Goal: Task Accomplishment & Management: Manage account settings

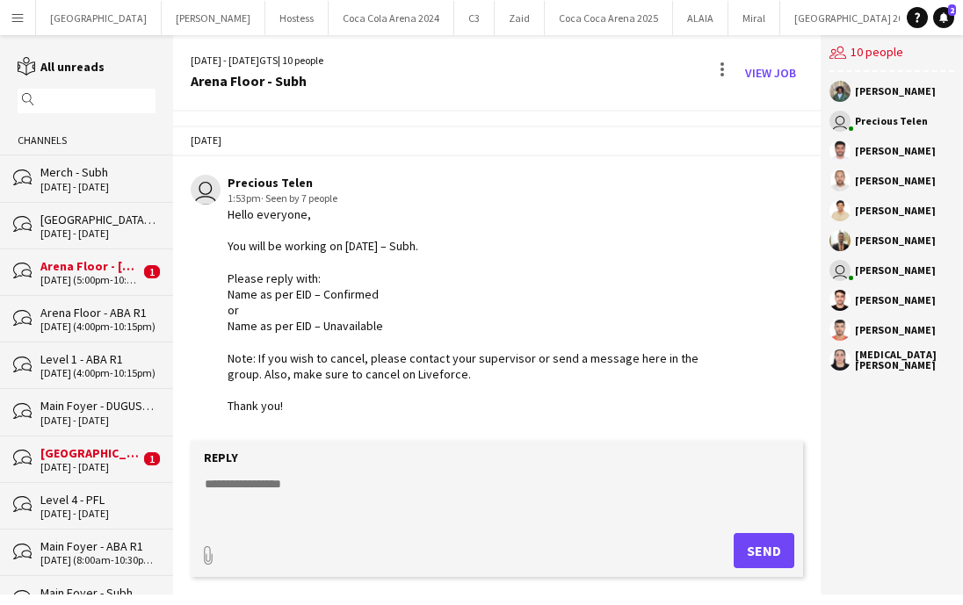
scroll to position [901, 0]
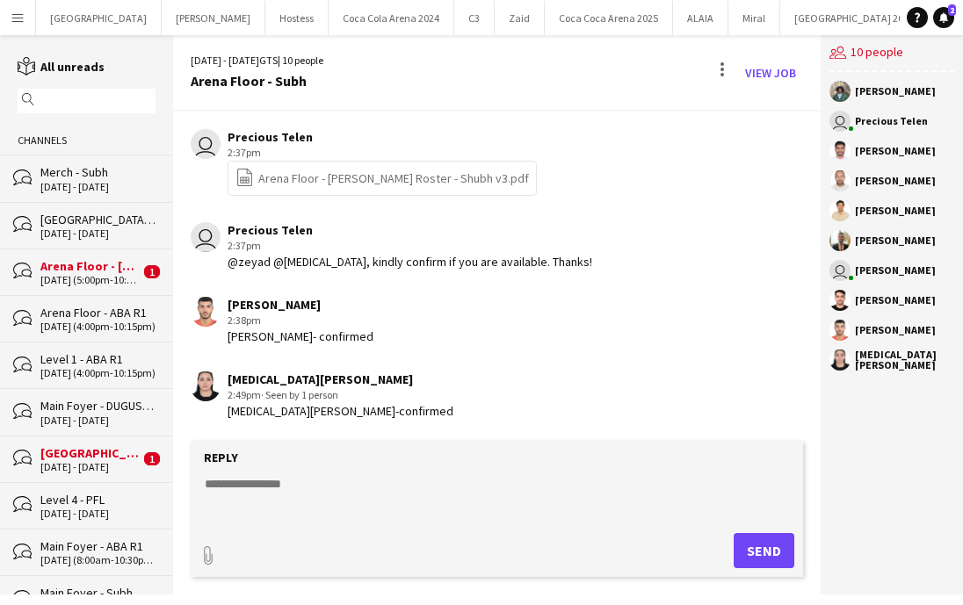
click at [96, 266] on div "Arena Floor - [PERSON_NAME]" at bounding box center [89, 266] width 99 height 16
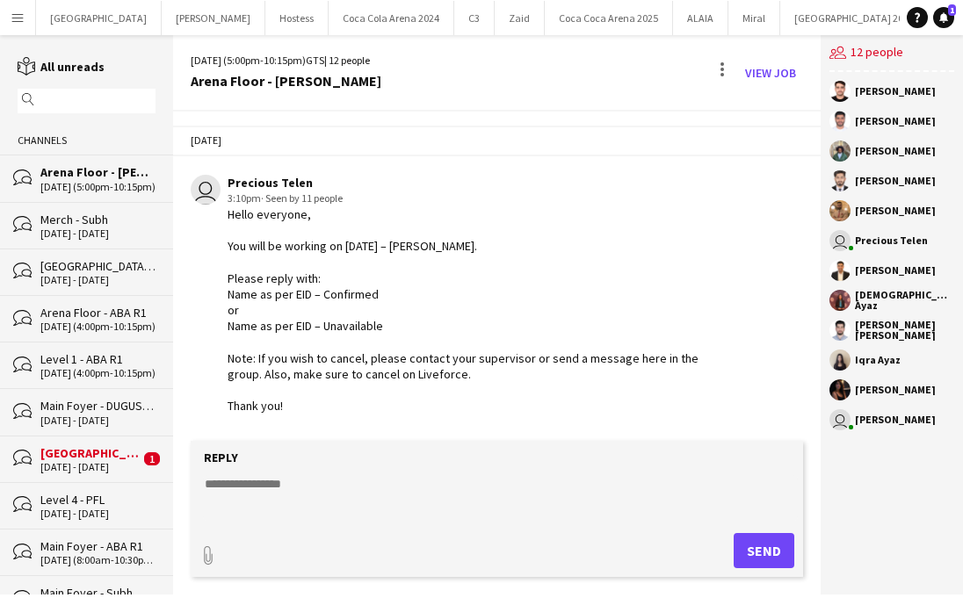
scroll to position [1292, 0]
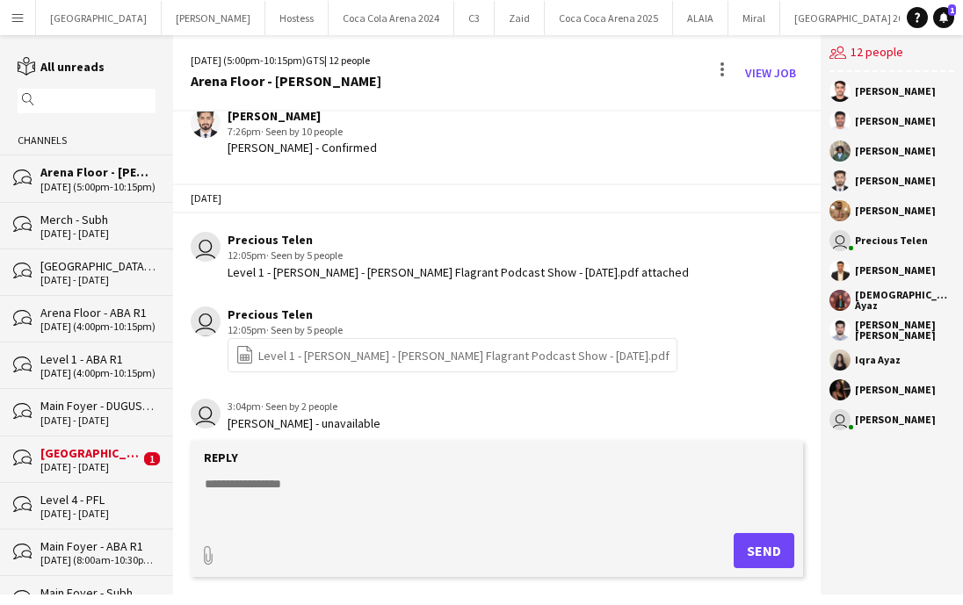
click at [106, 233] on div "[DATE] - [DATE]" at bounding box center [97, 233] width 115 height 12
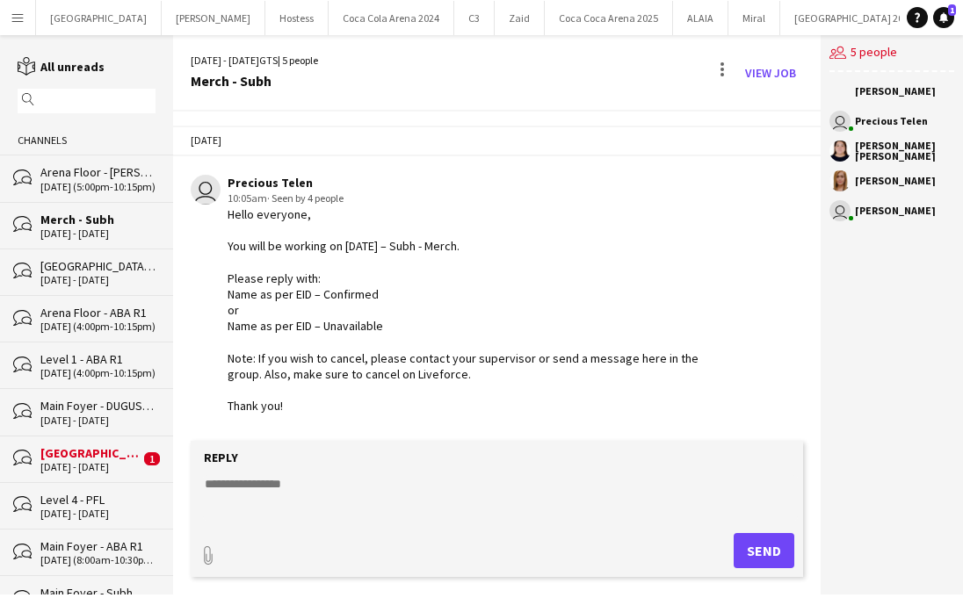
scroll to position [386, 0]
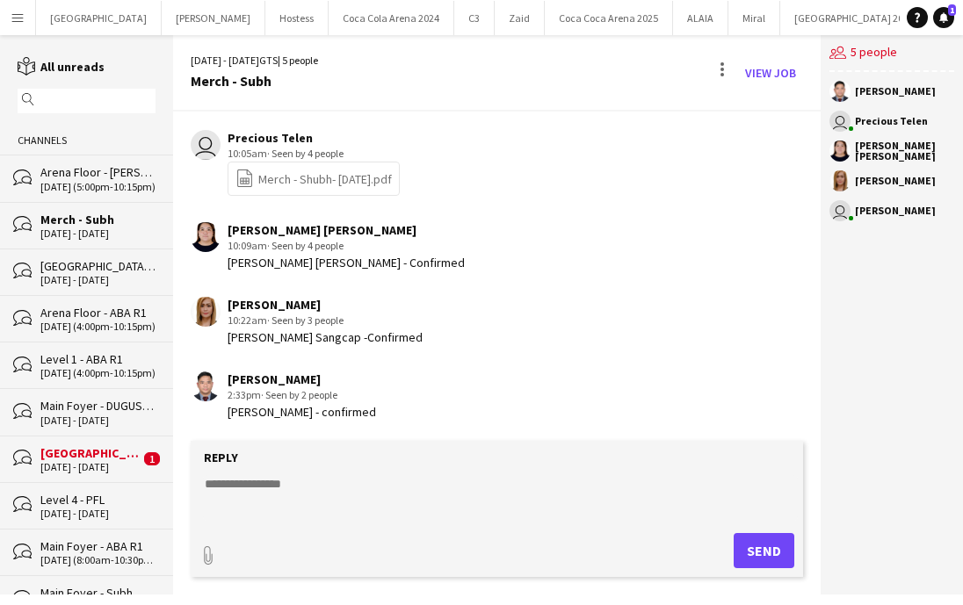
click at [105, 258] on div "[GEOGRAPHIC_DATA] - Subh" at bounding box center [97, 266] width 115 height 16
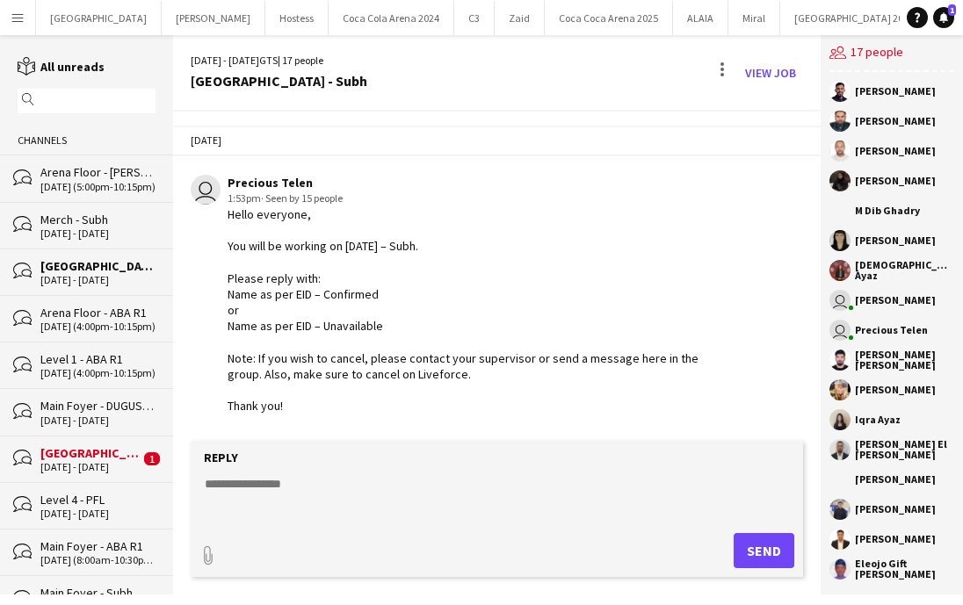
scroll to position [1957, 0]
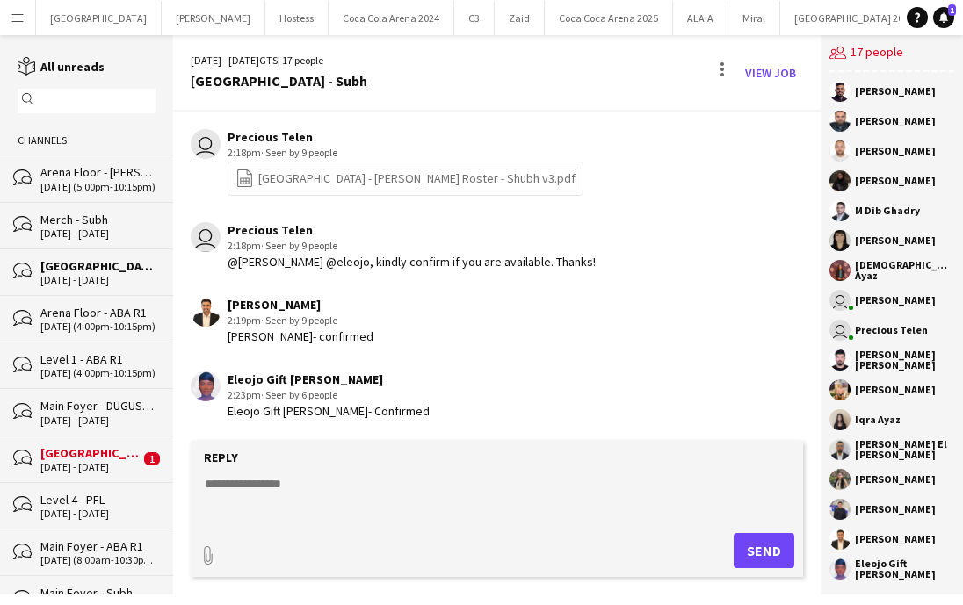
click at [104, 436] on div "bubbles [GEOGRAPHIC_DATA] - PFL [DATE] - [DATE] 1" at bounding box center [86, 459] width 173 height 47
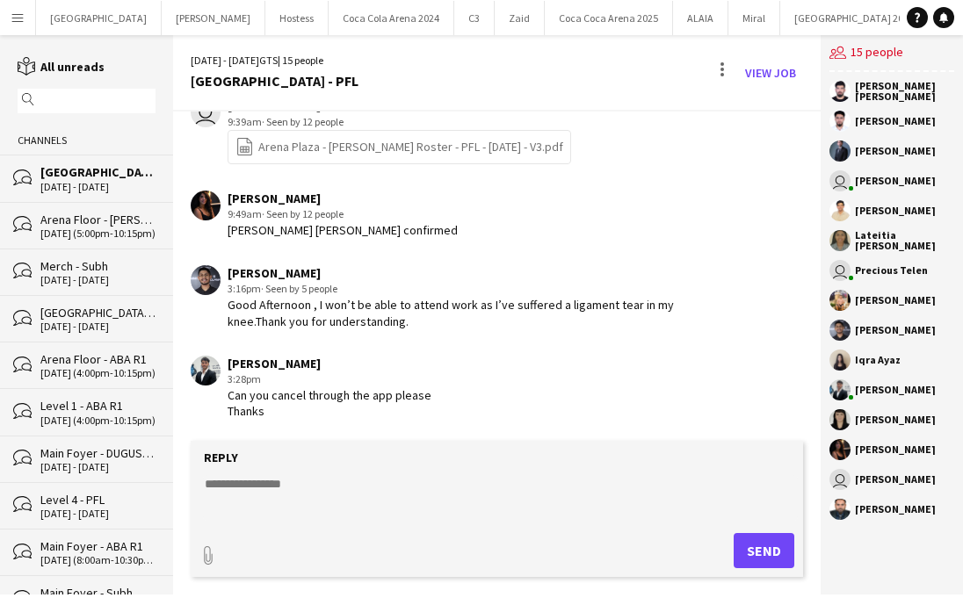
scroll to position [3010, 0]
click at [80, 225] on div "Arena Floor - [PERSON_NAME]" at bounding box center [97, 220] width 115 height 16
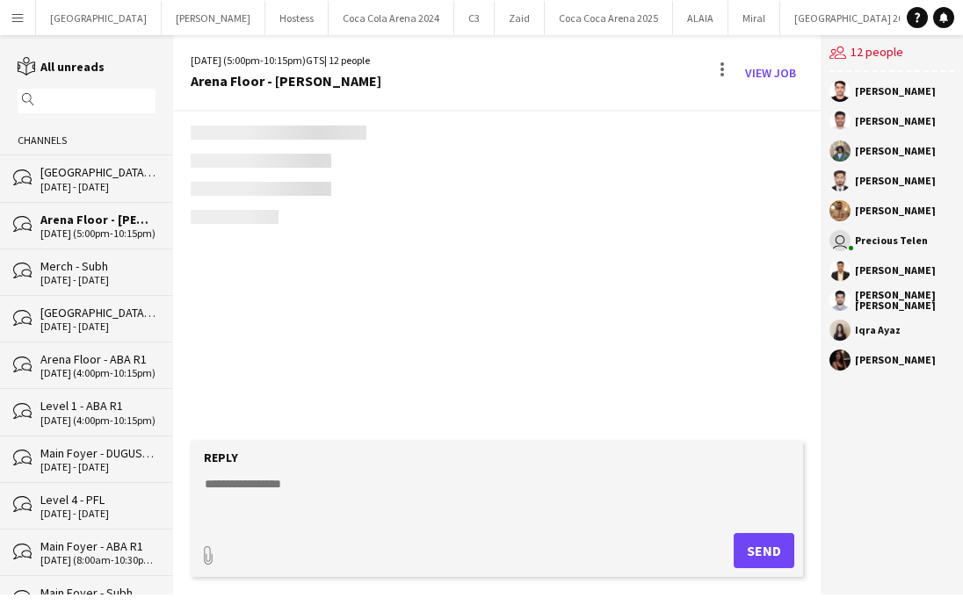
scroll to position [1292, 0]
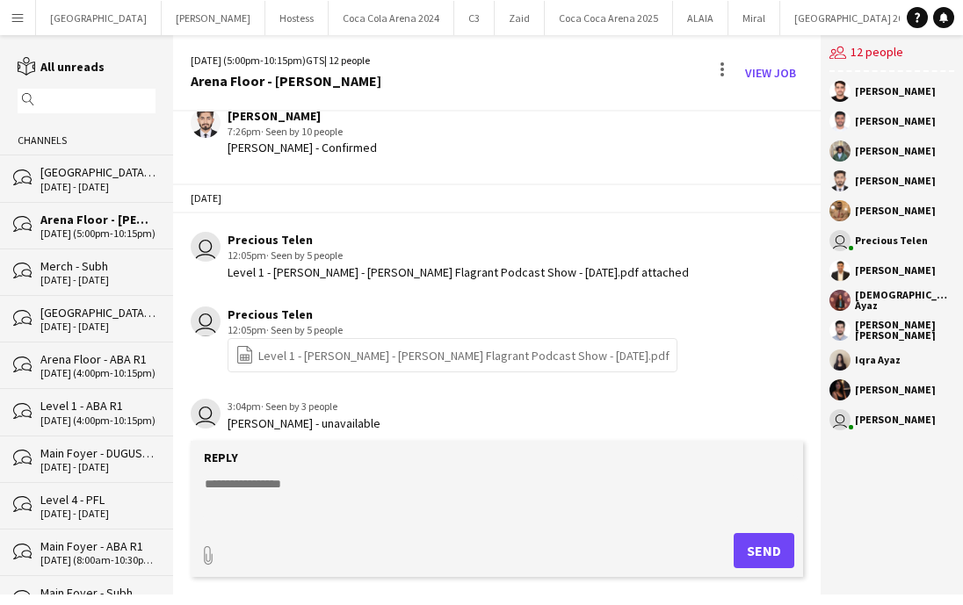
click at [96, 282] on div "[DATE] - [DATE]" at bounding box center [97, 280] width 115 height 12
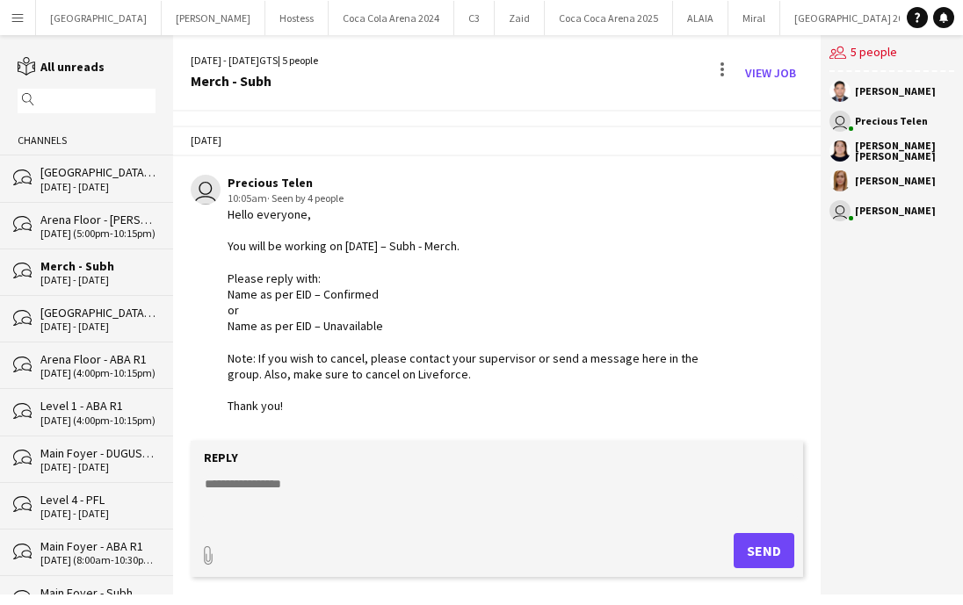
scroll to position [386, 0]
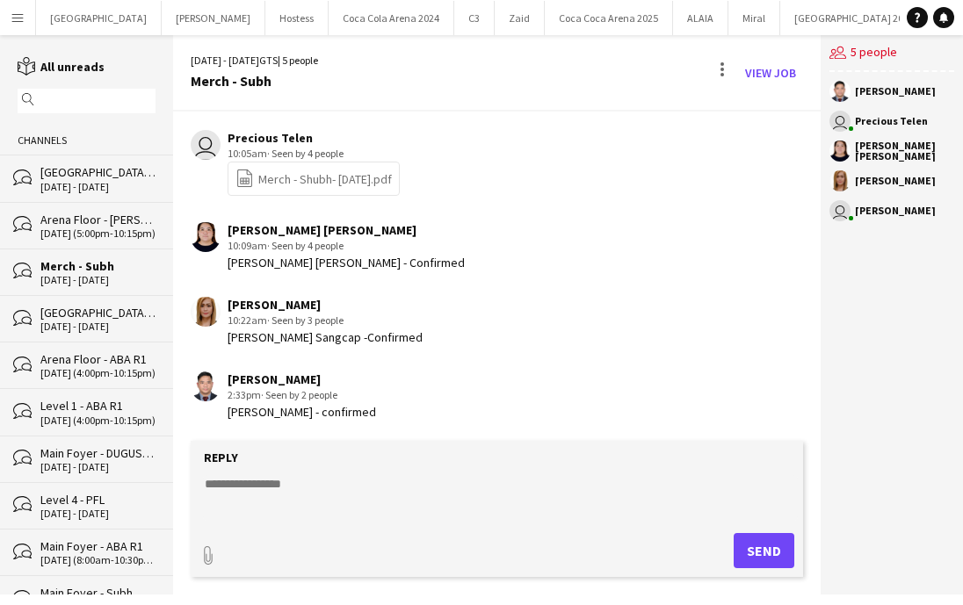
click at [88, 328] on div "[DATE] - [DATE]" at bounding box center [97, 327] width 115 height 12
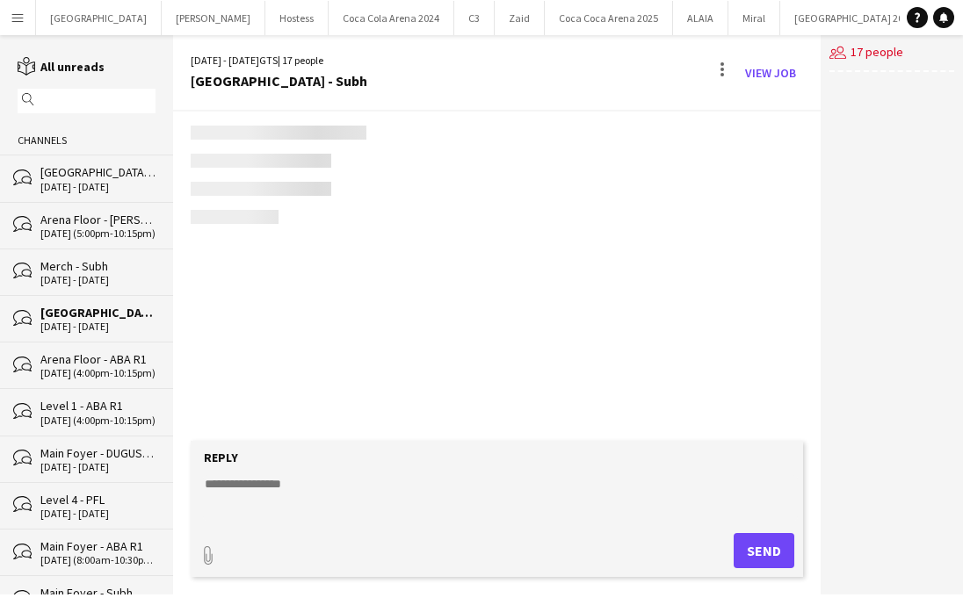
scroll to position [1957, 0]
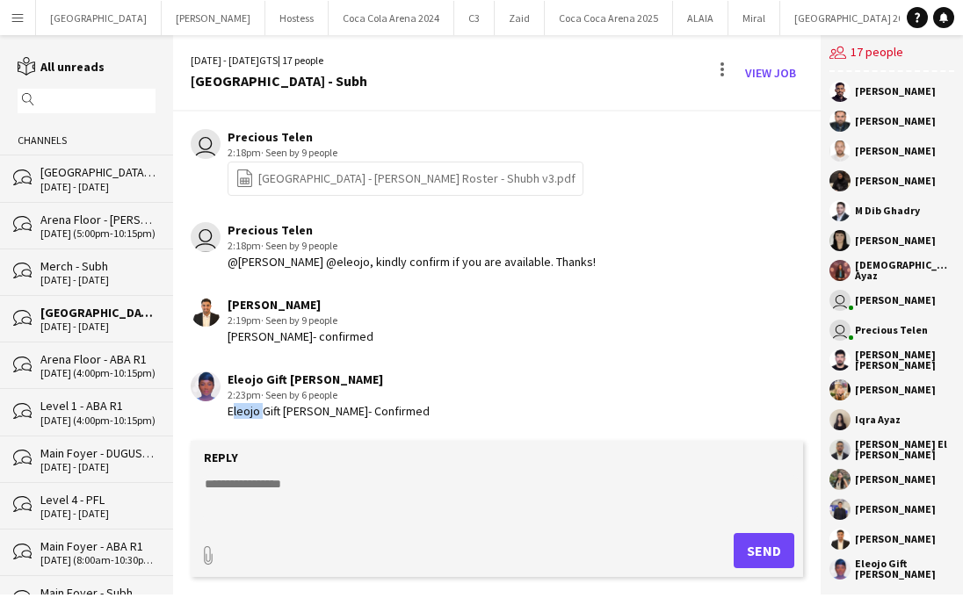
drag, startPoint x: 259, startPoint y: 410, endPoint x: 221, endPoint y: 408, distance: 37.8
click at [220, 408] on div "Eleojo Gift [PERSON_NAME] 2:23pm · Seen by 6 people Eleojo Gift [PERSON_NAME]" at bounding box center [450, 396] width 518 height 48
copy div "Eleojo"
drag, startPoint x: 272, startPoint y: 336, endPoint x: 210, endPoint y: 334, distance: 62.4
click at [210, 335] on div "[PERSON_NAME] 2:19pm · Seen by 9 people [PERSON_NAME]- confirmed" at bounding box center [450, 321] width 518 height 48
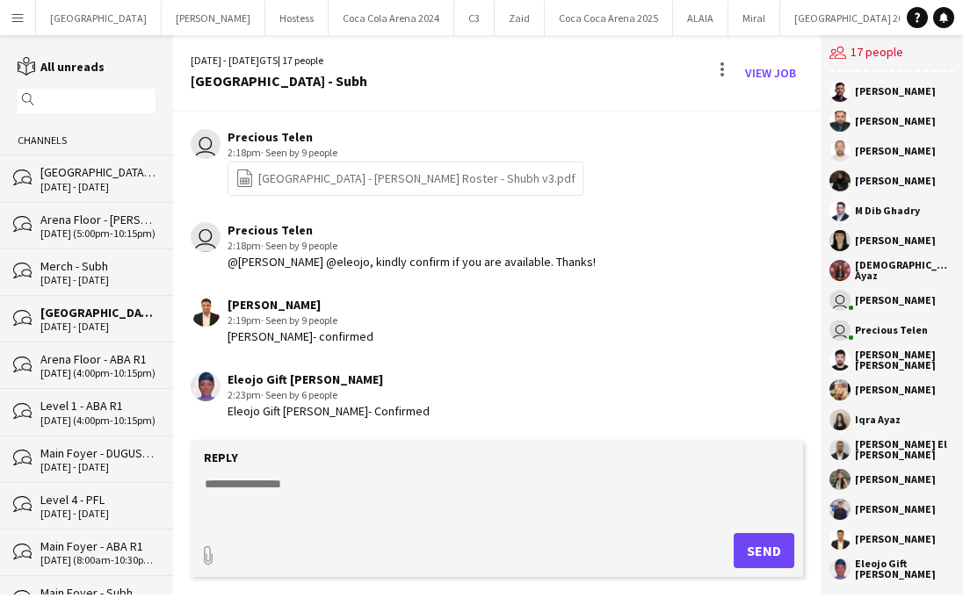
click at [252, 336] on div "[PERSON_NAME]- confirmed" at bounding box center [300, 336] width 146 height 16
drag, startPoint x: 278, startPoint y: 336, endPoint x: 213, endPoint y: 335, distance: 64.1
click at [213, 335] on div "[PERSON_NAME] 2:19pm · Seen by 9 people [PERSON_NAME]- confirmed" at bounding box center [450, 321] width 518 height 48
click at [224, 333] on div "[PERSON_NAME] 2:19pm · Seen by 9 people [PERSON_NAME]- confirmed" at bounding box center [450, 321] width 518 height 48
drag, startPoint x: 227, startPoint y: 336, endPoint x: 277, endPoint y: 336, distance: 49.2
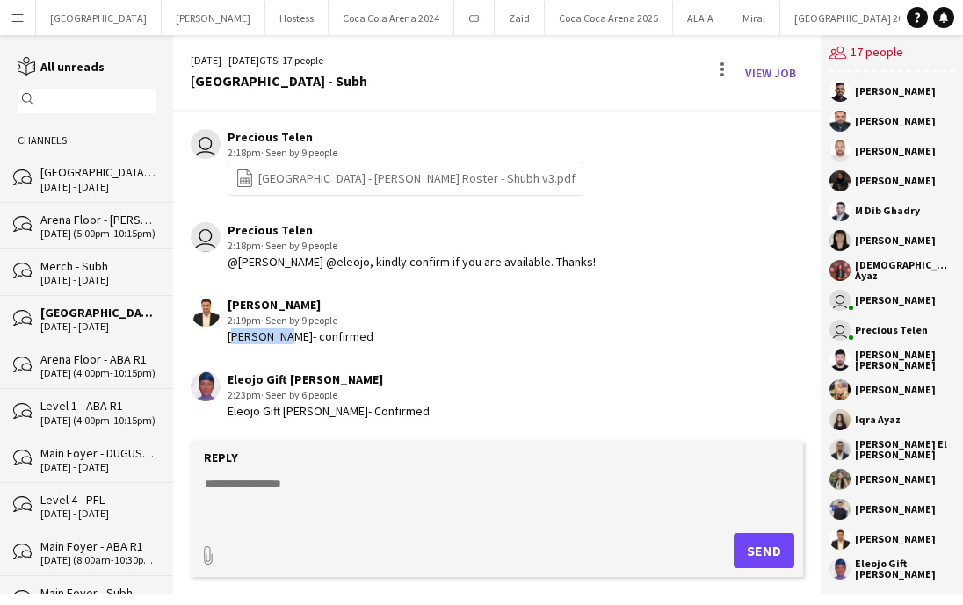
click at [277, 336] on div "[PERSON_NAME]- confirmed" at bounding box center [300, 336] width 146 height 16
copy div "[PERSON_NAME]"
drag, startPoint x: 281, startPoint y: 339, endPoint x: 324, endPoint y: 336, distance: 43.2
click at [324, 336] on div "[PERSON_NAME]- confirmed" at bounding box center [300, 336] width 146 height 16
copy div "burjeila"
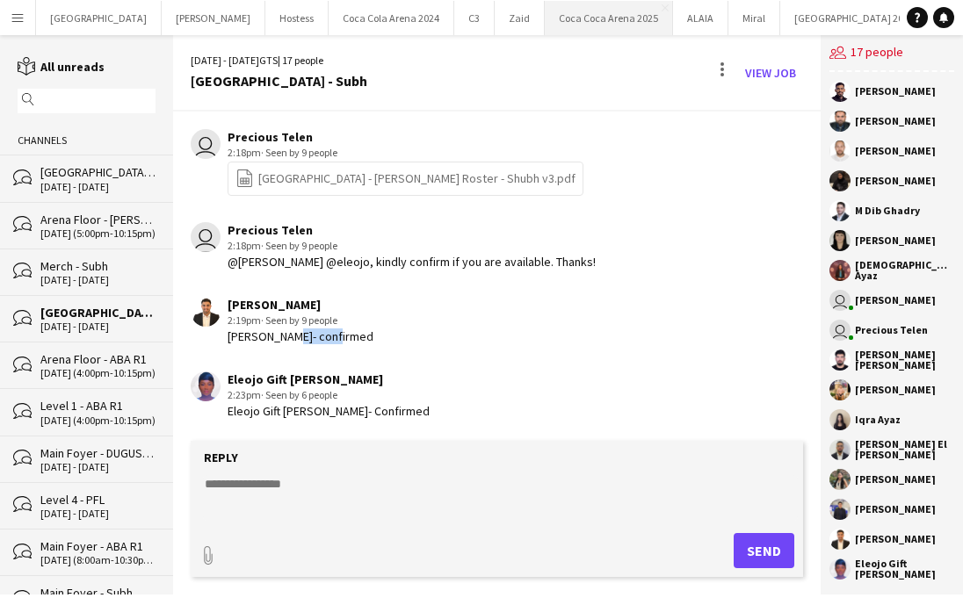
click at [545, 22] on button "[GEOGRAPHIC_DATA] 2025 Close" at bounding box center [609, 18] width 128 height 34
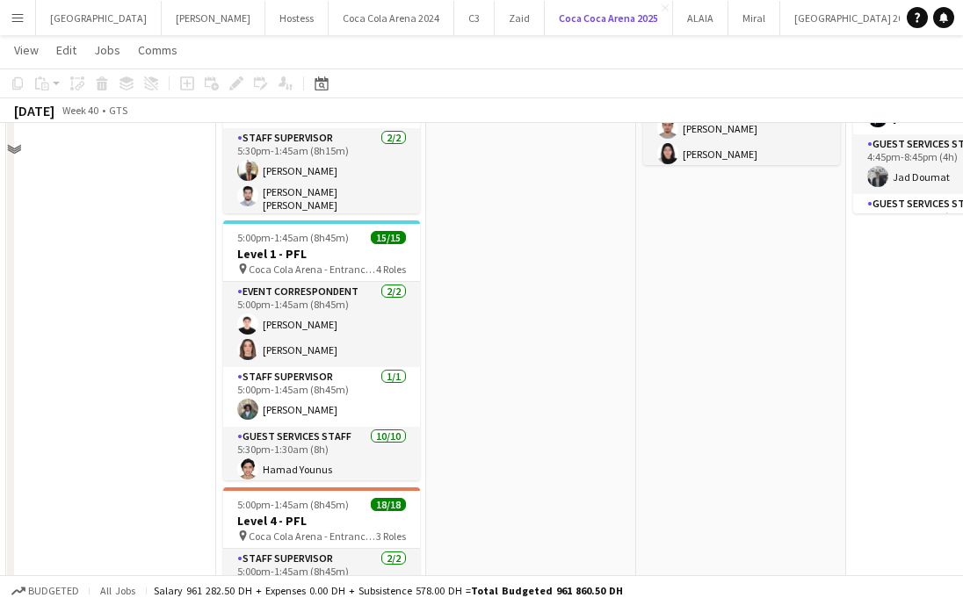
scroll to position [1332, 0]
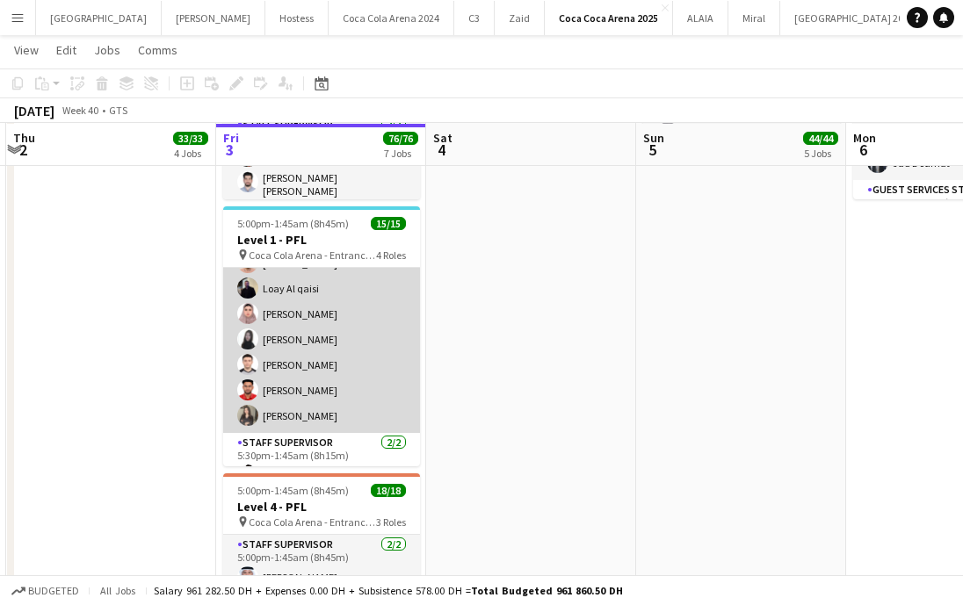
click at [295, 354] on app-card-role "Guest Services Staff [DATE] 5:30pm-1:30am (8h) [PERSON_NAME] Pooja Ropwani [PER…" at bounding box center [321, 288] width 197 height 289
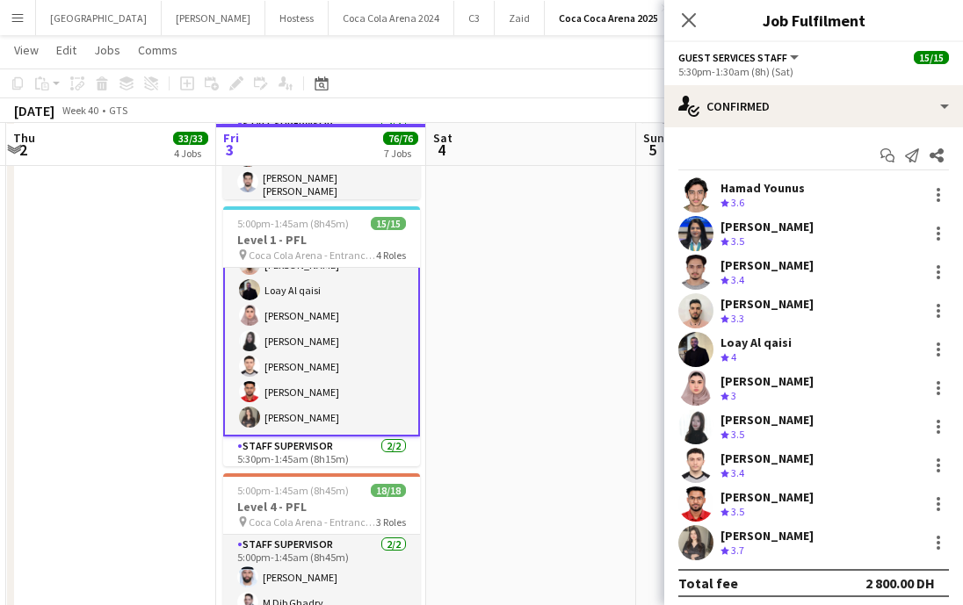
scroll to position [271, 0]
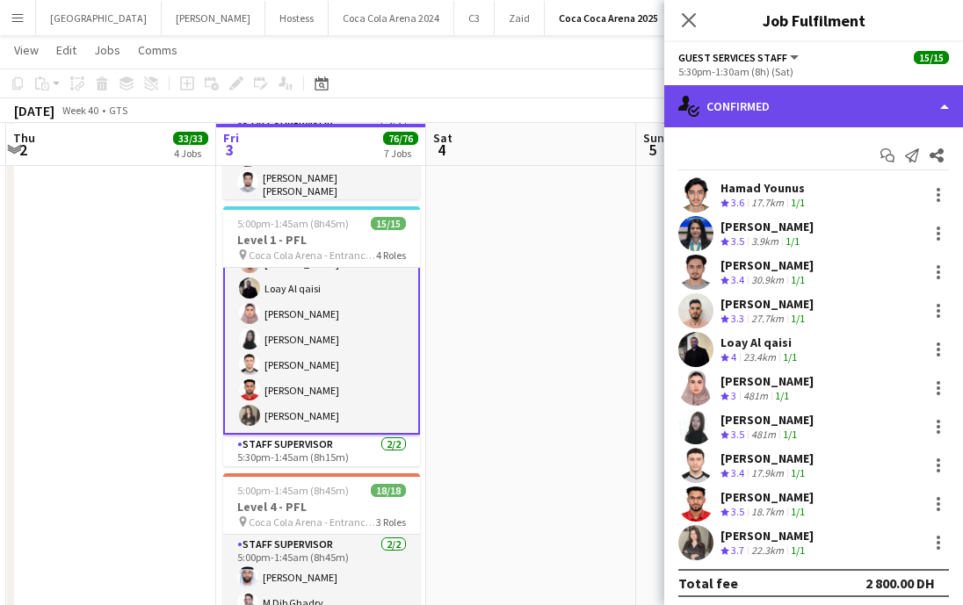
click at [754, 99] on div "single-neutral-actions-check-2 Confirmed" at bounding box center [813, 106] width 299 height 42
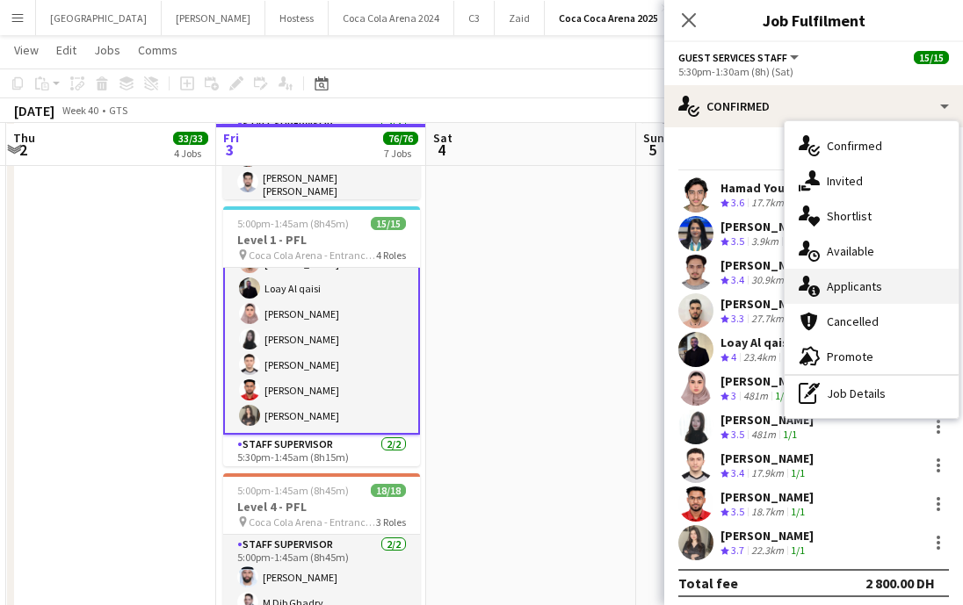
click at [854, 283] on span "Applicants" at bounding box center [854, 286] width 55 height 16
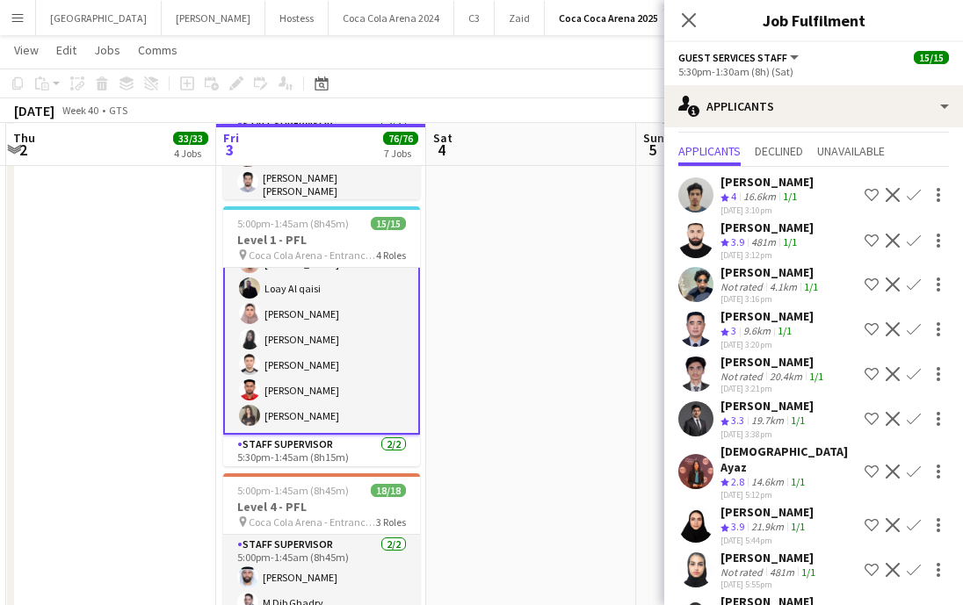
scroll to position [0, 0]
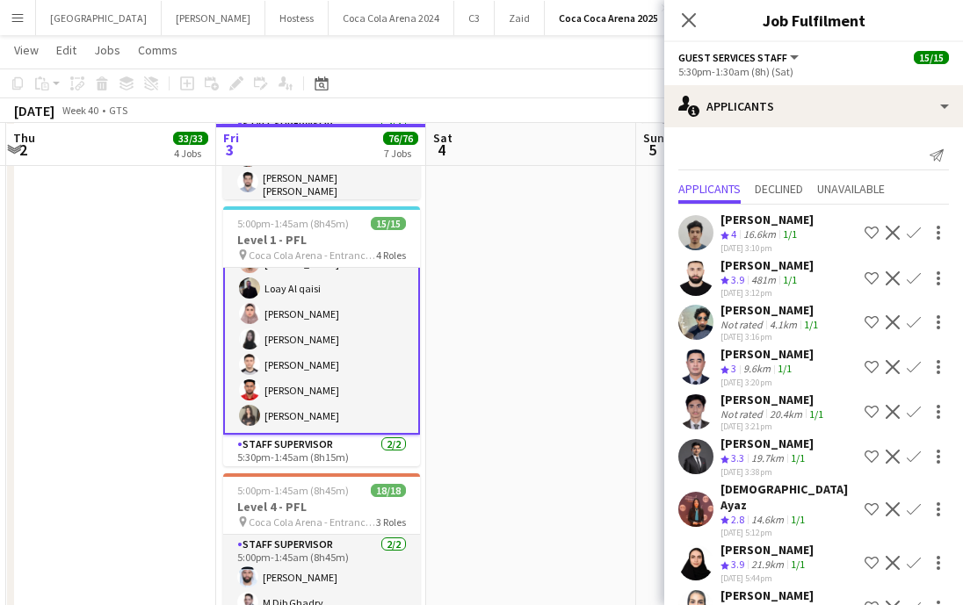
click at [697, 269] on app-user-avatar at bounding box center [695, 278] width 35 height 35
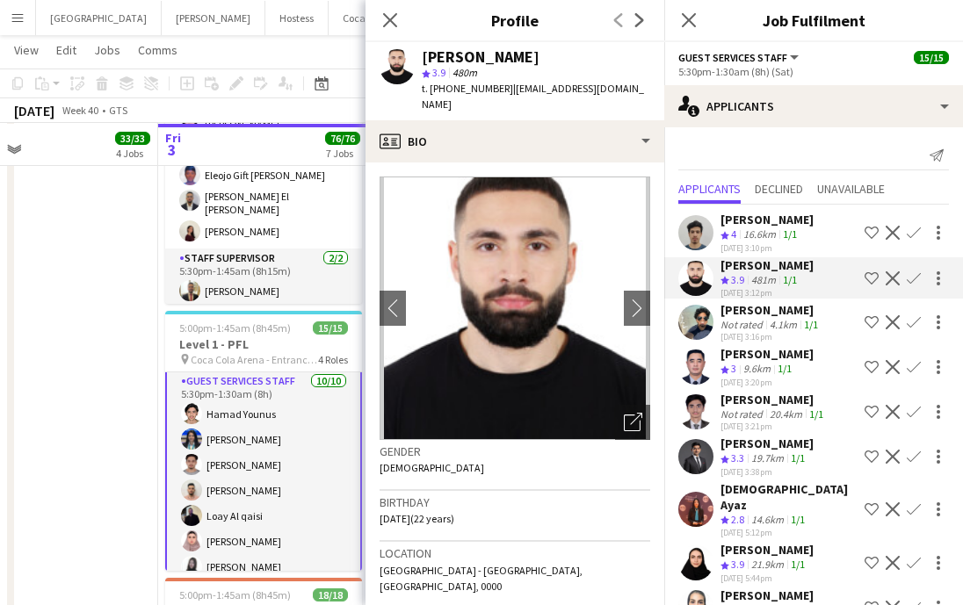
scroll to position [162, 0]
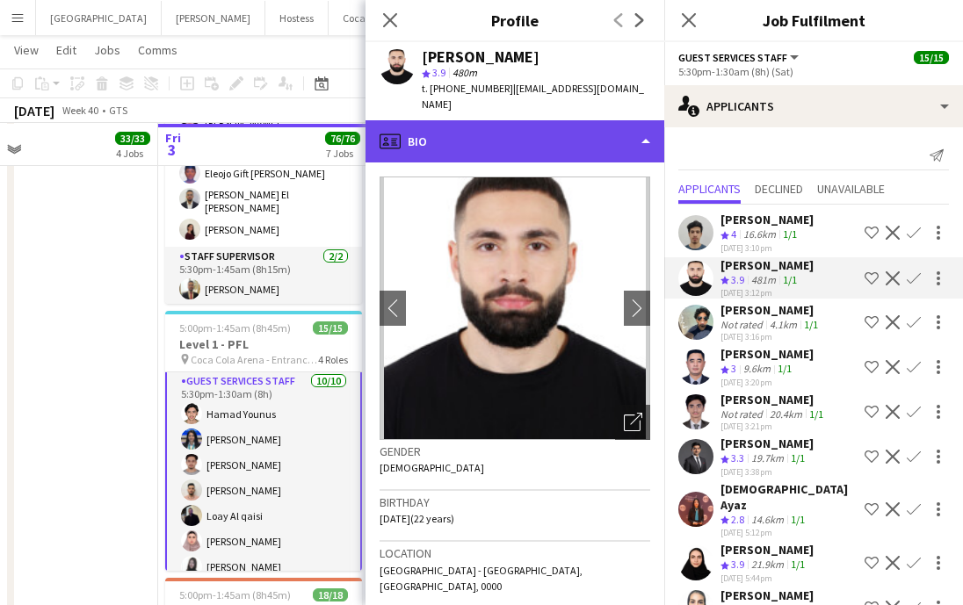
click at [488, 137] on div "profile Bio" at bounding box center [514, 141] width 299 height 42
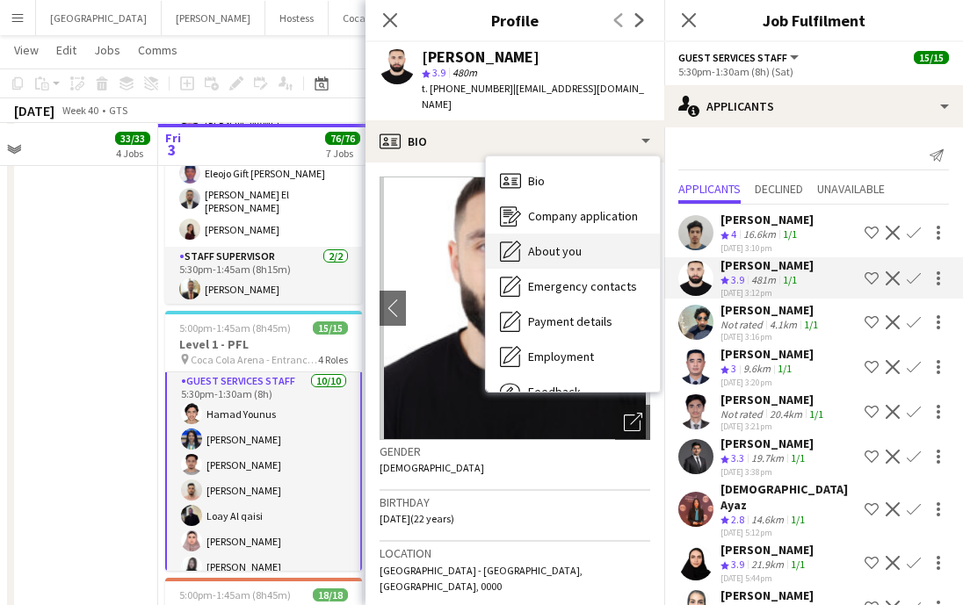
click at [544, 234] on div "About you About you" at bounding box center [573, 251] width 174 height 35
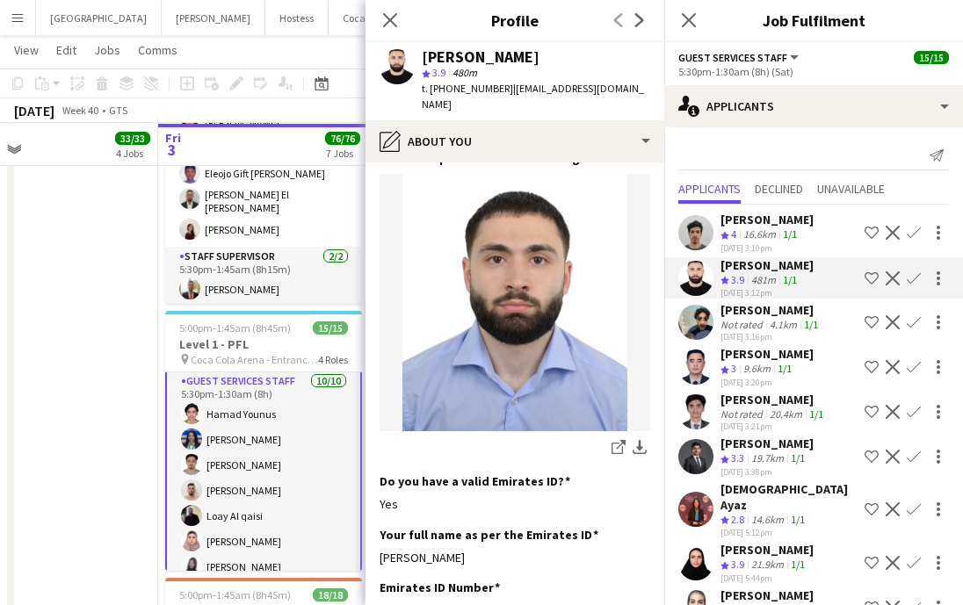
scroll to position [365, 0]
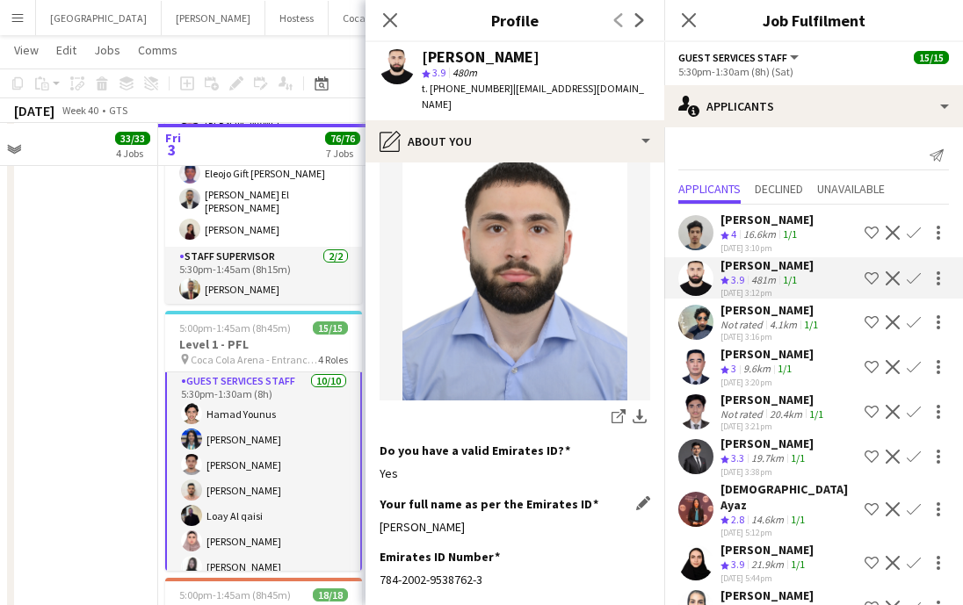
drag, startPoint x: 376, startPoint y: 489, endPoint x: 568, endPoint y: 495, distance: 192.4
click at [568, 495] on app-section-data-types "Bio Edit this field [PERSON_NAME], born and raised in the [GEOGRAPHIC_DATA] i h…" at bounding box center [514, 383] width 299 height 443
copy div "[PERSON_NAME]"
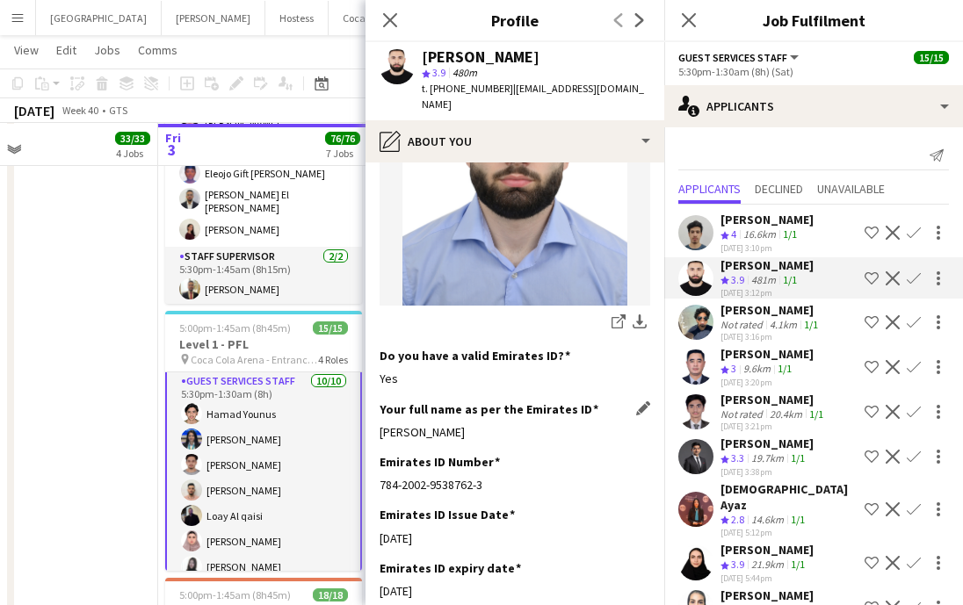
scroll to position [478, 0]
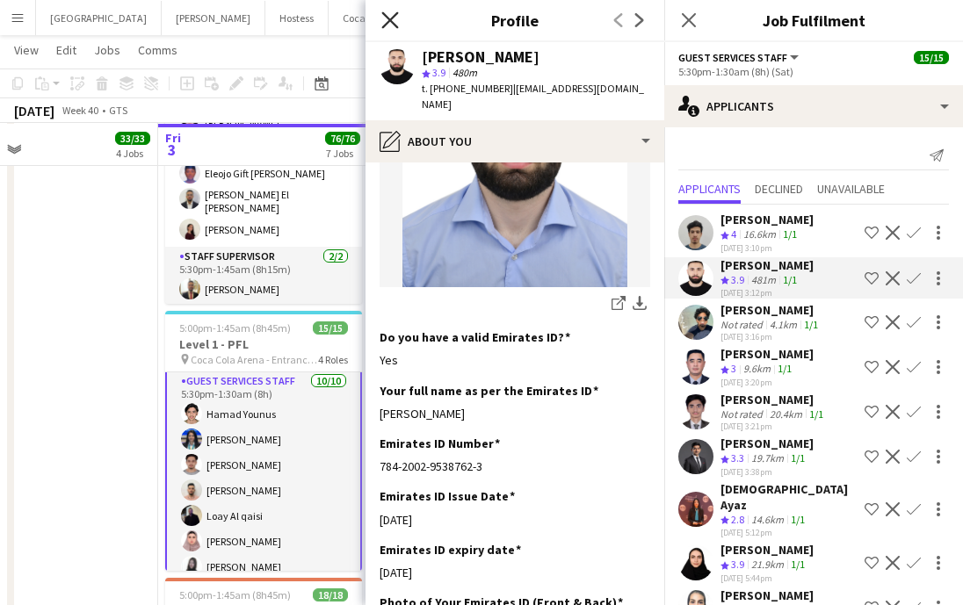
click at [386, 14] on icon "Close pop-in" at bounding box center [389, 19] width 17 height 17
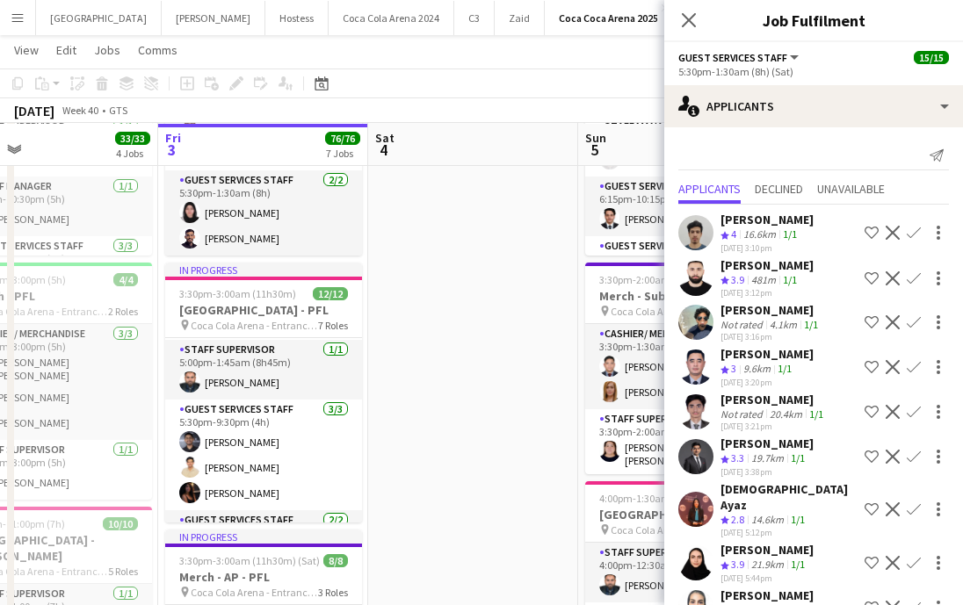
scroll to position [151, 0]
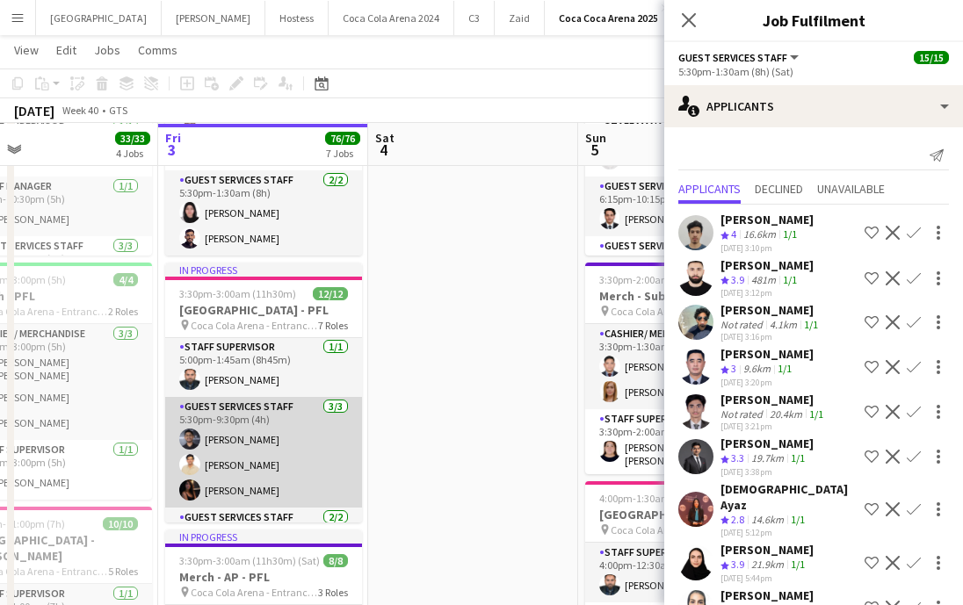
click at [272, 439] on app-card-role "Guest Services Staff [DATE] 5:30pm-9:30pm (4h) [PERSON_NAME] [PERSON_NAME] [PER…" at bounding box center [263, 452] width 197 height 111
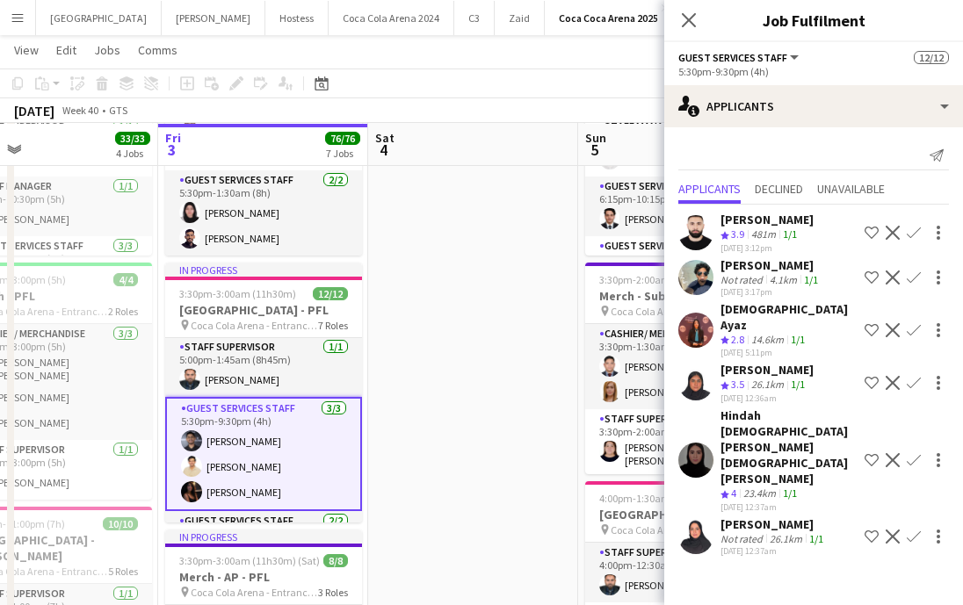
click at [259, 431] on app-card-role "Guest Services Staff [DATE] 5:30pm-9:30pm (4h) [PERSON_NAME] [PERSON_NAME] [PER…" at bounding box center [263, 454] width 197 height 114
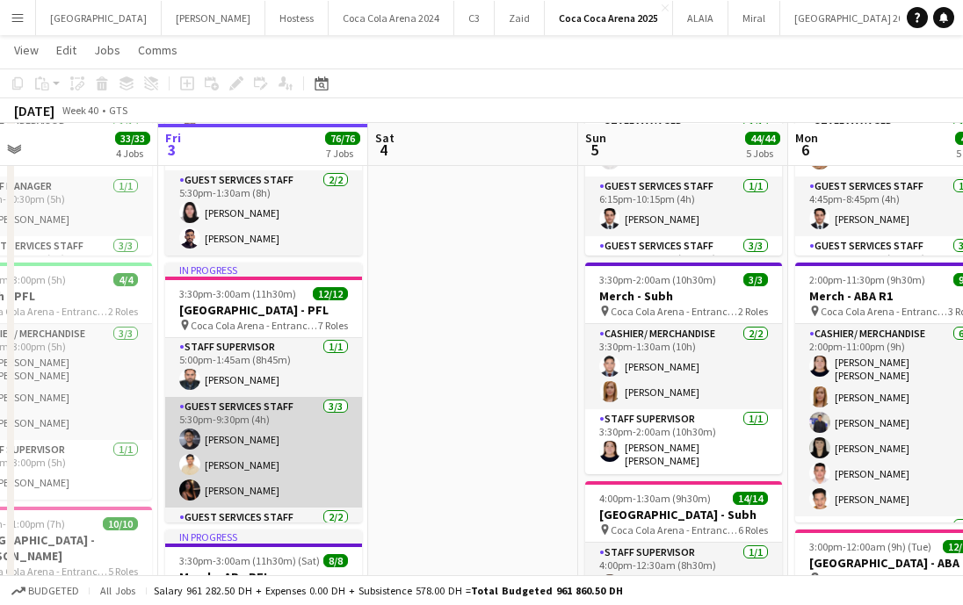
click at [259, 435] on app-card-role "Guest Services Staff [DATE] 5:30pm-9:30pm (4h) [PERSON_NAME] [PERSON_NAME] [PER…" at bounding box center [263, 452] width 197 height 111
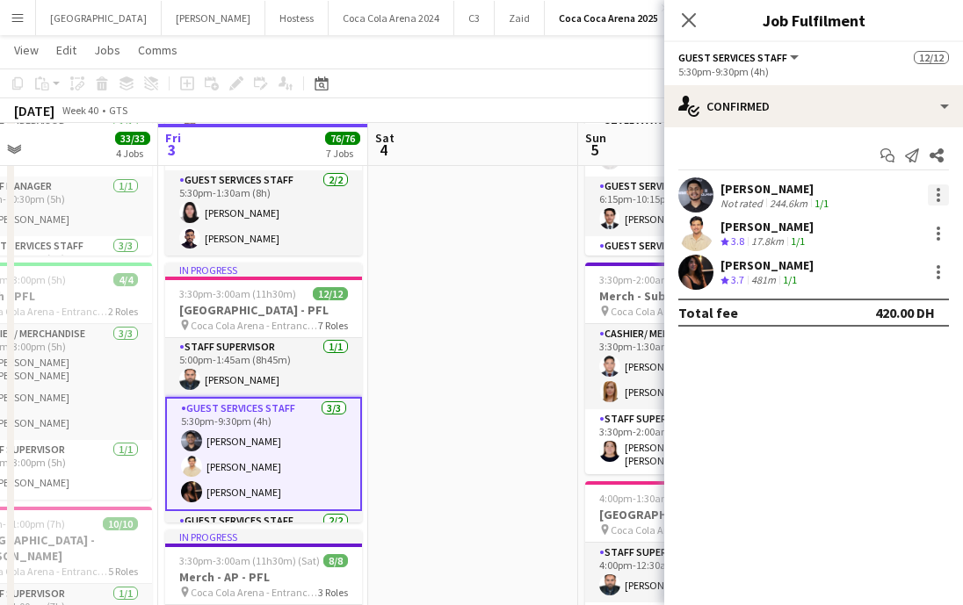
click at [930, 197] on div at bounding box center [938, 194] width 21 height 21
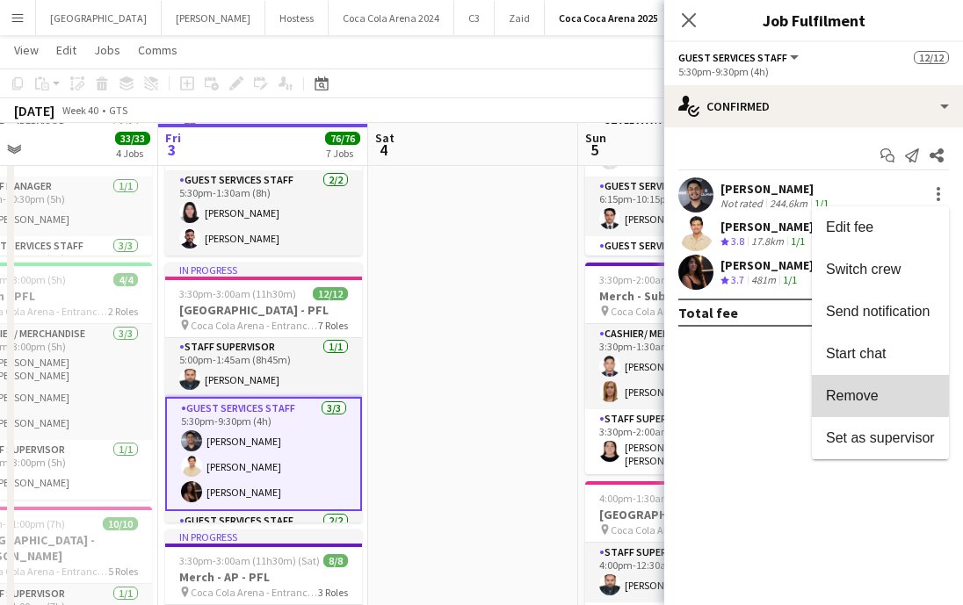
click at [878, 395] on span "Remove" at bounding box center [880, 396] width 109 height 16
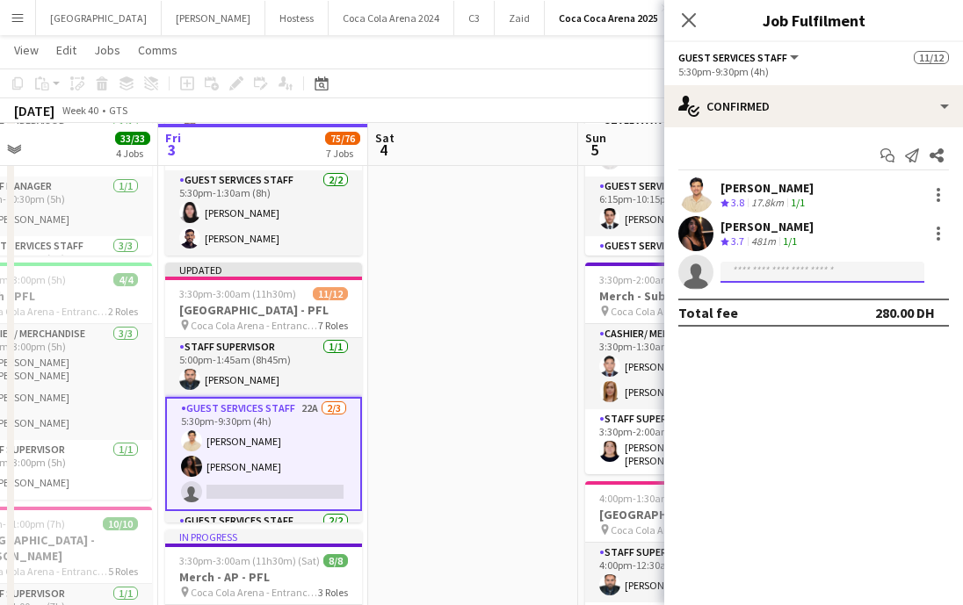
click at [789, 279] on input at bounding box center [822, 272] width 204 height 21
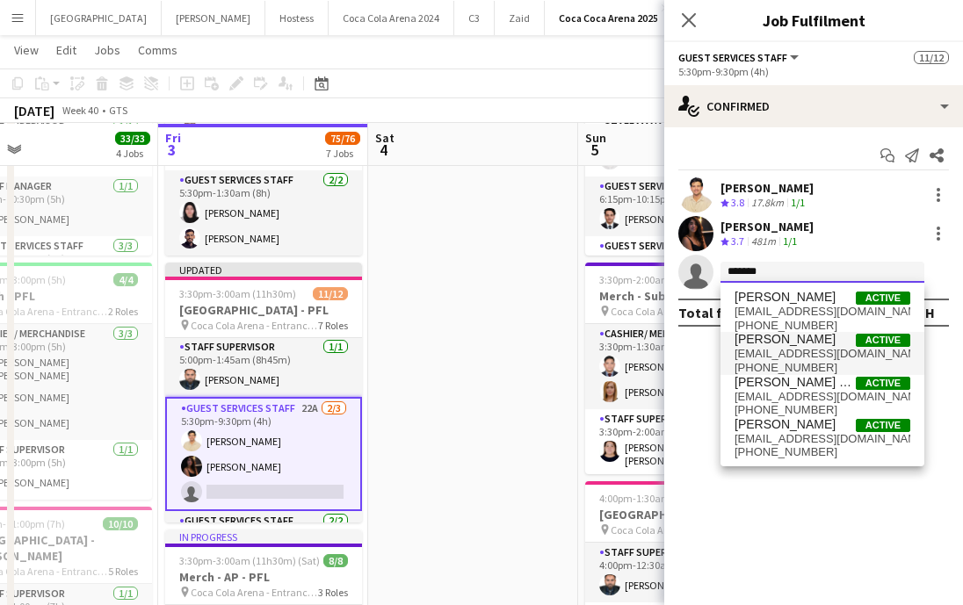
type input "*******"
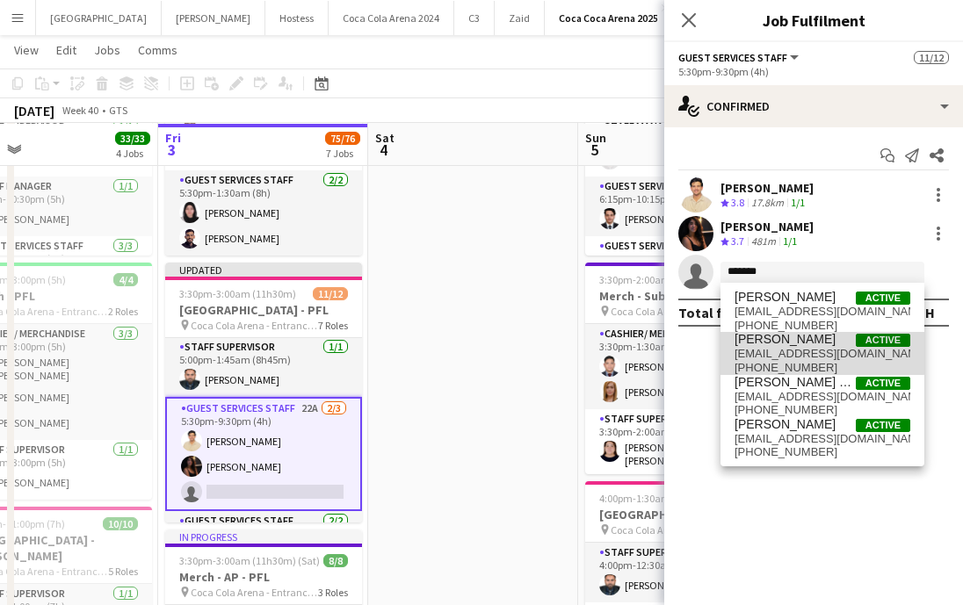
click at [769, 337] on span "[PERSON_NAME]" at bounding box center [784, 339] width 101 height 15
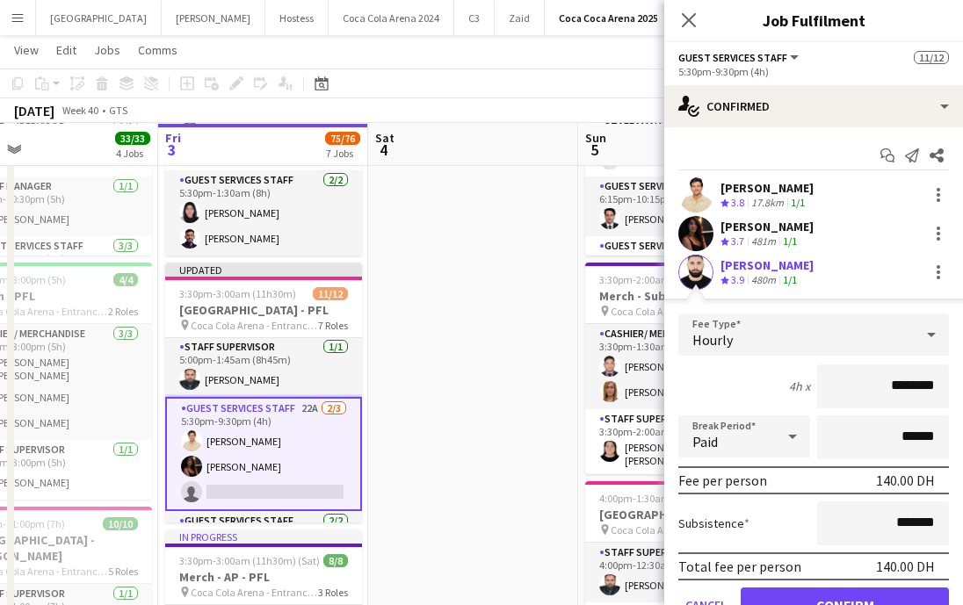
scroll to position [83, 0]
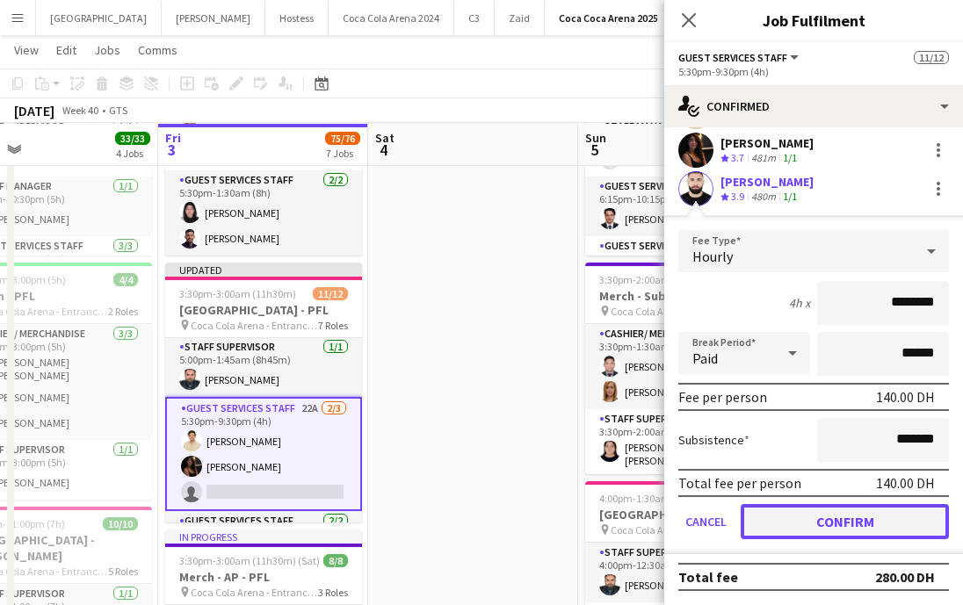
click at [837, 515] on button "Confirm" at bounding box center [844, 521] width 208 height 35
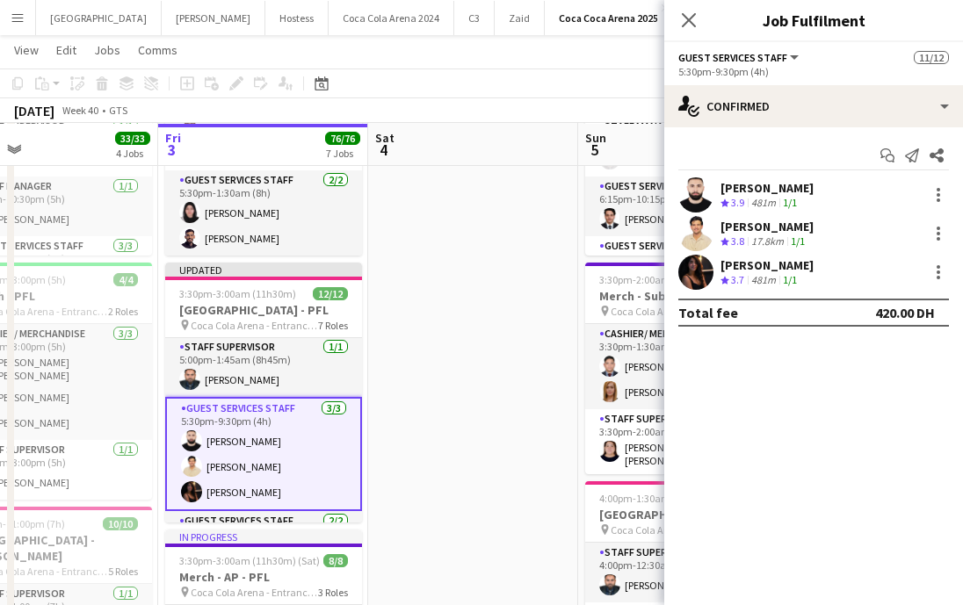
click at [685, 9] on div "Close pop-in" at bounding box center [688, 20] width 49 height 40
click at [688, 17] on icon "Close pop-in" at bounding box center [688, 19] width 17 height 17
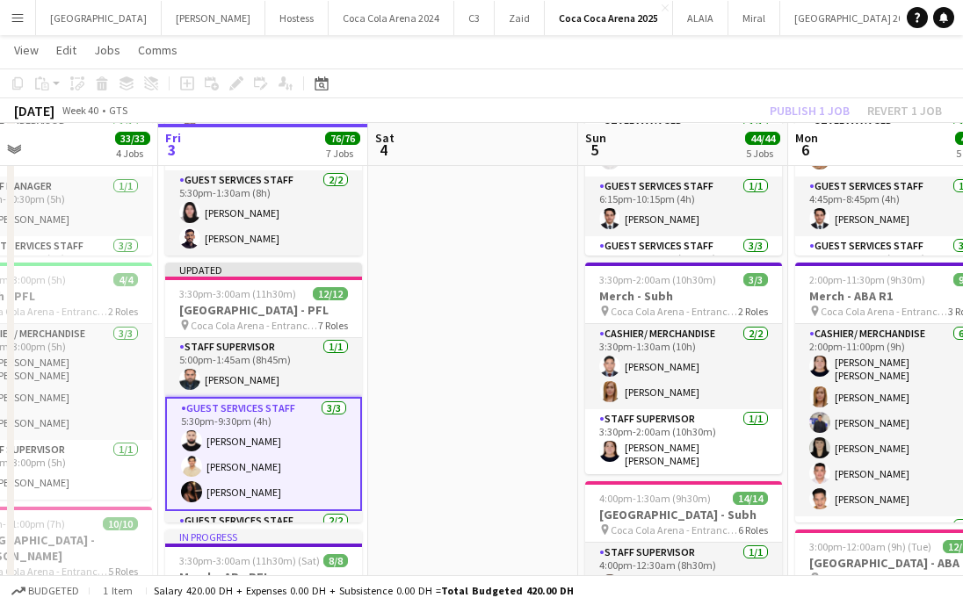
click at [792, 113] on div "Publish 1 job Revert 1 job" at bounding box center [855, 110] width 214 height 23
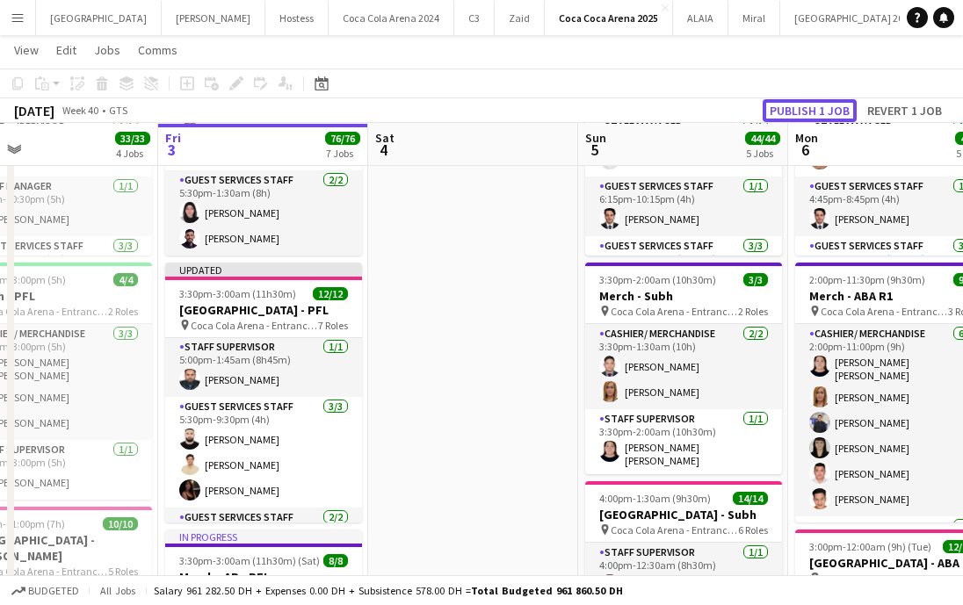
click at [792, 113] on button "Publish 1 job" at bounding box center [809, 110] width 94 height 23
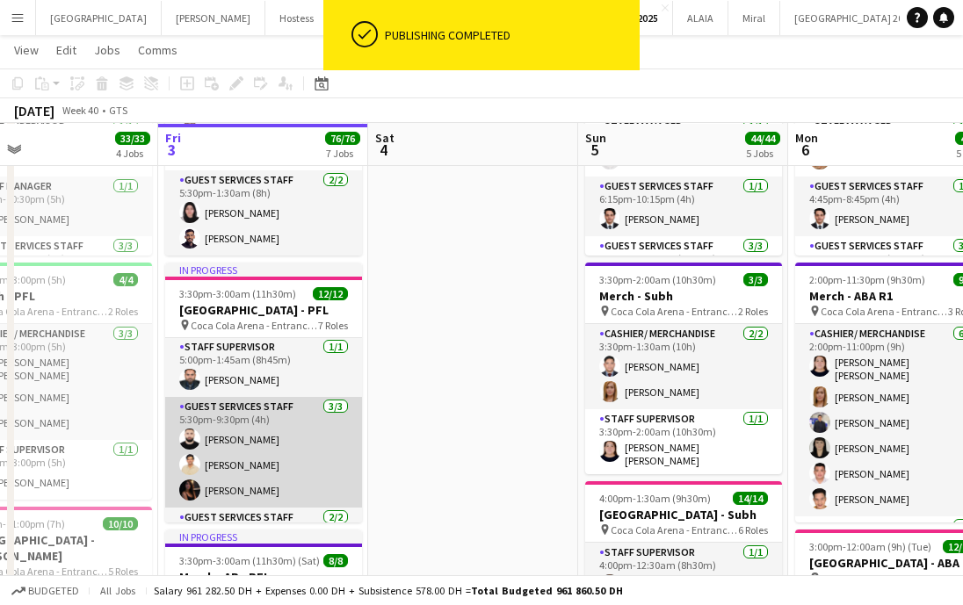
scroll to position [0, 473]
click at [253, 448] on app-card-role "Guest Services Staff [DATE] 5:30pm-9:30pm (4h) [PERSON_NAME] [PERSON_NAME] [PER…" at bounding box center [262, 452] width 197 height 111
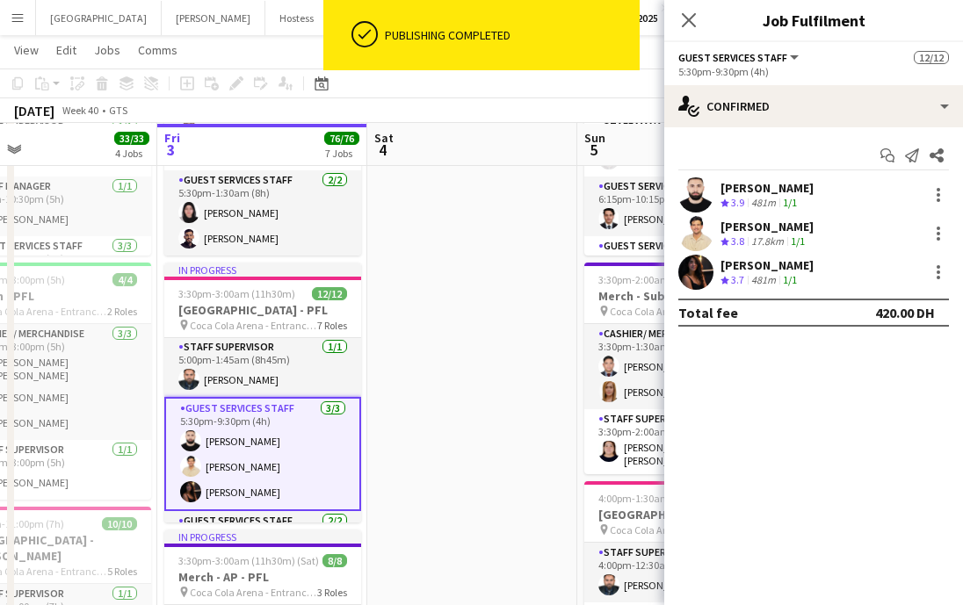
click at [697, 189] on app-user-avatar at bounding box center [695, 194] width 35 height 35
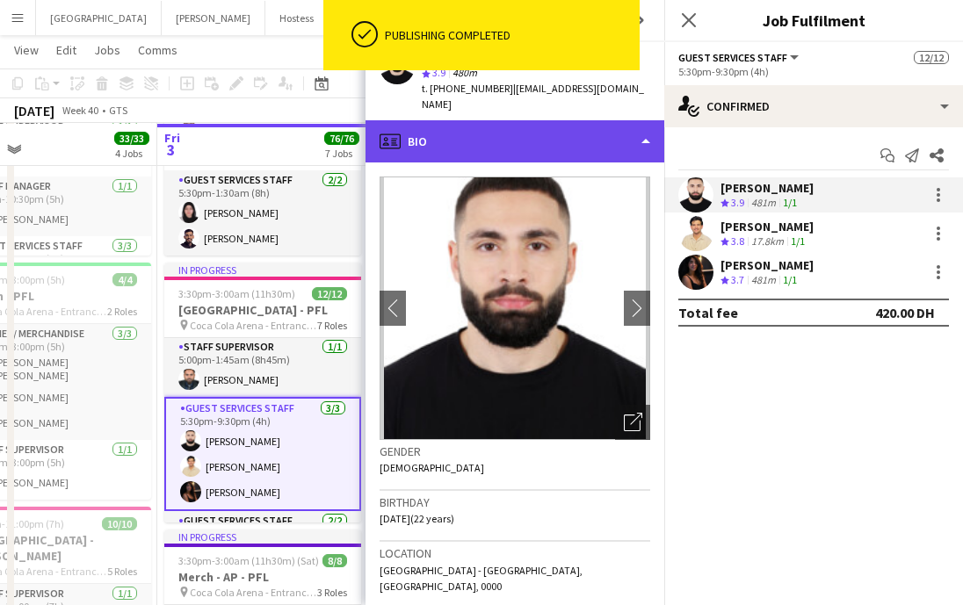
click at [432, 131] on div "profile Bio" at bounding box center [514, 141] width 299 height 42
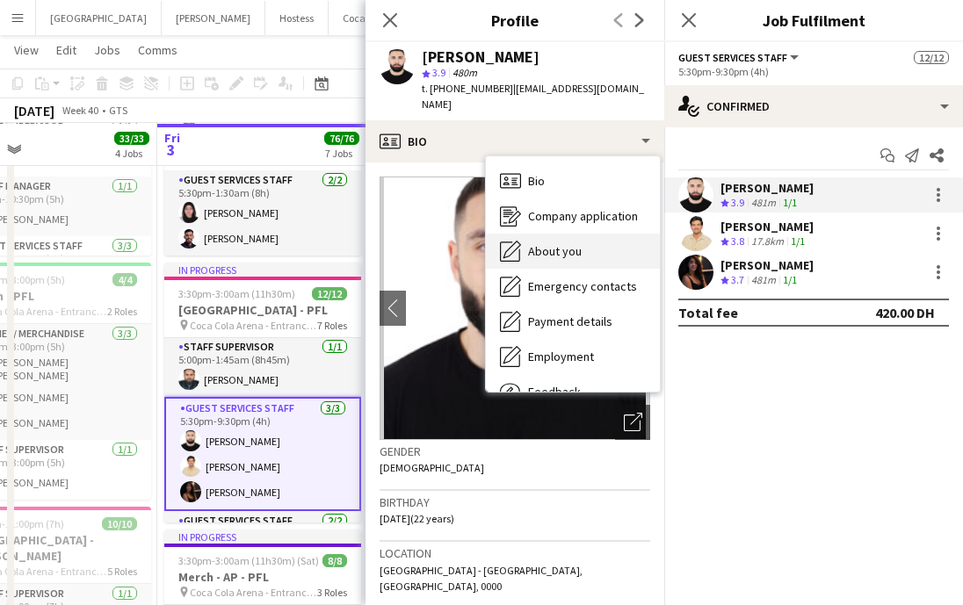
click at [538, 243] on span "About you" at bounding box center [555, 251] width 54 height 16
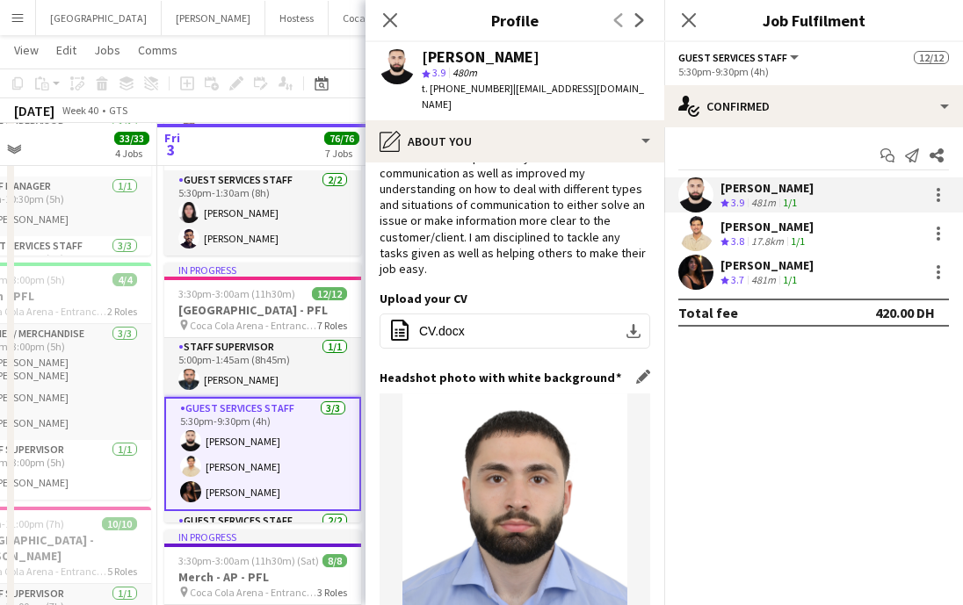
scroll to position [307, 0]
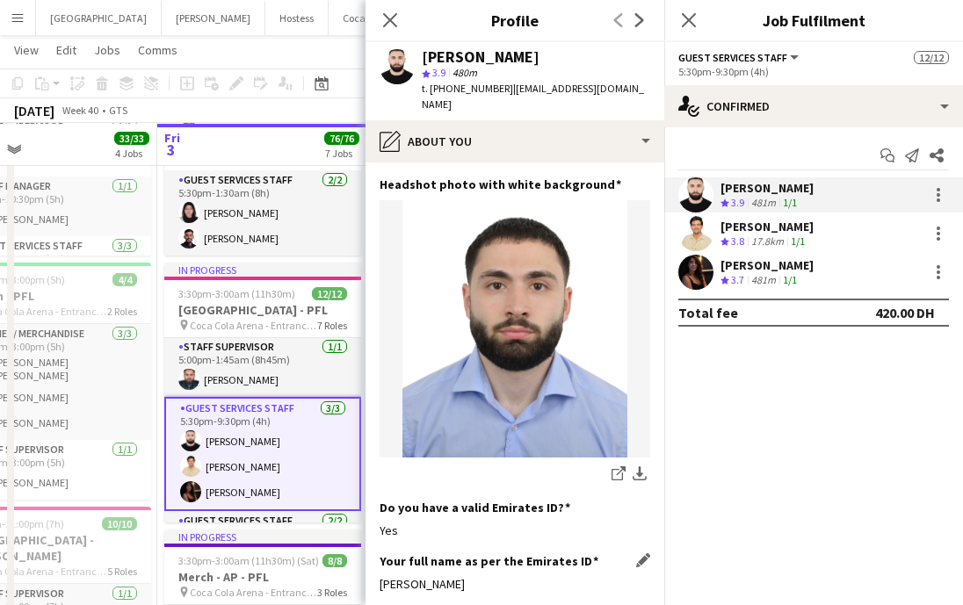
drag, startPoint x: 377, startPoint y: 549, endPoint x: 578, endPoint y: 549, distance: 201.1
click at [578, 549] on app-section-data-types "Bio Edit this field [PERSON_NAME], born and raised in the [GEOGRAPHIC_DATA] i h…" at bounding box center [514, 383] width 299 height 443
copy div "[PERSON_NAME]"
click at [384, 18] on icon "Close pop-in" at bounding box center [389, 19] width 17 height 17
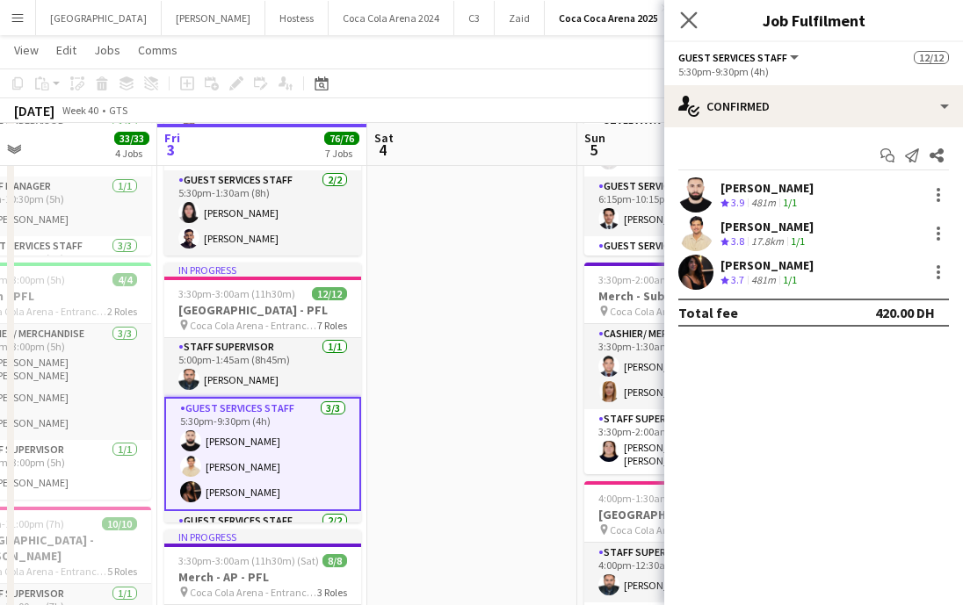
click at [689, 30] on app-icon "Close pop-in" at bounding box center [688, 20] width 25 height 25
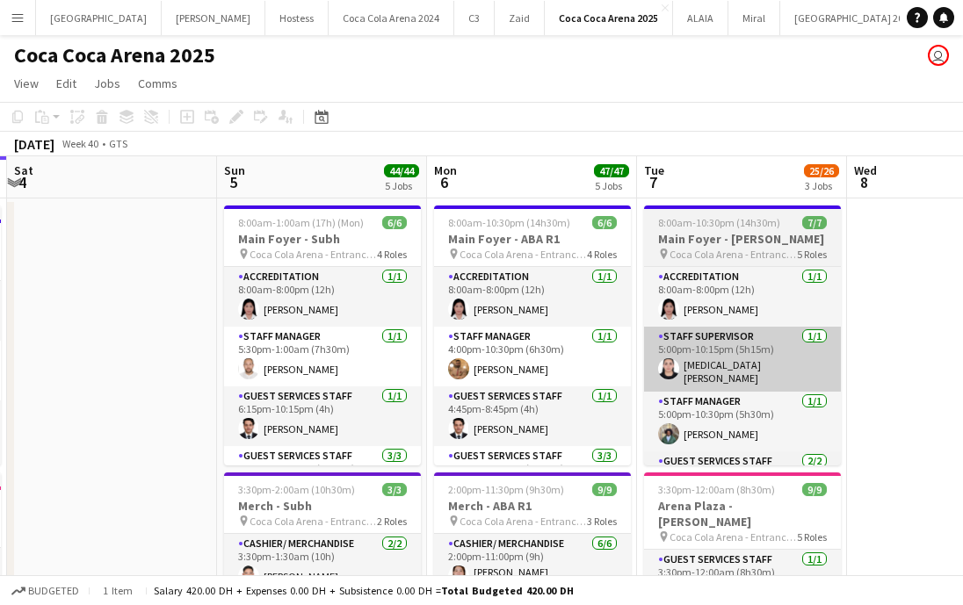
scroll to position [0, 414]
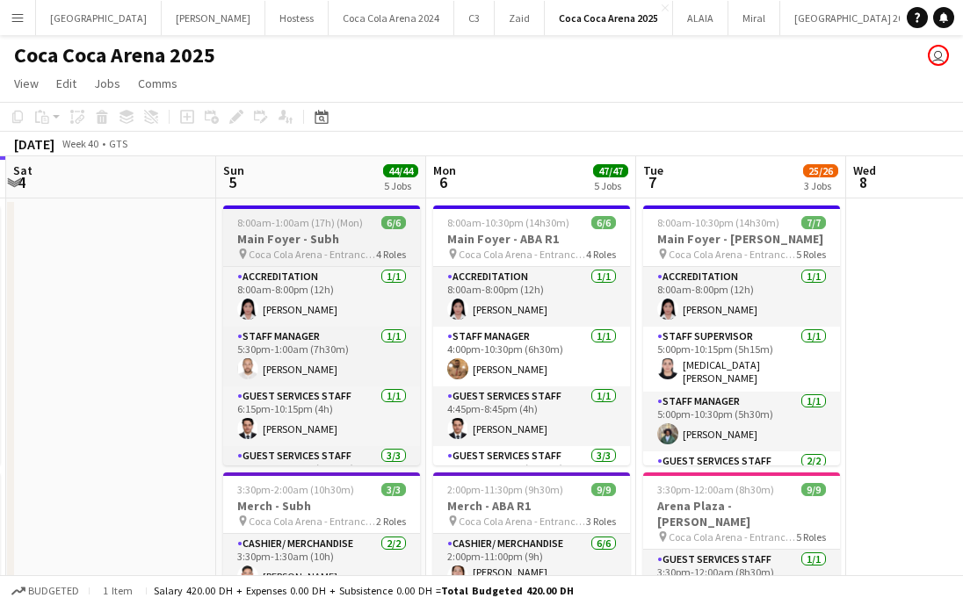
click at [313, 250] on span "Coca Cola Arena - Entrance F" at bounding box center [312, 254] width 127 height 13
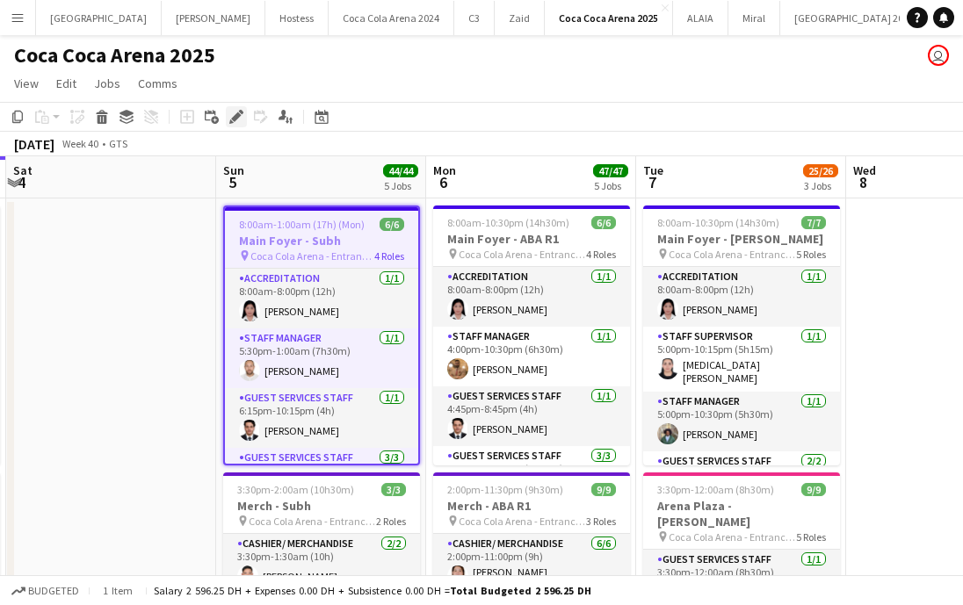
click at [230, 117] on icon "Edit" at bounding box center [236, 117] width 14 height 14
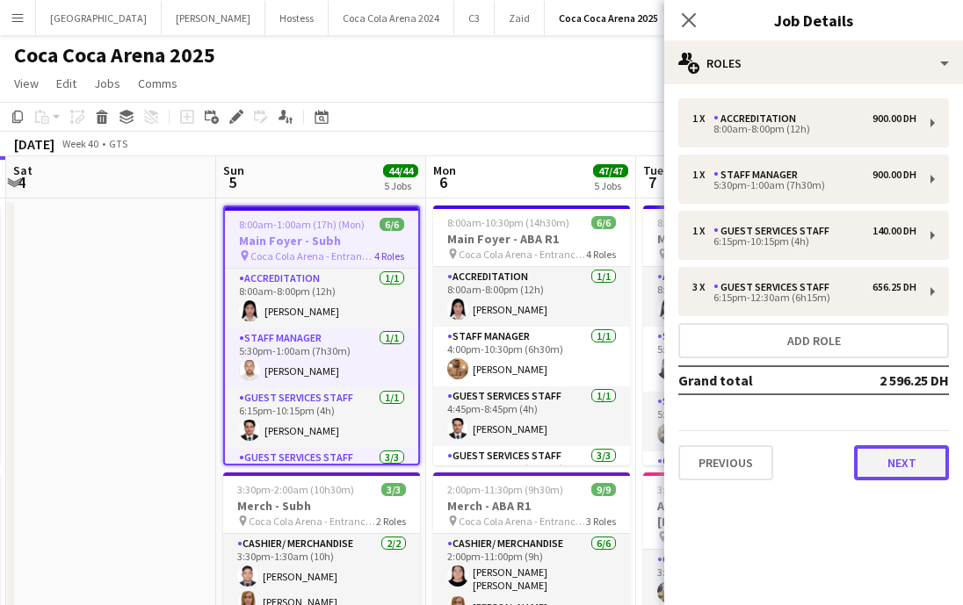
click at [887, 479] on button "Next" at bounding box center [901, 462] width 95 height 35
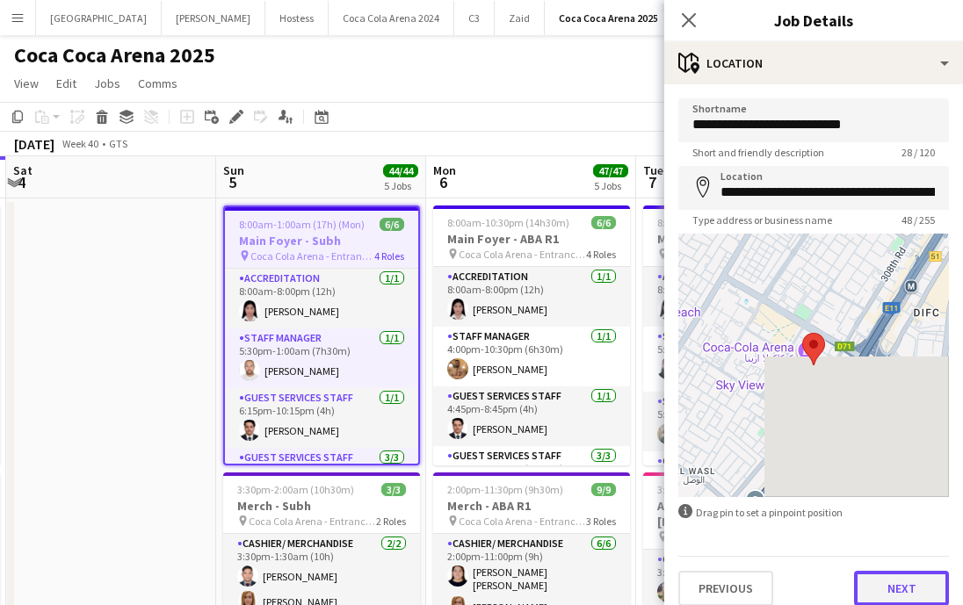
click at [900, 574] on button "Next" at bounding box center [901, 588] width 95 height 35
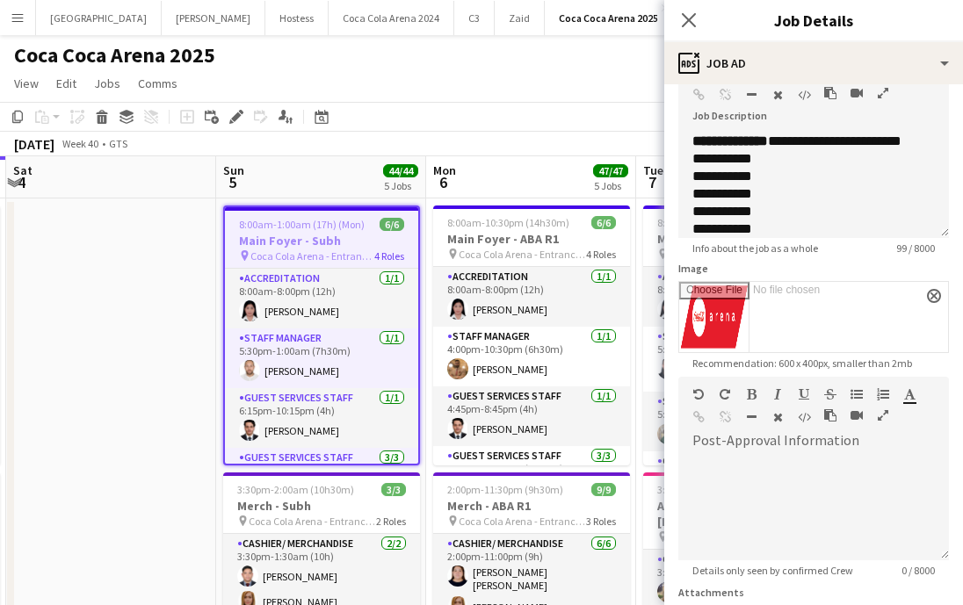
scroll to position [302, 0]
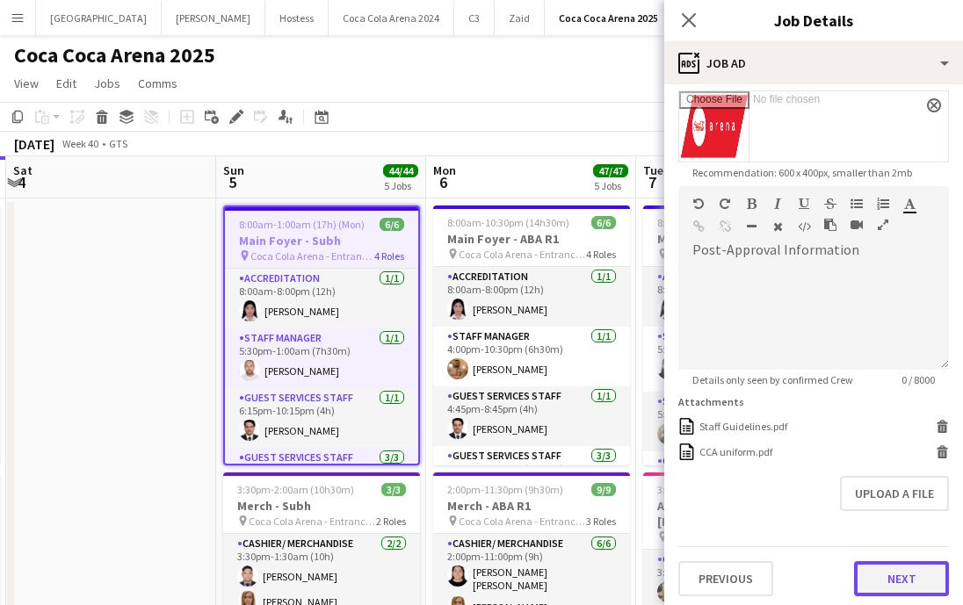
click at [898, 574] on button "Next" at bounding box center [901, 578] width 95 height 35
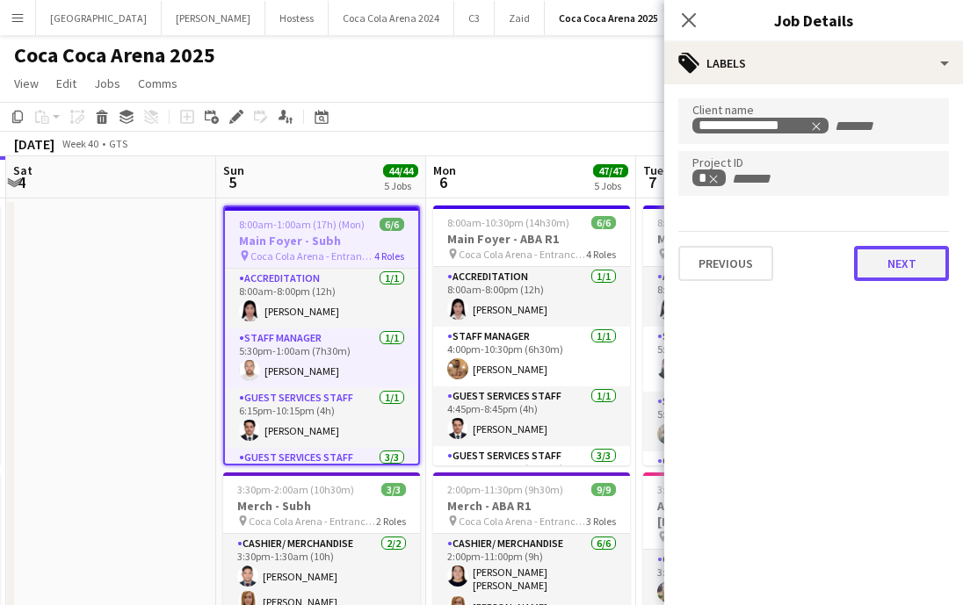
click at [892, 277] on button "Next" at bounding box center [901, 263] width 95 height 35
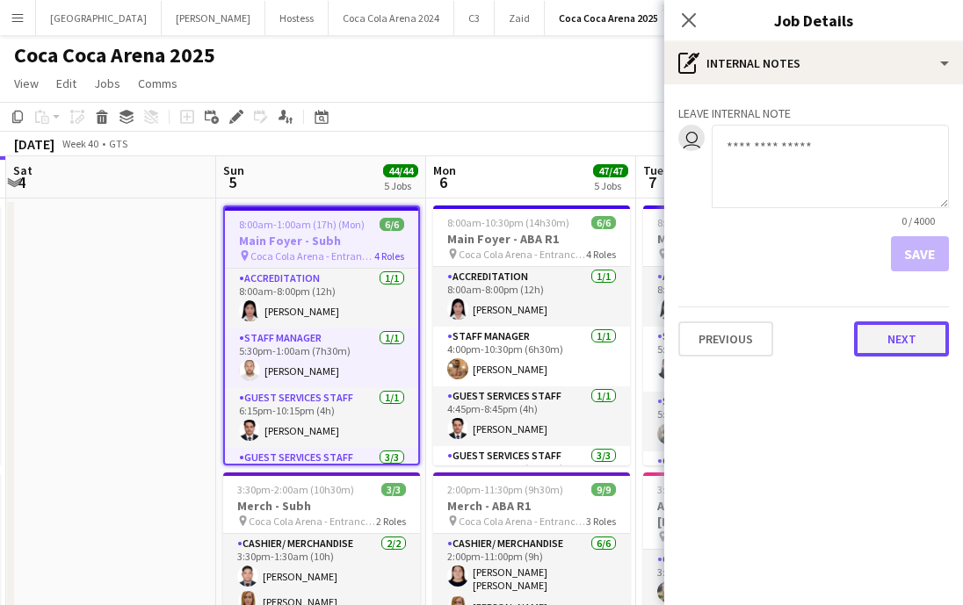
click at [872, 337] on button "Next" at bounding box center [901, 338] width 95 height 35
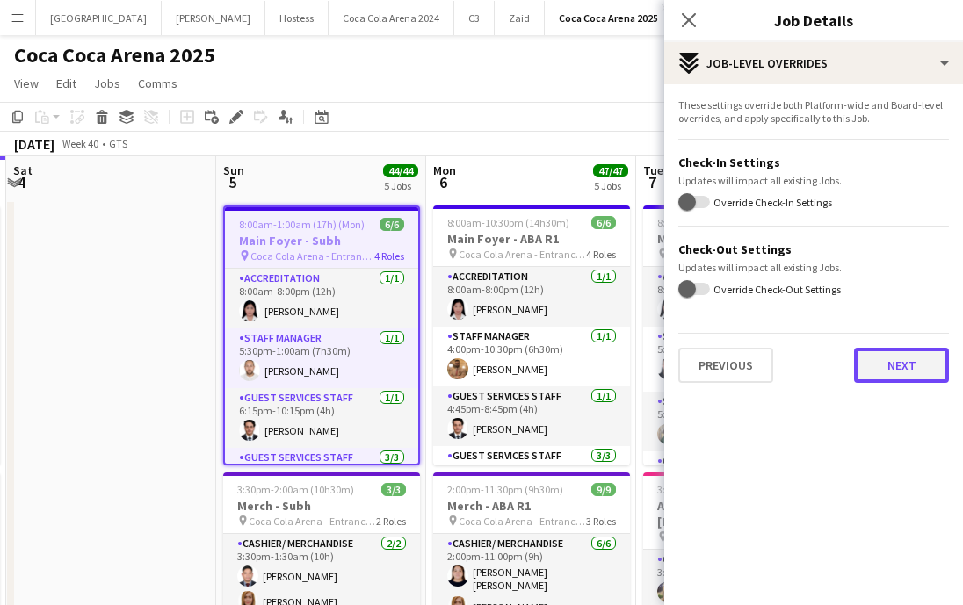
click at [878, 368] on button "Next" at bounding box center [901, 365] width 95 height 35
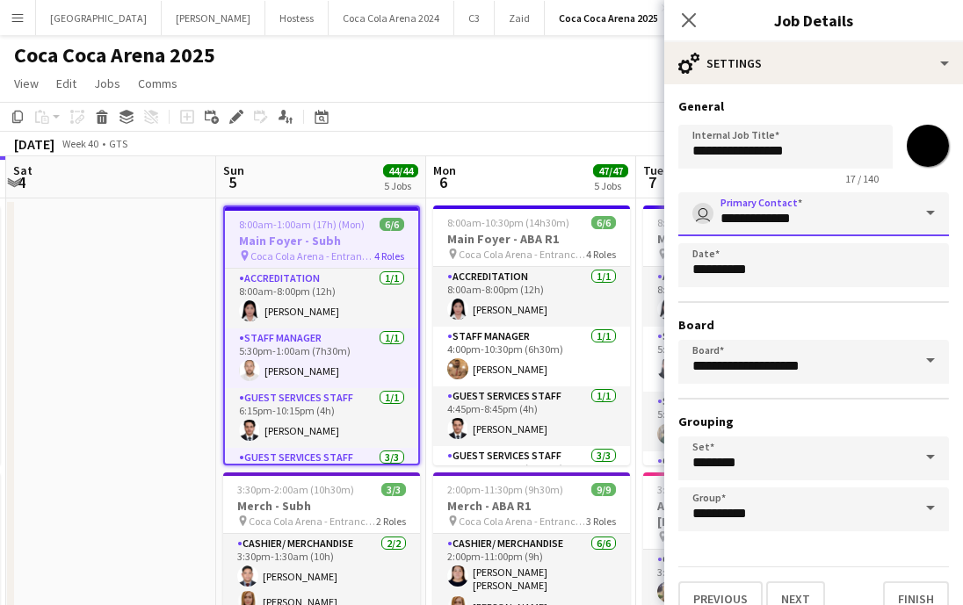
click at [775, 219] on input "**********" at bounding box center [813, 214] width 271 height 44
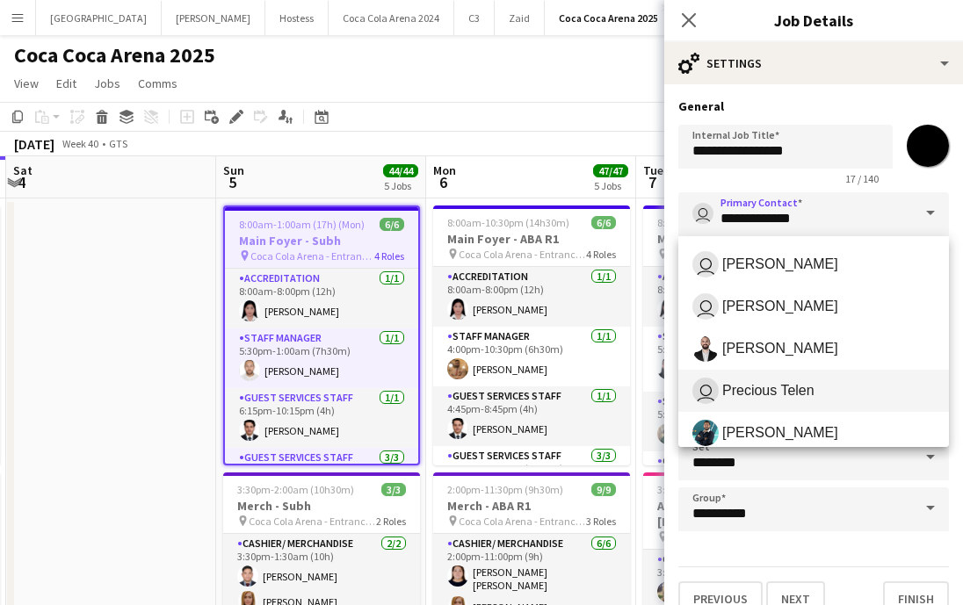
click at [783, 389] on span "Precious Telen" at bounding box center [768, 390] width 92 height 17
type input "**********"
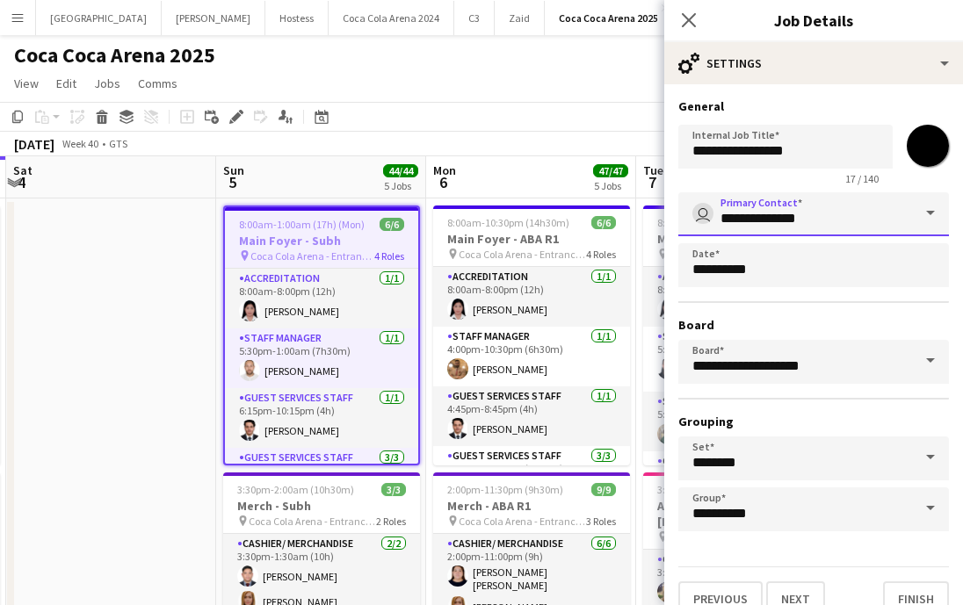
scroll to position [25, 0]
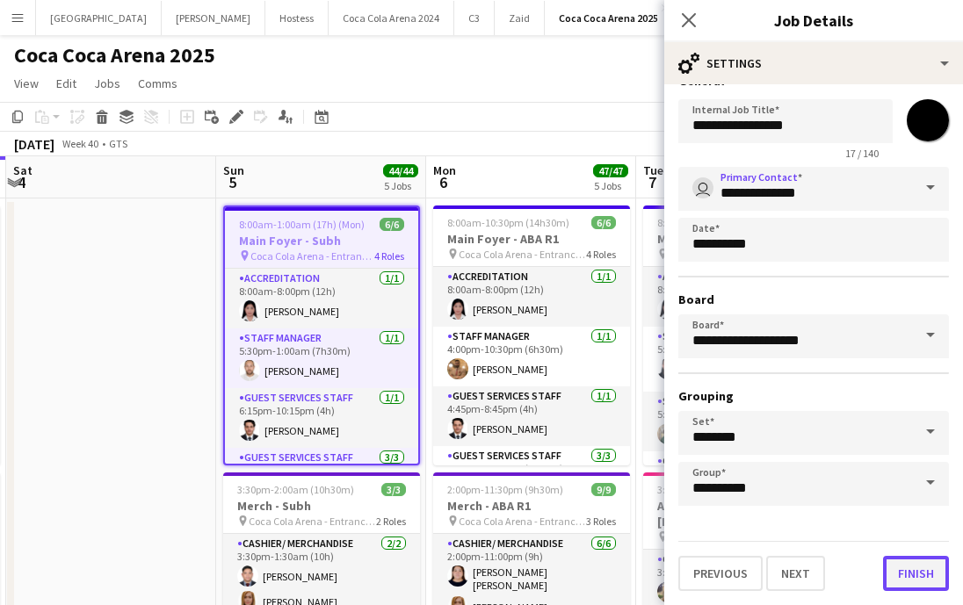
click at [900, 575] on button "Finish" at bounding box center [916, 573] width 66 height 35
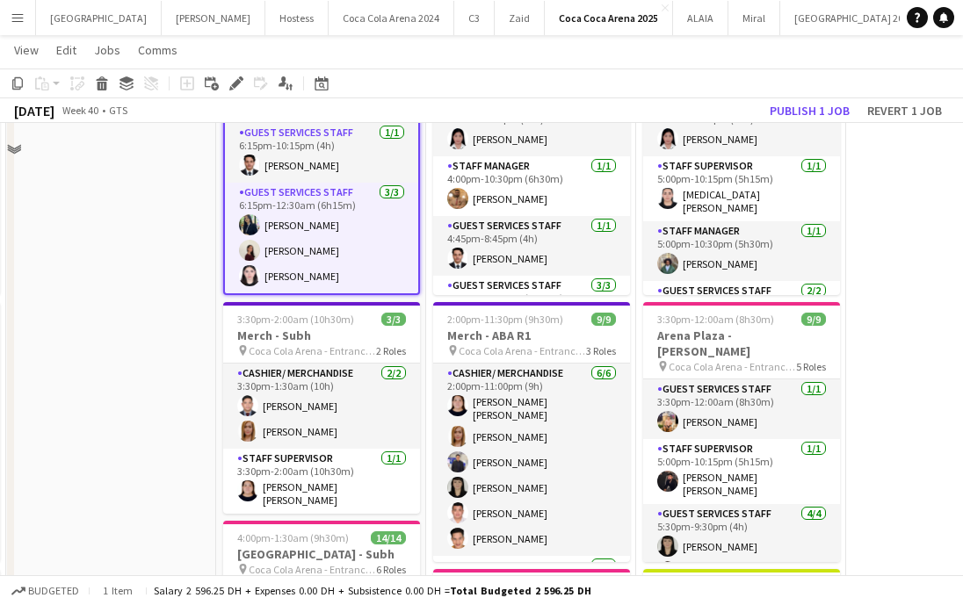
scroll to position [231, 0]
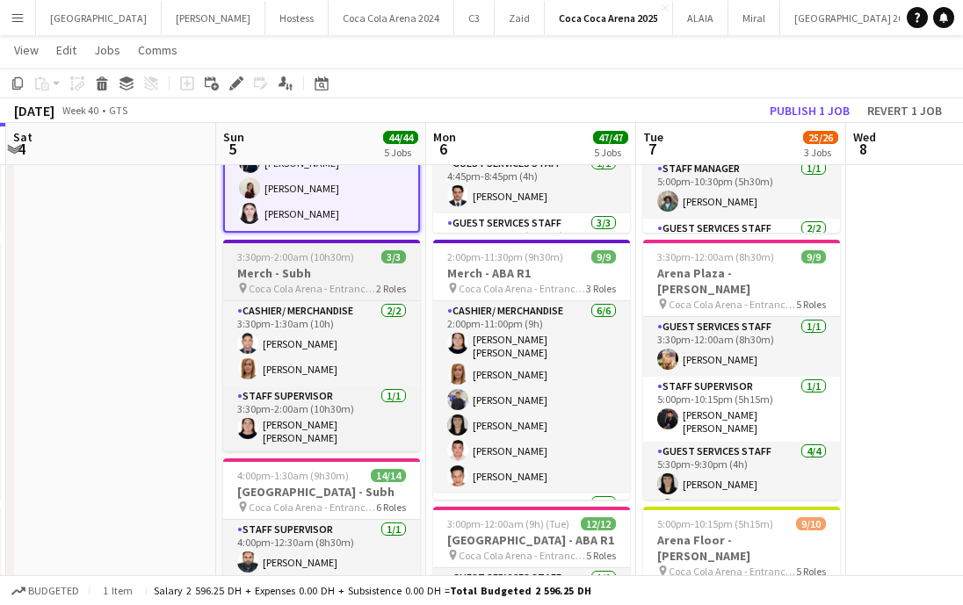
click at [362, 274] on h3 "Merch - Subh" at bounding box center [321, 273] width 197 height 16
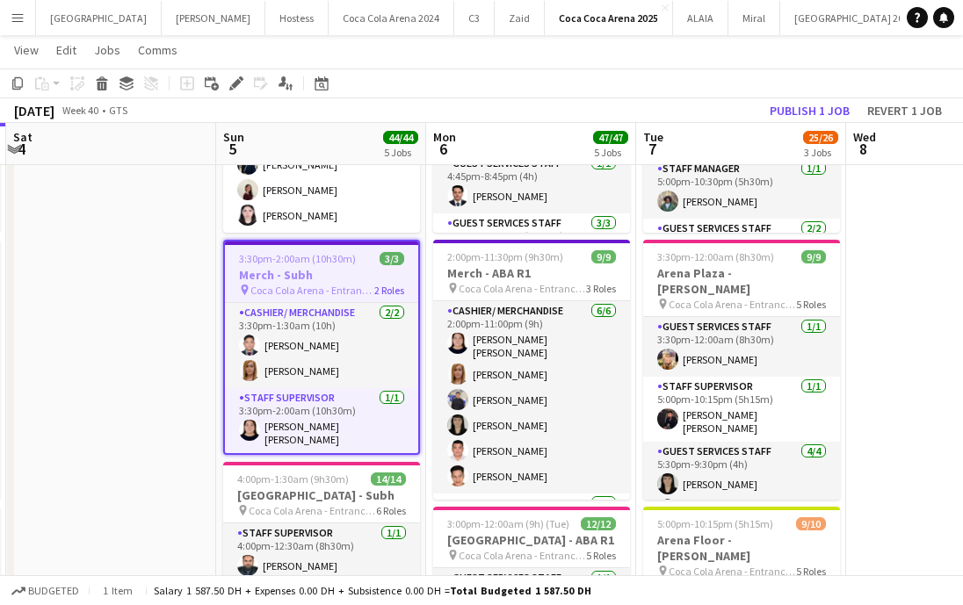
scroll to position [105, 0]
click at [235, 74] on div "Edit" at bounding box center [236, 83] width 21 height 21
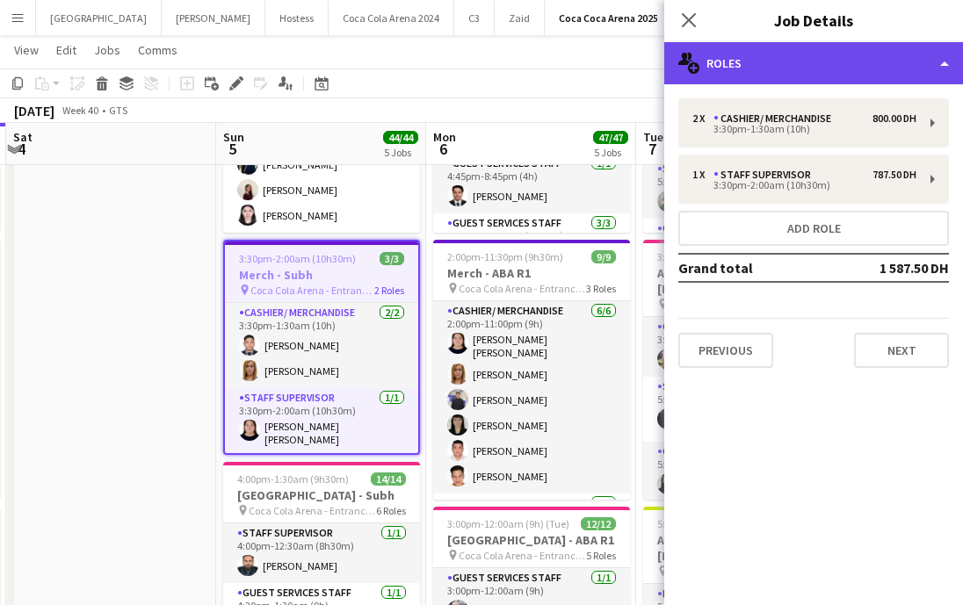
click at [841, 55] on div "multiple-users-add Roles" at bounding box center [813, 63] width 299 height 42
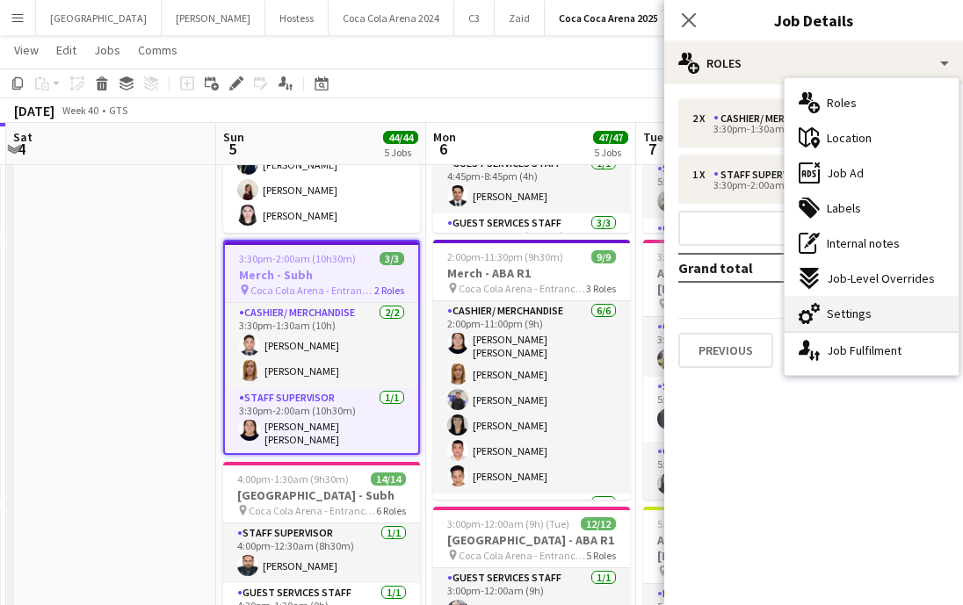
click at [842, 306] on span "Settings" at bounding box center [849, 314] width 45 height 16
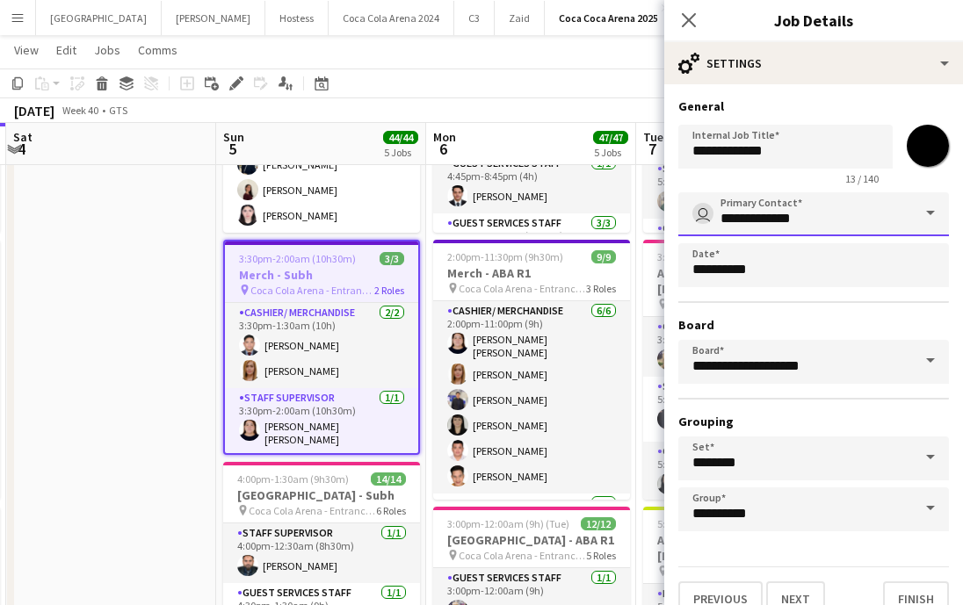
click at [800, 219] on input "**********" at bounding box center [813, 214] width 271 height 44
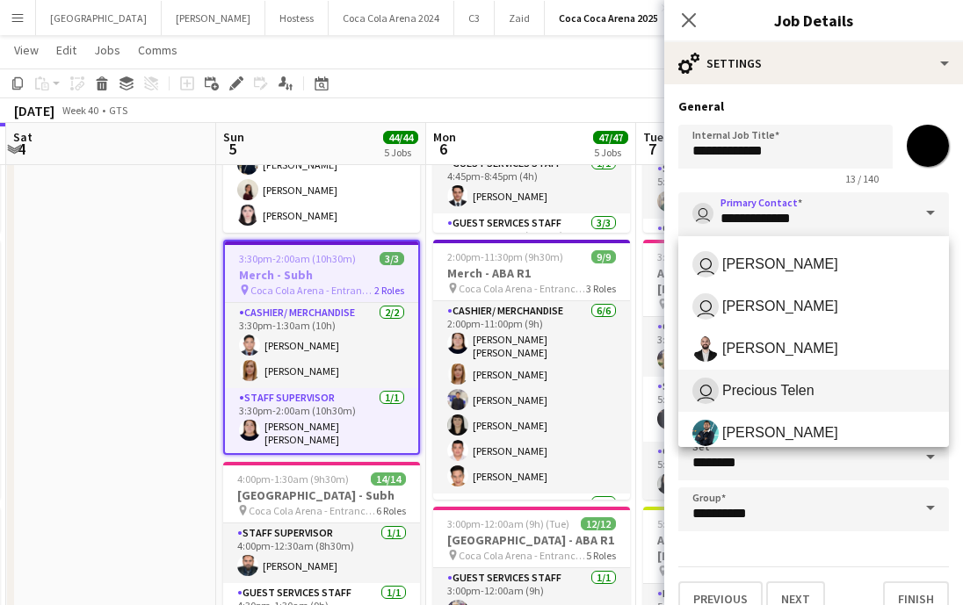
click at [798, 386] on span "Precious Telen" at bounding box center [768, 390] width 92 height 17
type input "**********"
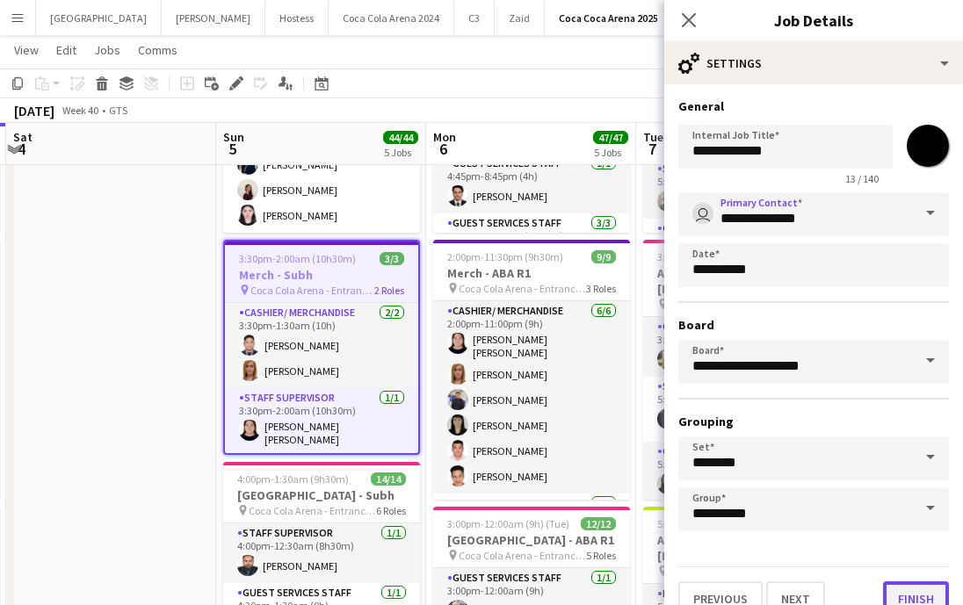
click at [918, 590] on button "Finish" at bounding box center [916, 598] width 66 height 35
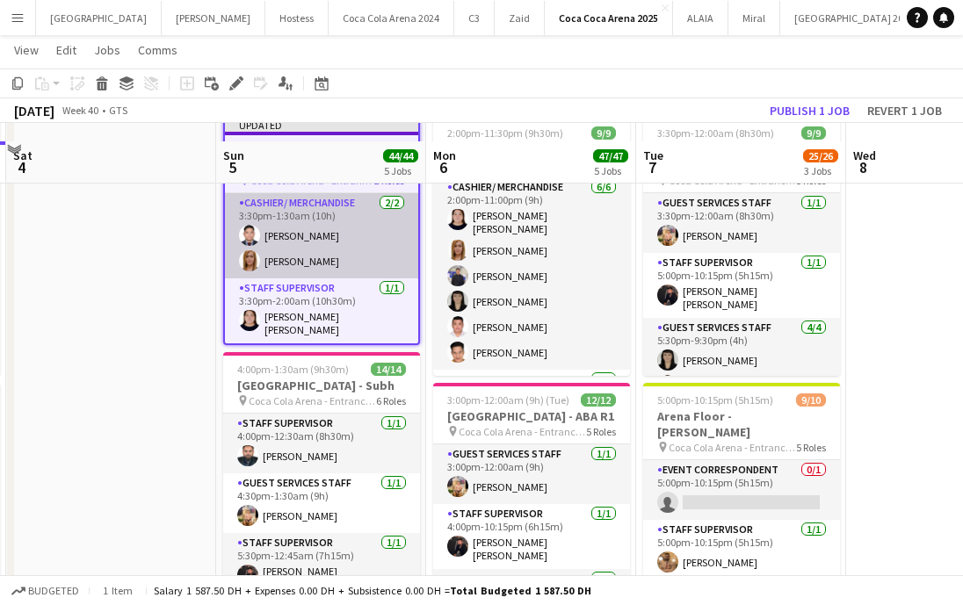
scroll to position [373, 0]
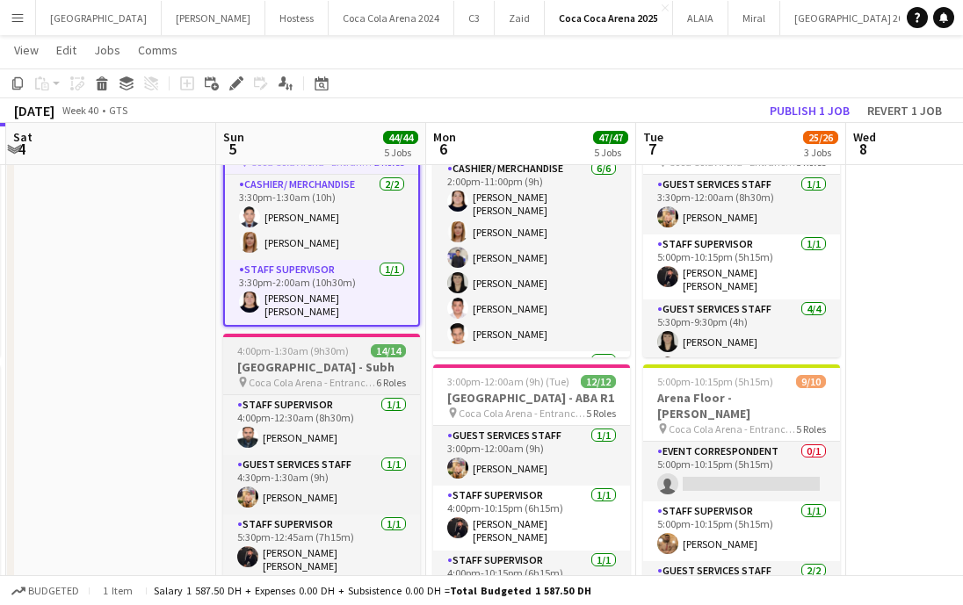
click at [337, 361] on h3 "[GEOGRAPHIC_DATA] - Subh" at bounding box center [321, 367] width 197 height 16
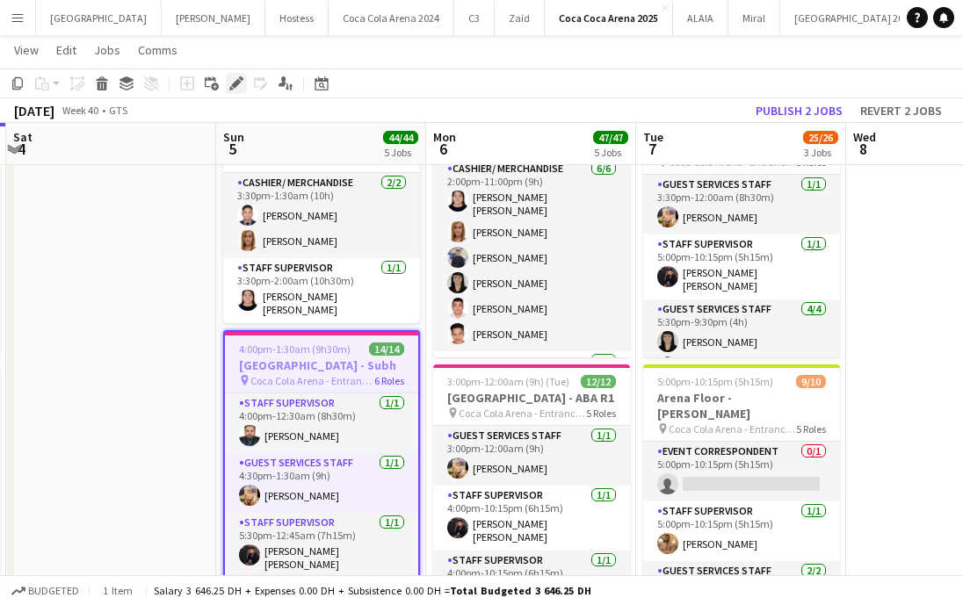
click at [235, 81] on icon at bounding box center [236, 84] width 10 height 10
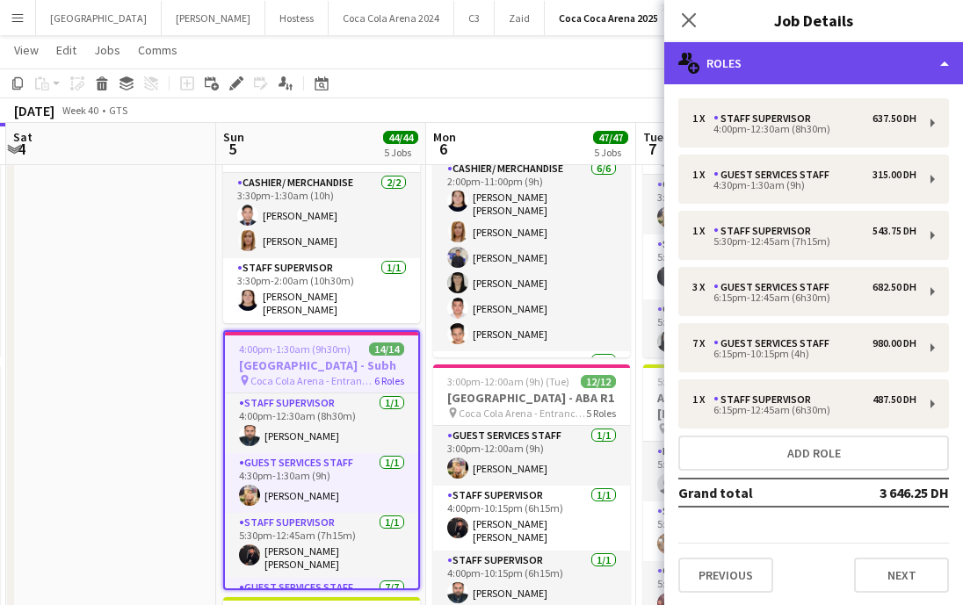
click at [811, 69] on div "multiple-users-add Roles" at bounding box center [813, 63] width 299 height 42
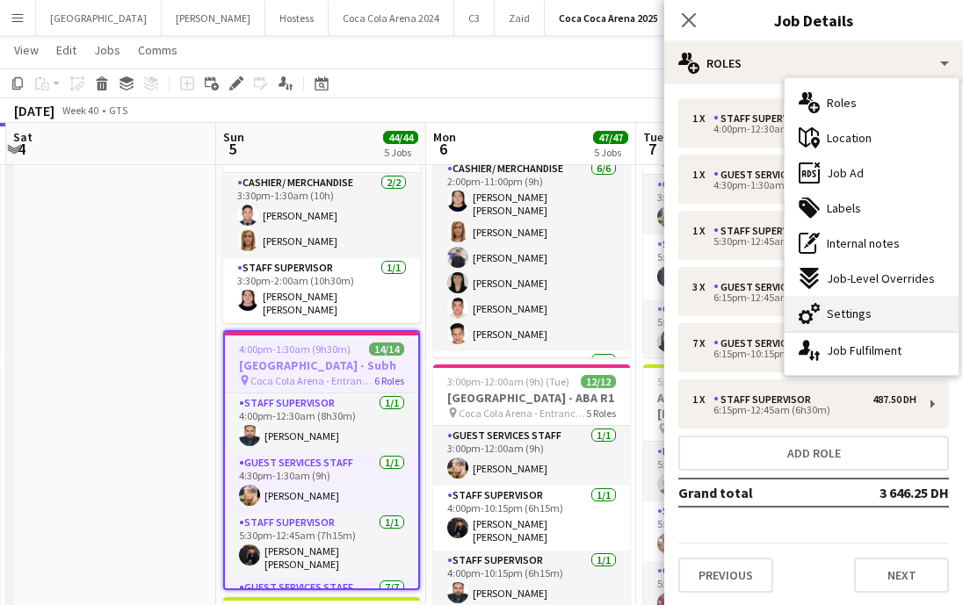
click at [863, 314] on span "Settings" at bounding box center [849, 314] width 45 height 16
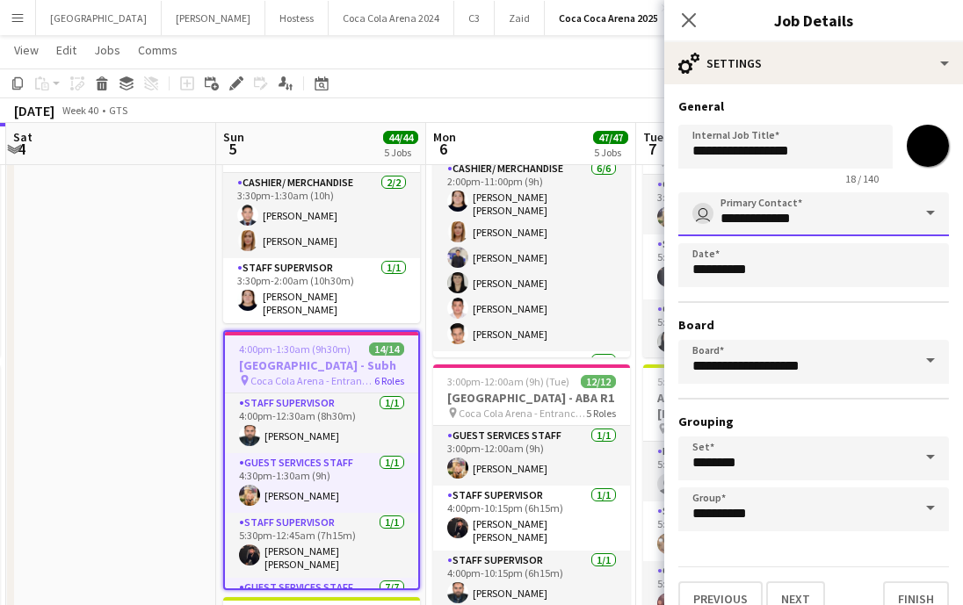
click at [768, 219] on input "**********" at bounding box center [813, 214] width 271 height 44
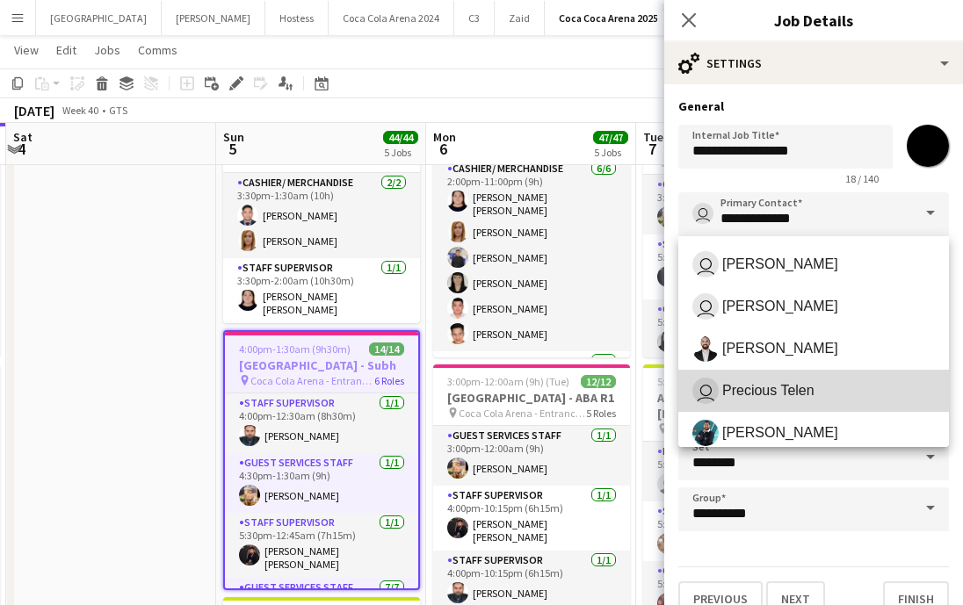
click at [788, 383] on span "Precious Telen" at bounding box center [768, 390] width 92 height 17
type input "**********"
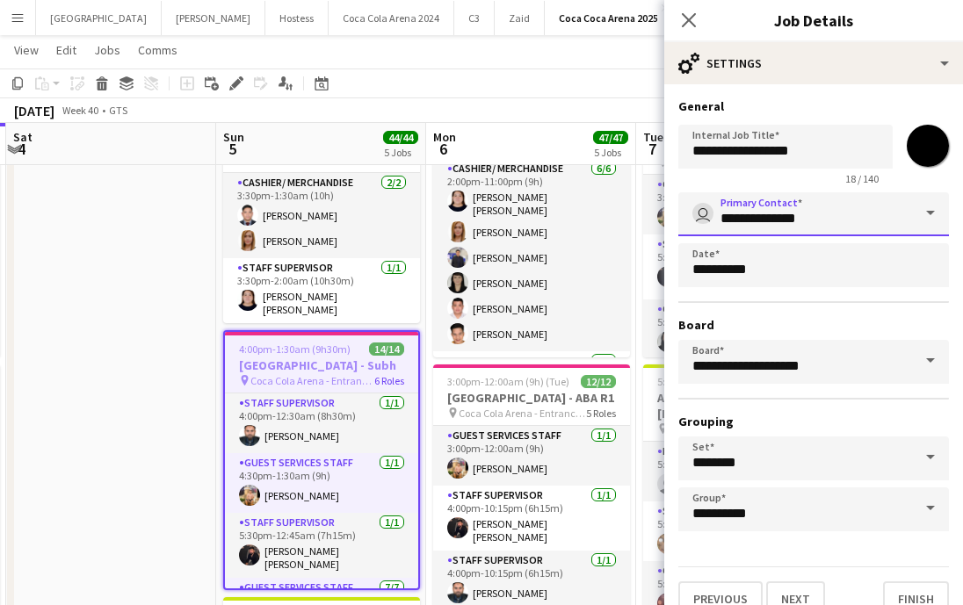
scroll to position [25, 0]
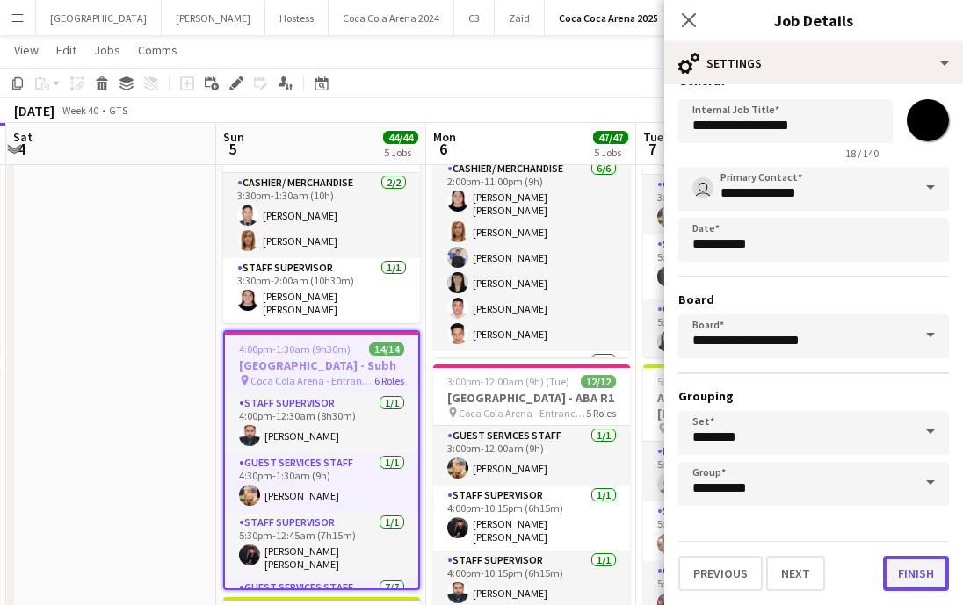
click at [899, 581] on button "Finish" at bounding box center [916, 573] width 66 height 35
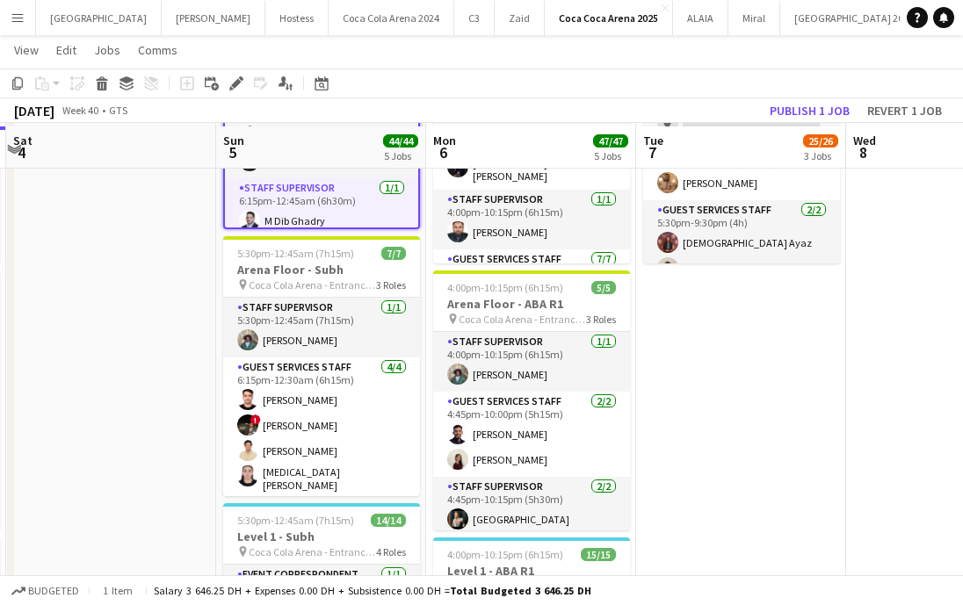
scroll to position [726, 0]
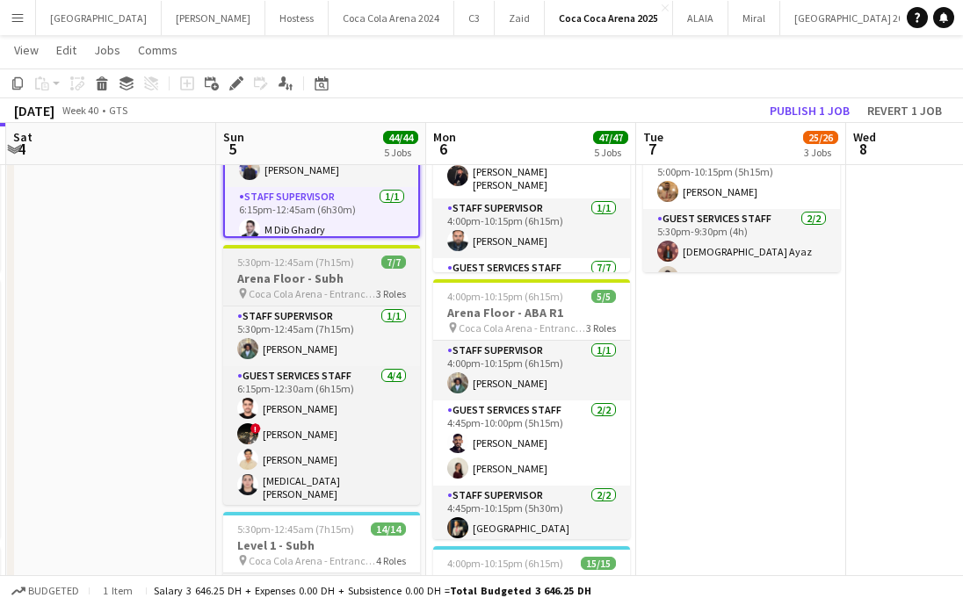
click at [301, 271] on h3 "Arena Floor - Subh" at bounding box center [321, 279] width 197 height 16
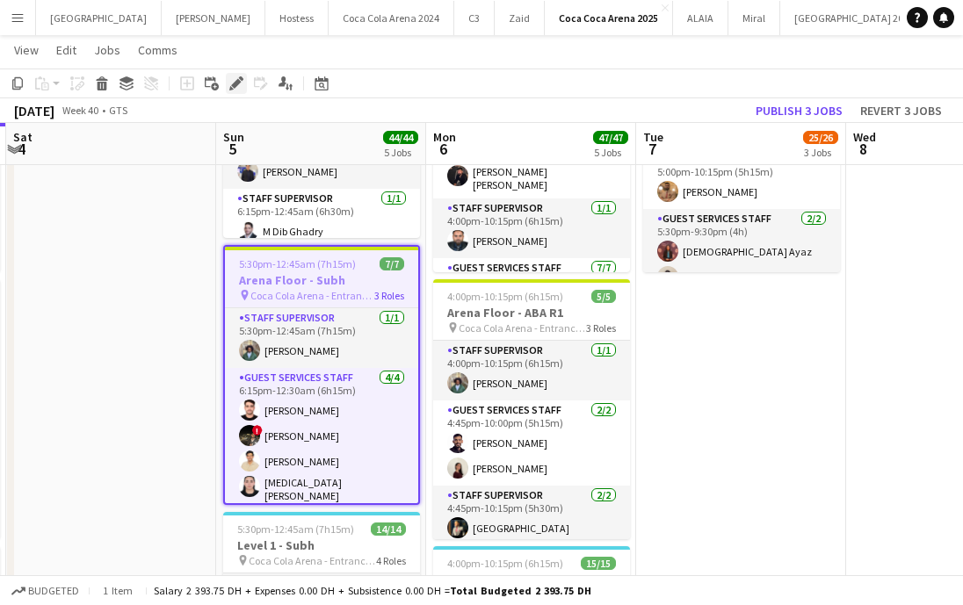
click at [229, 80] on icon "Edit" at bounding box center [236, 83] width 14 height 14
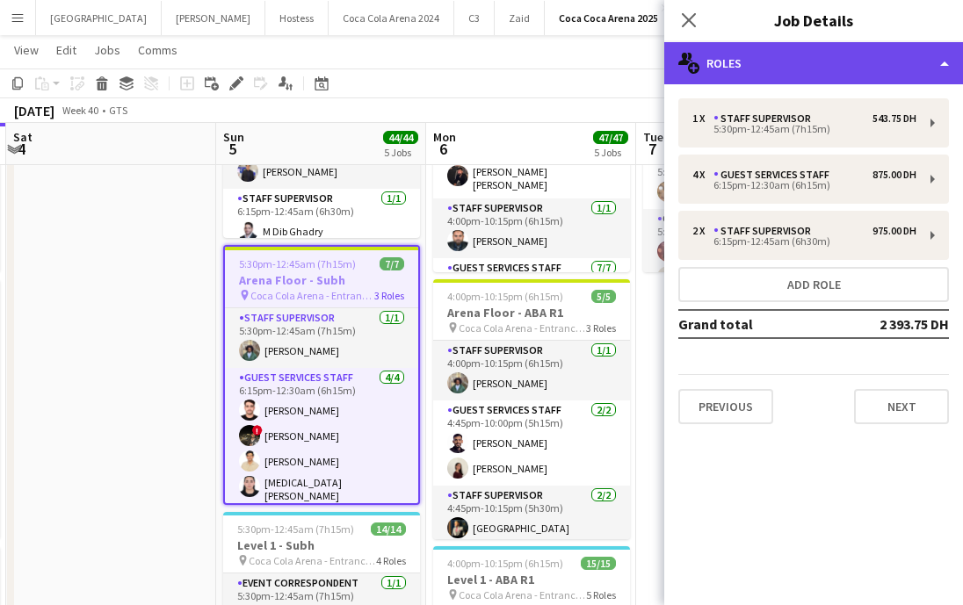
click at [819, 73] on div "multiple-users-add Roles" at bounding box center [813, 63] width 299 height 42
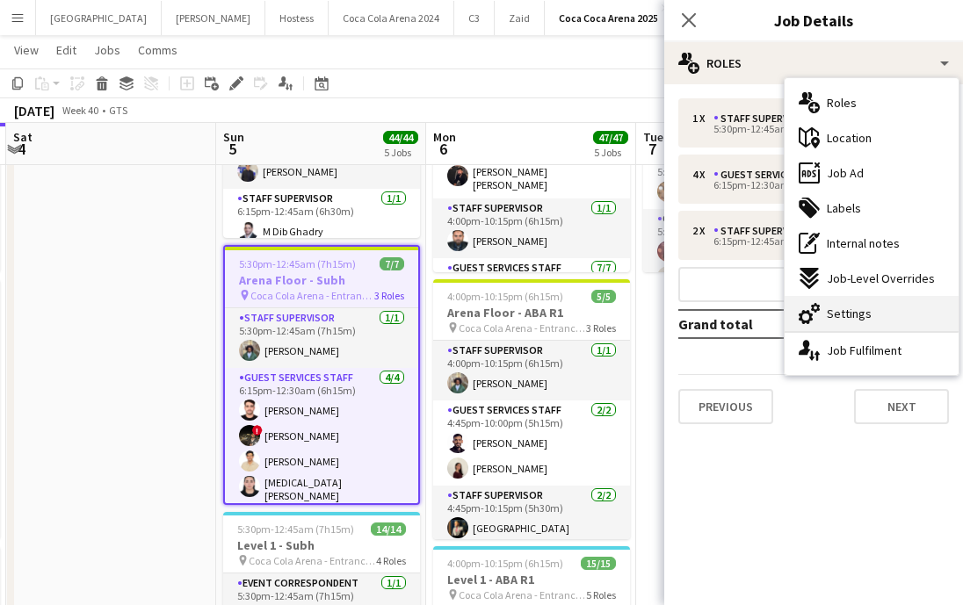
click at [864, 310] on span "Settings" at bounding box center [849, 314] width 45 height 16
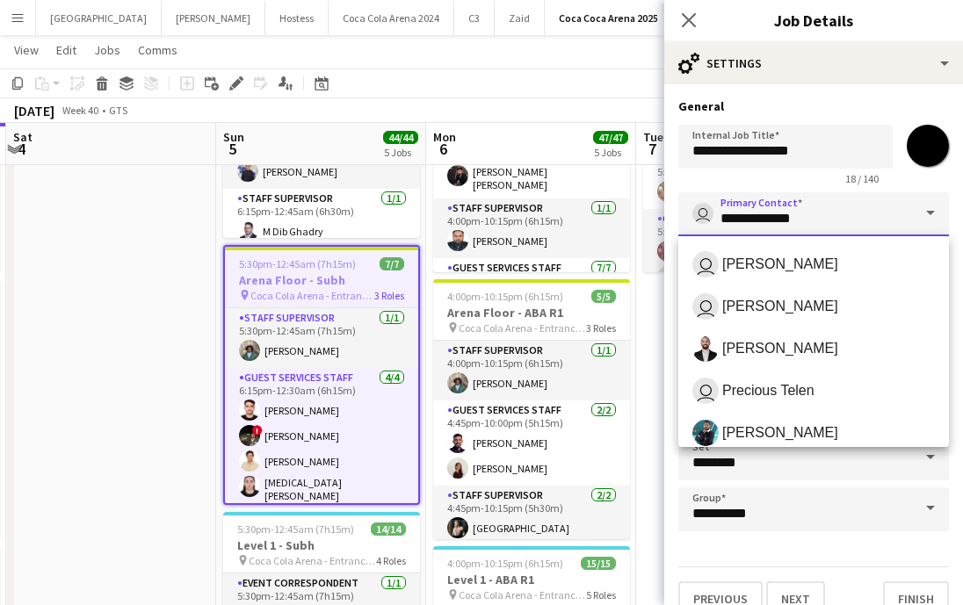
click at [799, 221] on input "**********" at bounding box center [813, 214] width 271 height 44
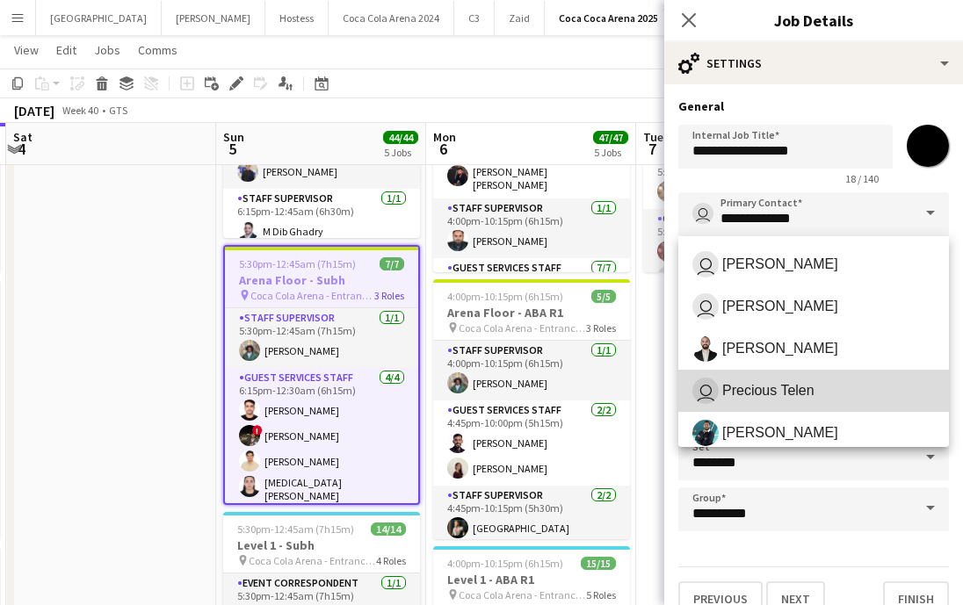
click at [798, 401] on span "user Precious Telen" at bounding box center [813, 391] width 242 height 26
type input "**********"
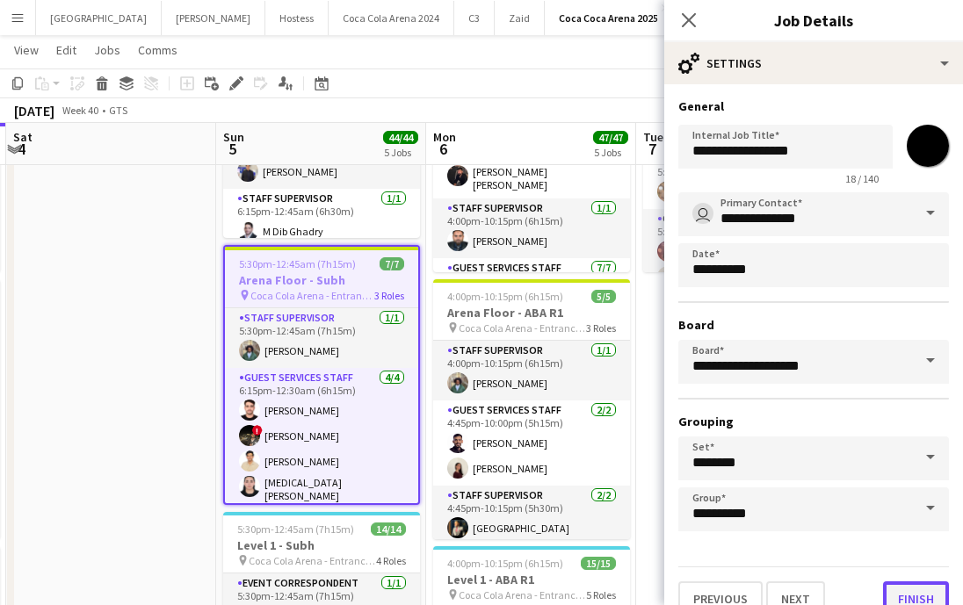
click at [899, 588] on button "Finish" at bounding box center [916, 598] width 66 height 35
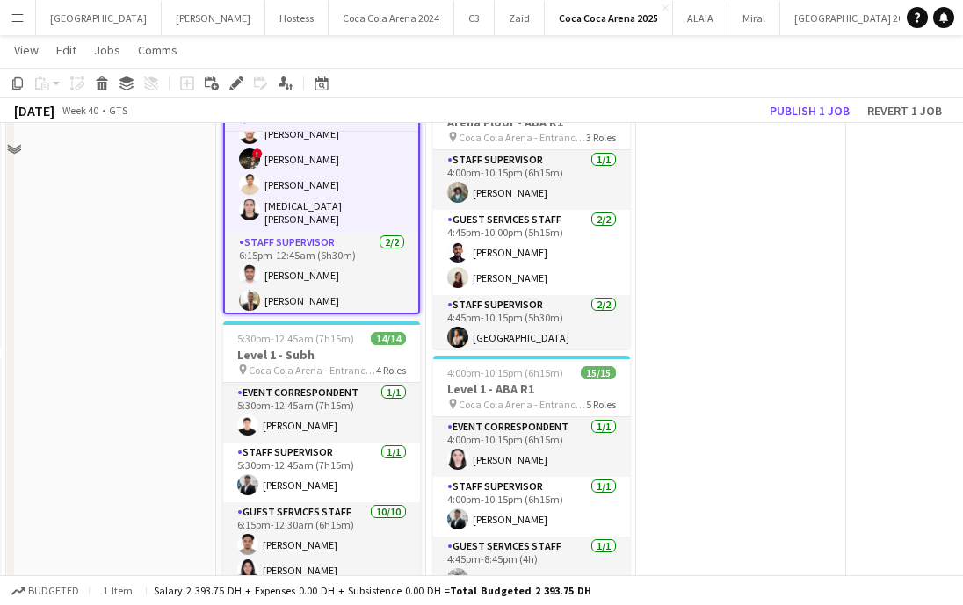
scroll to position [930, 0]
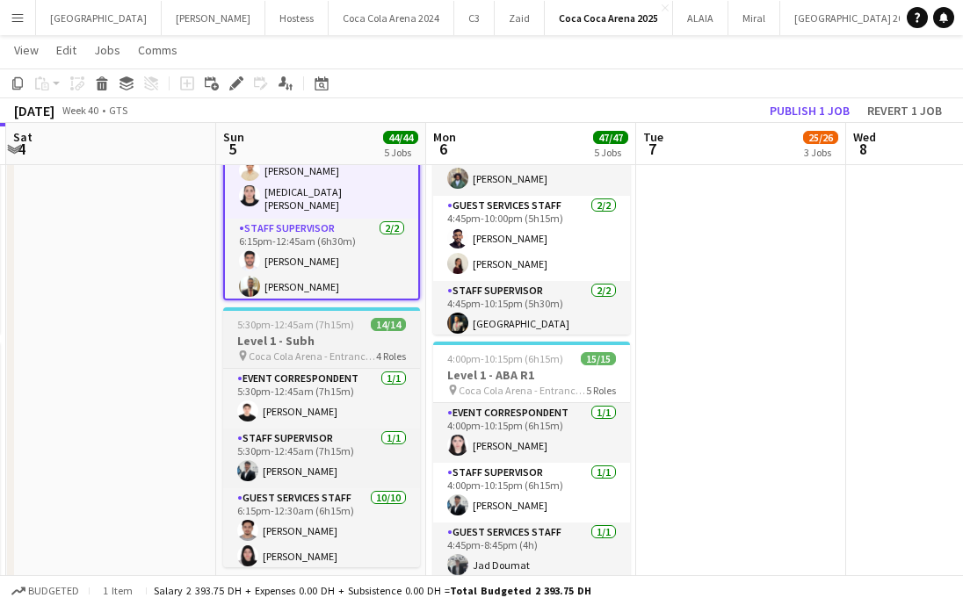
click at [348, 326] on app-job-card "5:30pm-12:45am (7h15m) (Mon) 14/14 Level 1 - Subh pin Coca Cola Arena - Entranc…" at bounding box center [321, 437] width 197 height 260
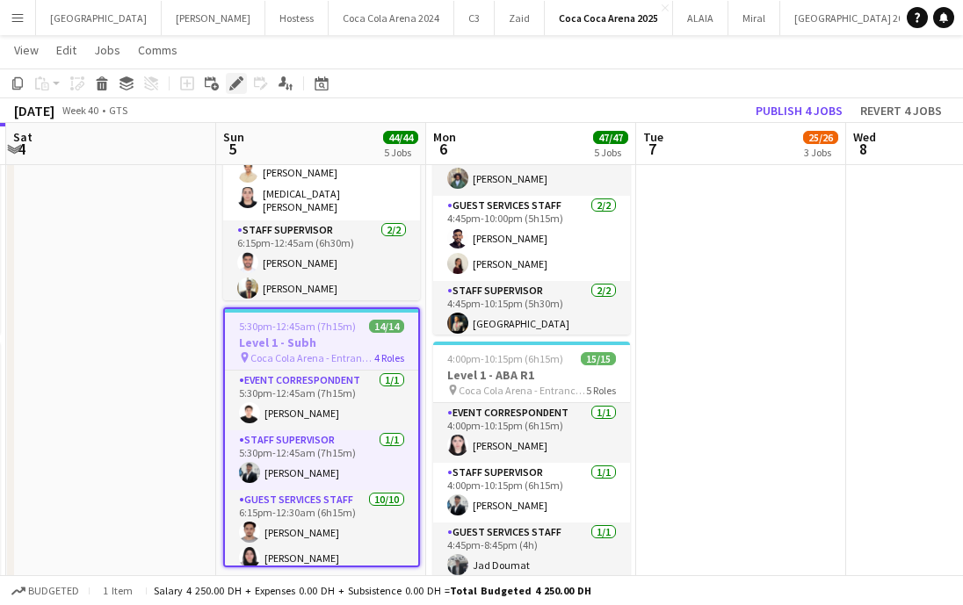
click at [235, 83] on icon at bounding box center [236, 84] width 10 height 10
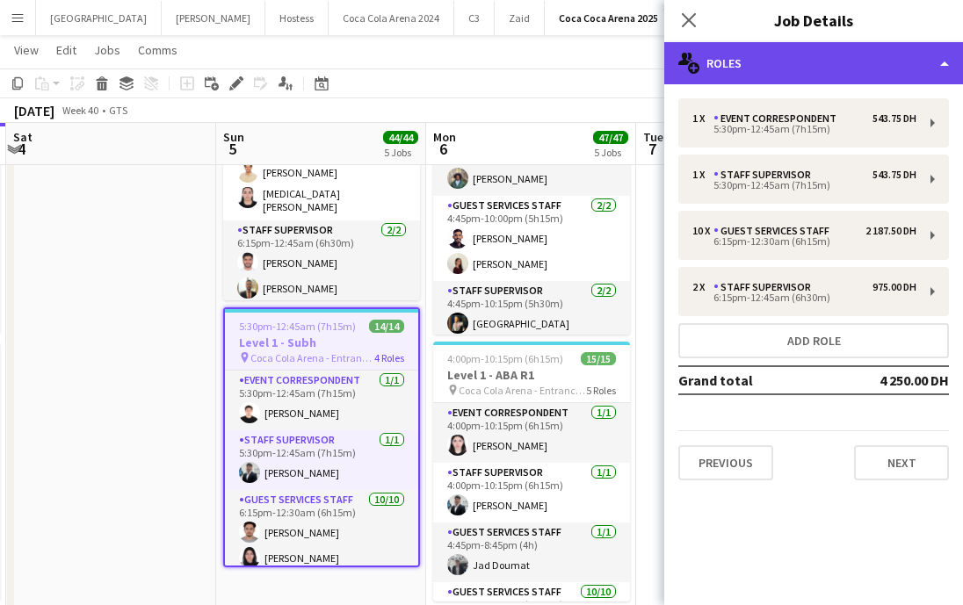
click at [796, 72] on div "multiple-users-add Roles" at bounding box center [813, 63] width 299 height 42
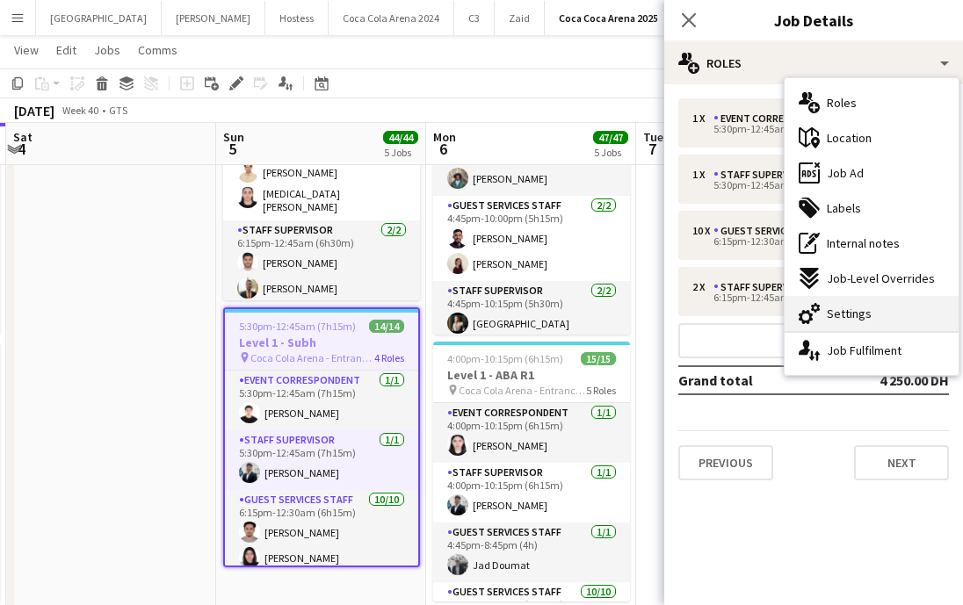
click at [863, 306] on span "Settings" at bounding box center [849, 314] width 45 height 16
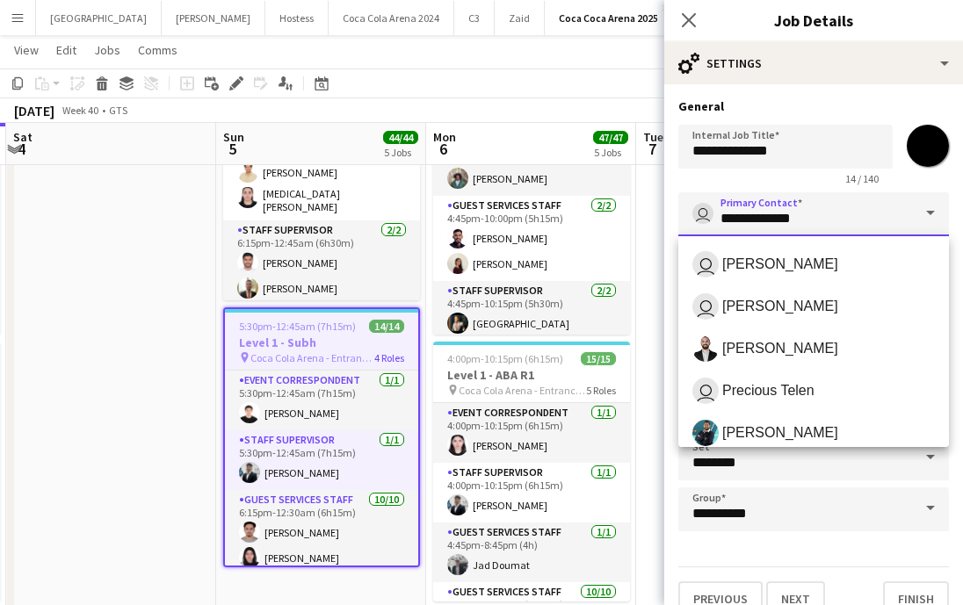
click at [815, 222] on input "**********" at bounding box center [813, 214] width 271 height 44
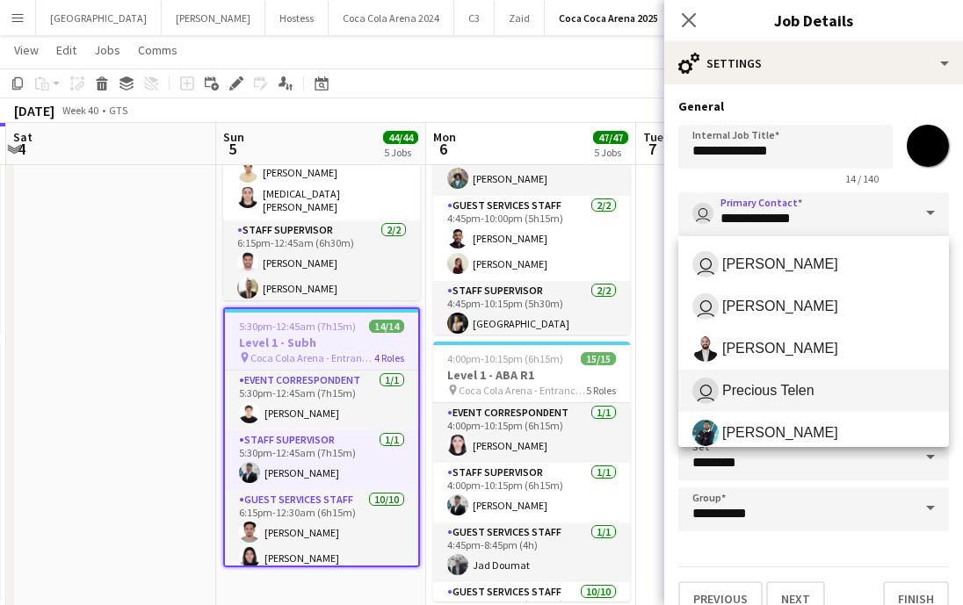
click at [808, 388] on span "Precious Telen" at bounding box center [768, 390] width 92 height 17
type input "**********"
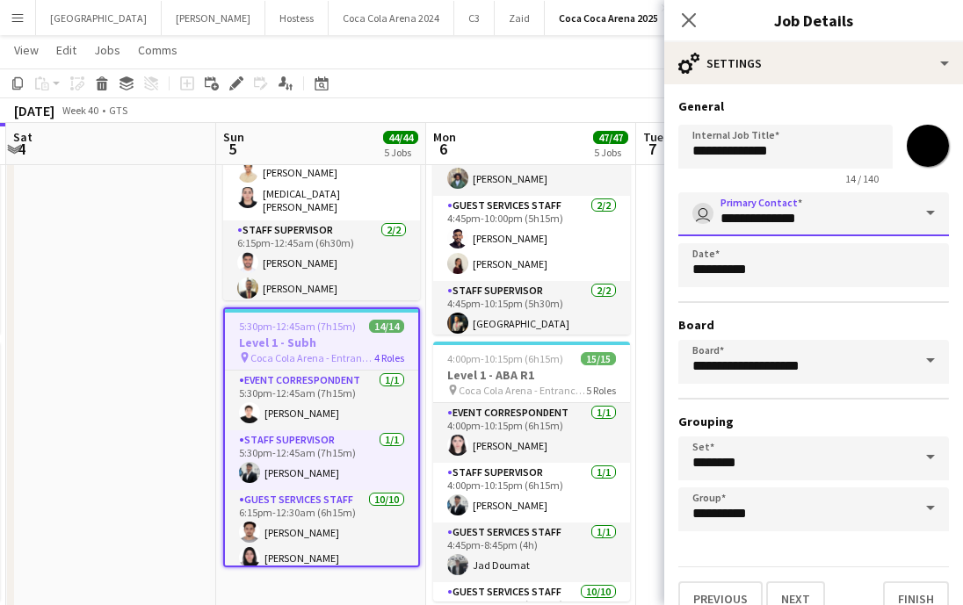
scroll to position [25, 0]
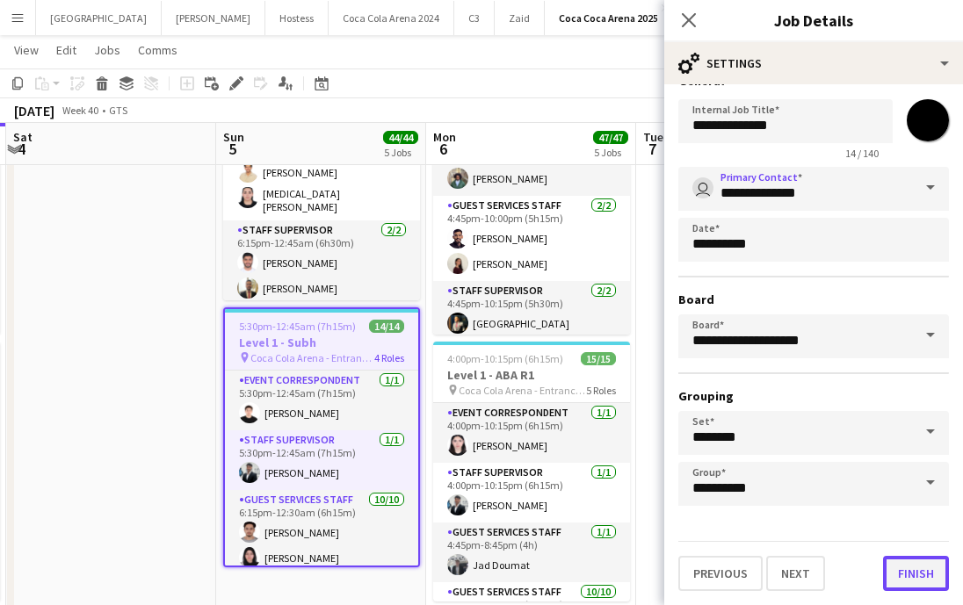
click at [911, 567] on button "Finish" at bounding box center [916, 573] width 66 height 35
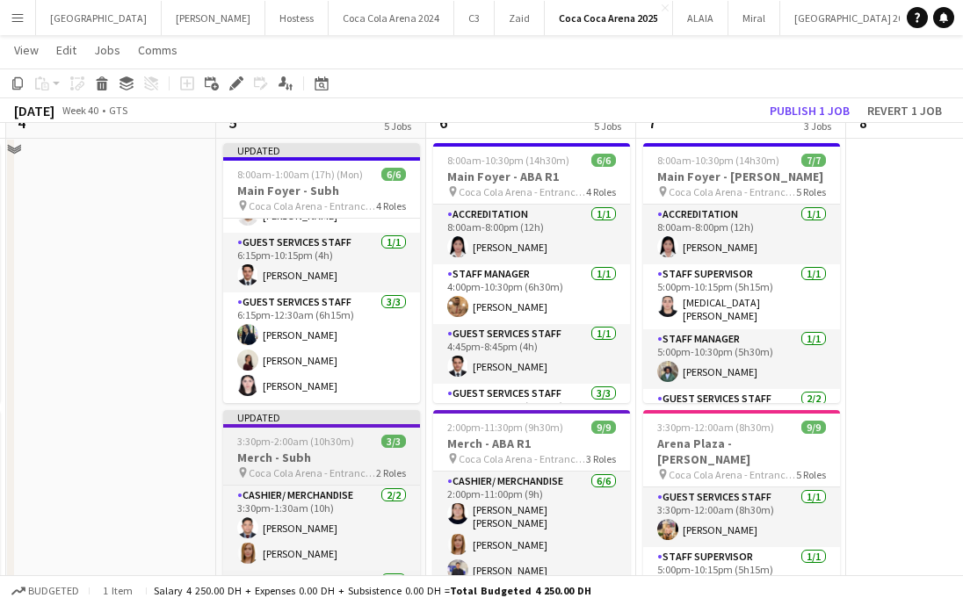
scroll to position [34, 0]
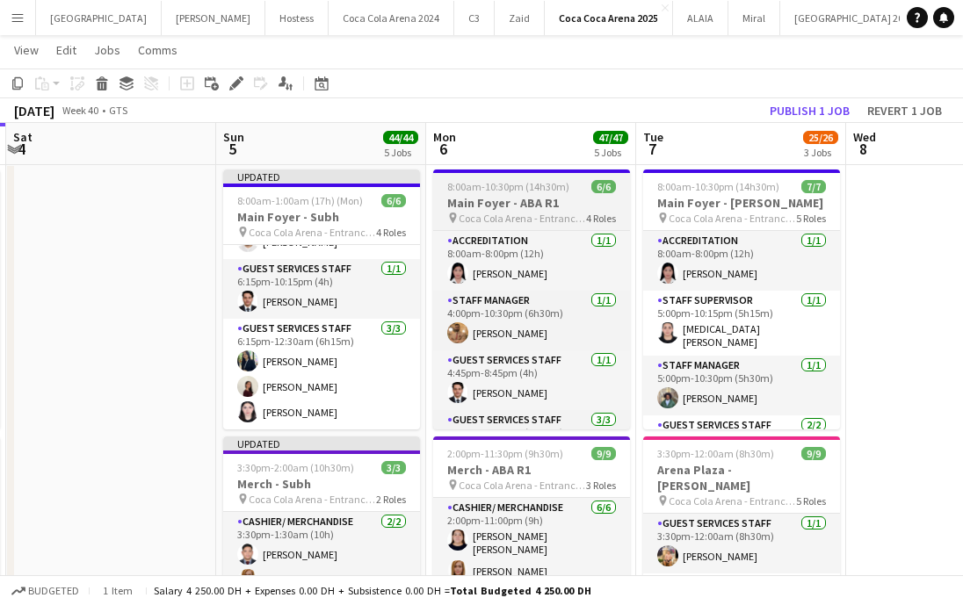
click at [485, 194] on app-job-card "8:00am-10:30pm (14h30m) 6/6 Main Foyer - ABA R1 pin Coca Cola Arena - Entrance …" at bounding box center [531, 300] width 197 height 260
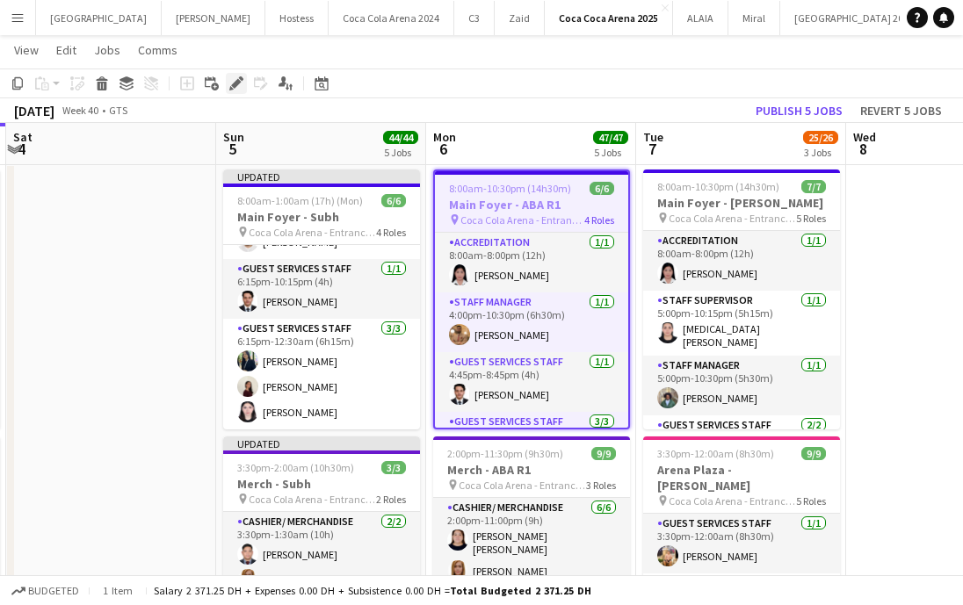
click at [230, 86] on icon at bounding box center [231, 88] width 4 height 4
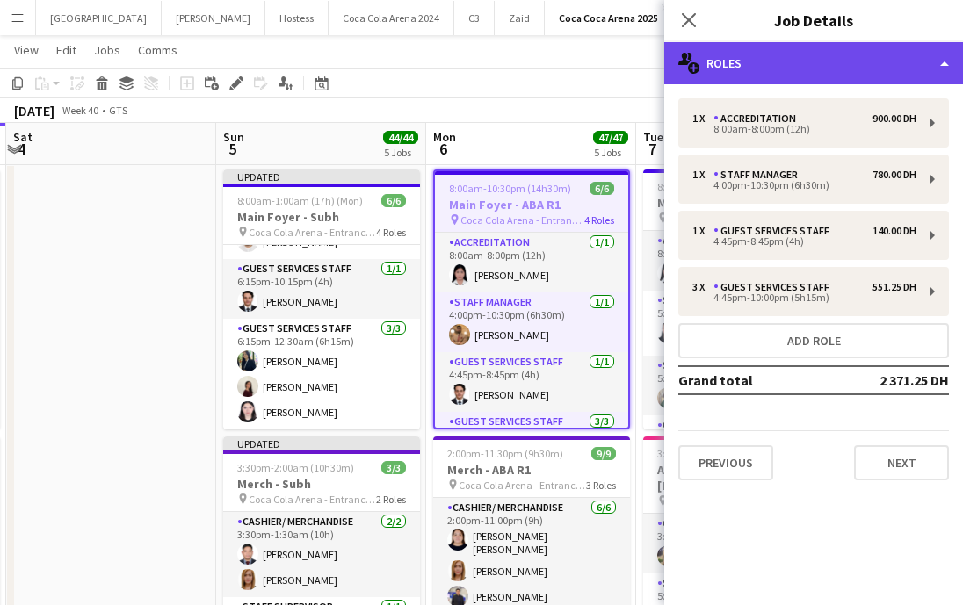
click at [772, 73] on div "multiple-users-add Roles" at bounding box center [813, 63] width 299 height 42
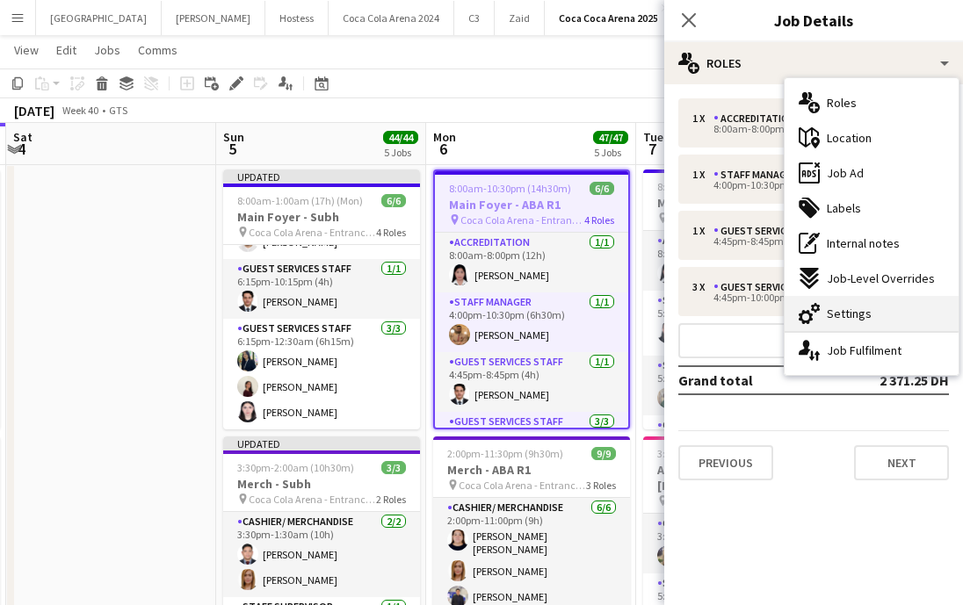
click at [870, 316] on div "cog-double-3 Settings" at bounding box center [871, 313] width 174 height 35
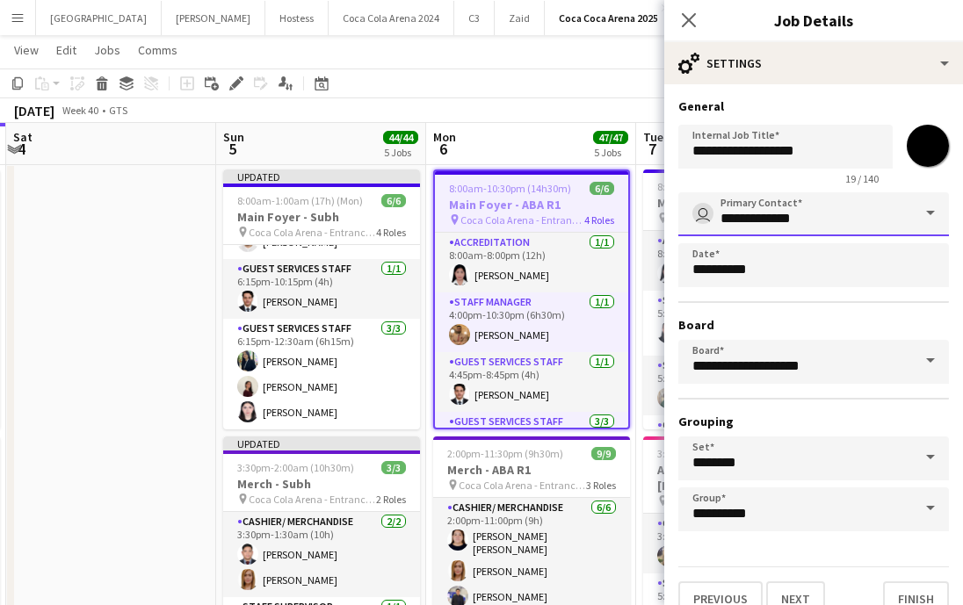
click at [745, 214] on input "**********" at bounding box center [813, 214] width 271 height 44
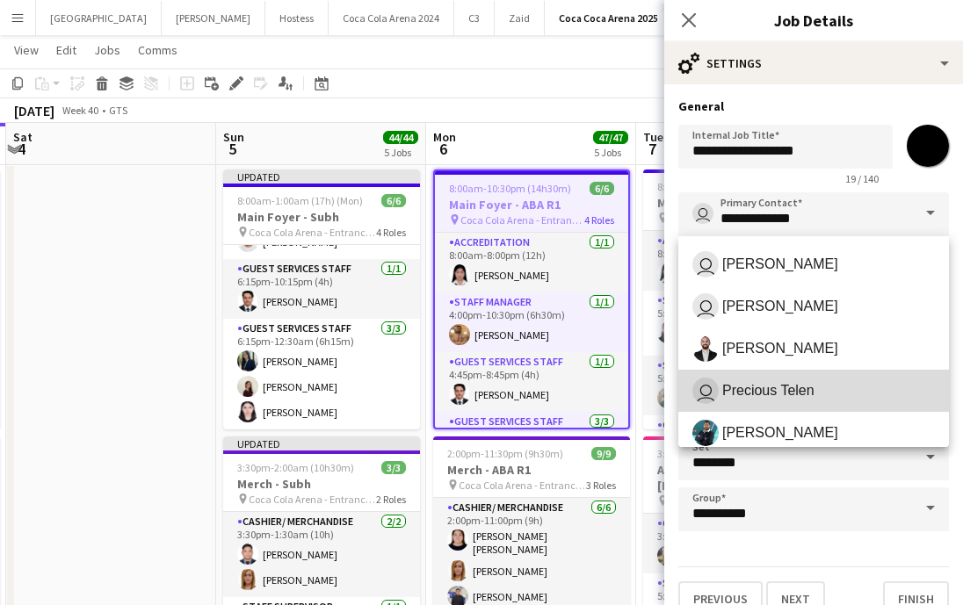
click at [761, 395] on span "Precious Telen" at bounding box center [768, 390] width 92 height 17
type input "**********"
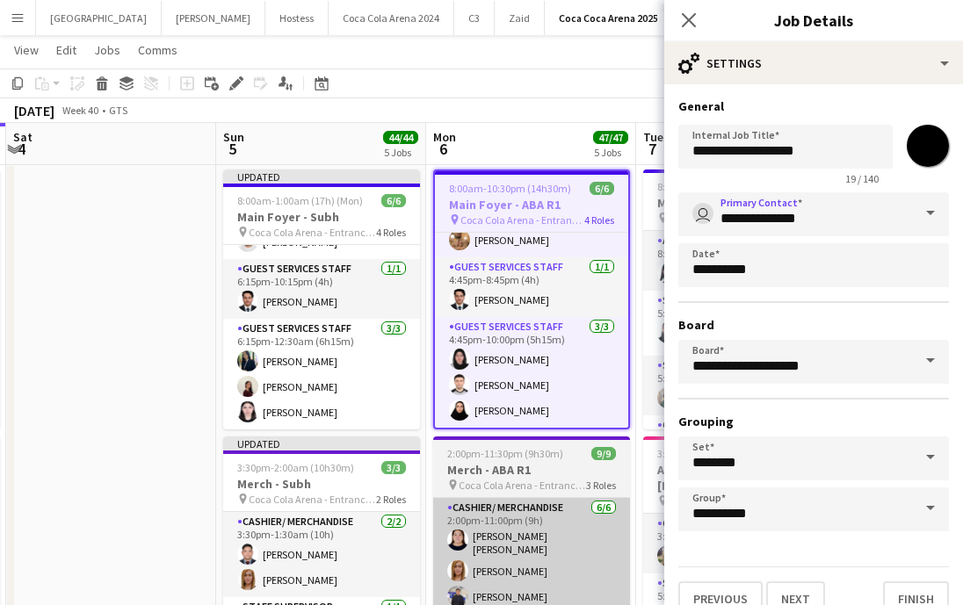
click at [570, 499] on app-card-role "Cashier/ Merchandise [DATE] 2:00pm-11:00pm (9h) [PERSON_NAME] [PERSON_NAME] [PE…" at bounding box center [531, 594] width 197 height 192
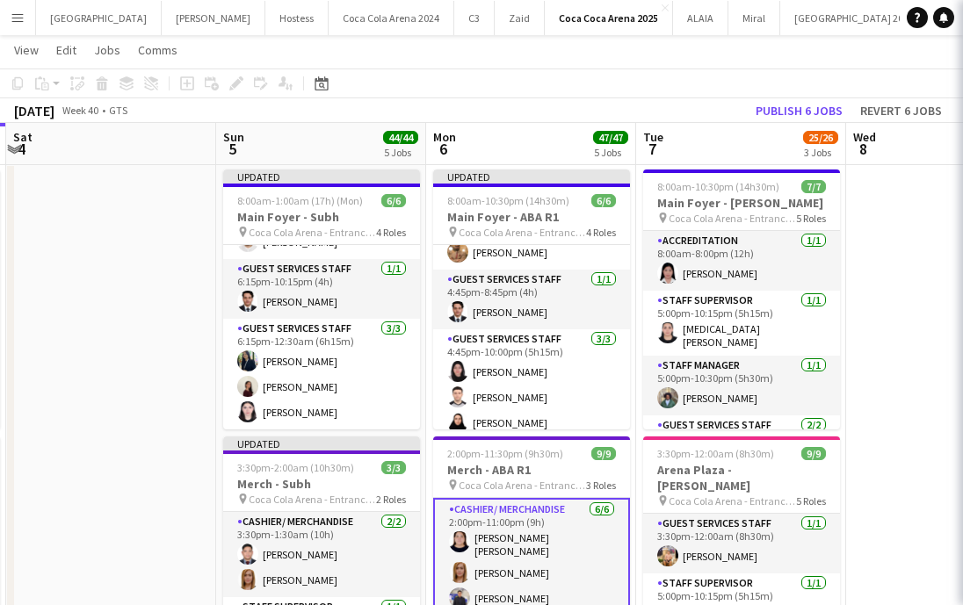
scroll to position [95, 0]
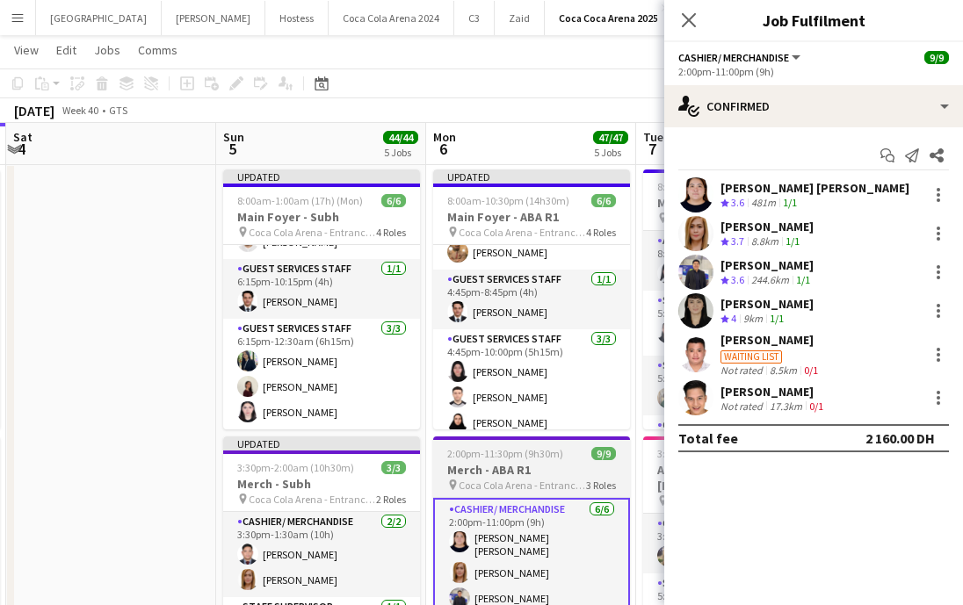
click at [552, 472] on h3 "Merch - ABA R1" at bounding box center [531, 470] width 197 height 16
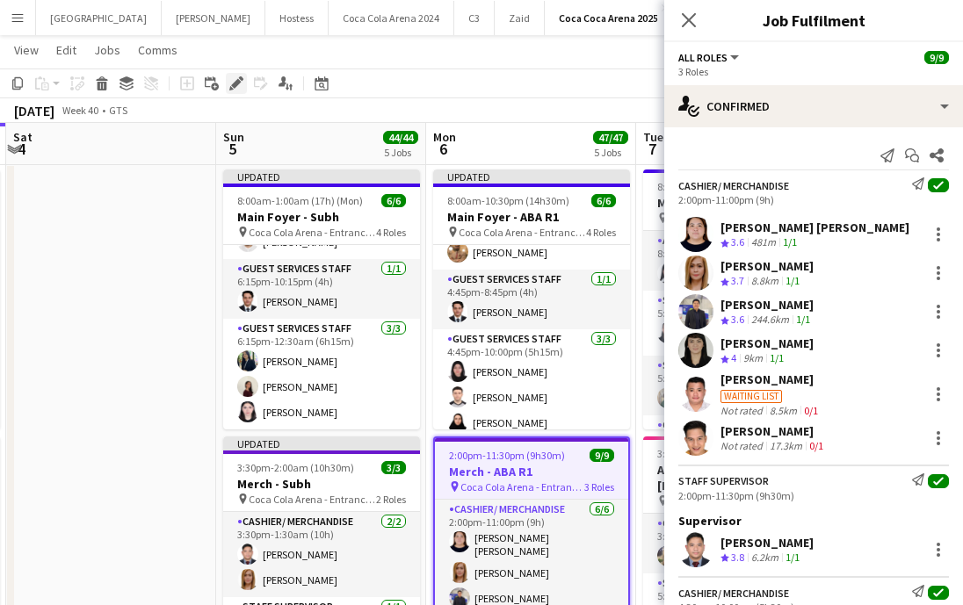
click at [235, 92] on div "Edit" at bounding box center [236, 83] width 21 height 21
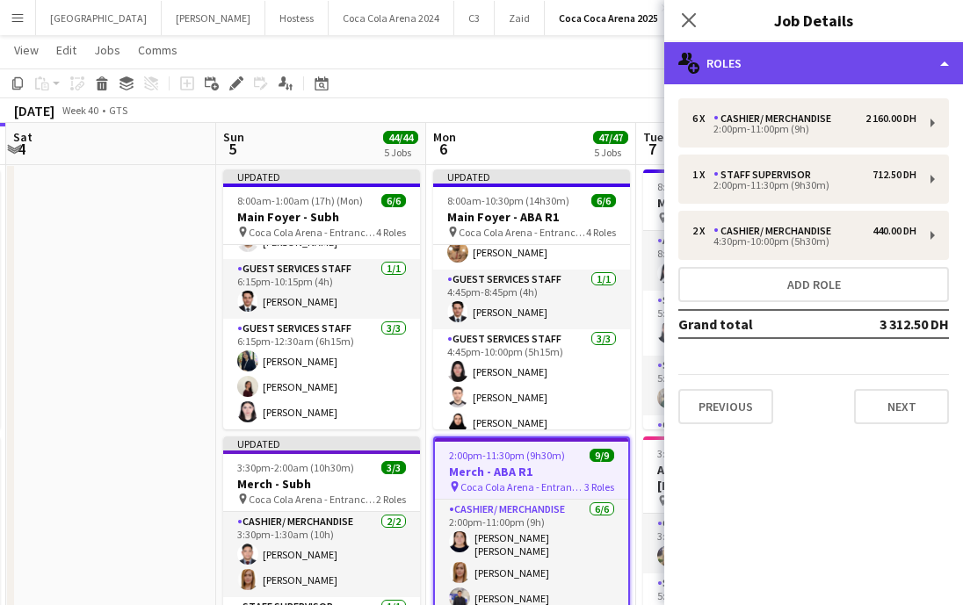
click at [786, 66] on div "multiple-users-add Roles" at bounding box center [813, 63] width 299 height 42
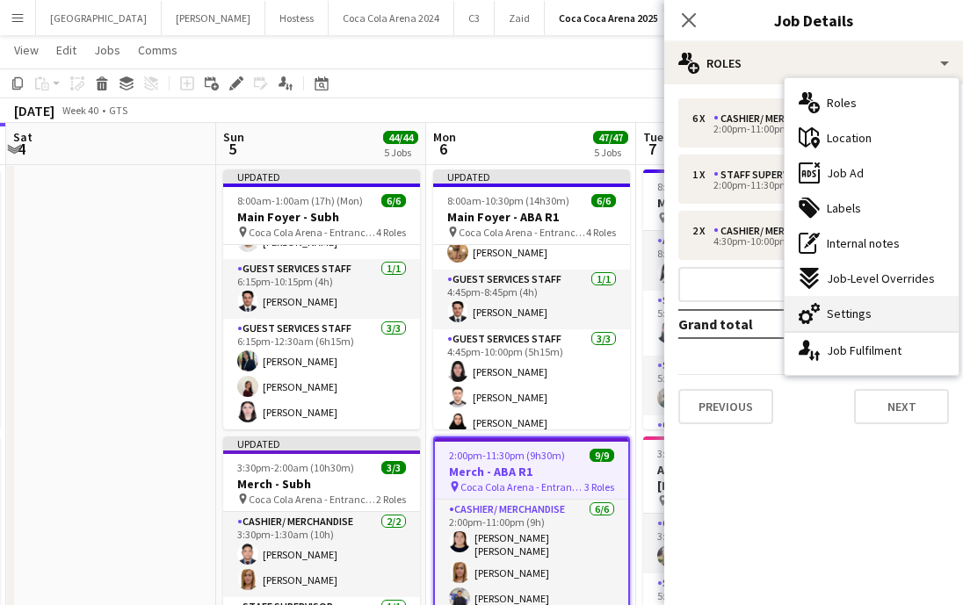
click at [870, 317] on div "cog-double-3 Settings" at bounding box center [871, 313] width 174 height 35
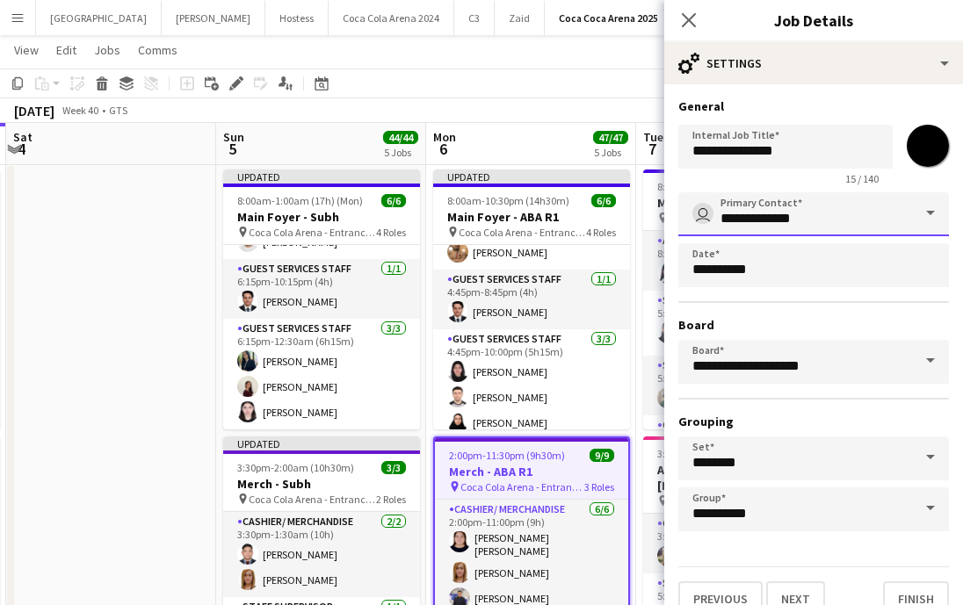
click at [797, 213] on input "**********" at bounding box center [813, 214] width 271 height 44
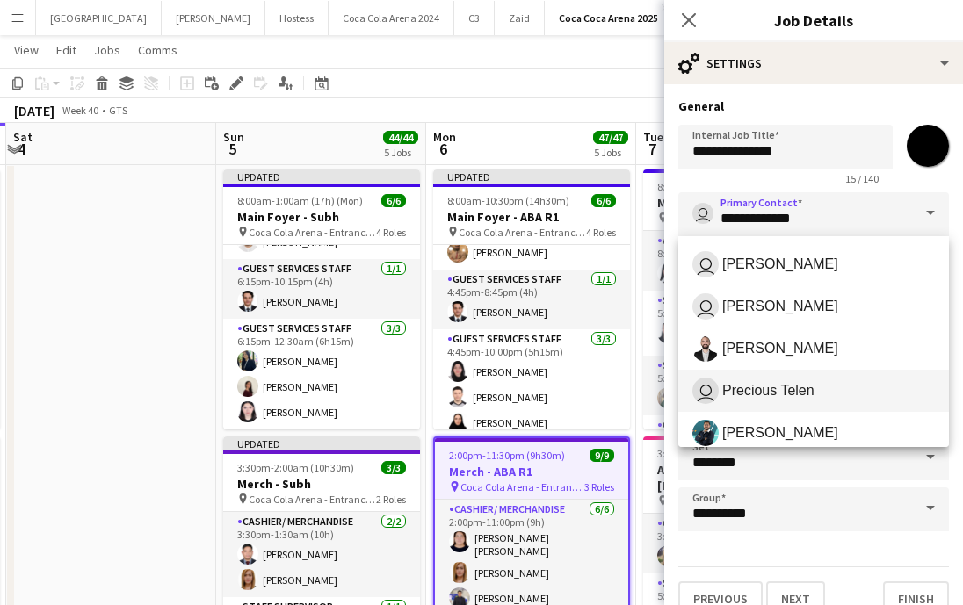
click at [801, 386] on span "Precious Telen" at bounding box center [768, 390] width 92 height 17
type input "**********"
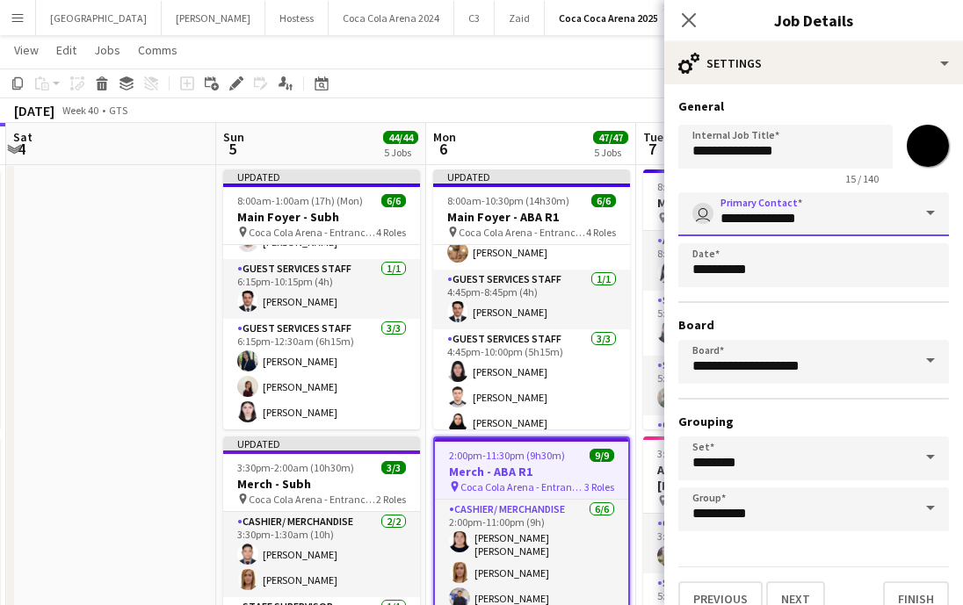
scroll to position [25, 0]
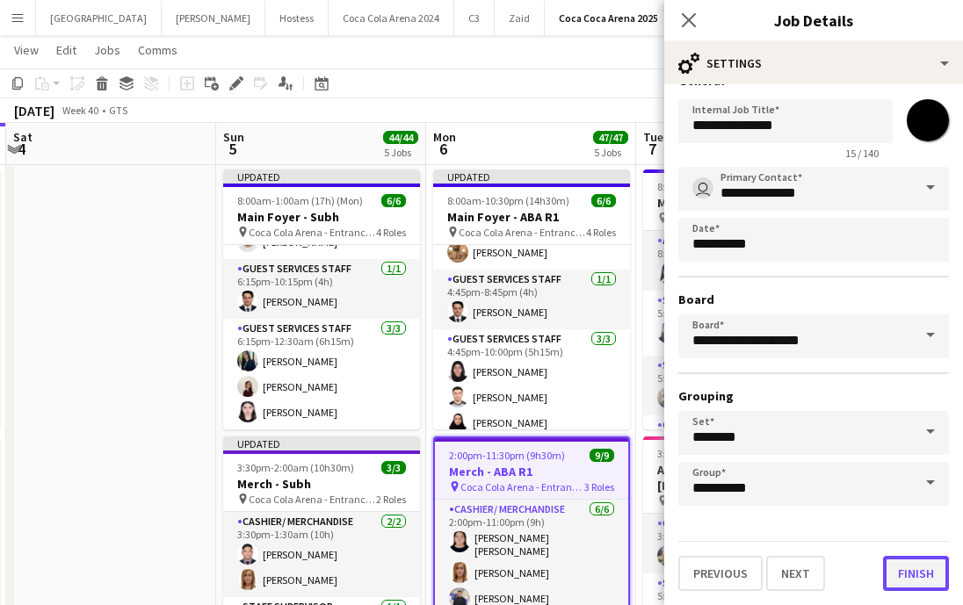
click at [908, 574] on button "Finish" at bounding box center [916, 573] width 66 height 35
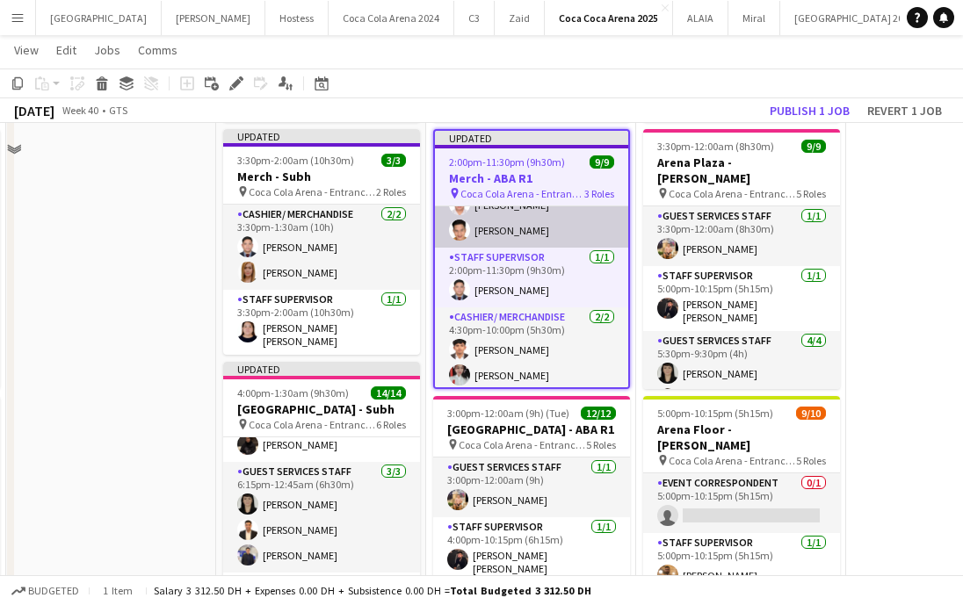
scroll to position [379, 0]
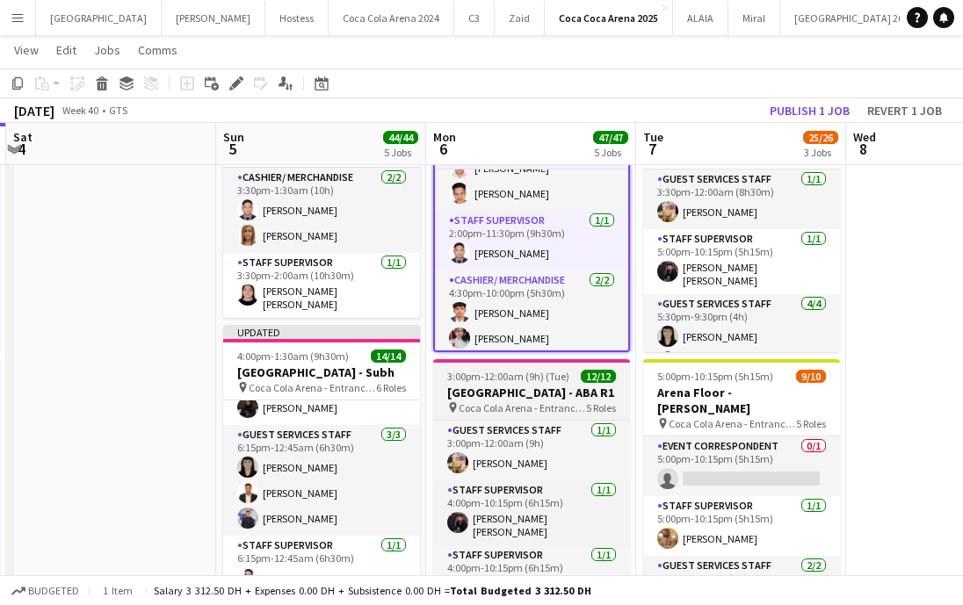
click at [541, 388] on h3 "[GEOGRAPHIC_DATA] - ABA R1" at bounding box center [531, 393] width 197 height 16
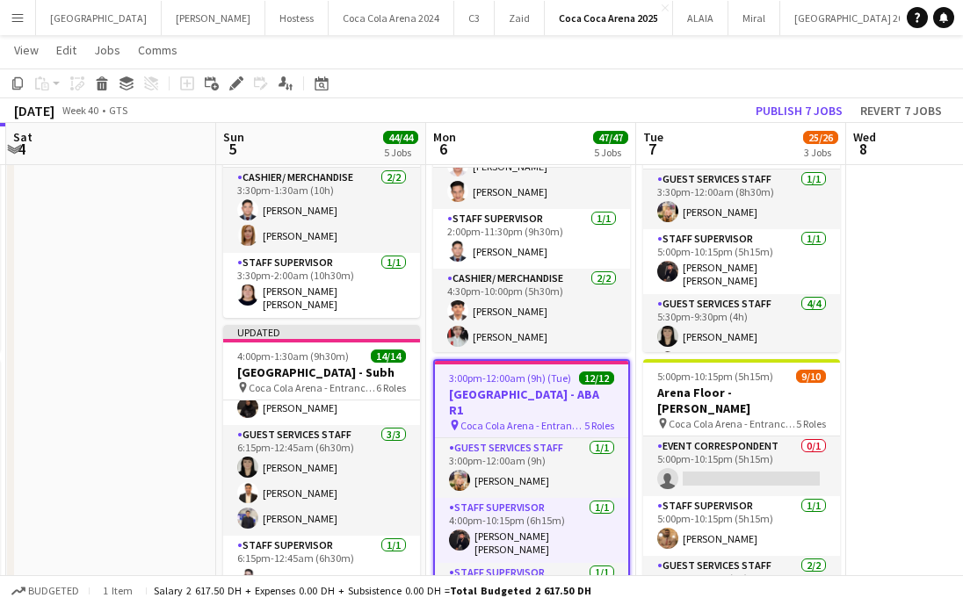
scroll to position [148, 0]
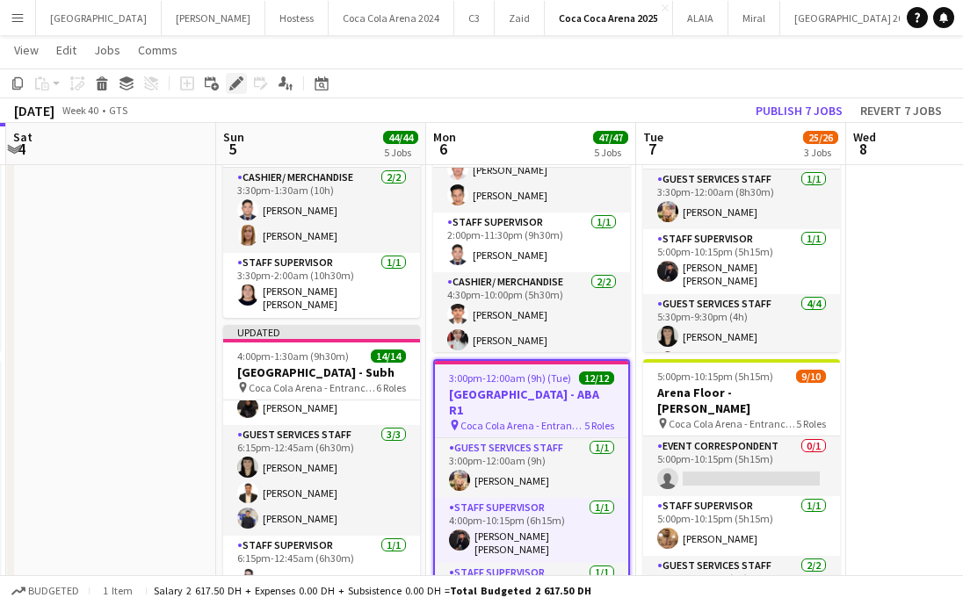
click at [232, 81] on icon "Edit" at bounding box center [236, 83] width 14 height 14
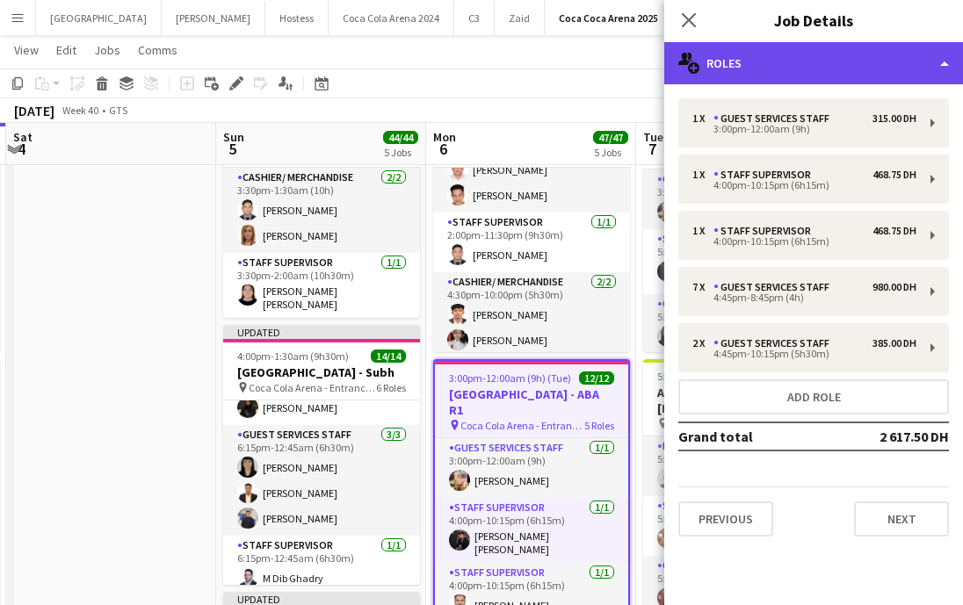
click at [775, 59] on div "multiple-users-add Roles" at bounding box center [813, 63] width 299 height 42
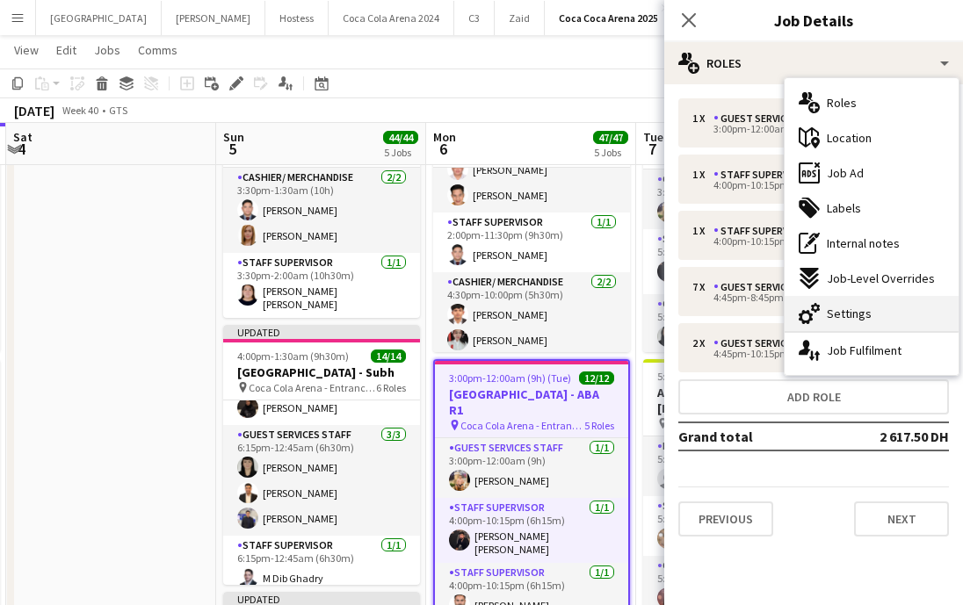
click at [891, 326] on div "cog-double-3 Settings" at bounding box center [871, 313] width 174 height 35
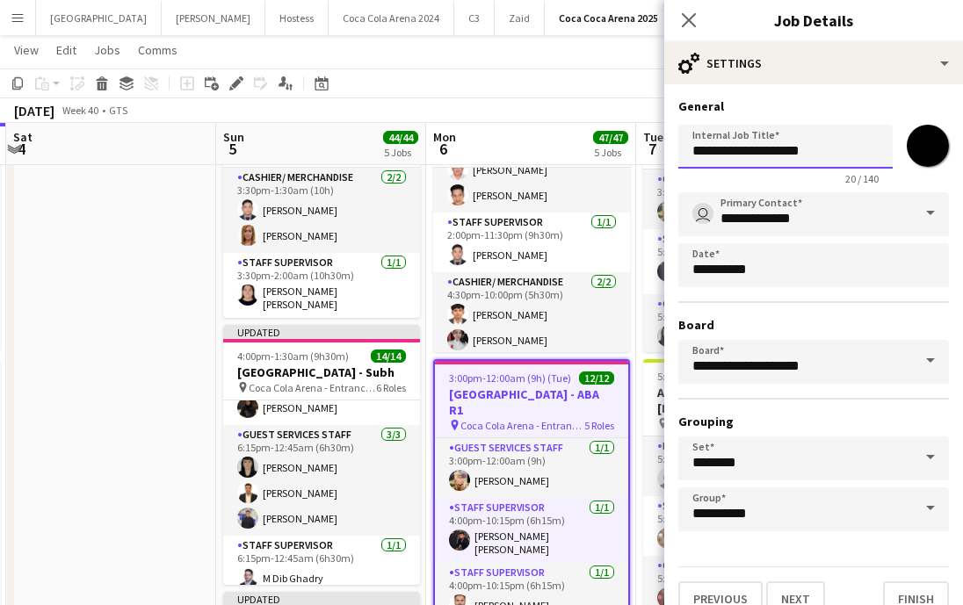
click at [748, 146] on input "**********" at bounding box center [785, 147] width 214 height 44
click at [779, 194] on input "**********" at bounding box center [813, 214] width 271 height 44
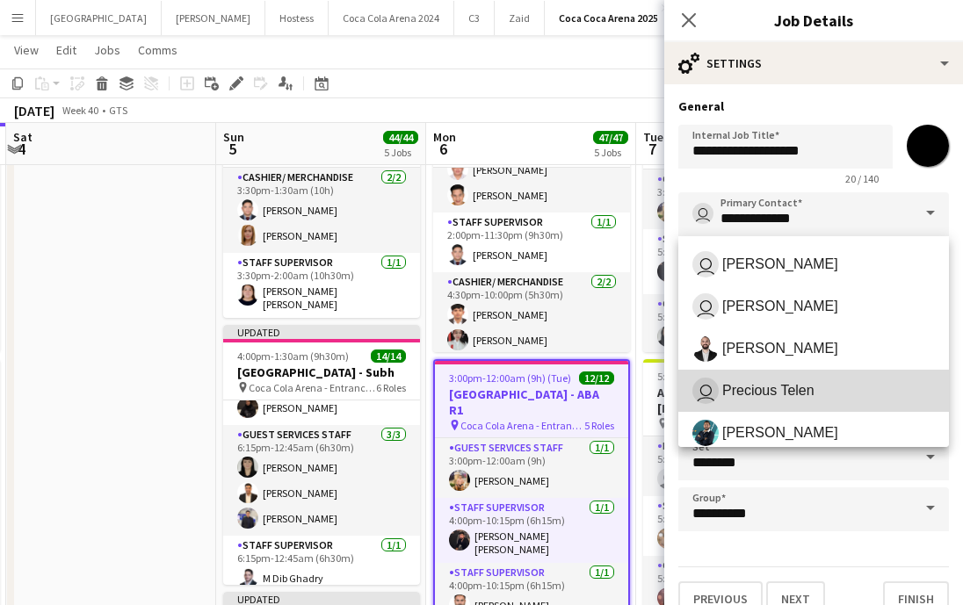
click at [819, 390] on span "user Precious Telen" at bounding box center [813, 391] width 242 height 26
type input "**********"
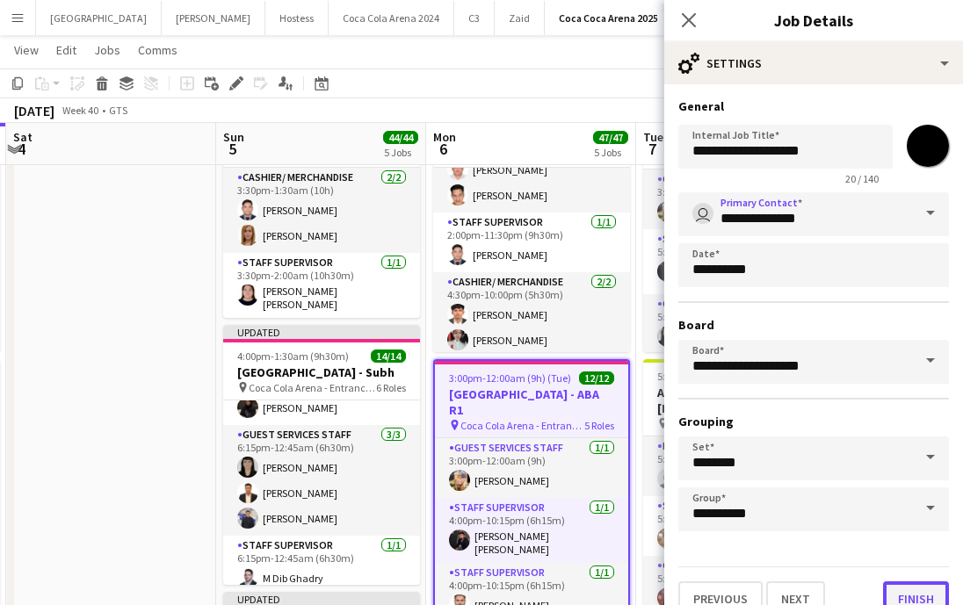
click at [906, 601] on button "Finish" at bounding box center [916, 598] width 66 height 35
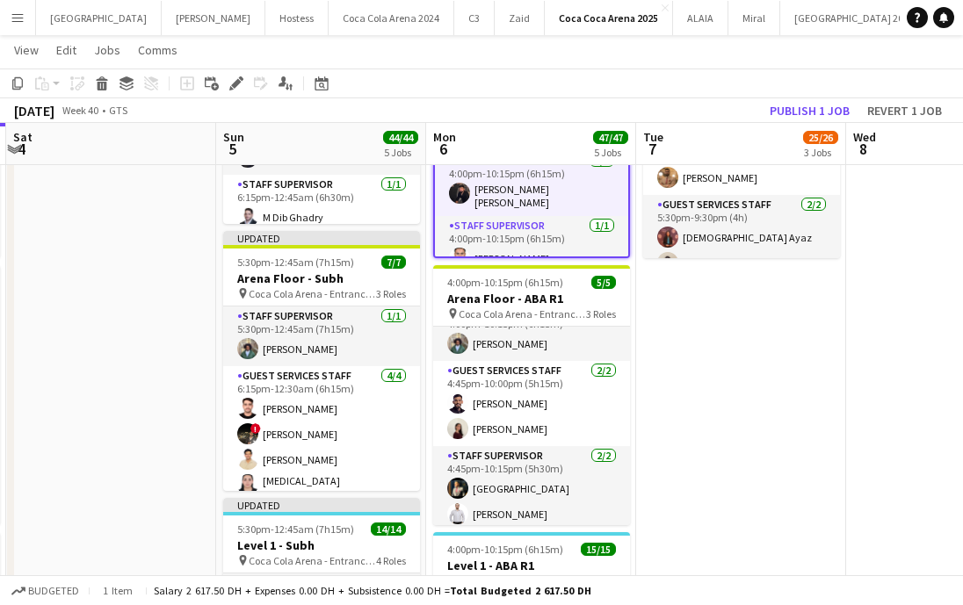
scroll to position [26, 0]
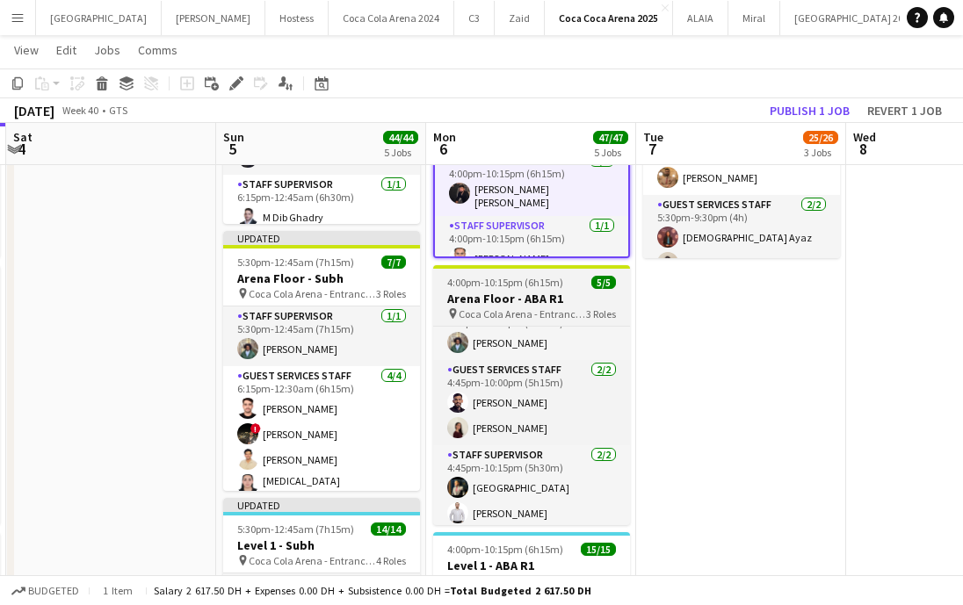
click at [490, 279] on span "4:00pm-10:15pm (6h15m)" at bounding box center [505, 282] width 116 height 13
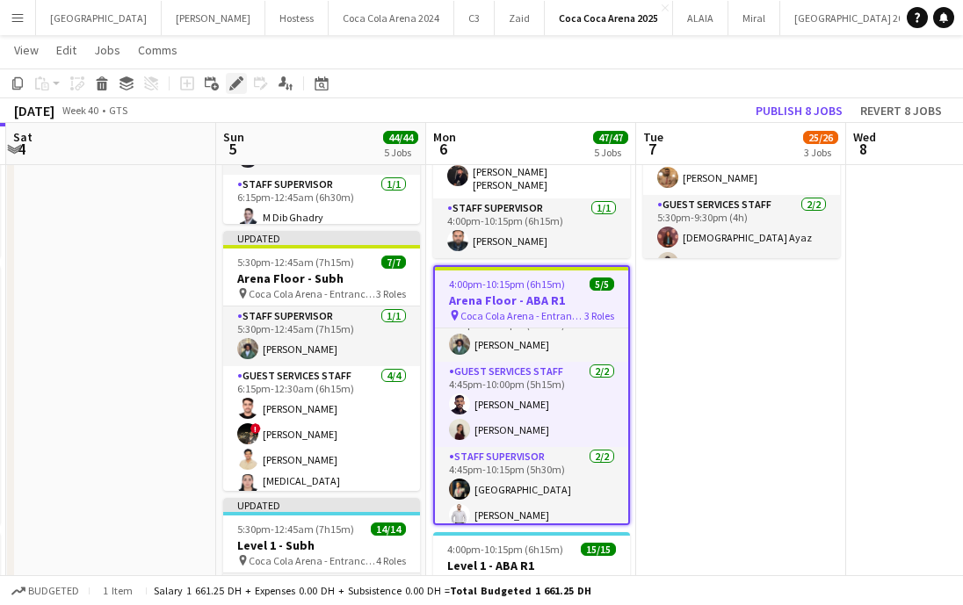
click at [236, 82] on icon at bounding box center [236, 84] width 10 height 10
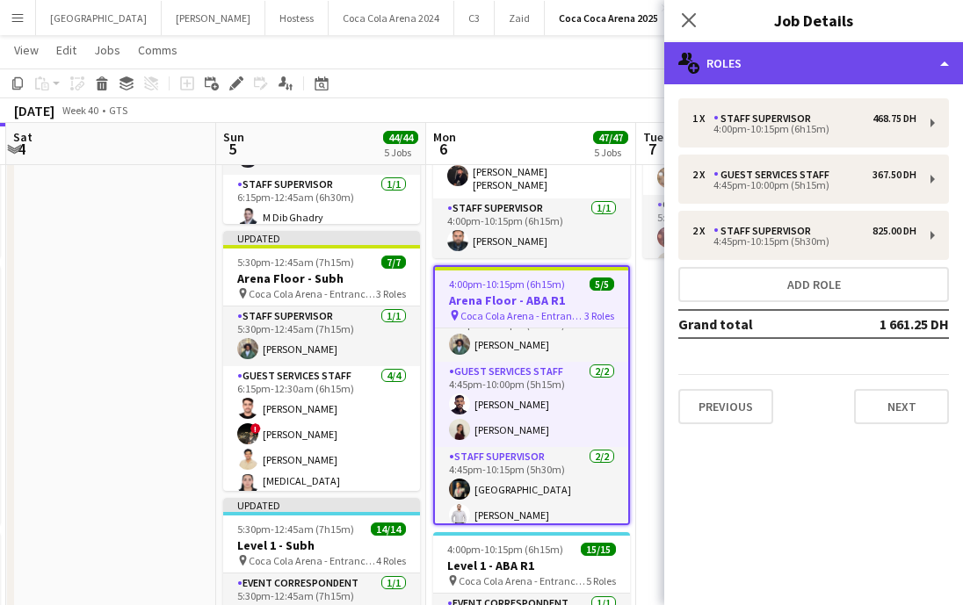
click at [805, 57] on div "multiple-users-add Roles" at bounding box center [813, 63] width 299 height 42
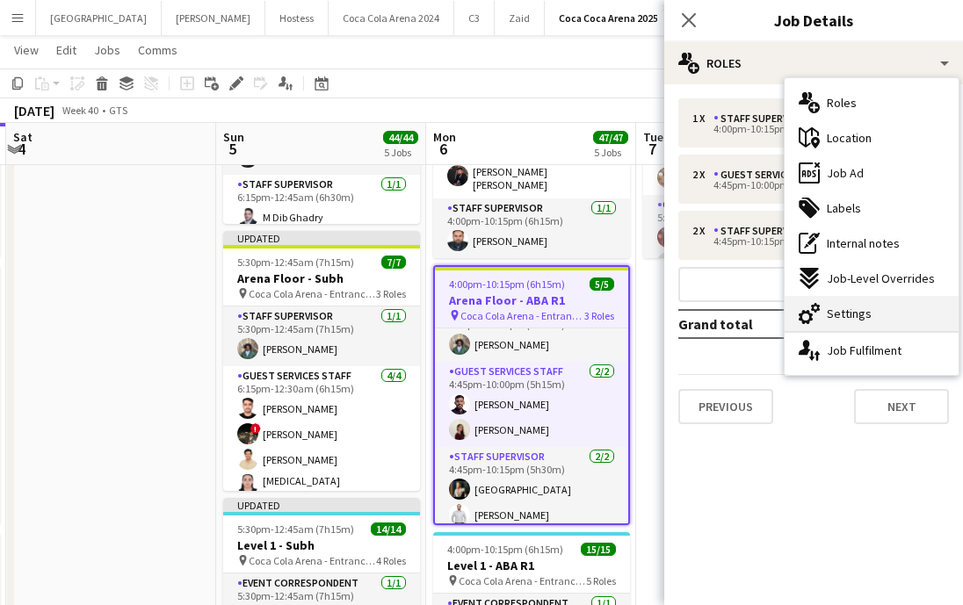
click at [876, 303] on div "cog-double-3 Settings" at bounding box center [871, 313] width 174 height 35
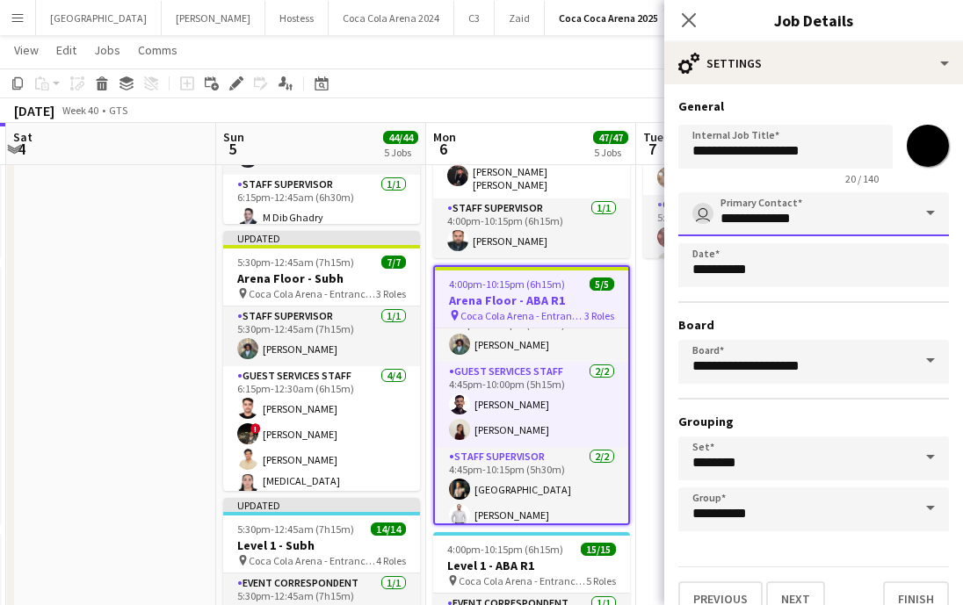
click at [778, 203] on input "**********" at bounding box center [813, 214] width 271 height 44
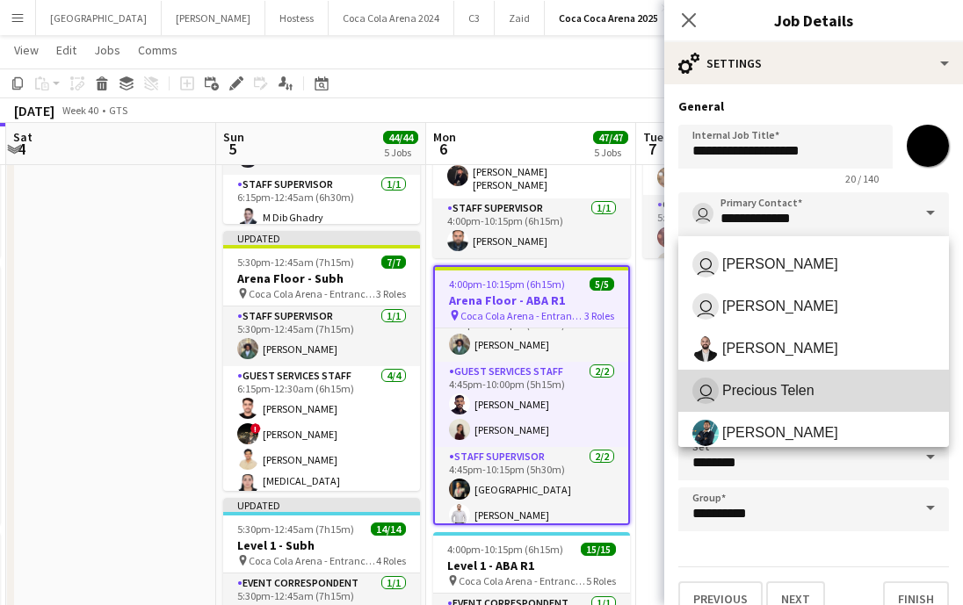
click at [805, 408] on mat-option "user Precious Telen" at bounding box center [813, 391] width 271 height 42
type input "**********"
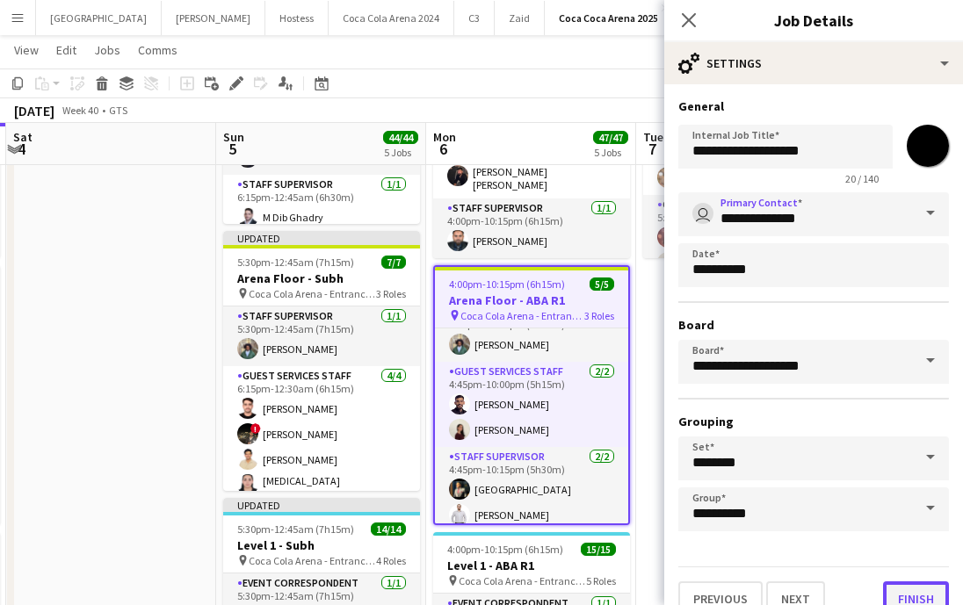
click at [896, 586] on button "Finish" at bounding box center [916, 598] width 66 height 35
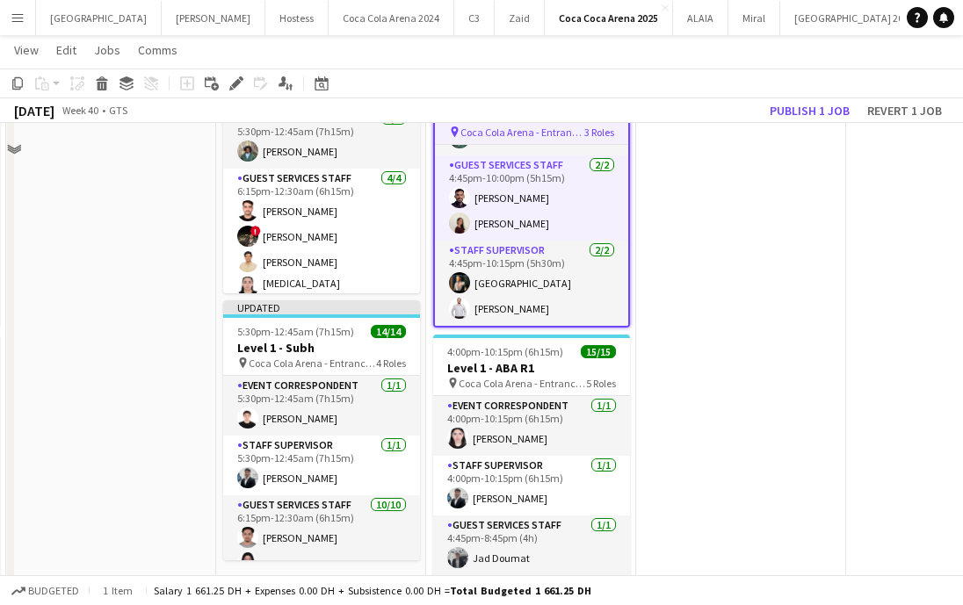
scroll to position [986, 0]
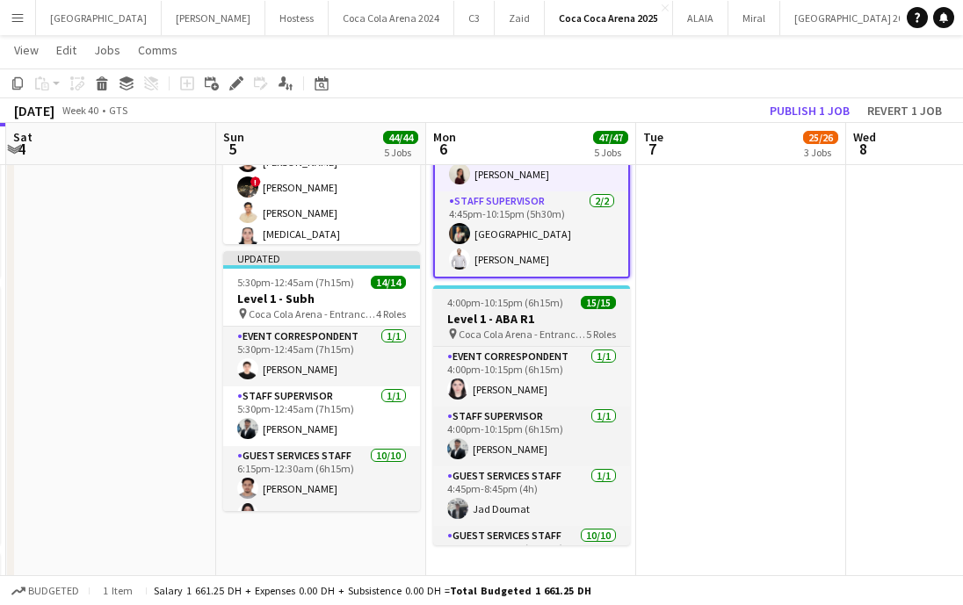
click at [523, 330] on span "Coca Cola Arena - Entrance F" at bounding box center [521, 334] width 127 height 13
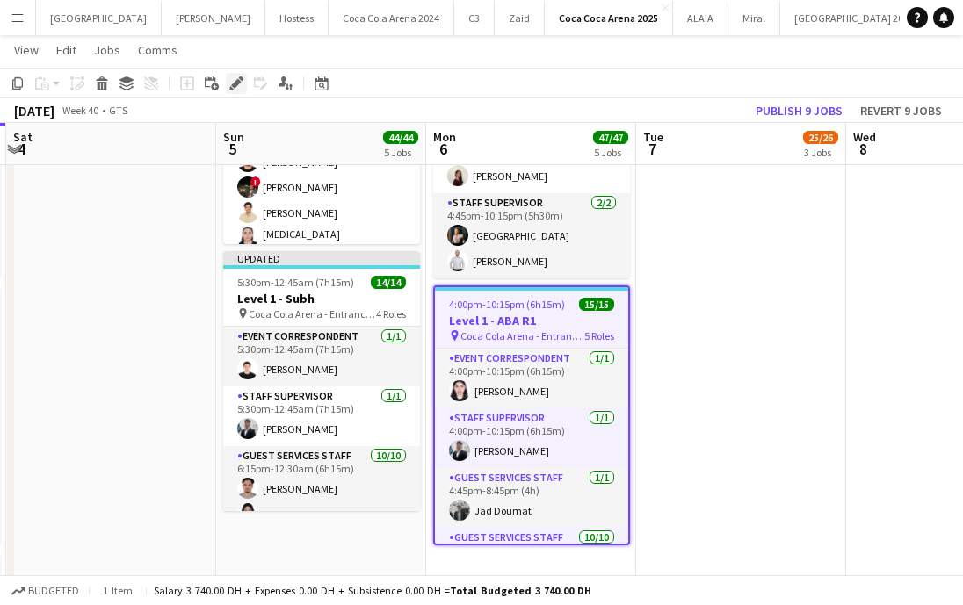
click at [229, 81] on icon "Edit" at bounding box center [236, 83] width 14 height 14
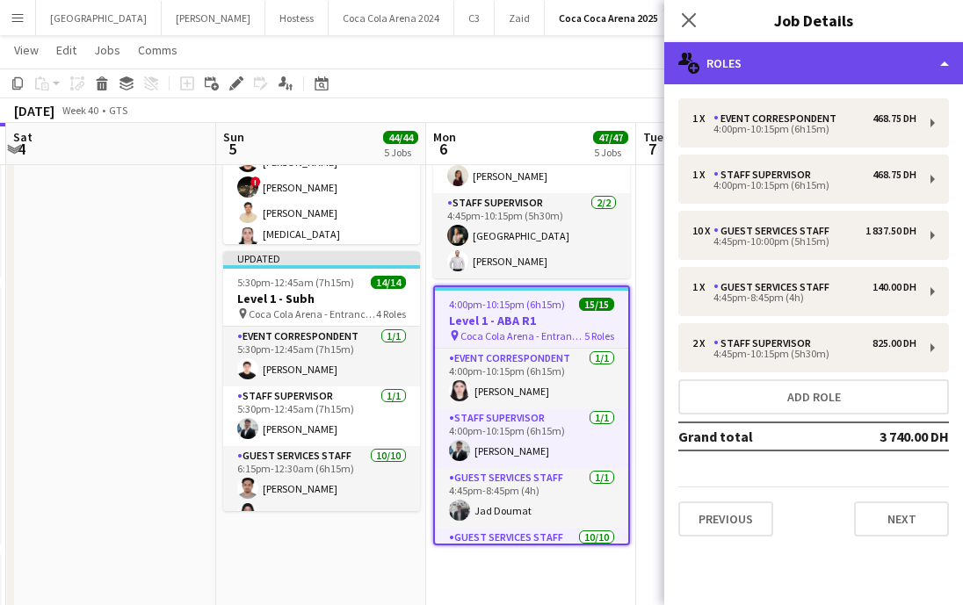
click at [769, 60] on div "multiple-users-add Roles" at bounding box center [813, 63] width 299 height 42
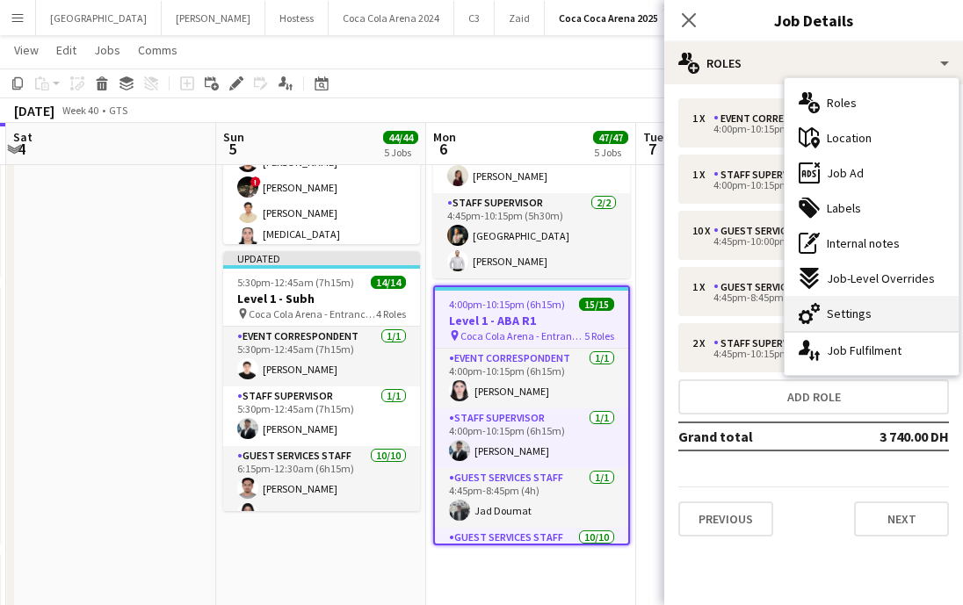
click at [867, 321] on span "Settings" at bounding box center [849, 314] width 45 height 16
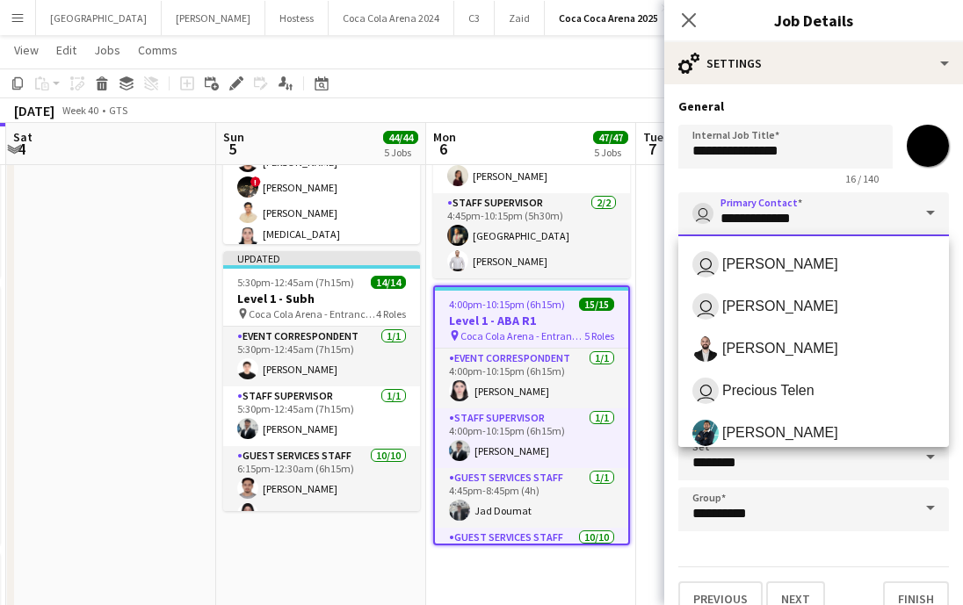
click at [838, 210] on input "**********" at bounding box center [813, 214] width 271 height 44
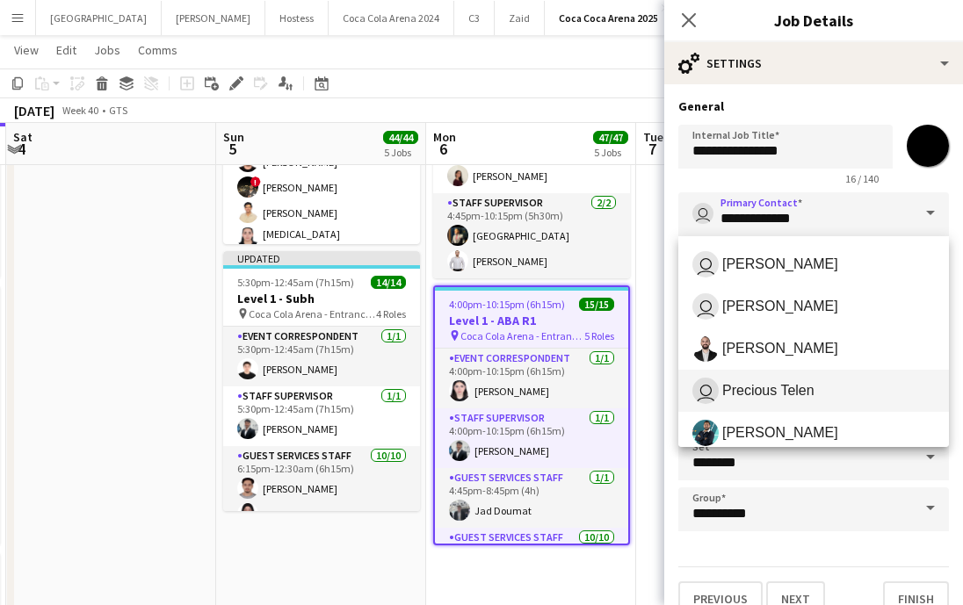
click at [814, 401] on span "user Precious Telen" at bounding box center [813, 391] width 242 height 26
type input "**********"
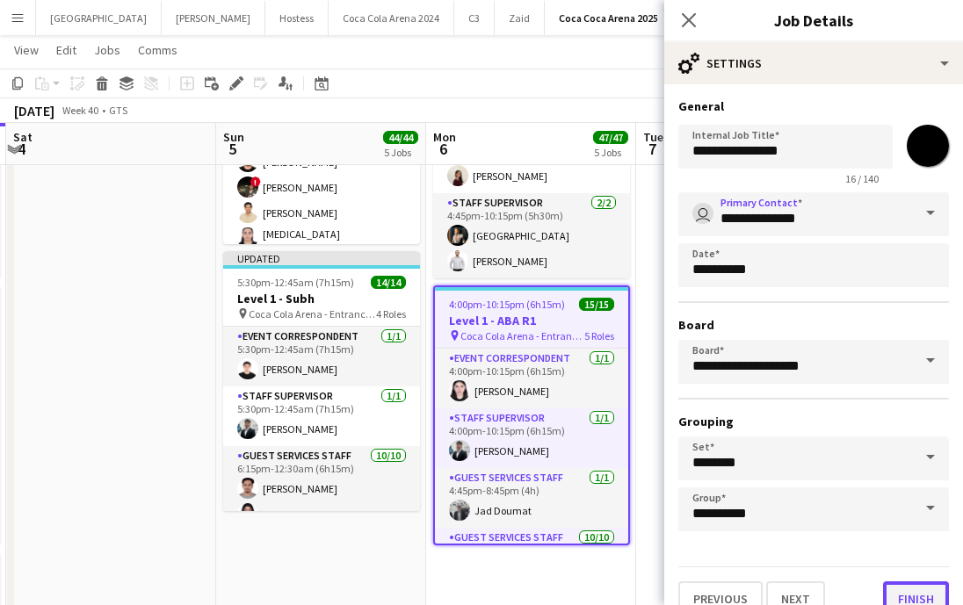
click at [922, 592] on button "Finish" at bounding box center [916, 598] width 66 height 35
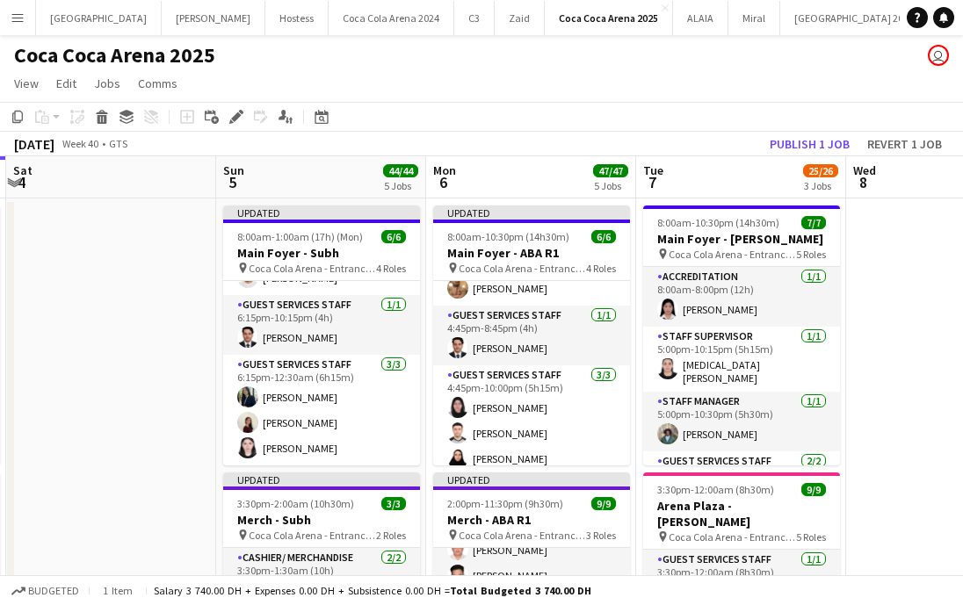
scroll to position [0, 0]
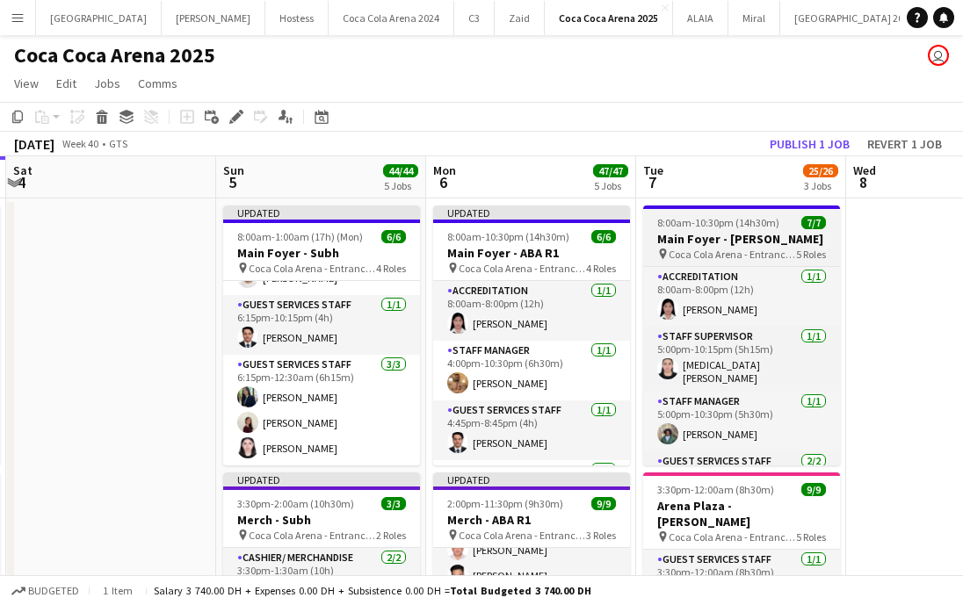
click at [703, 242] on h3 "Main Foyer - [PERSON_NAME]" at bounding box center [741, 239] width 197 height 16
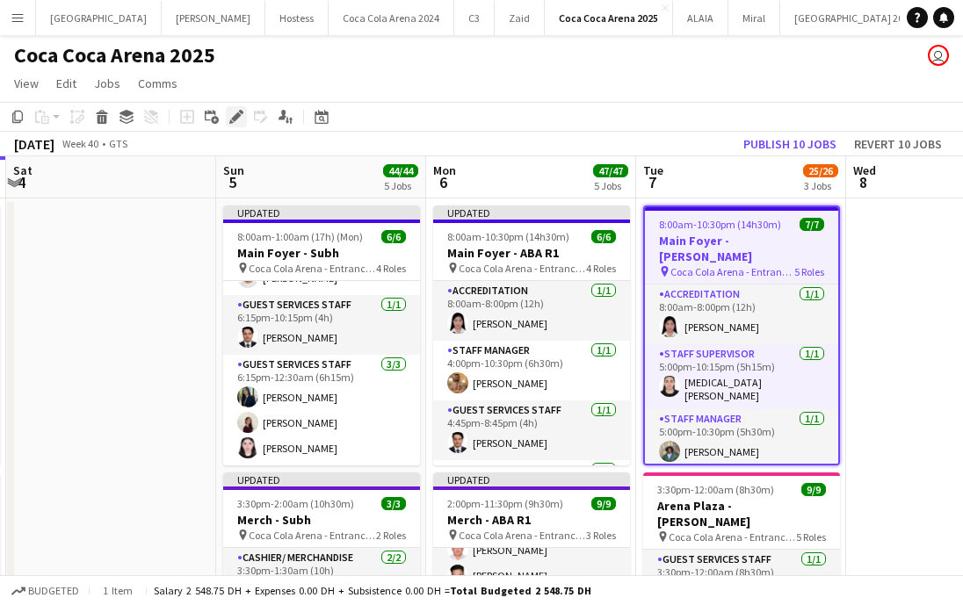
click at [233, 117] on icon at bounding box center [236, 117] width 10 height 10
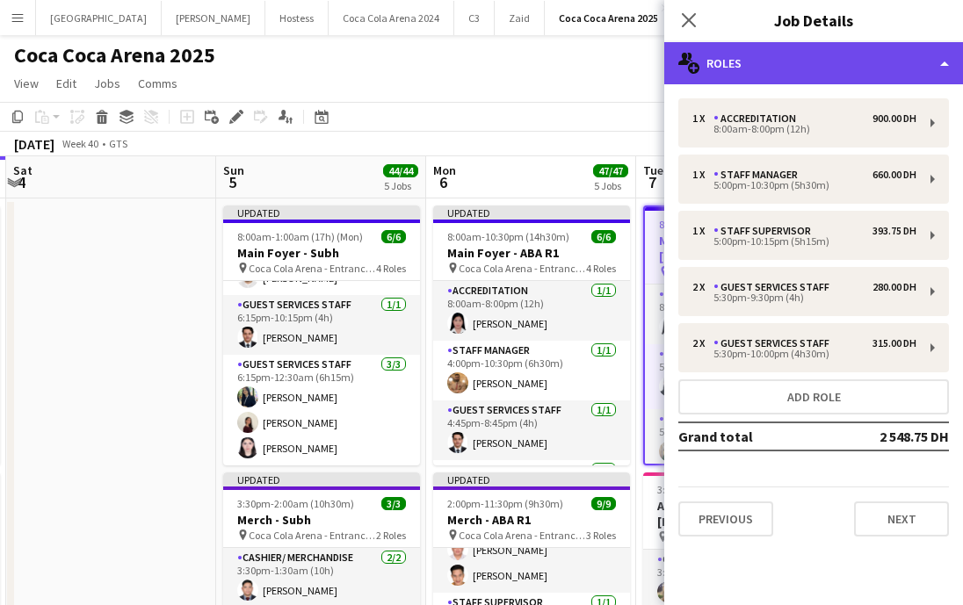
click at [783, 60] on div "multiple-users-add Roles" at bounding box center [813, 63] width 299 height 42
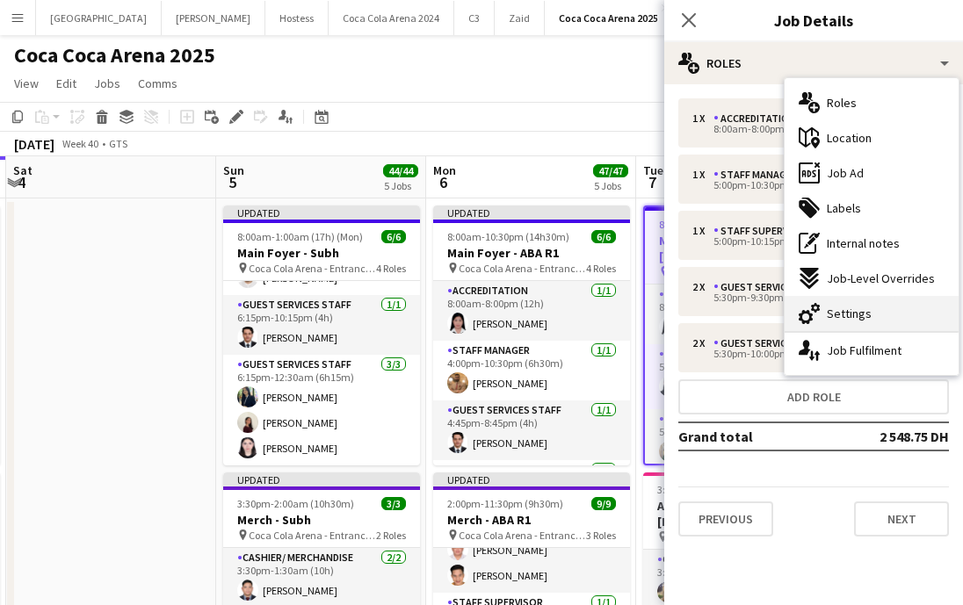
click at [856, 321] on span "Settings" at bounding box center [849, 314] width 45 height 16
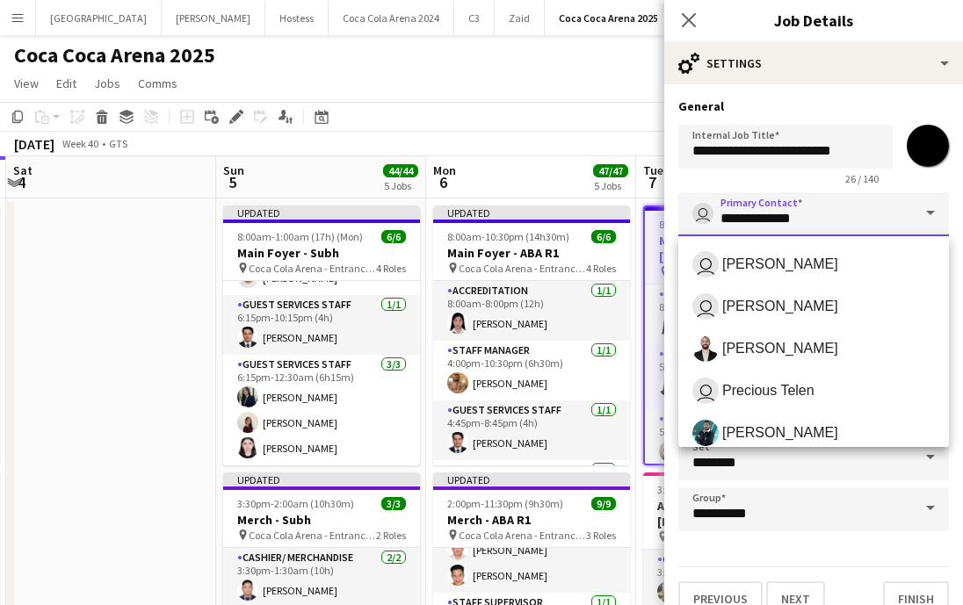
click at [802, 206] on input "**********" at bounding box center [813, 214] width 271 height 44
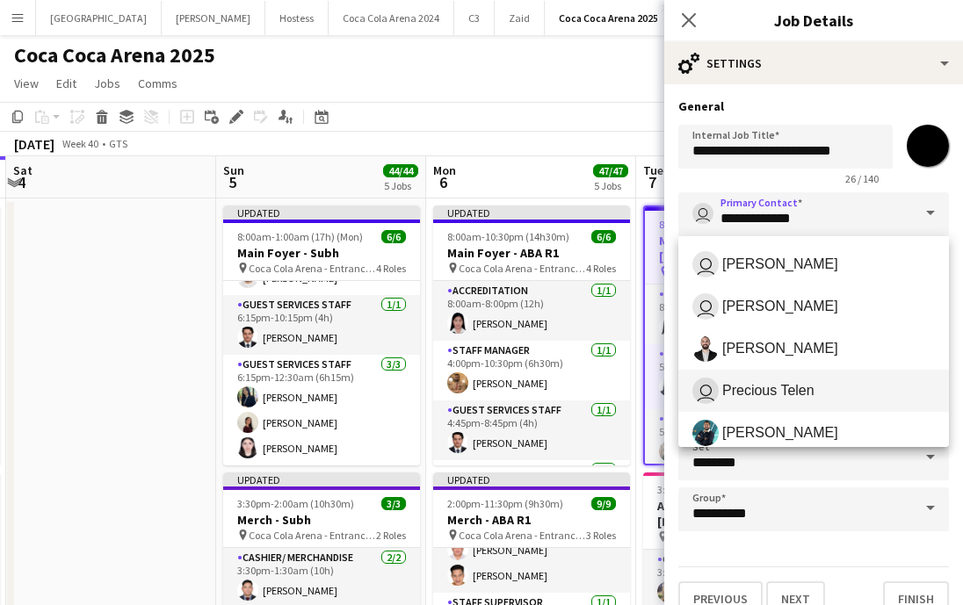
click at [793, 378] on span "user Precious Telen" at bounding box center [813, 391] width 242 height 26
type input "**********"
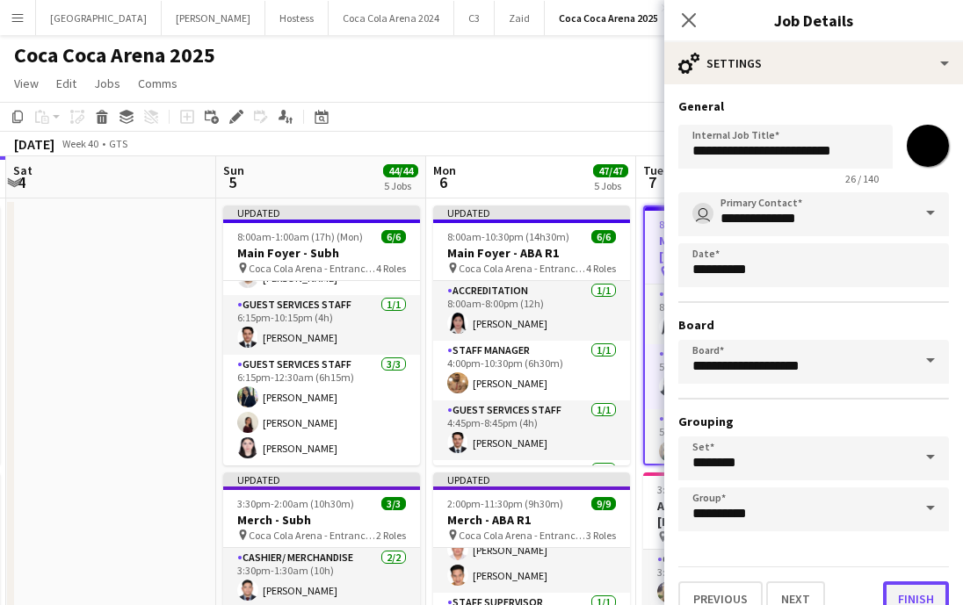
click at [899, 594] on button "Finish" at bounding box center [916, 598] width 66 height 35
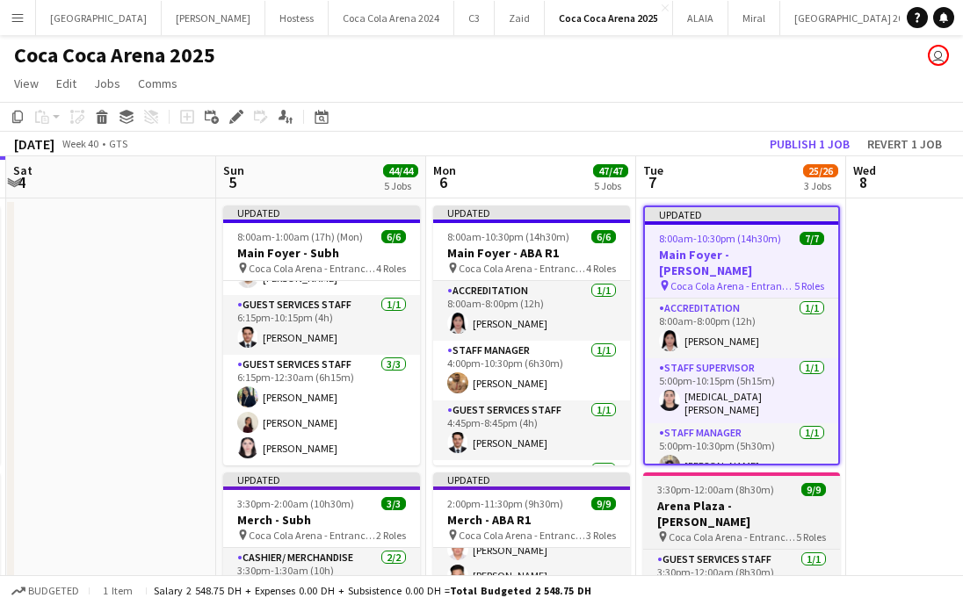
click at [716, 491] on span "3:30pm-12:00am (8h30m) (Wed)" at bounding box center [729, 489] width 144 height 13
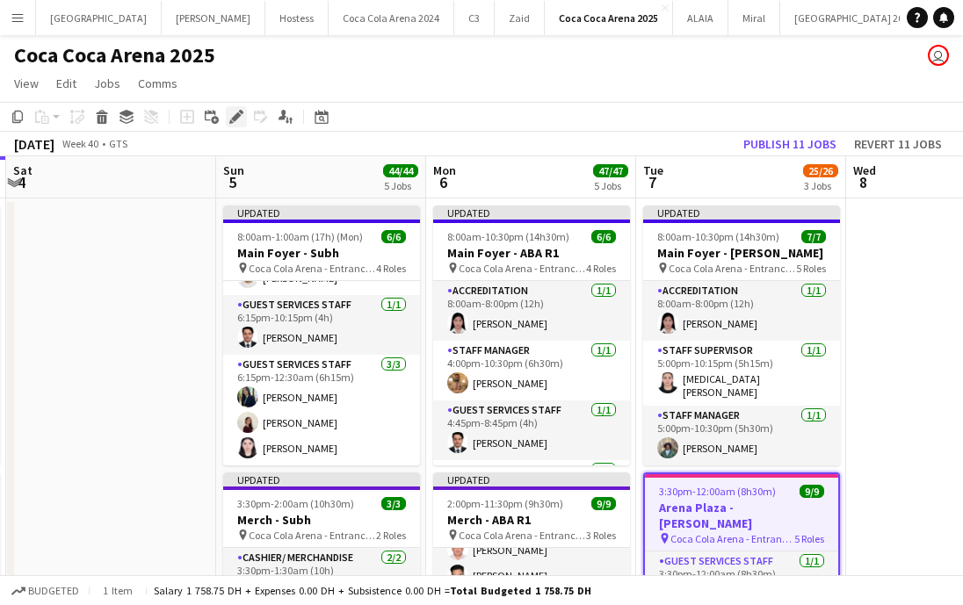
click at [233, 112] on icon "Edit" at bounding box center [236, 117] width 14 height 14
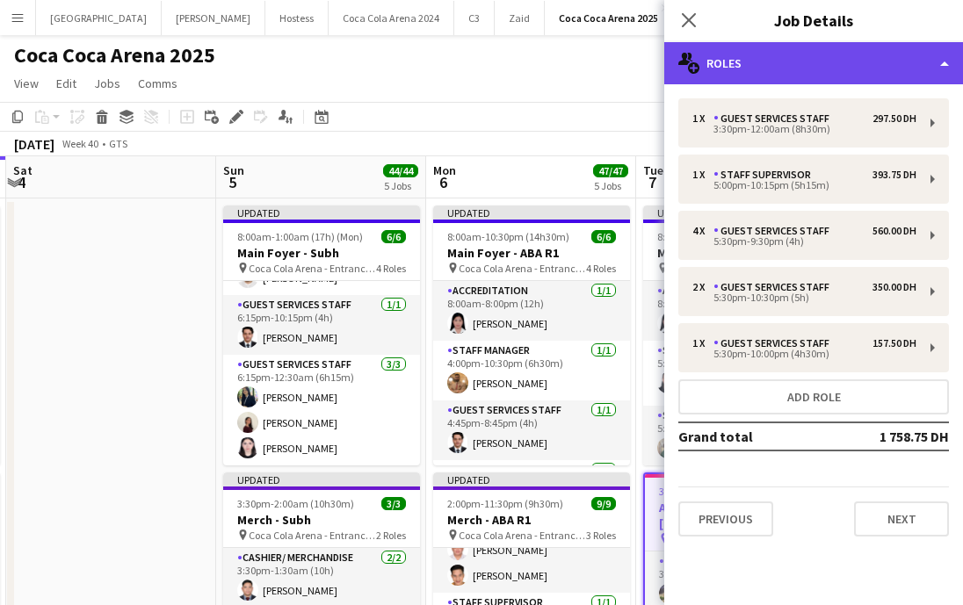
click at [778, 53] on div "multiple-users-add Roles" at bounding box center [813, 63] width 299 height 42
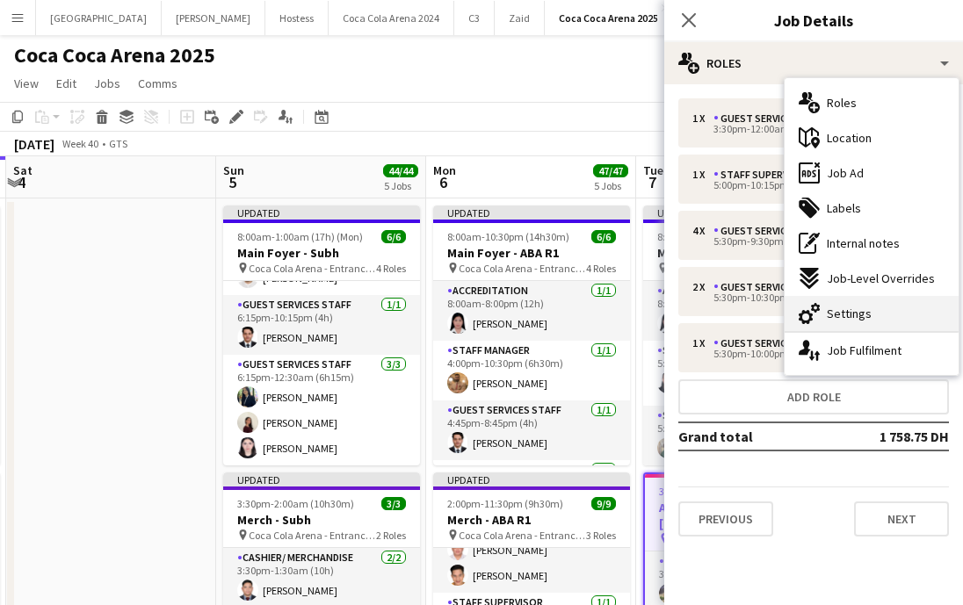
click at [863, 307] on span "Settings" at bounding box center [849, 314] width 45 height 16
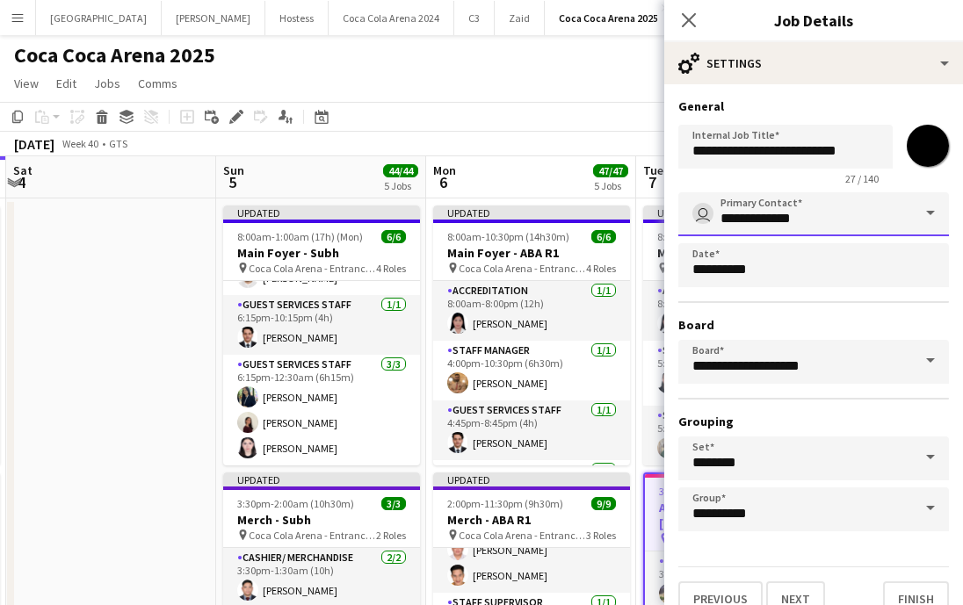
click at [827, 213] on input "**********" at bounding box center [813, 214] width 271 height 44
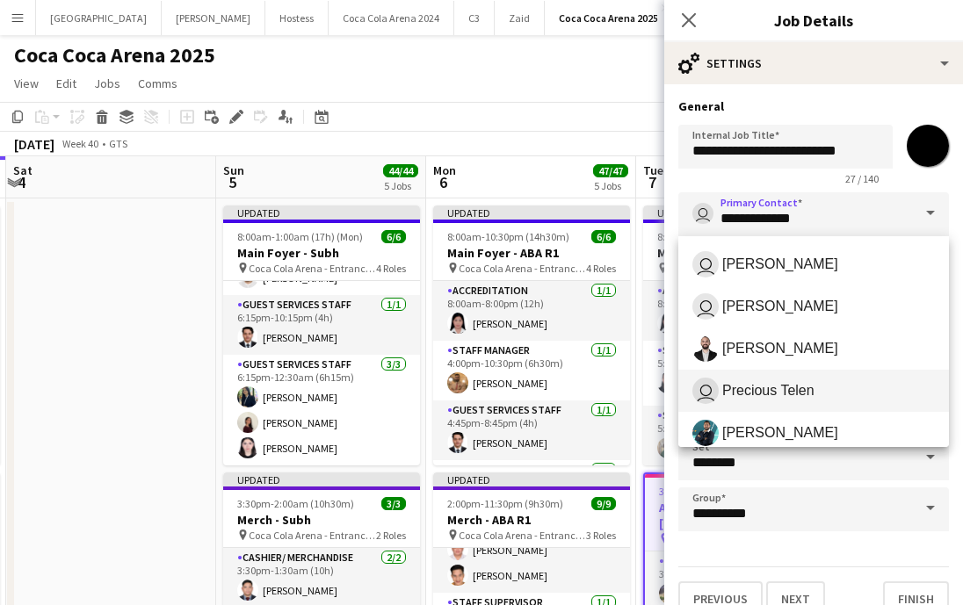
click at [836, 393] on span "user Precious Telen" at bounding box center [813, 391] width 242 height 26
type input "**********"
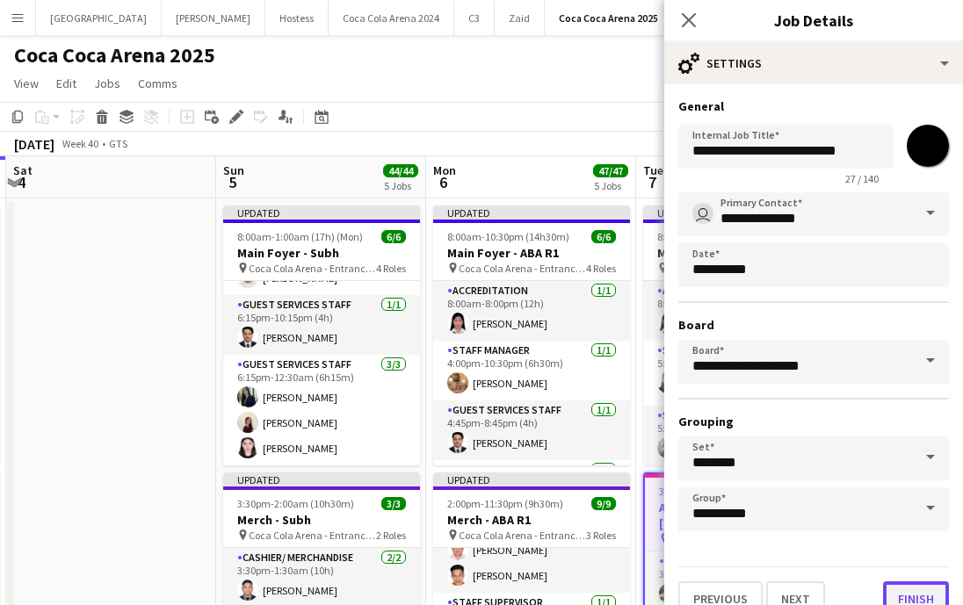
click at [913, 591] on button "Finish" at bounding box center [916, 598] width 66 height 35
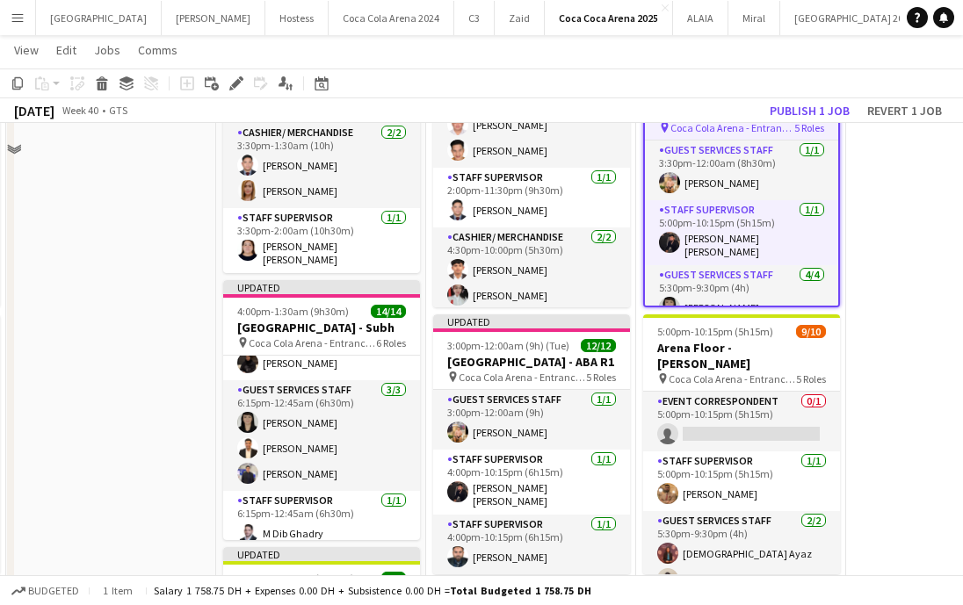
scroll to position [448, 0]
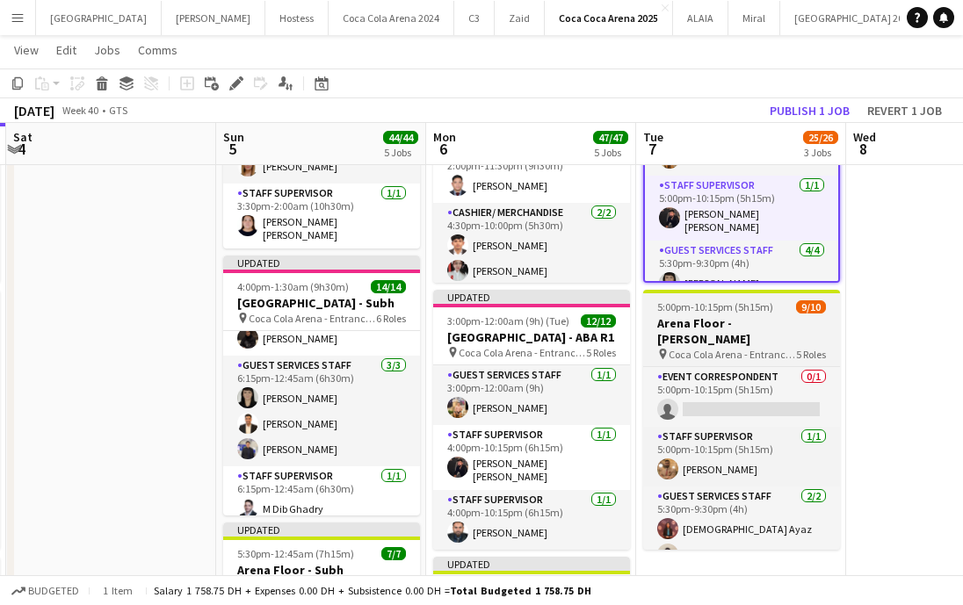
click at [697, 348] on span "Coca Cola Arena - Entrance F" at bounding box center [731, 354] width 127 height 13
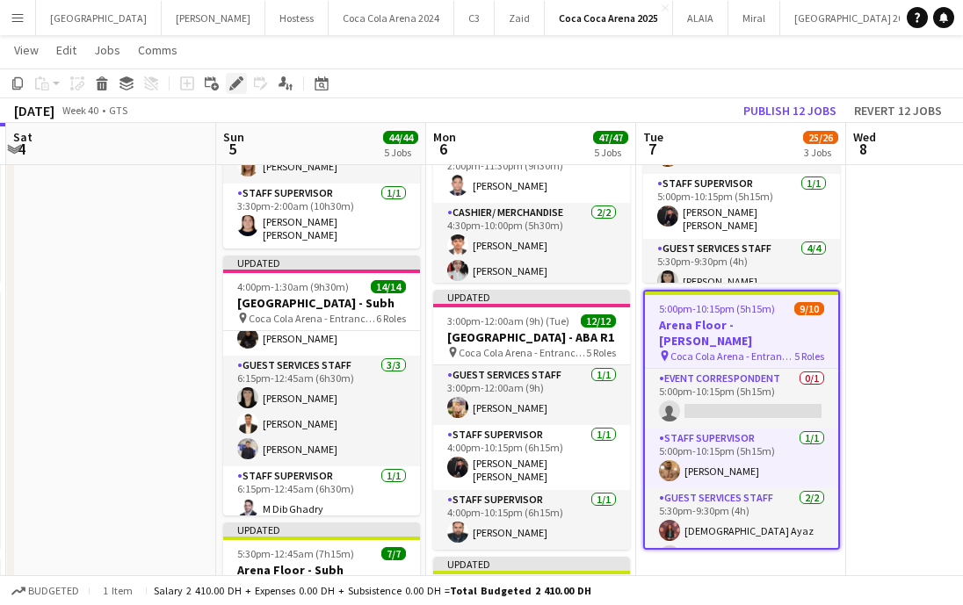
click at [228, 79] on div "Edit" at bounding box center [236, 83] width 21 height 21
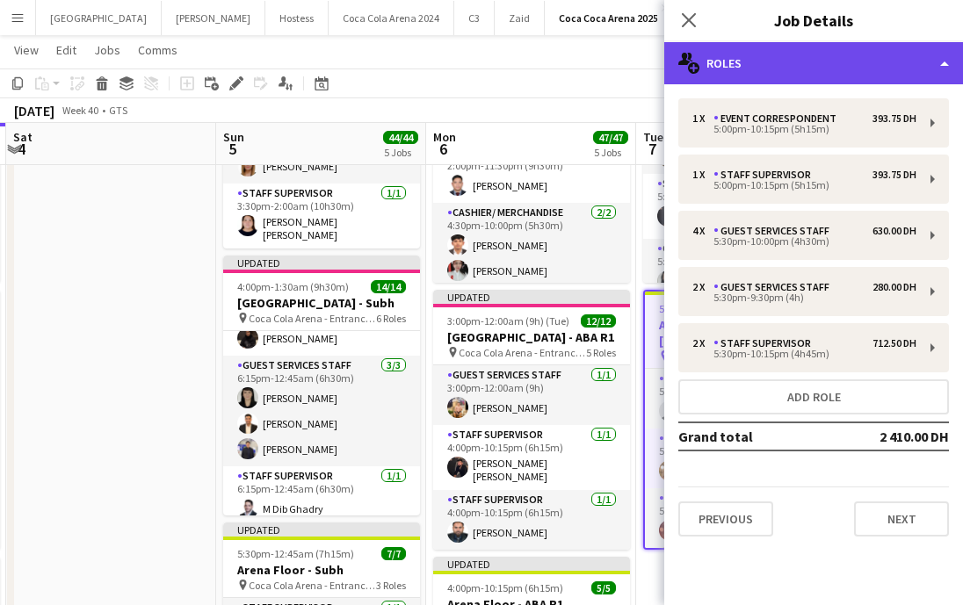
click at [773, 60] on div "multiple-users-add Roles" at bounding box center [813, 63] width 299 height 42
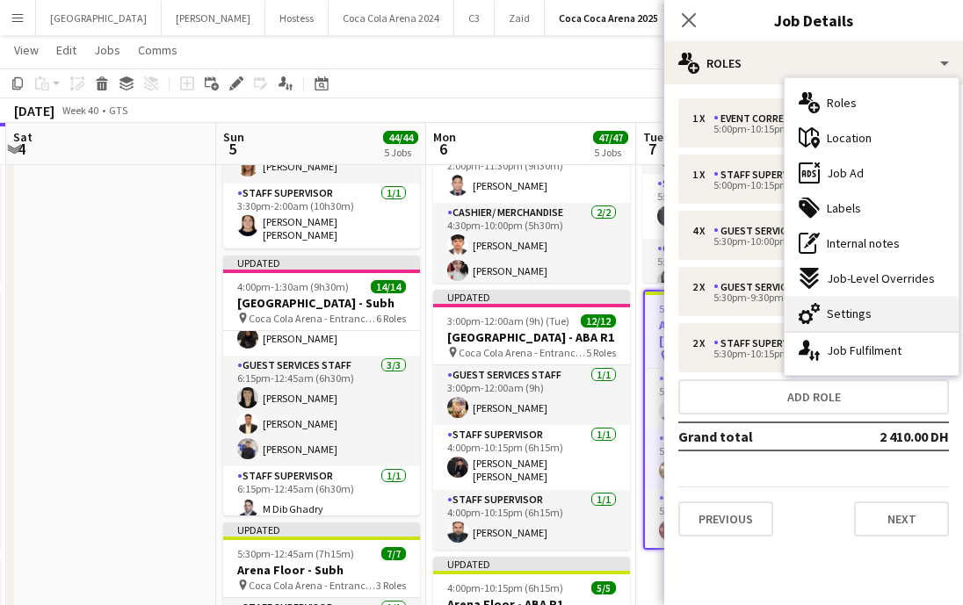
click at [869, 315] on div "cog-double-3 Settings" at bounding box center [871, 313] width 174 height 35
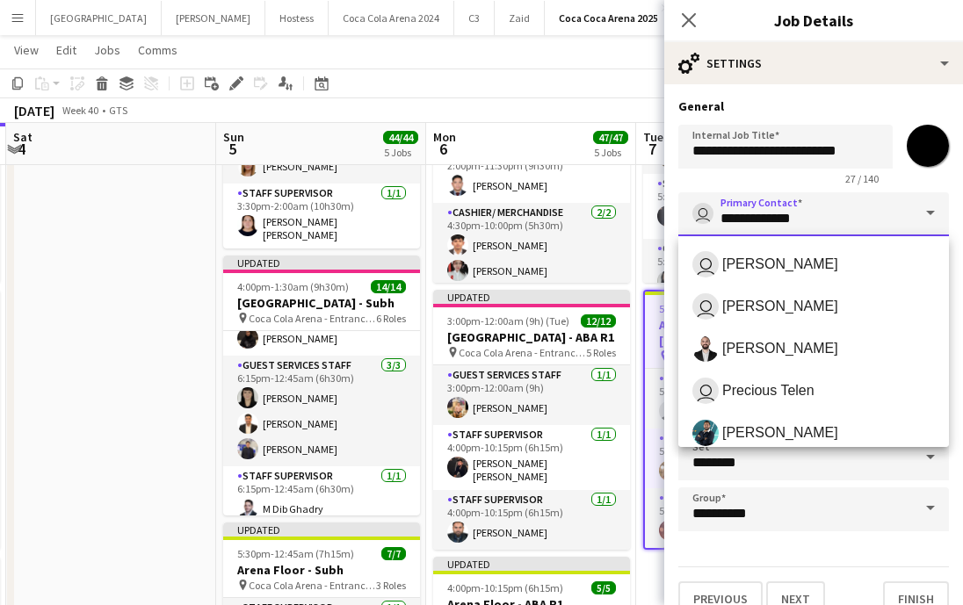
click at [786, 215] on input "**********" at bounding box center [813, 214] width 271 height 44
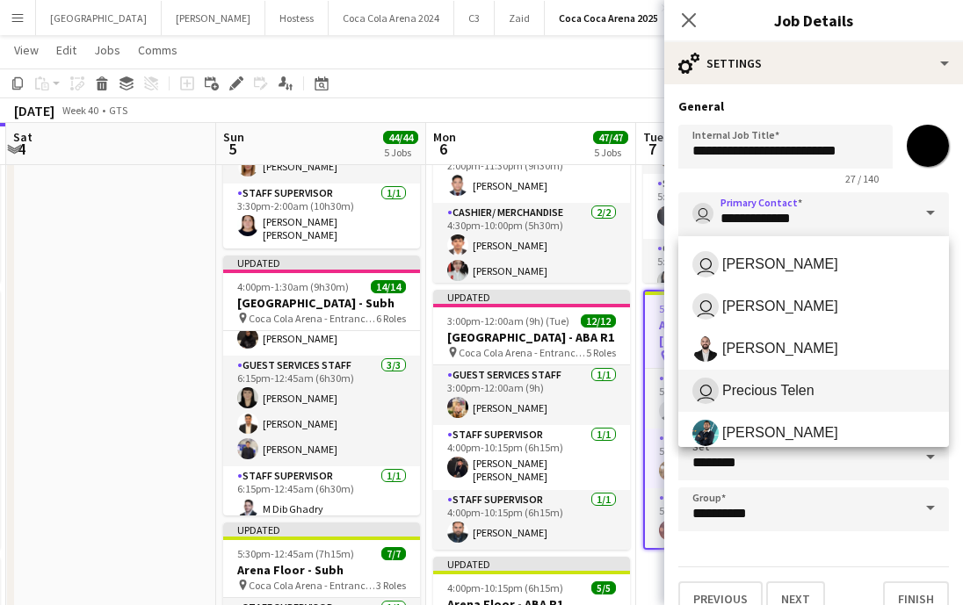
click at [810, 388] on span "Precious Telen" at bounding box center [768, 390] width 92 height 17
type input "**********"
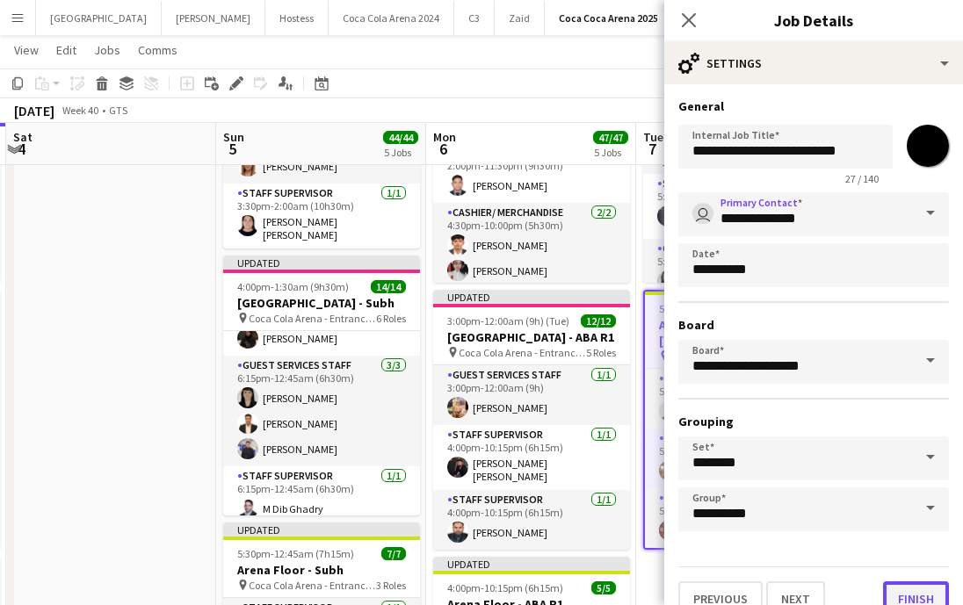
click at [902, 586] on button "Finish" at bounding box center [916, 598] width 66 height 35
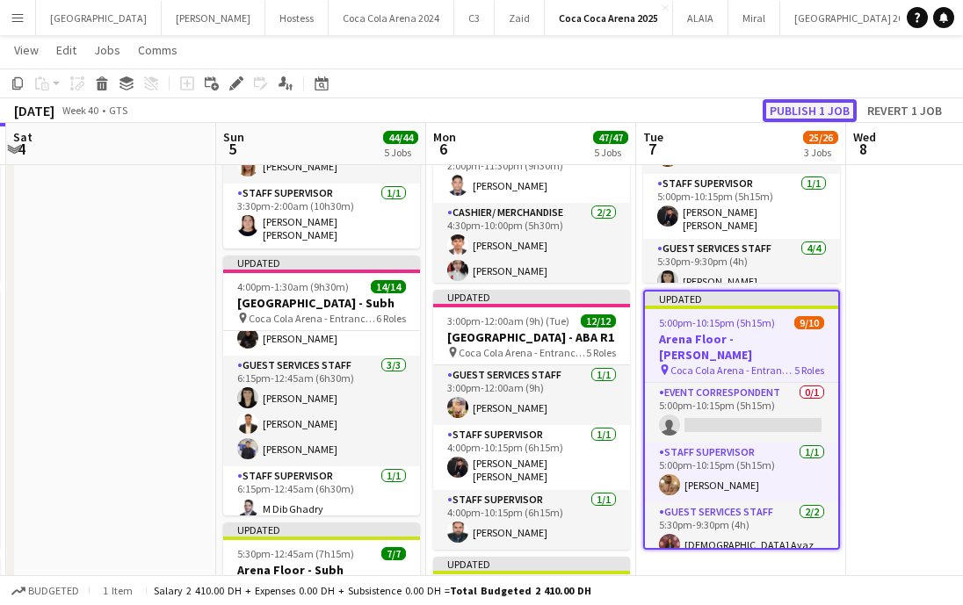
click at [790, 107] on button "Publish 1 job" at bounding box center [809, 110] width 94 height 23
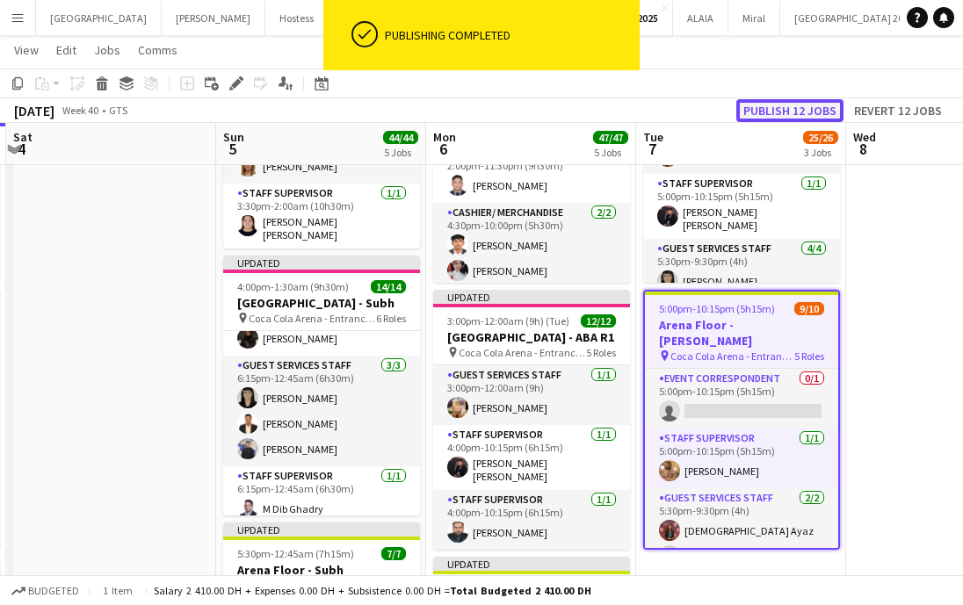
click at [789, 107] on button "Publish 12 jobs" at bounding box center [789, 110] width 107 height 23
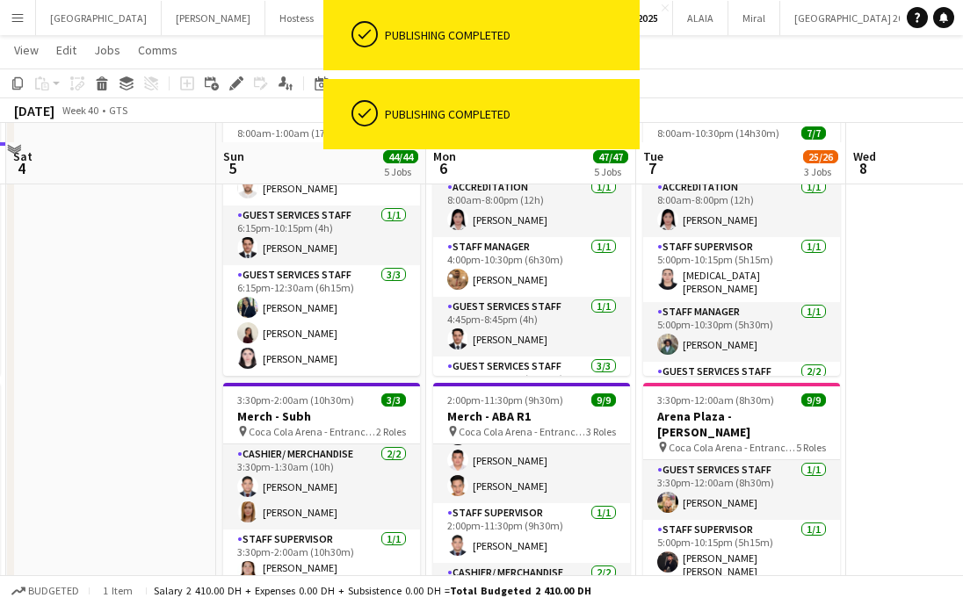
scroll to position [0, 0]
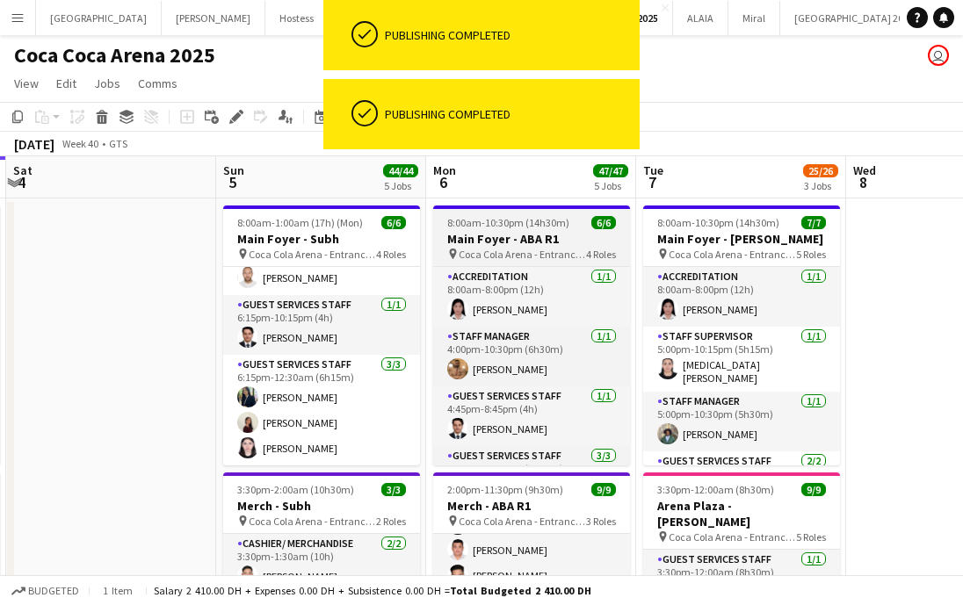
click at [556, 226] on span "8:00am-10:30pm (14h30m)" at bounding box center [508, 222] width 122 height 13
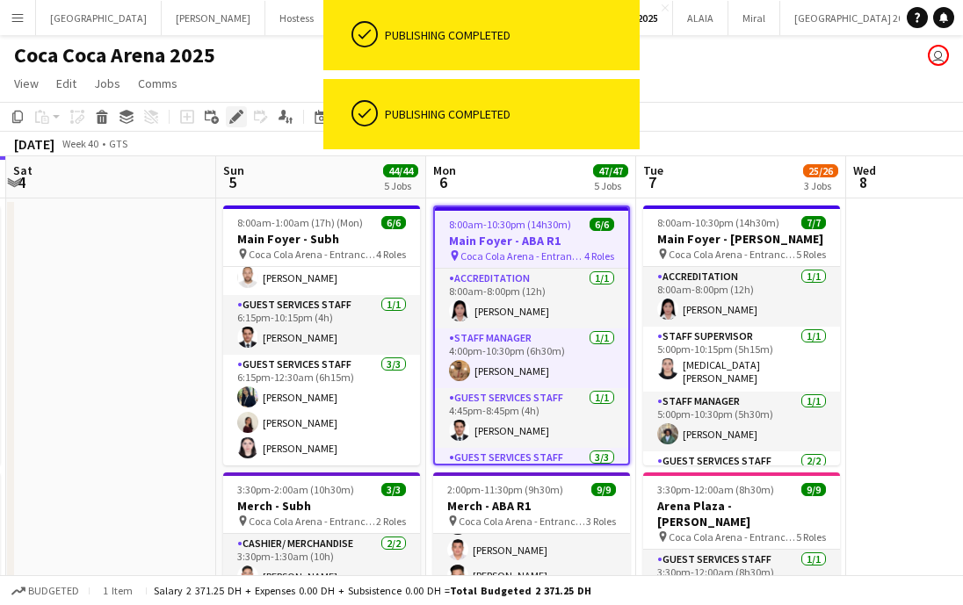
click at [229, 112] on icon "Edit" at bounding box center [236, 117] width 14 height 14
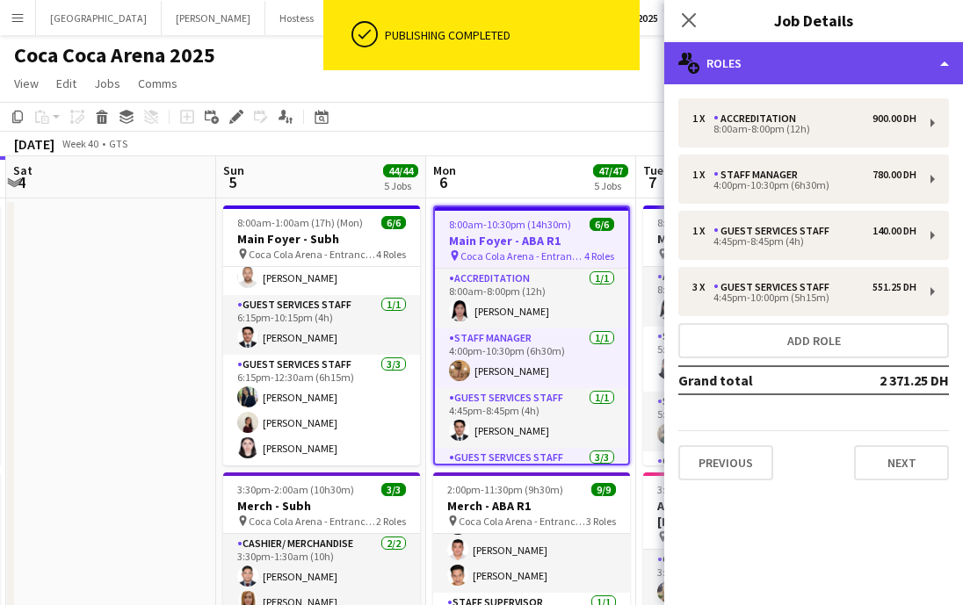
click at [761, 58] on div "multiple-users-add Roles" at bounding box center [813, 63] width 299 height 42
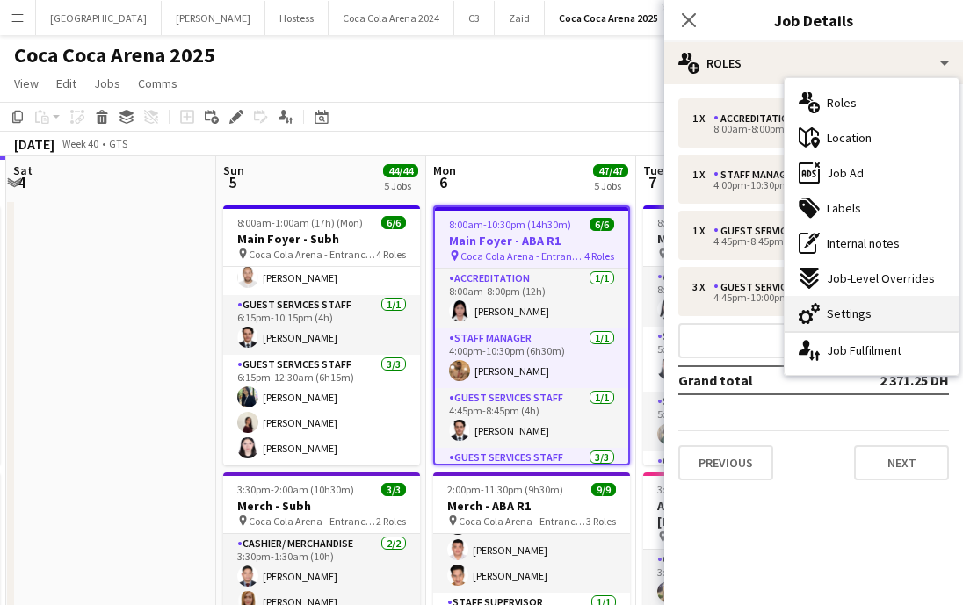
click at [870, 321] on div "cog-double-3 Settings" at bounding box center [871, 313] width 174 height 35
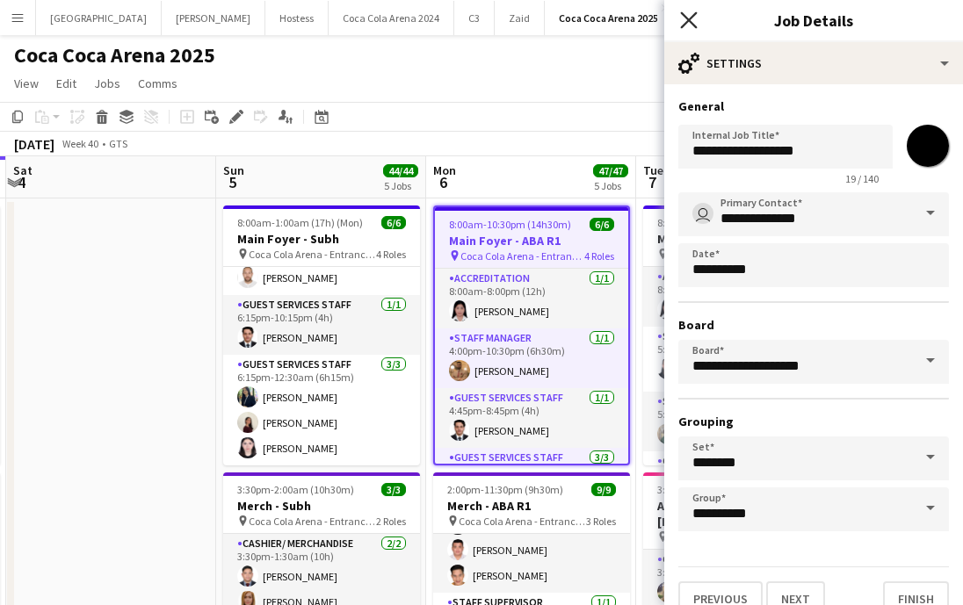
click at [693, 13] on icon "Close pop-in" at bounding box center [688, 19] width 17 height 17
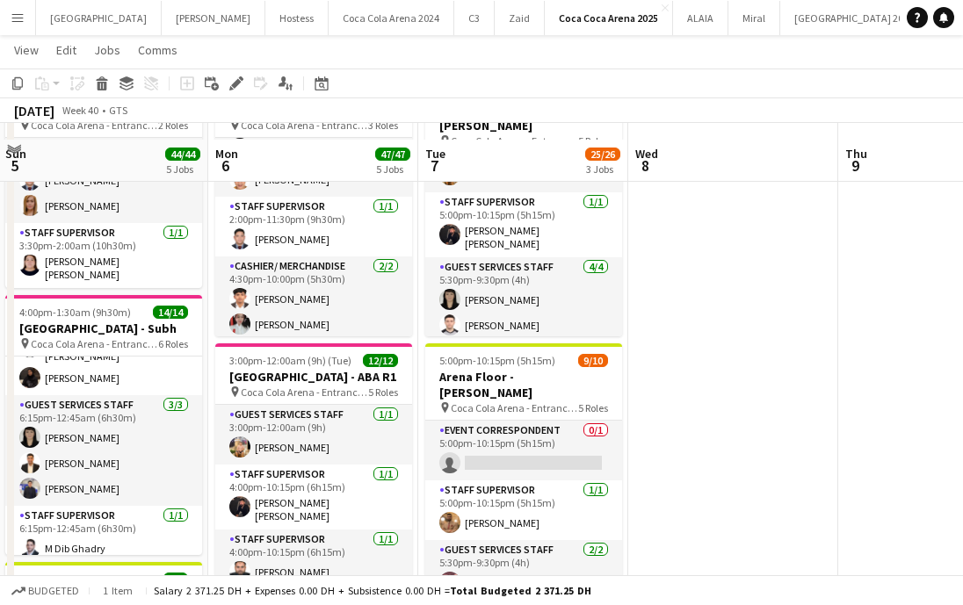
scroll to position [454, 0]
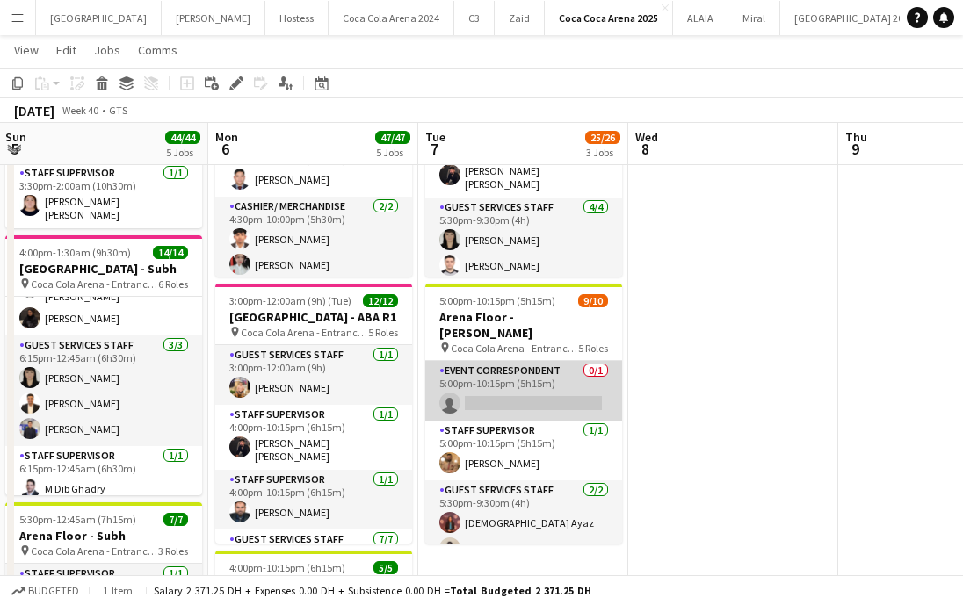
click at [572, 399] on app-card-role "Event Correspondent 0/1 5:00pm-10:15pm (5h15m) single-neutral-actions" at bounding box center [523, 391] width 197 height 60
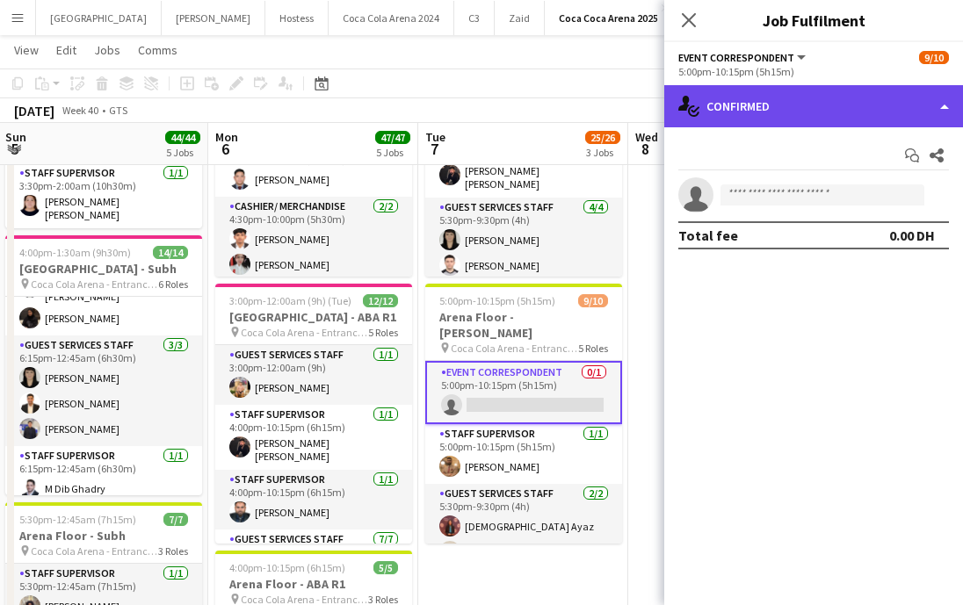
click at [818, 105] on div "single-neutral-actions-check-2 Confirmed" at bounding box center [813, 106] width 299 height 42
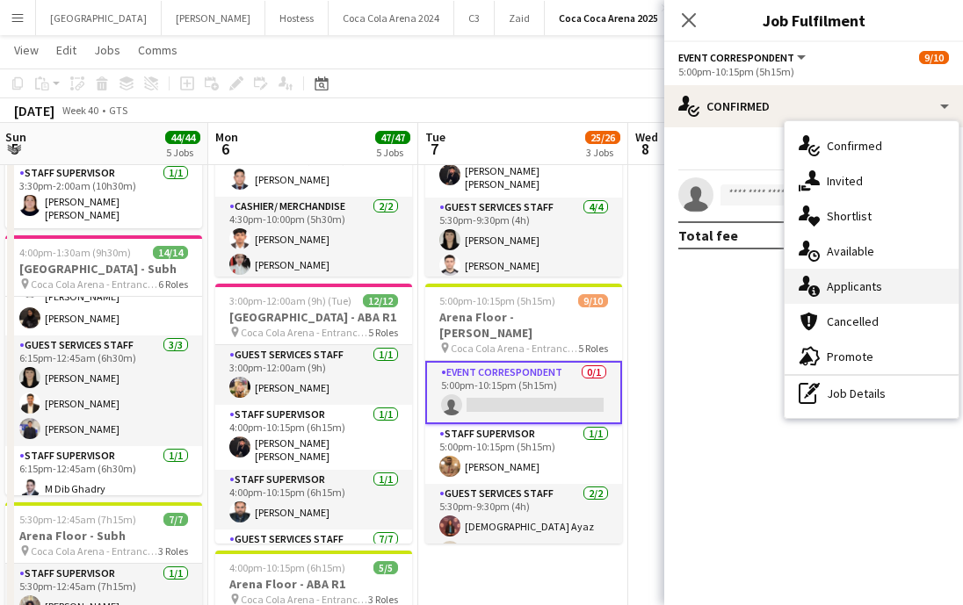
click at [867, 274] on div "single-neutral-actions-information Applicants" at bounding box center [871, 286] width 174 height 35
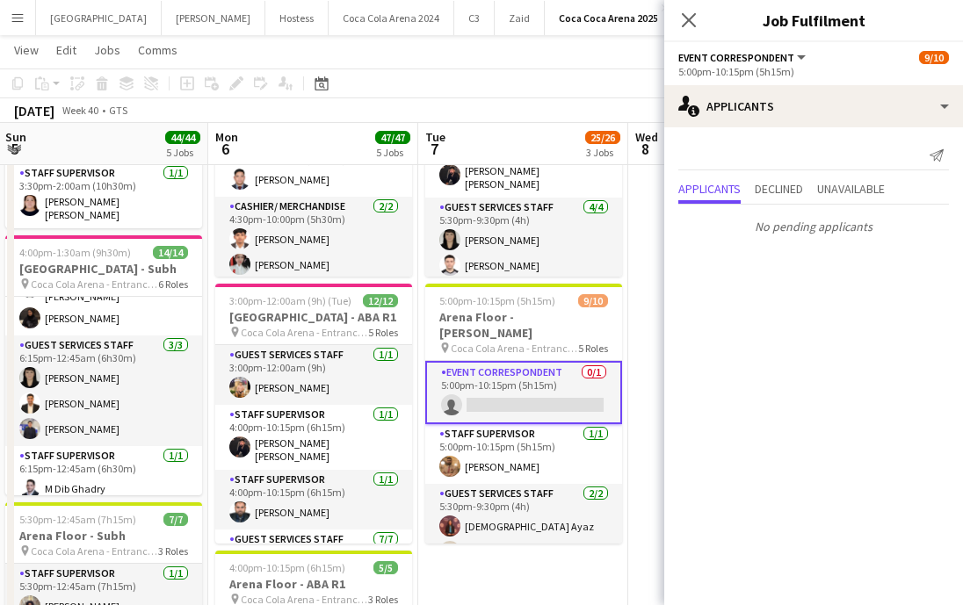
click at [693, 4] on div "Close pop-in" at bounding box center [688, 20] width 49 height 40
click at [699, 14] on div "Close pop-in" at bounding box center [688, 20] width 49 height 40
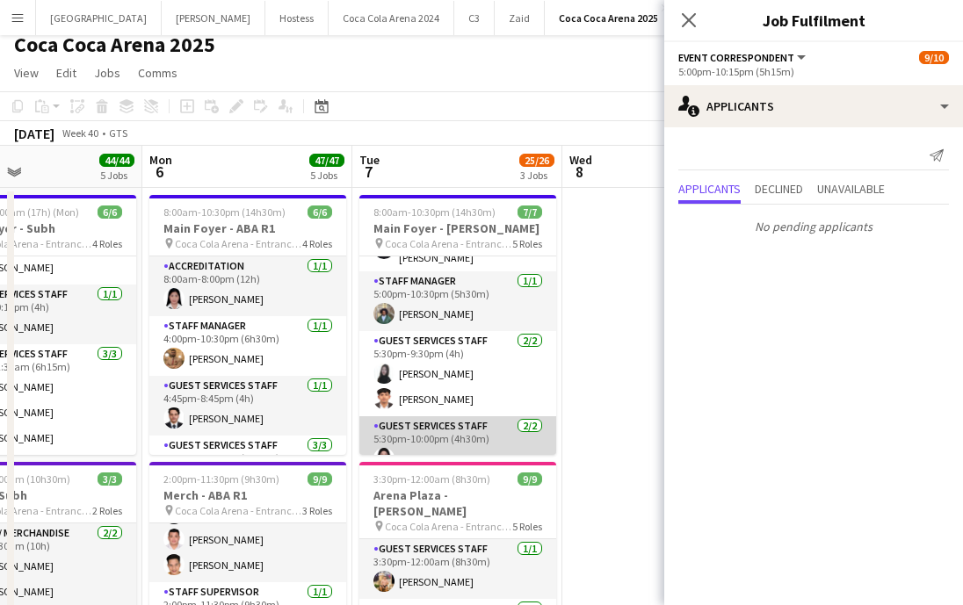
scroll to position [0, 0]
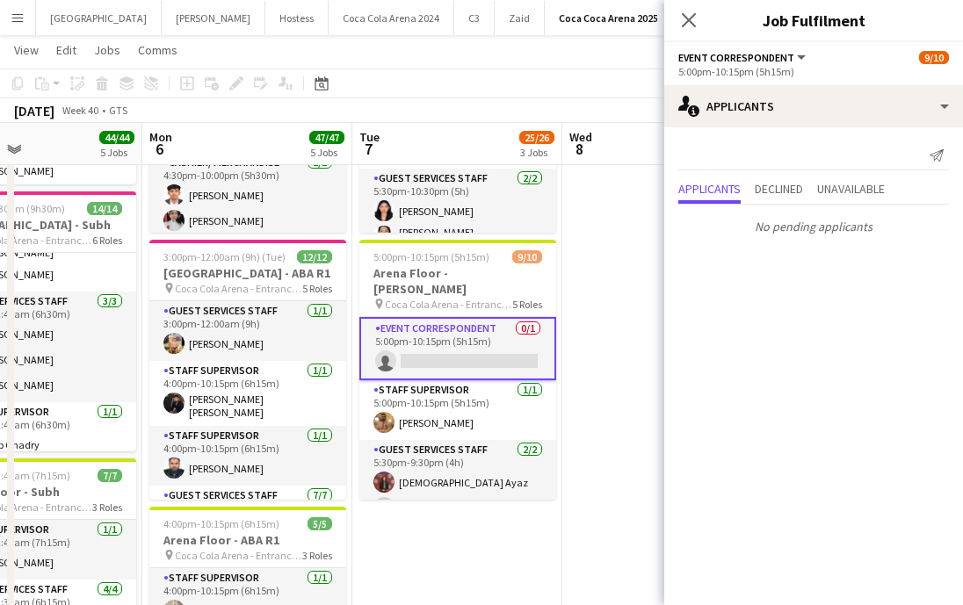
click at [465, 348] on app-card-role "Event Correspondent 0/1 5:00pm-10:15pm (5h15m) single-neutral-actions" at bounding box center [457, 348] width 197 height 63
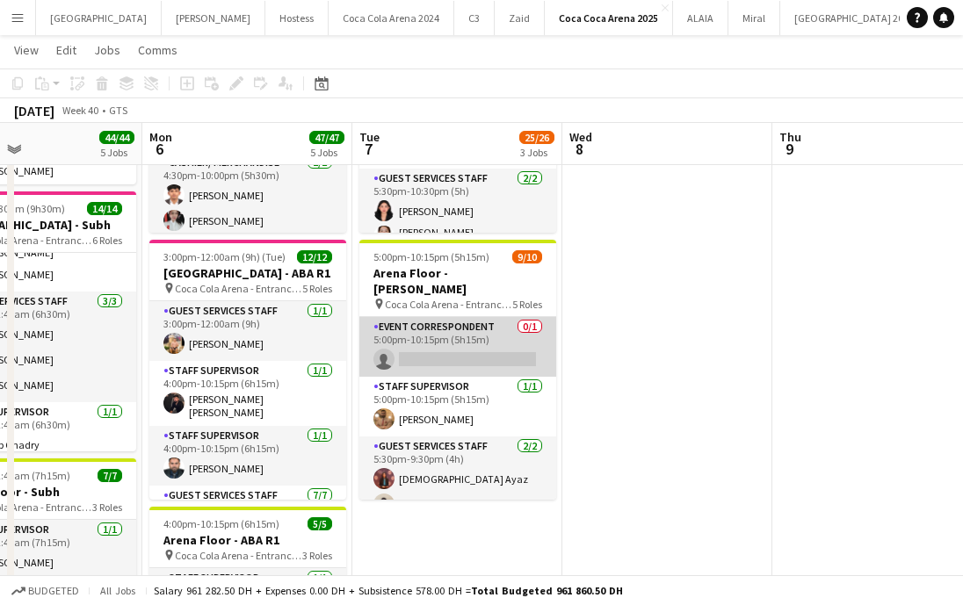
click at [465, 348] on app-card-role "Event Correspondent 0/1 5:00pm-10:15pm (5h15m) single-neutral-actions" at bounding box center [457, 347] width 197 height 60
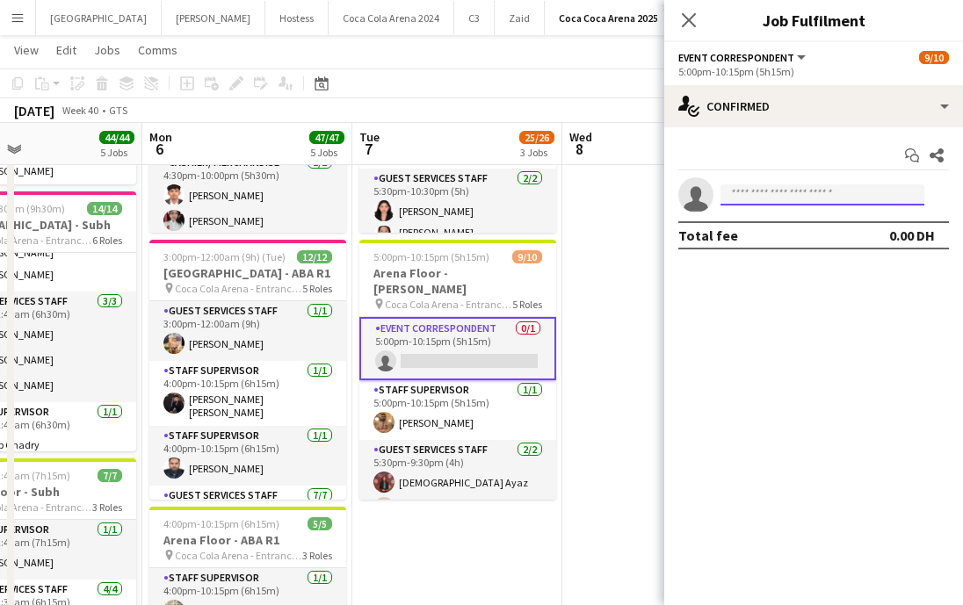
click at [781, 191] on input at bounding box center [822, 194] width 204 height 21
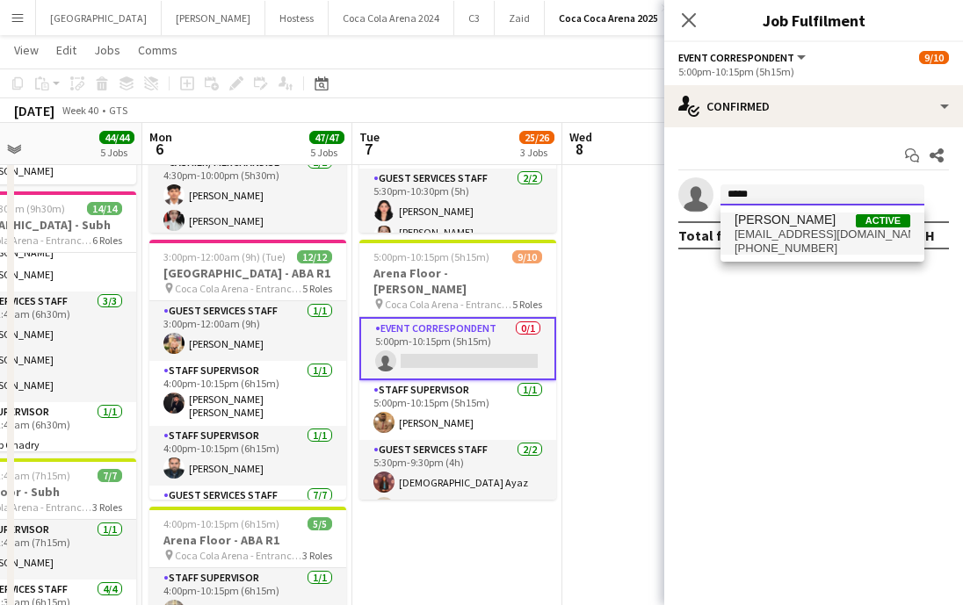
type input "*****"
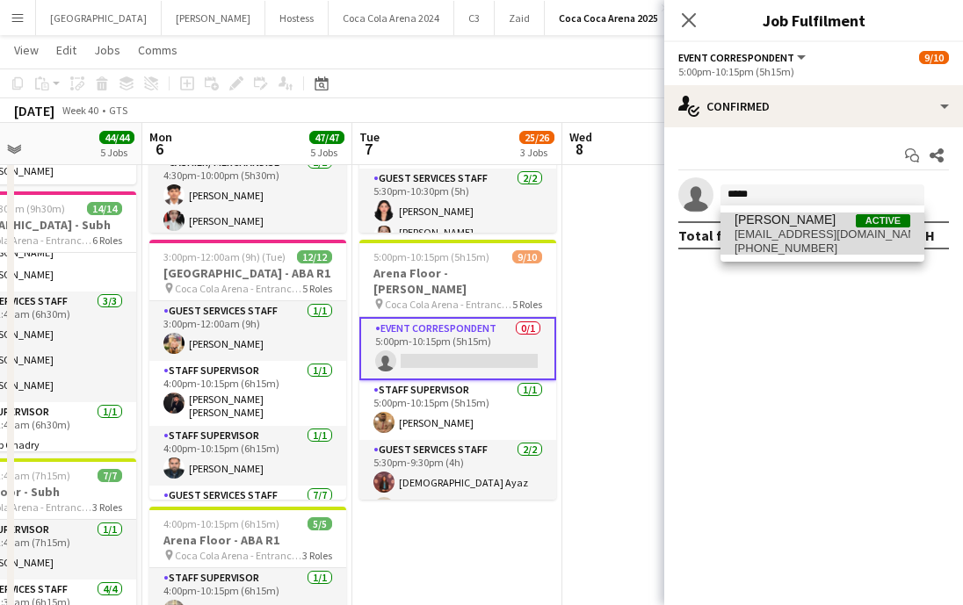
click at [772, 227] on span "[EMAIL_ADDRESS][DOMAIN_NAME]" at bounding box center [822, 234] width 176 height 14
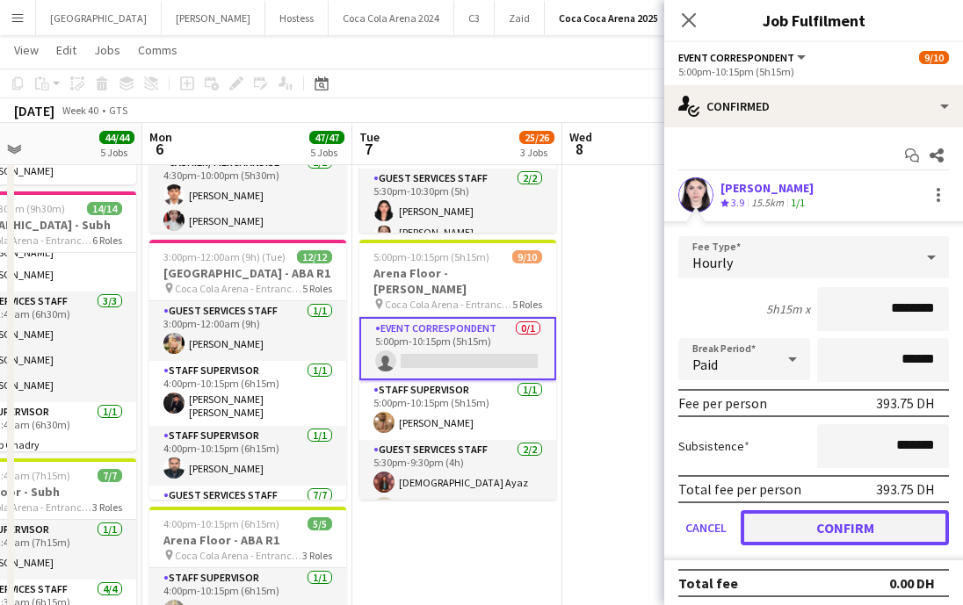
click at [807, 532] on button "Confirm" at bounding box center [844, 527] width 208 height 35
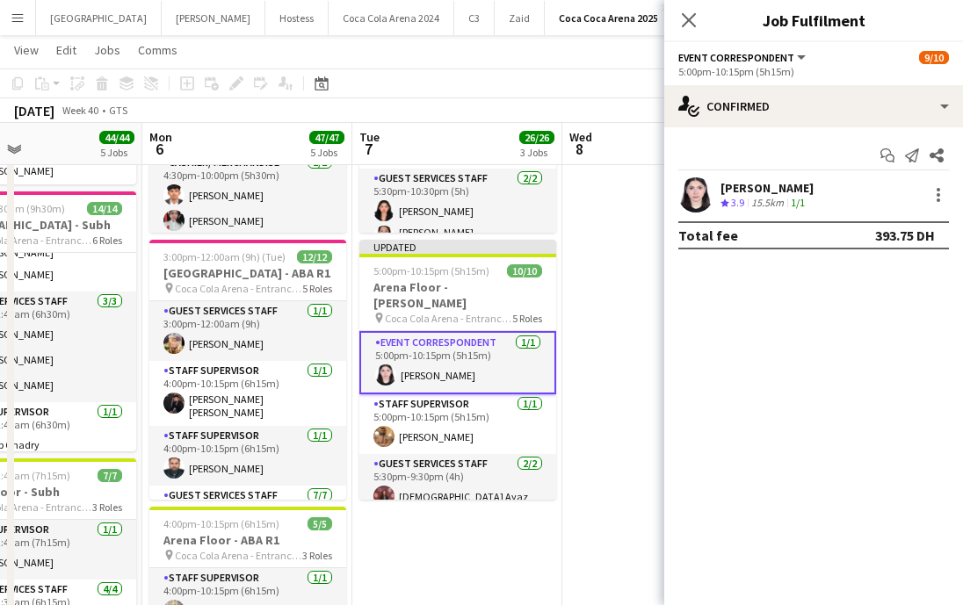
click at [696, 199] on app-user-avatar at bounding box center [695, 194] width 35 height 35
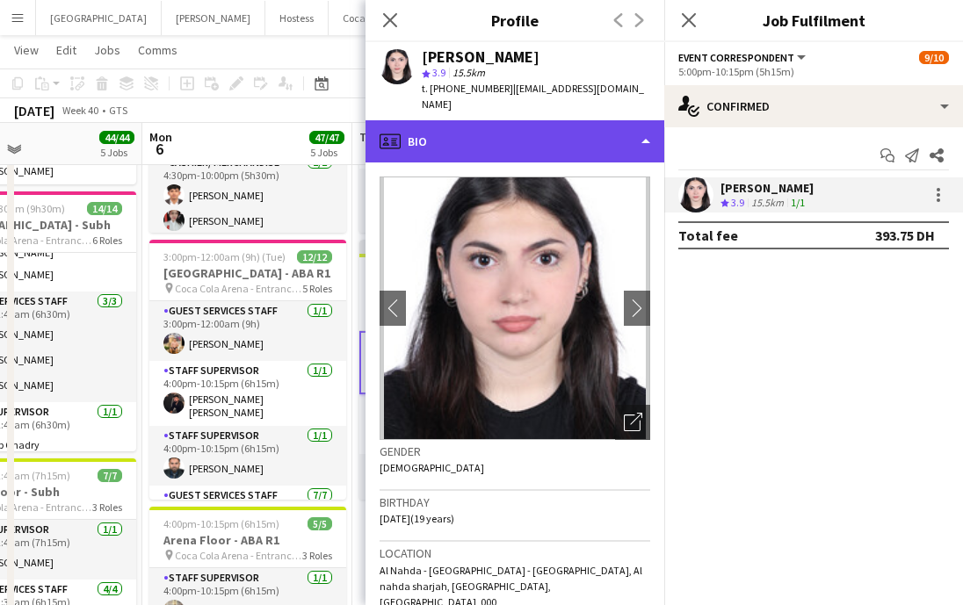
click at [507, 120] on div "profile Bio" at bounding box center [514, 141] width 299 height 42
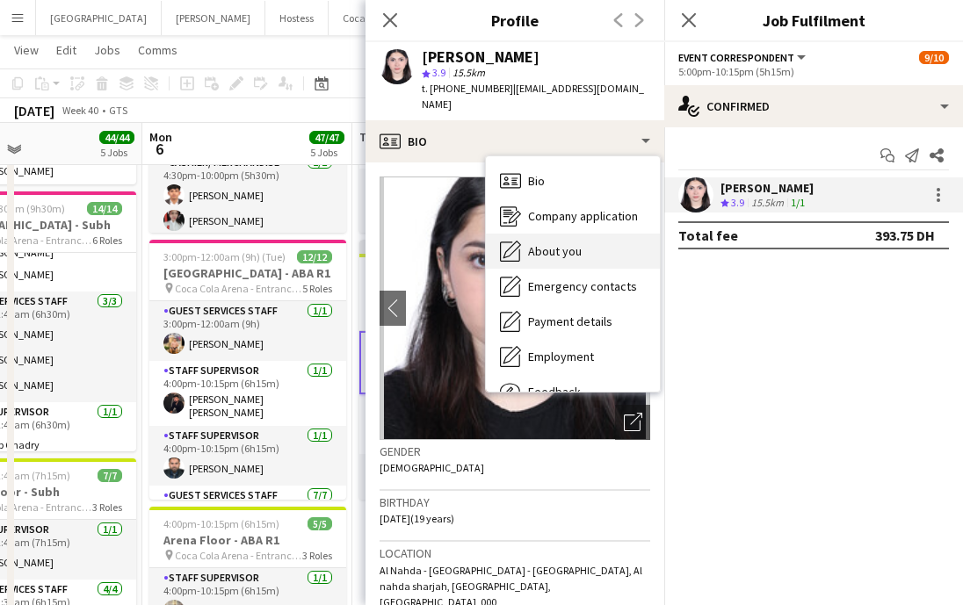
click at [552, 243] on span "About you" at bounding box center [555, 251] width 54 height 16
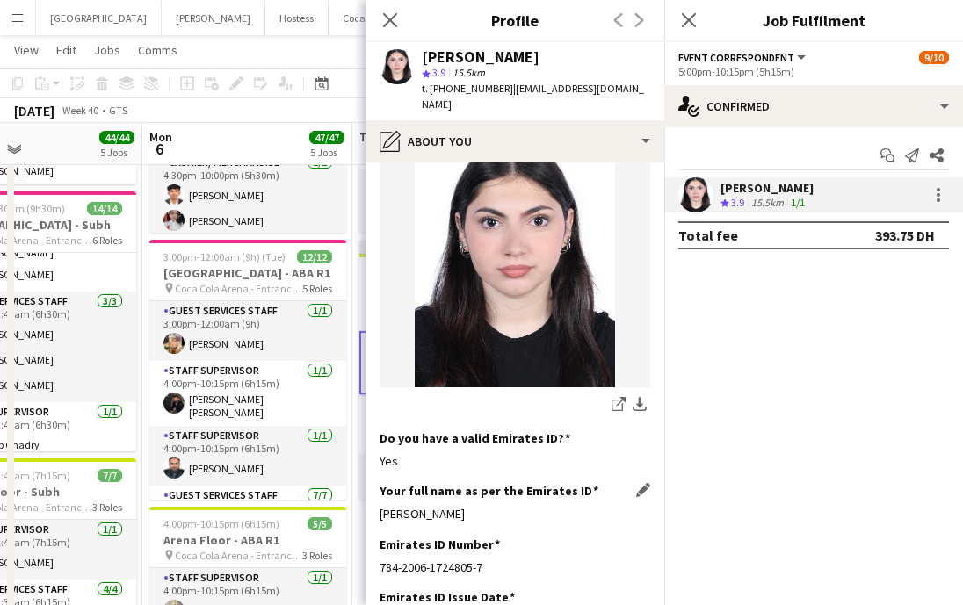
drag, startPoint x: 377, startPoint y: 498, endPoint x: 502, endPoint y: 498, distance: 125.6
click at [502, 498] on app-section-data-types "Bio Edit this field i have a love for learning and team work, and very passiona…" at bounding box center [514, 383] width 299 height 443
copy div "[PERSON_NAME]"
click at [393, 11] on app-icon "Close pop-in" at bounding box center [390, 20] width 25 height 25
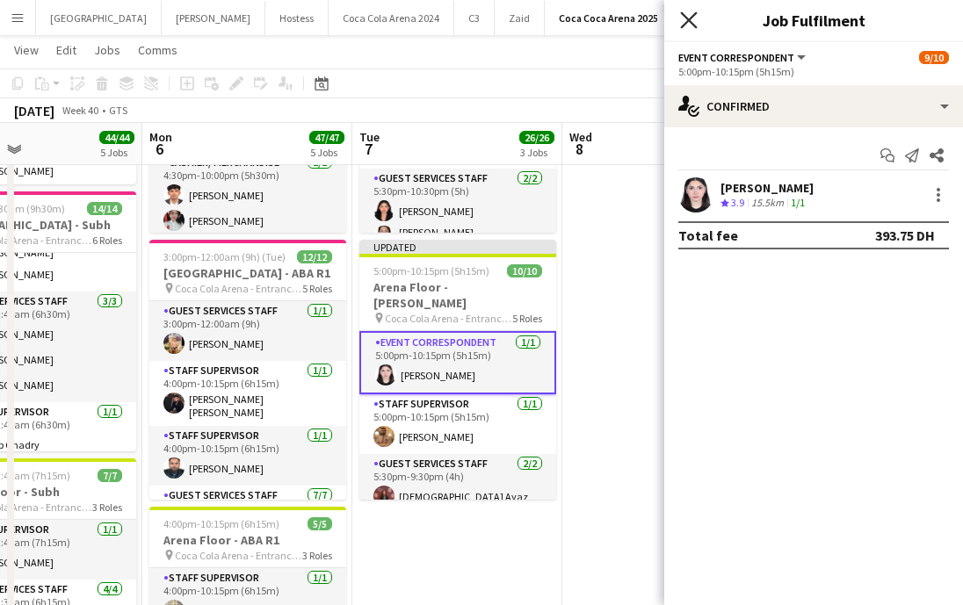
click at [681, 17] on icon "Close pop-in" at bounding box center [688, 19] width 17 height 17
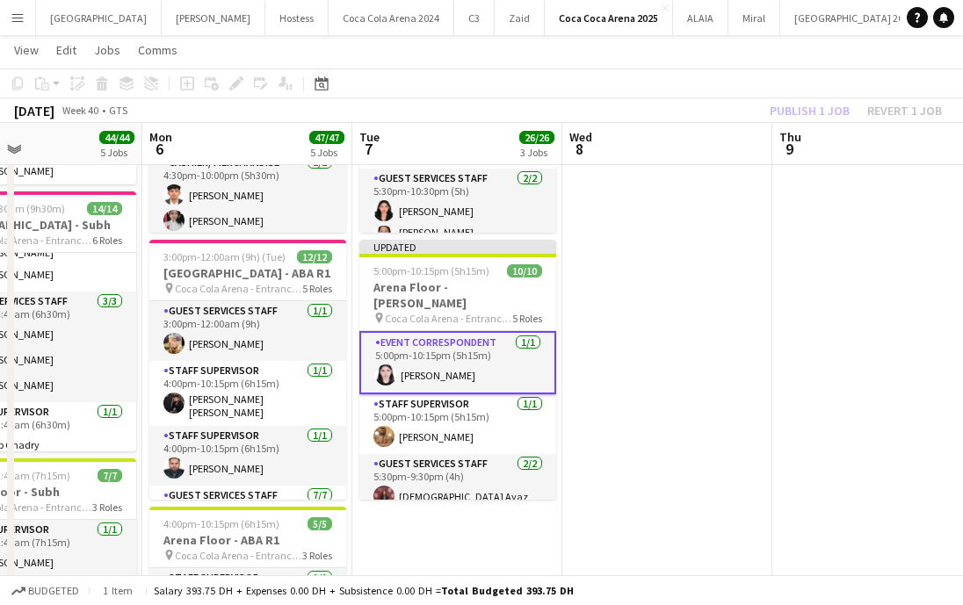
click at [830, 99] on div "Publish 1 job Revert 1 job" at bounding box center [855, 110] width 214 height 23
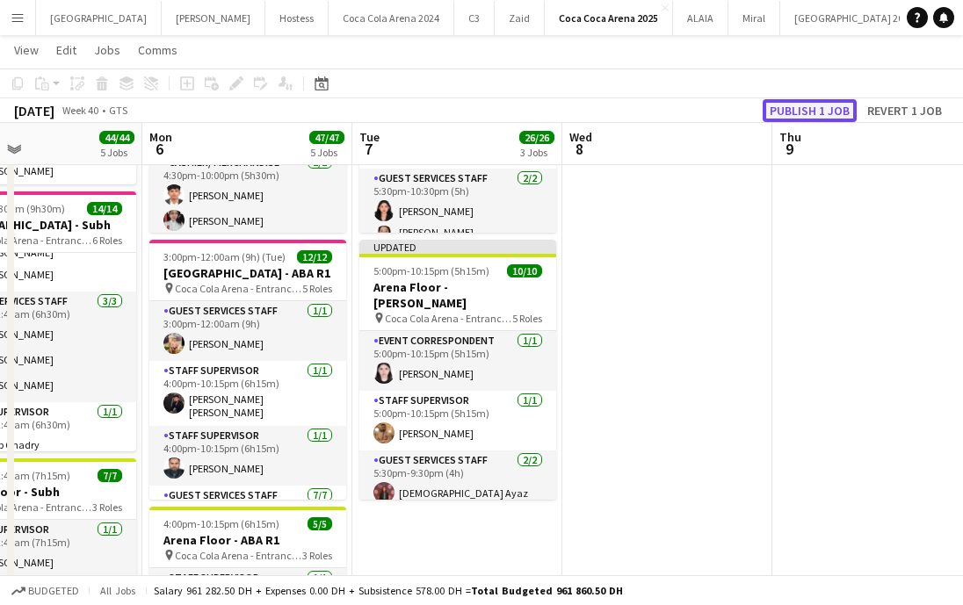
click at [820, 110] on button "Publish 1 job" at bounding box center [809, 110] width 94 height 23
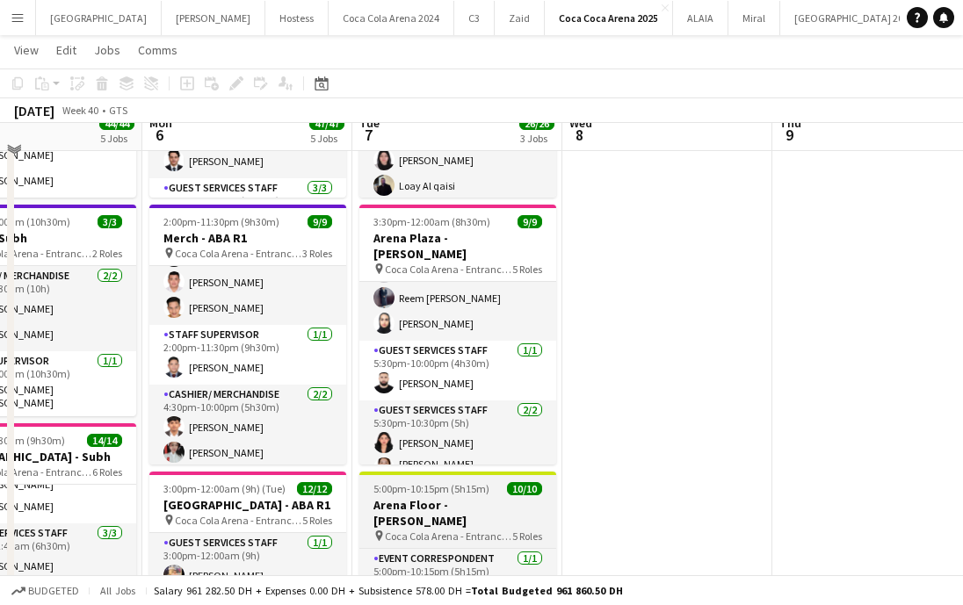
scroll to position [251, 0]
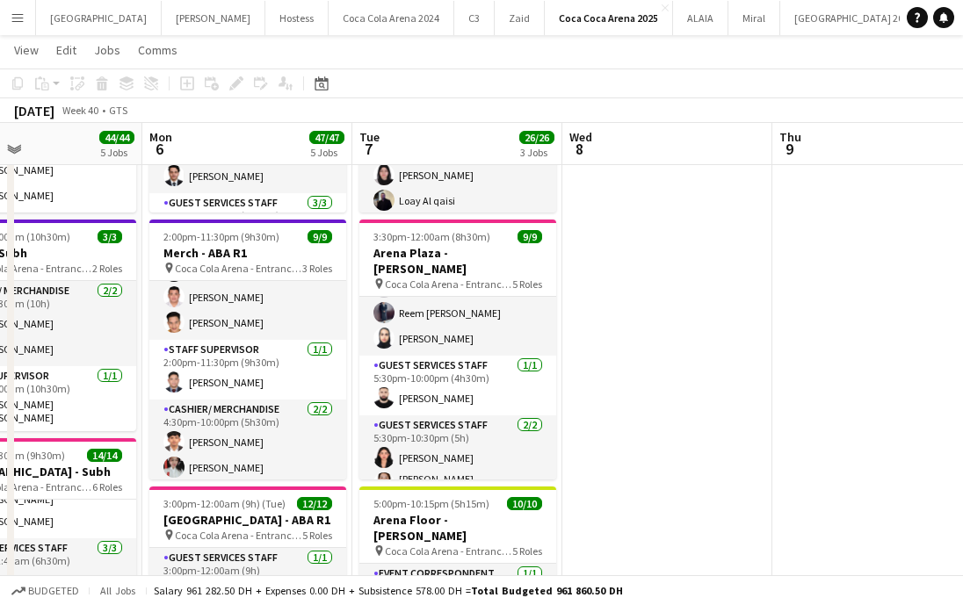
click at [12, 26] on button "Menu" at bounding box center [17, 17] width 35 height 35
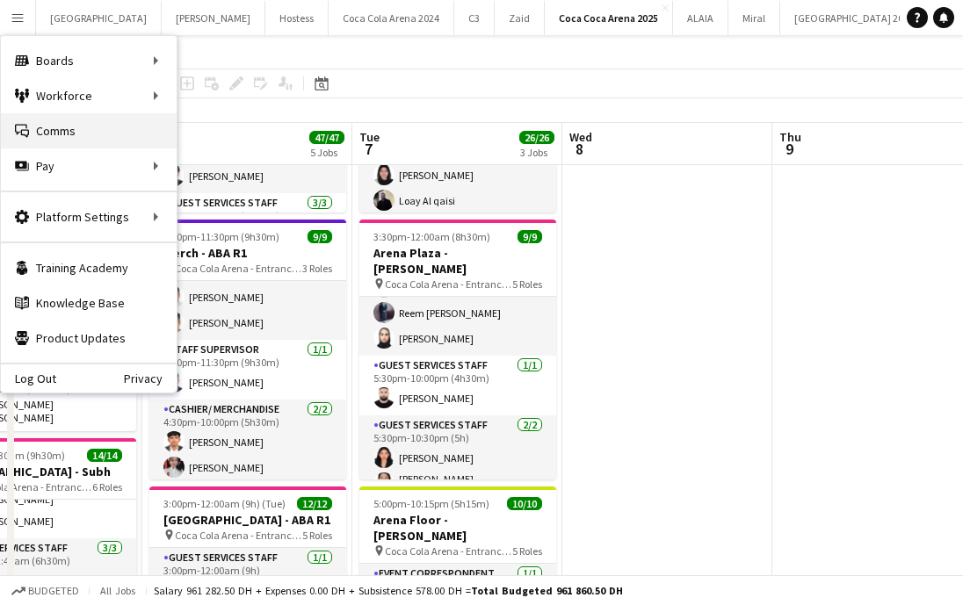
click at [76, 137] on link "Comms Comms" at bounding box center [89, 130] width 176 height 35
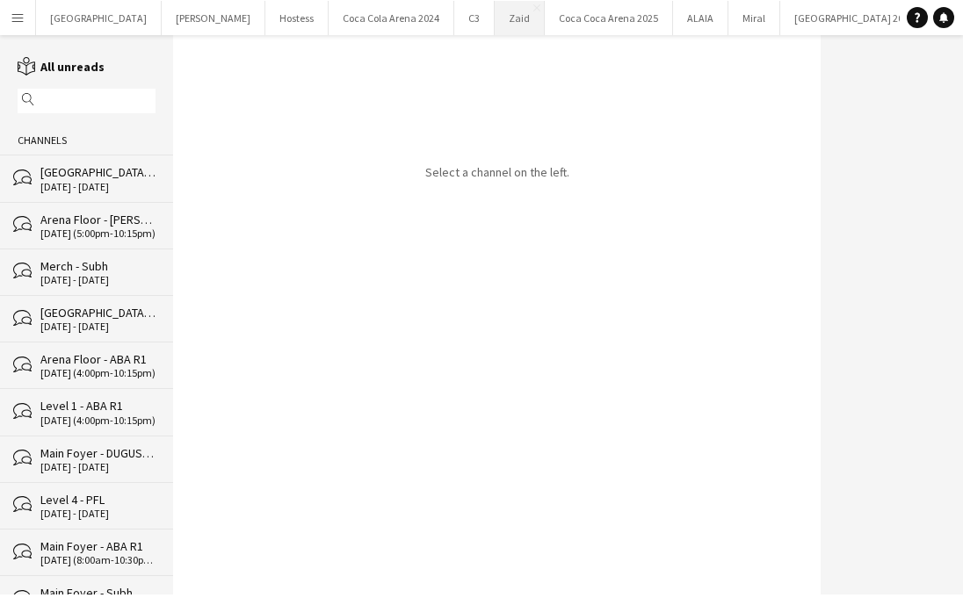
click at [495, 13] on button "Zaid Close" at bounding box center [520, 18] width 50 height 34
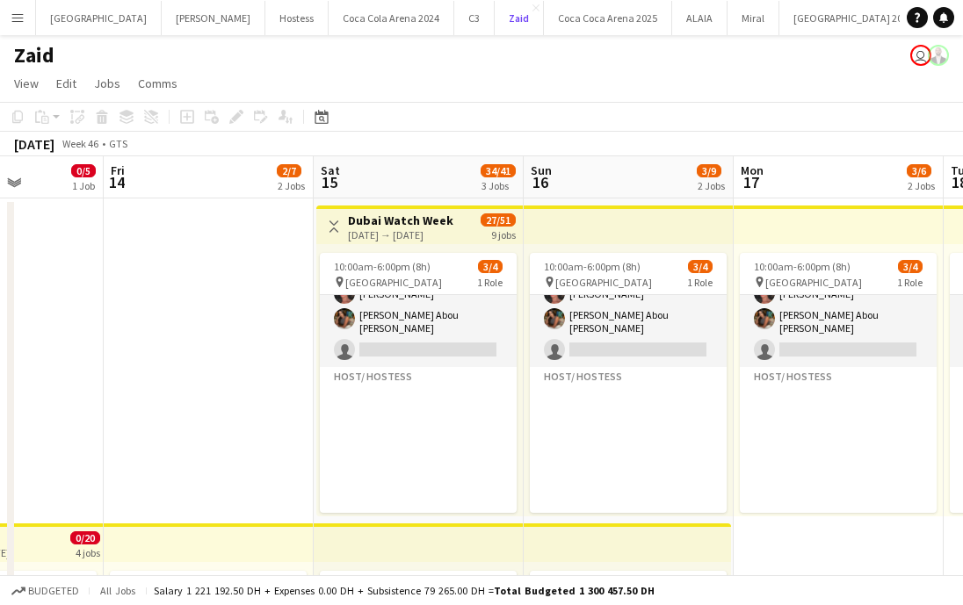
scroll to position [152, 0]
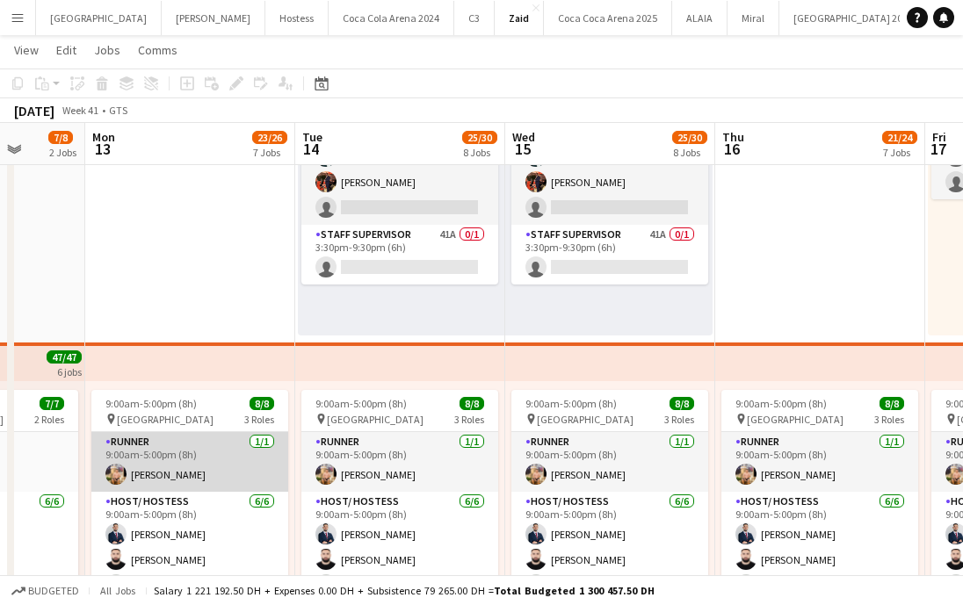
click at [190, 461] on app-card-role "Runner [DATE] 9:00am-5:00pm (8h) [PERSON_NAME]" at bounding box center [189, 462] width 197 height 60
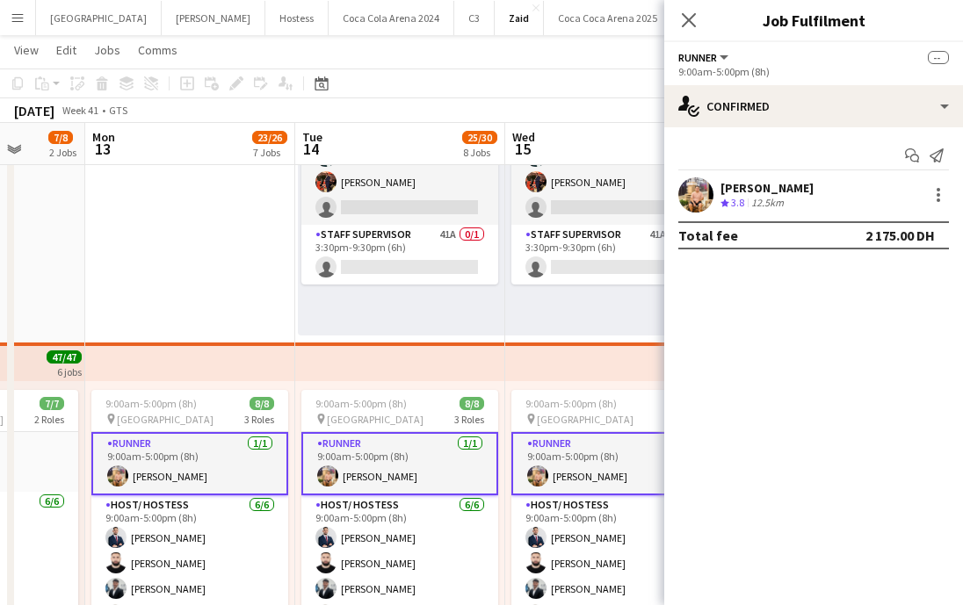
click at [813, 180] on div "[PERSON_NAME]" at bounding box center [766, 188] width 93 height 16
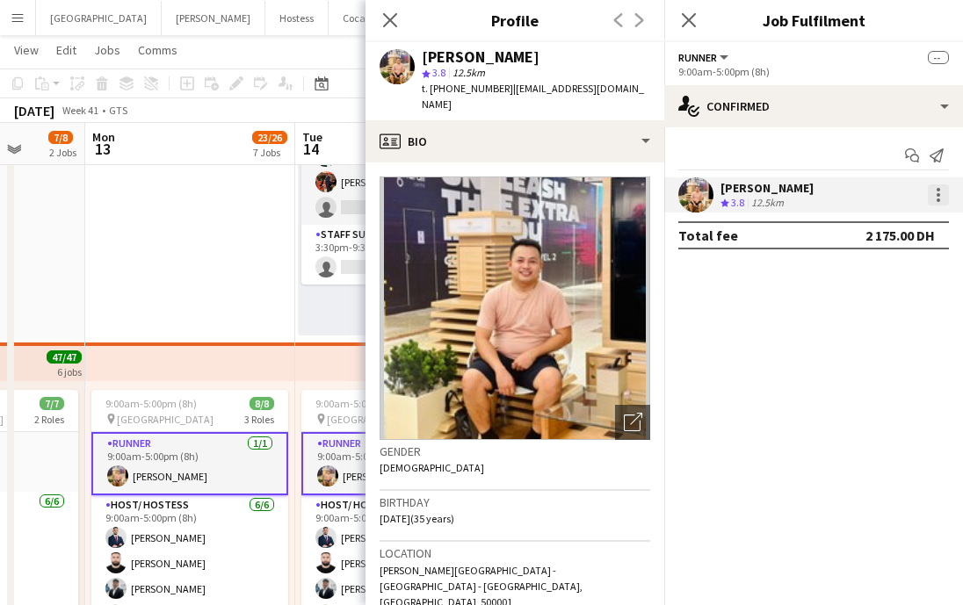
click at [938, 191] on div at bounding box center [938, 190] width 4 height 4
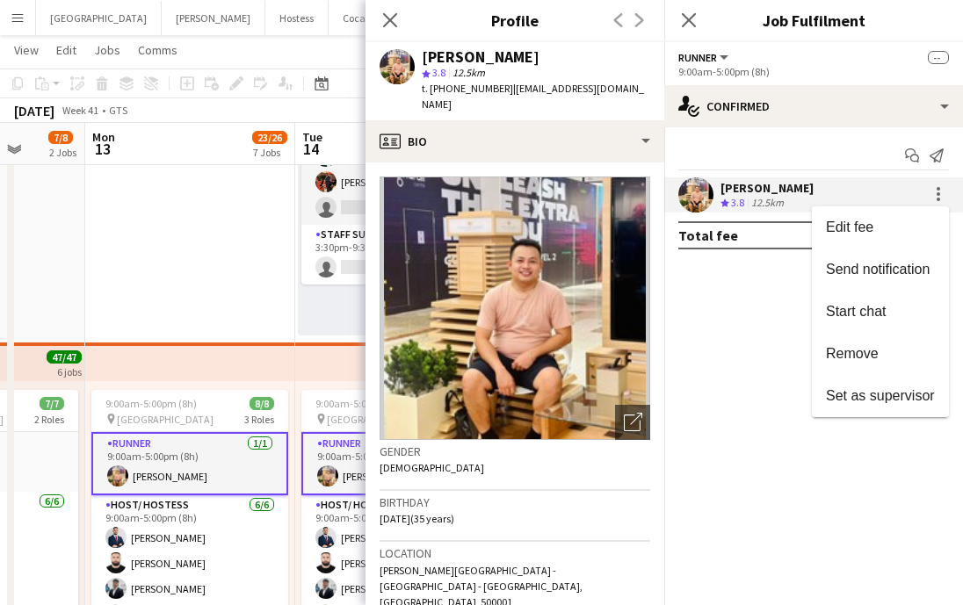
click at [699, 328] on div at bounding box center [481, 302] width 963 height 605
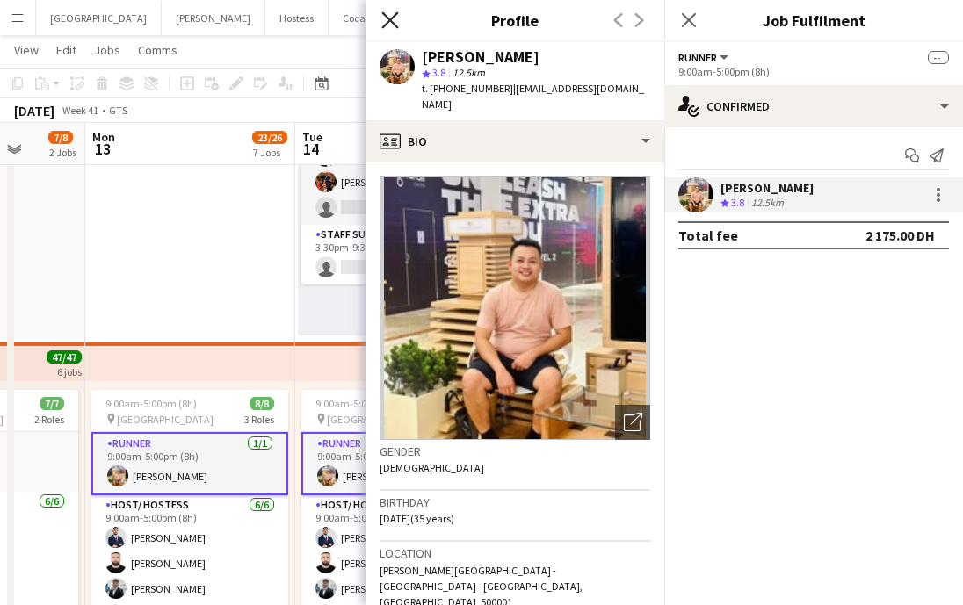
click at [389, 12] on icon "Close pop-in" at bounding box center [389, 19] width 17 height 17
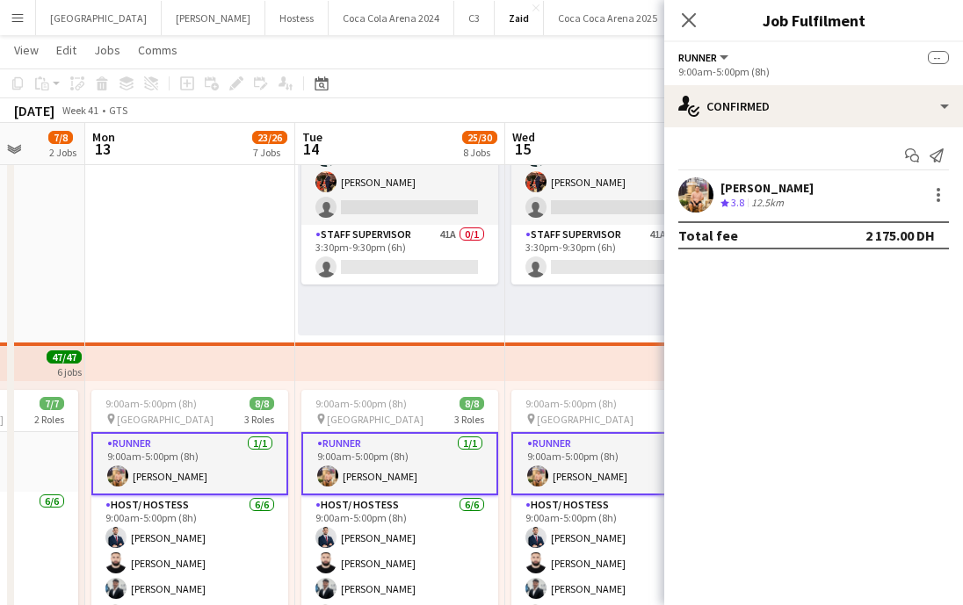
click at [372, 328] on div "3:30pm-9:30pm (6h) 2/4 pin [GEOGRAPHIC_DATA] 2 Roles Host/Hostess - Senior 17A …" at bounding box center [401, 199] width 206 height 272
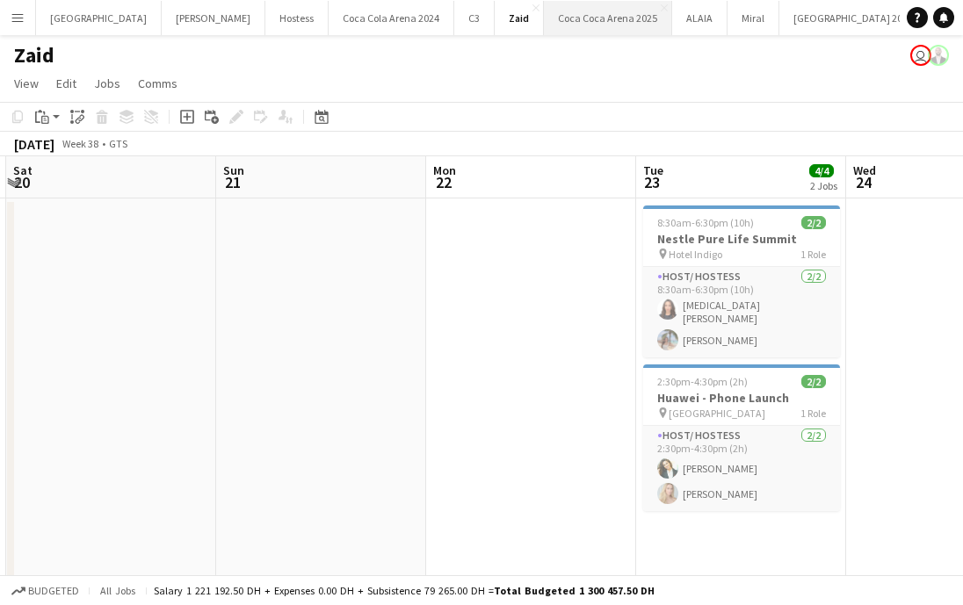
click at [552, 24] on button "[GEOGRAPHIC_DATA] 2025 Close" at bounding box center [608, 18] width 128 height 34
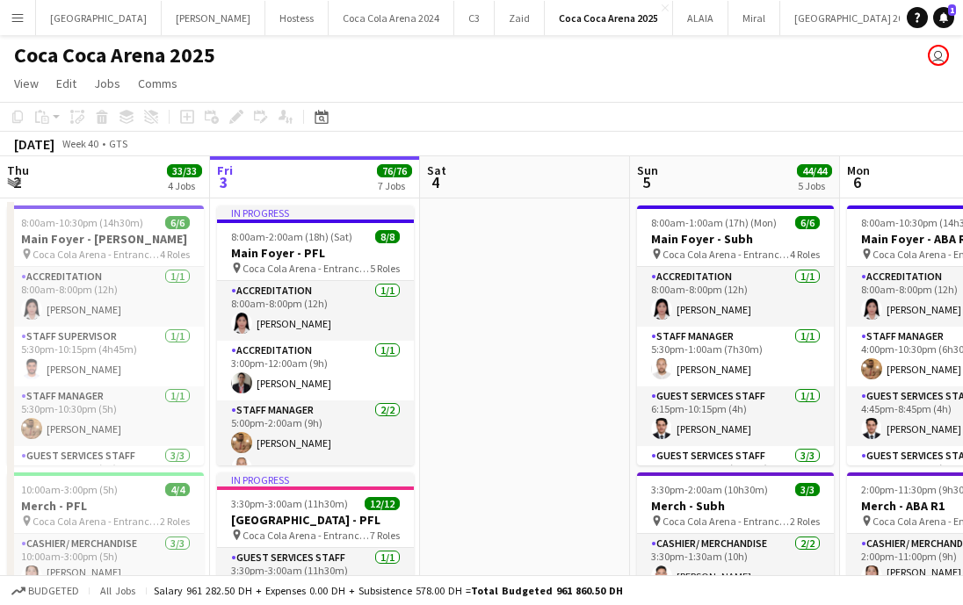
click at [13, 13] on app-icon "Menu" at bounding box center [18, 18] width 14 height 14
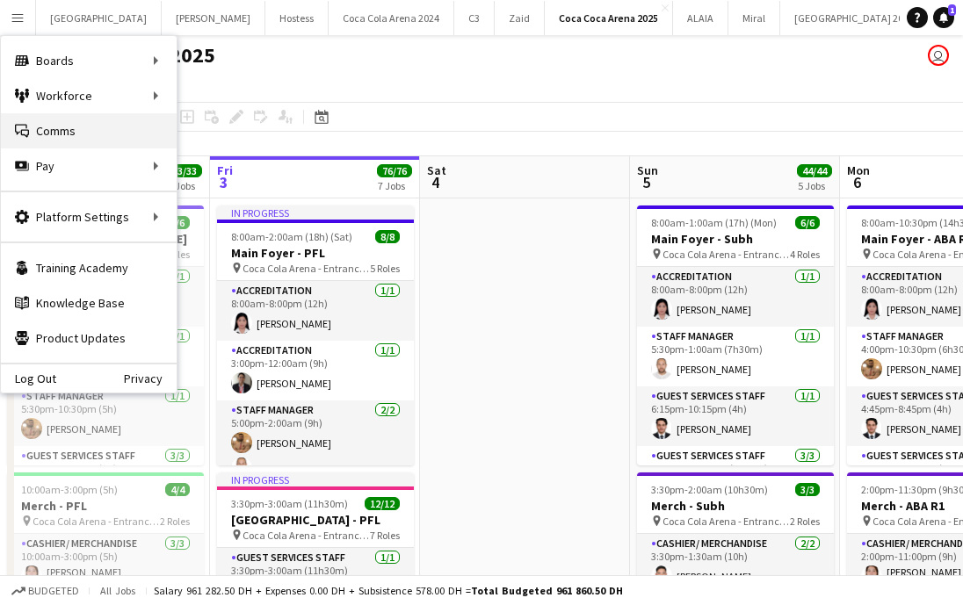
click at [76, 136] on link "Comms Comms" at bounding box center [89, 130] width 176 height 35
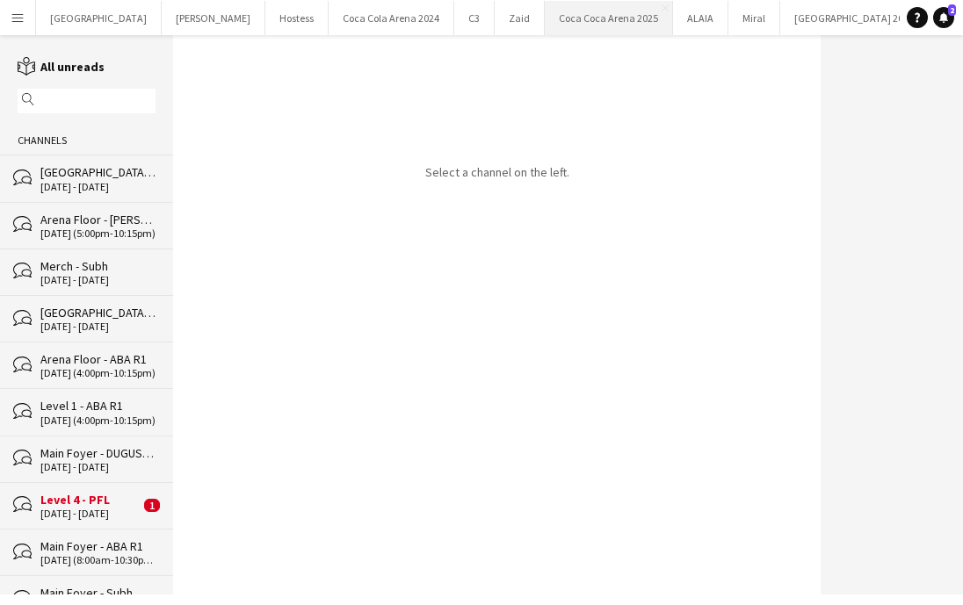
click at [545, 12] on button "[GEOGRAPHIC_DATA] 2025 Close" at bounding box center [609, 18] width 128 height 34
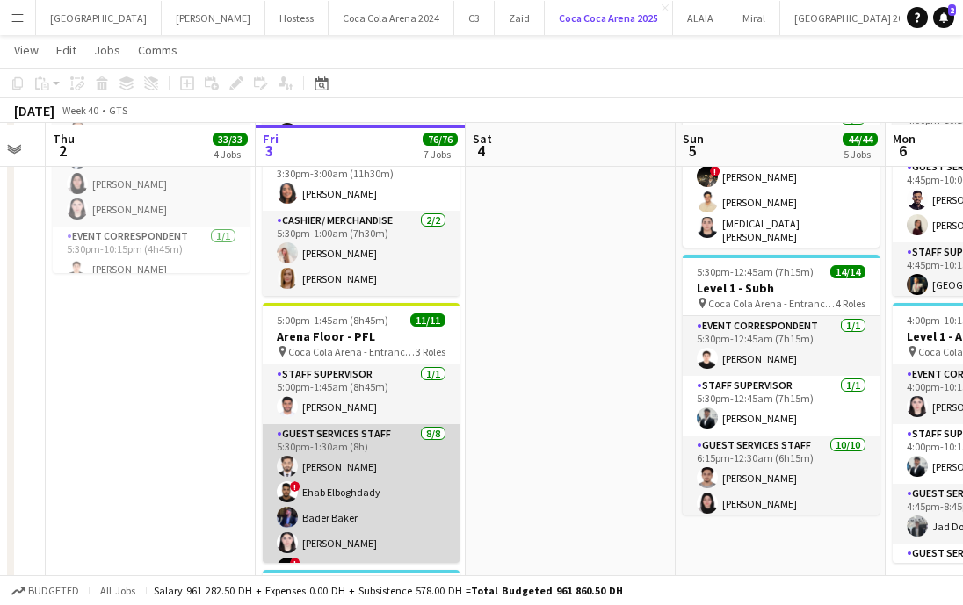
scroll to position [964, 0]
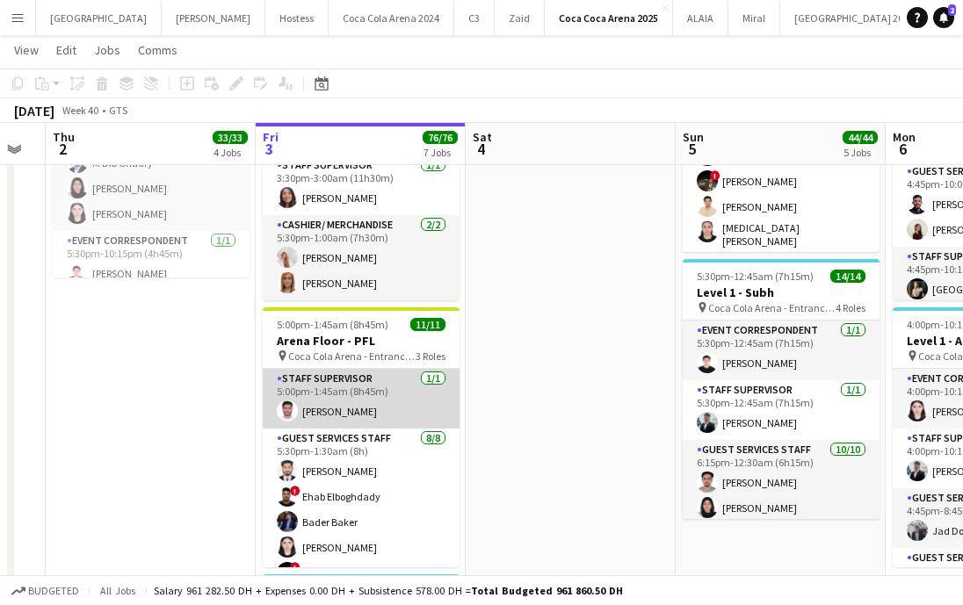
click at [348, 403] on app-card-role "Staff Supervisor [DATE] 5:00pm-1:45am (8h45m) [PERSON_NAME]" at bounding box center [361, 399] width 197 height 60
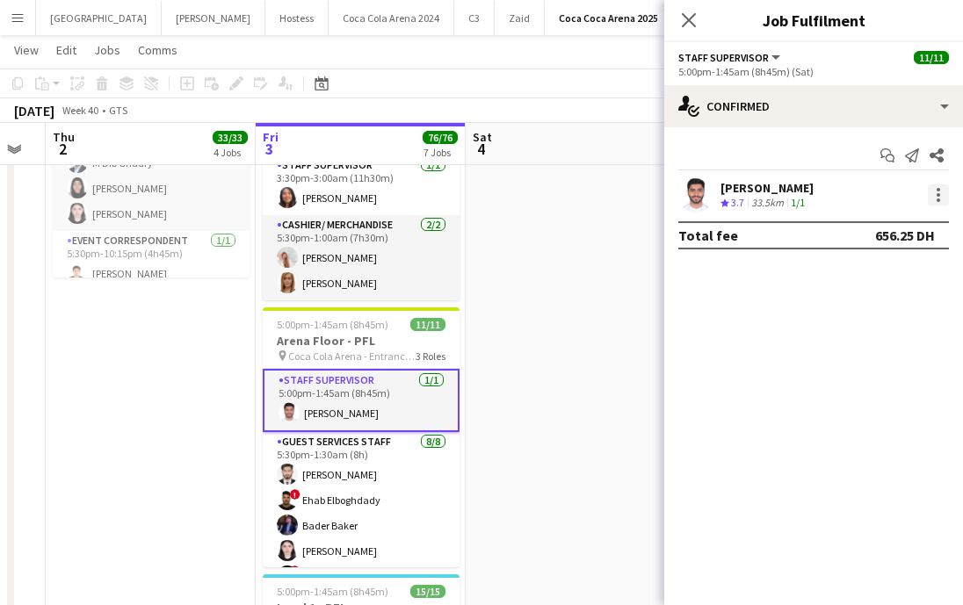
click at [931, 196] on div at bounding box center [938, 194] width 21 height 21
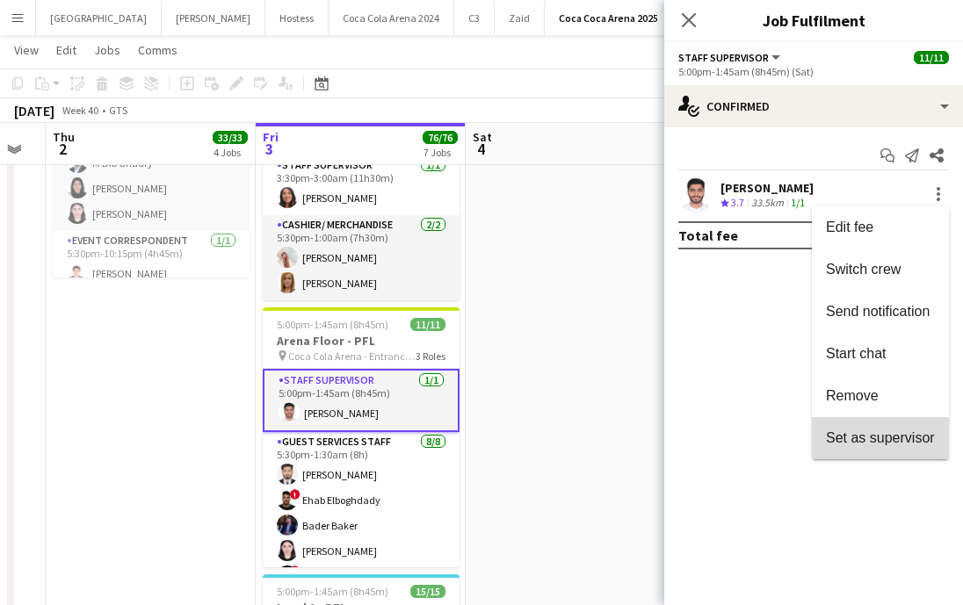
click at [828, 434] on span "Set as supervisor" at bounding box center [880, 437] width 109 height 15
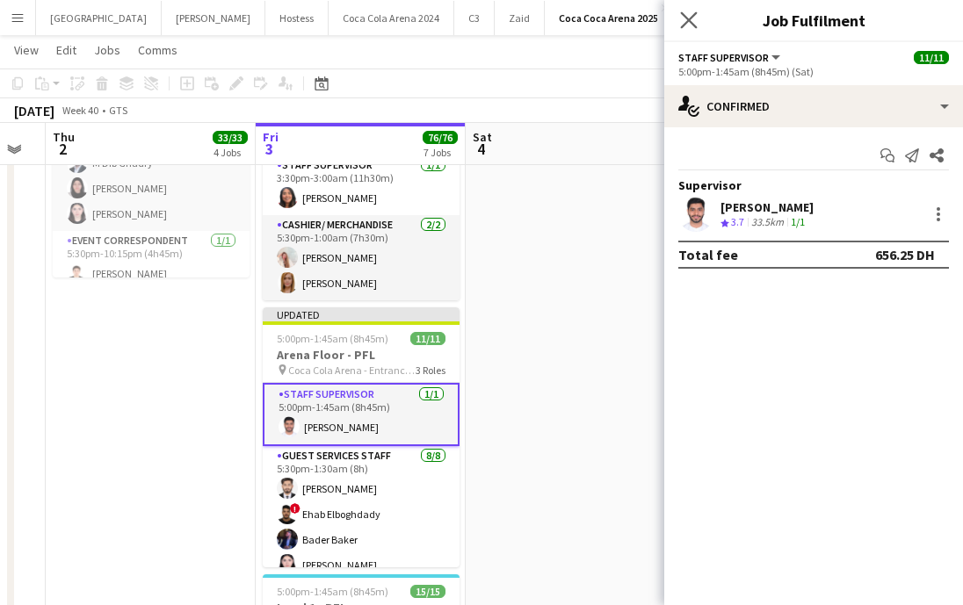
click at [686, 9] on app-icon "Close pop-in" at bounding box center [688, 20] width 25 height 25
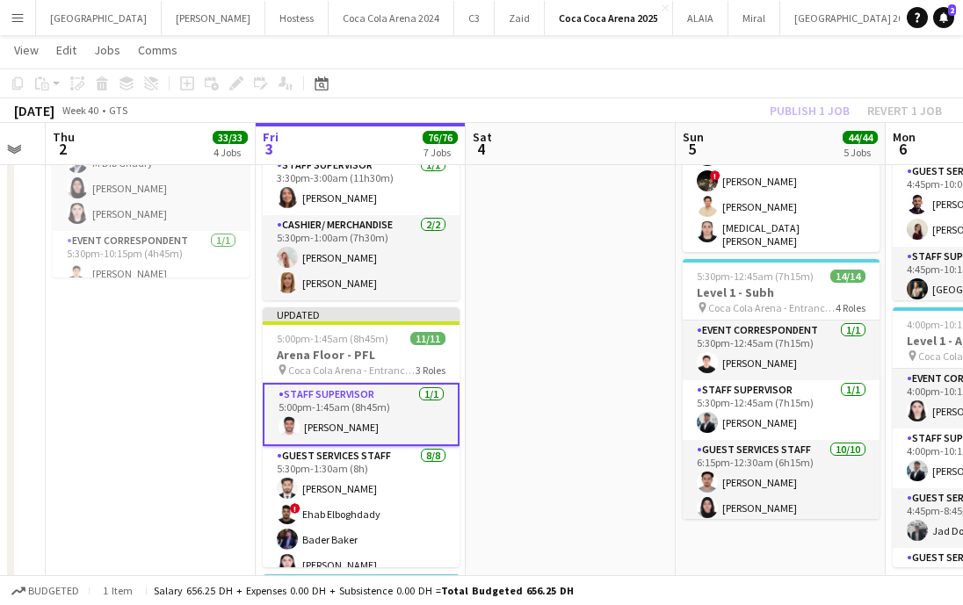
click at [799, 113] on div "Publish 1 job Revert 1 job" at bounding box center [855, 110] width 214 height 23
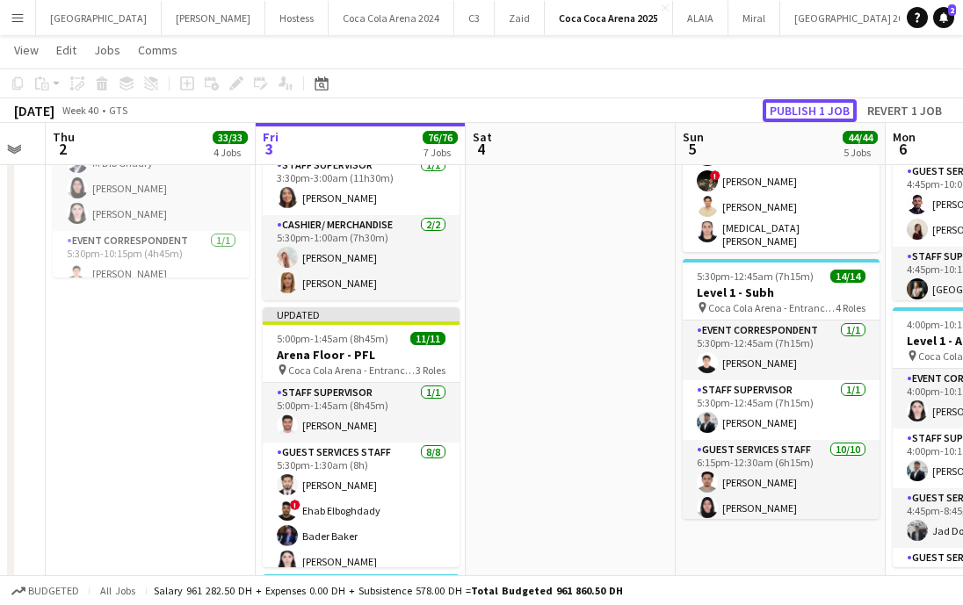
click at [799, 113] on button "Publish 1 job" at bounding box center [809, 110] width 94 height 23
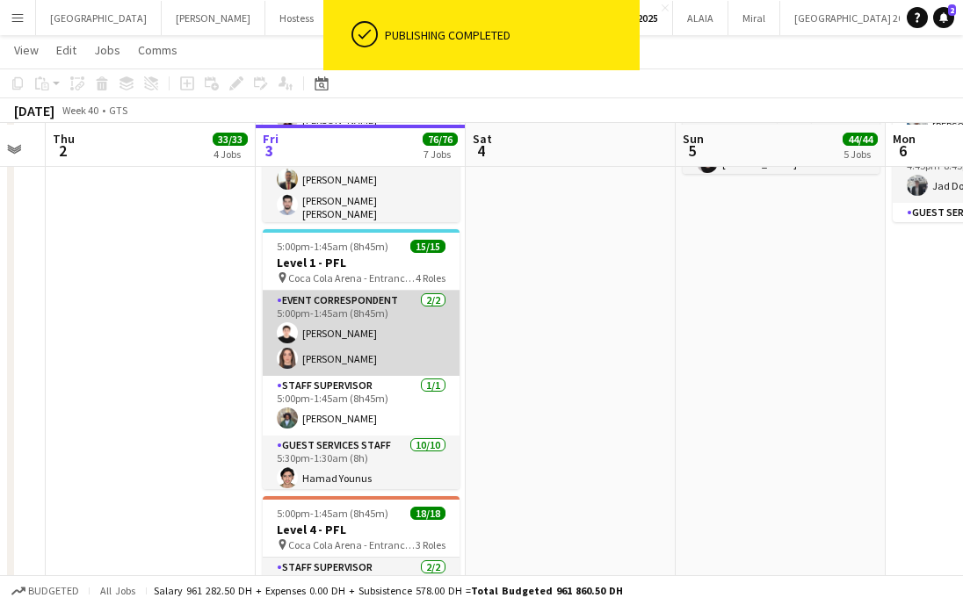
scroll to position [1311, 0]
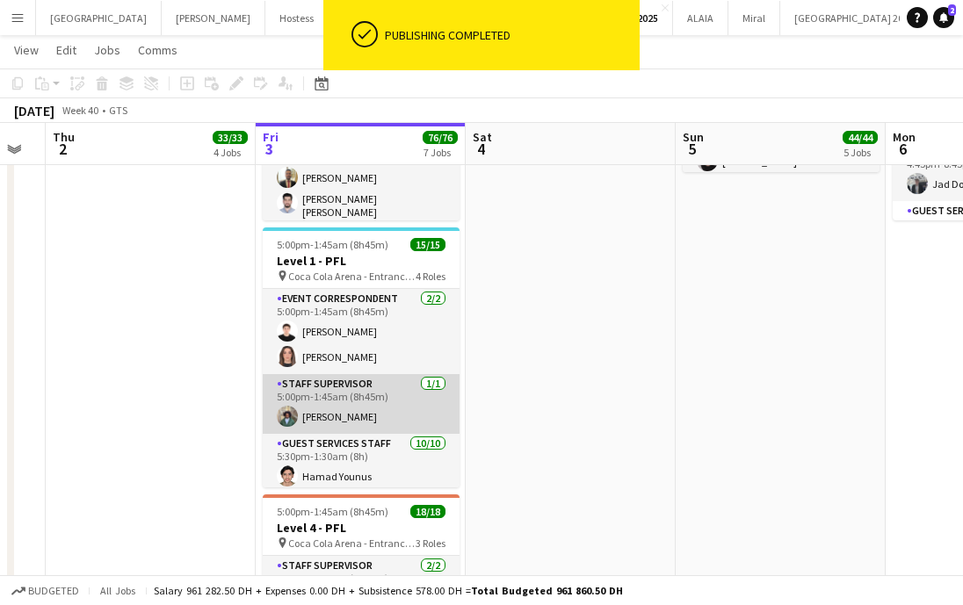
click at [357, 405] on app-card-role "Staff Supervisor [DATE] 5:00pm-1:45am (8h45m) [PERSON_NAME]" at bounding box center [361, 404] width 197 height 60
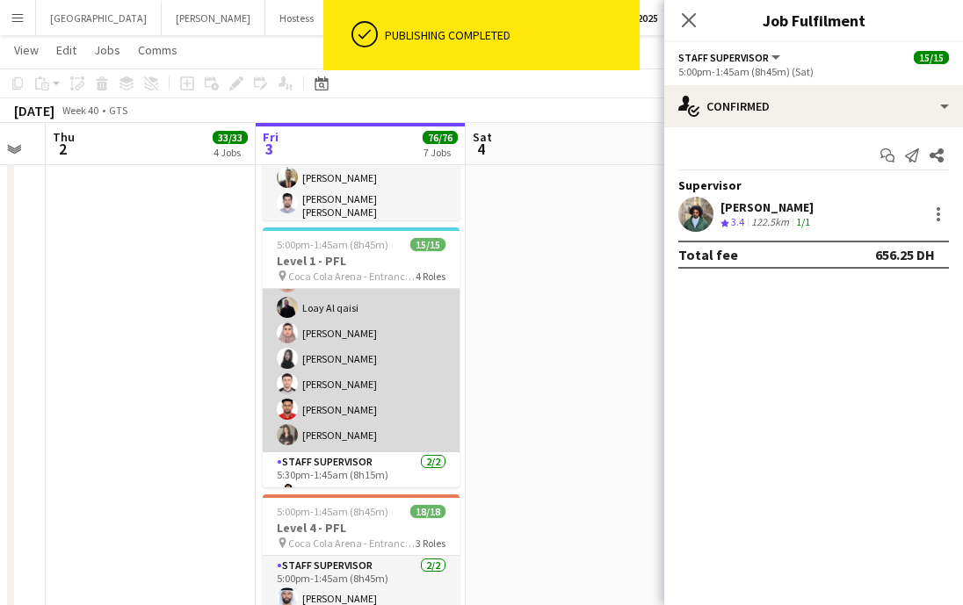
scroll to position [324, 0]
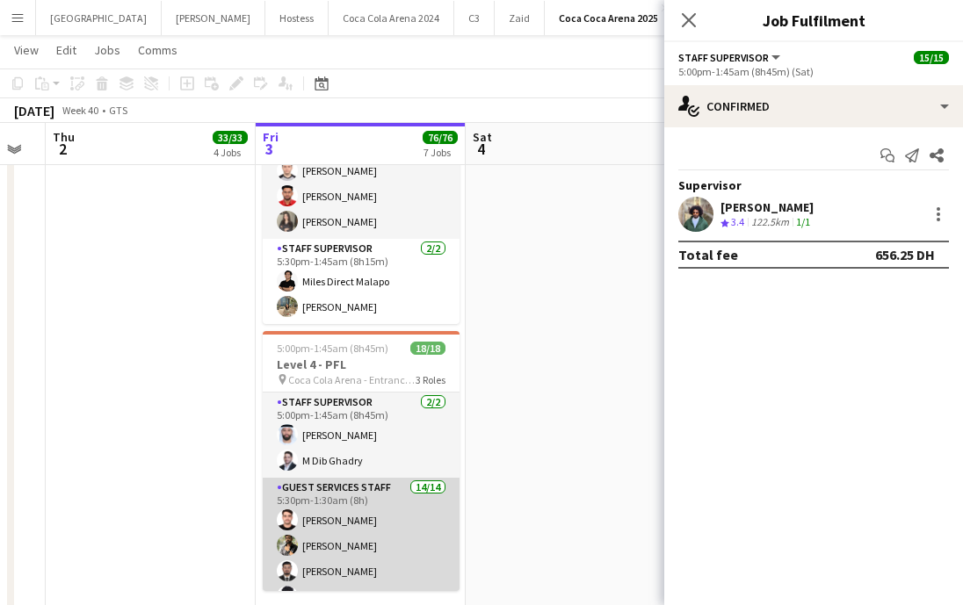
click at [325, 444] on app-card-role "Staff Supervisor [DATE] 5:00pm-1:45am (8h45m) [PERSON_NAME]" at bounding box center [361, 435] width 197 height 85
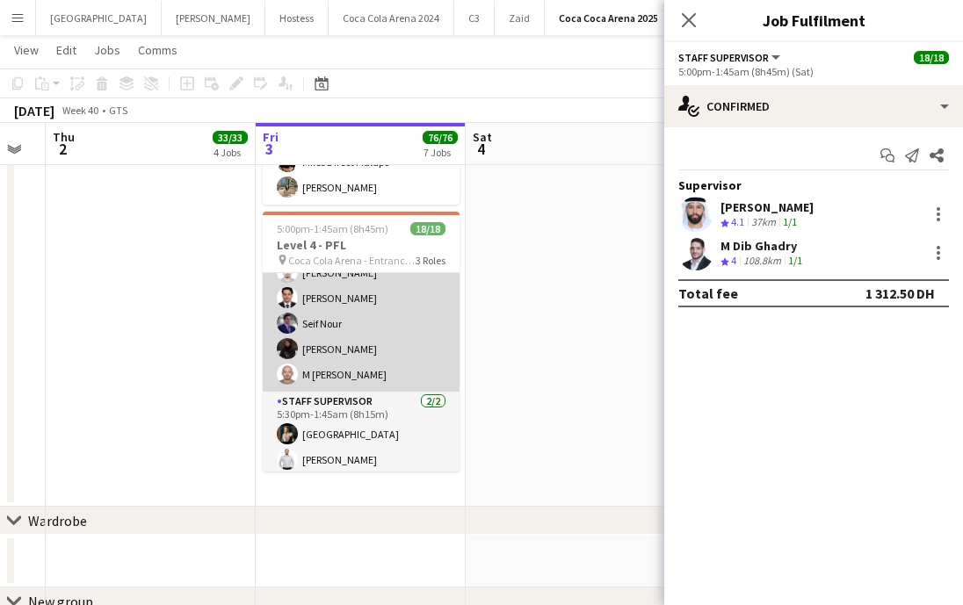
click at [325, 444] on app-card-role "Staff Supervisor [DATE] 5:30pm-1:45am (8h15m) [GEOGRAPHIC_DATA][PERSON_NAME]" at bounding box center [361, 434] width 197 height 85
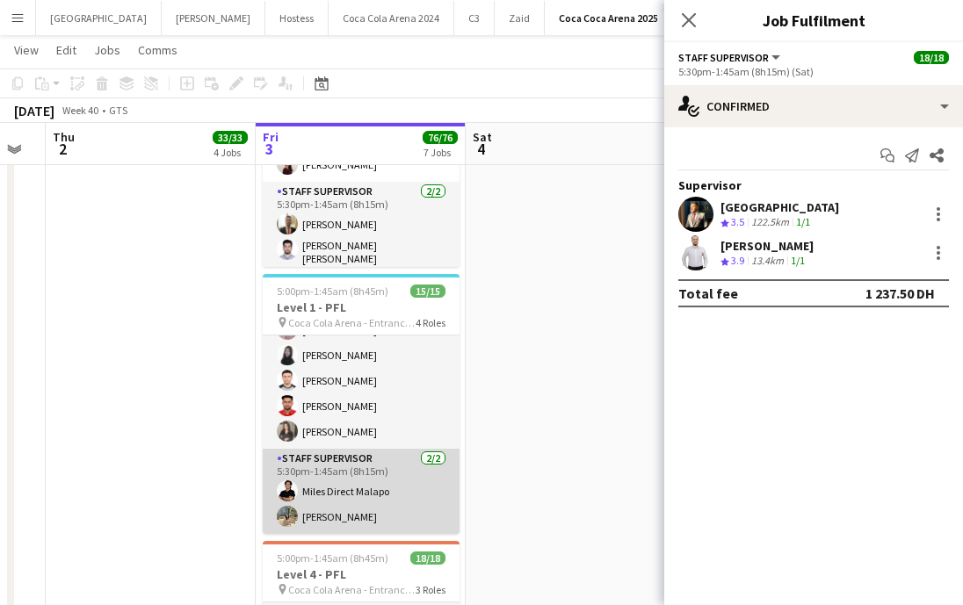
click at [349, 494] on app-card-role "Staff Supervisor [DATE] 5:30pm-1:45am (8h15m) Miles Direct Malapo [PERSON_NAME]" at bounding box center [361, 491] width 197 height 85
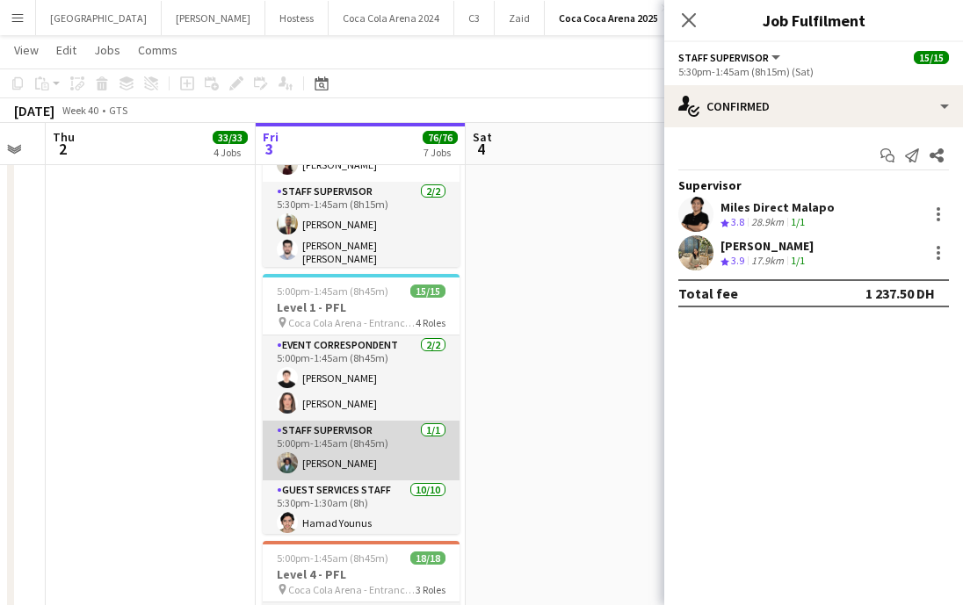
click at [346, 444] on app-card-role "Staff Supervisor [DATE] 5:00pm-1:45am (8h45m) [PERSON_NAME]" at bounding box center [361, 451] width 197 height 60
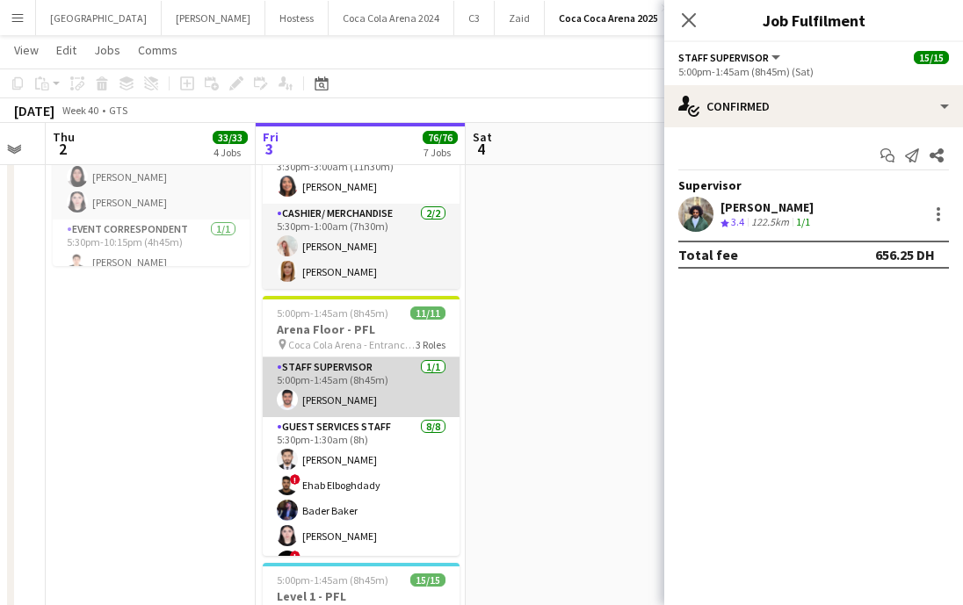
click at [313, 402] on app-card-role "Staff Supervisor [DATE] 5:00pm-1:45am (8h45m) [PERSON_NAME]" at bounding box center [361, 387] width 197 height 60
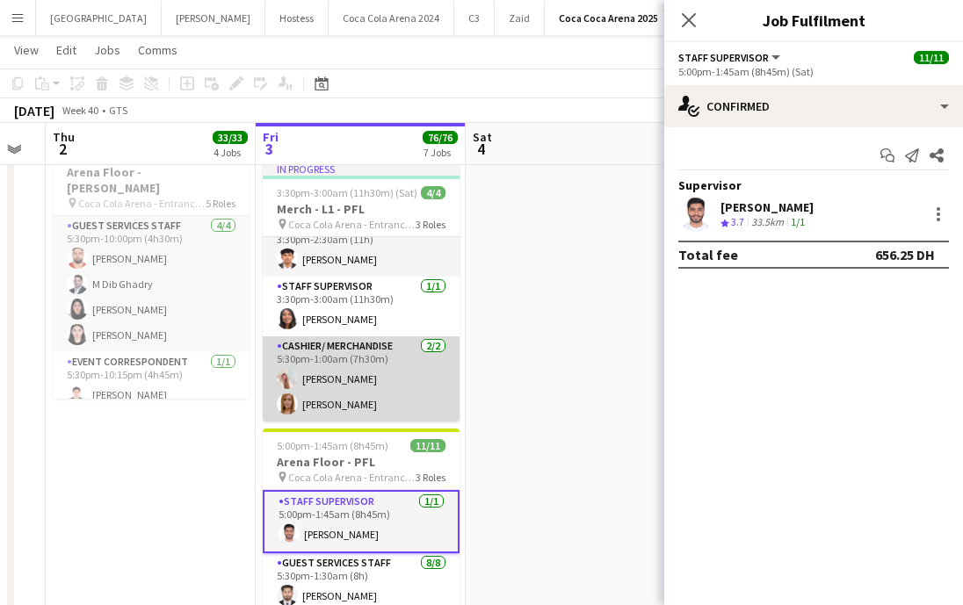
click at [307, 389] on app-card-role "Cashier/ Merchandise [DATE] 5:30pm-1:00am (7h30m) [PERSON_NAME] [PERSON_NAME]" at bounding box center [361, 378] width 197 height 85
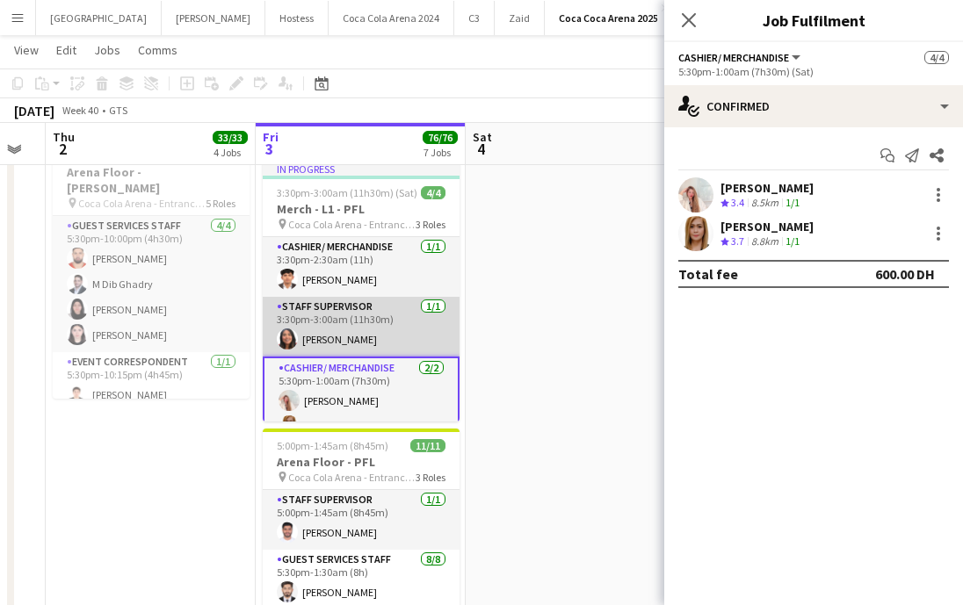
click at [311, 344] on app-card-role "Staff Supervisor [DATE] 3:30pm-3:00am (11h30m) [PERSON_NAME]" at bounding box center [361, 327] width 197 height 60
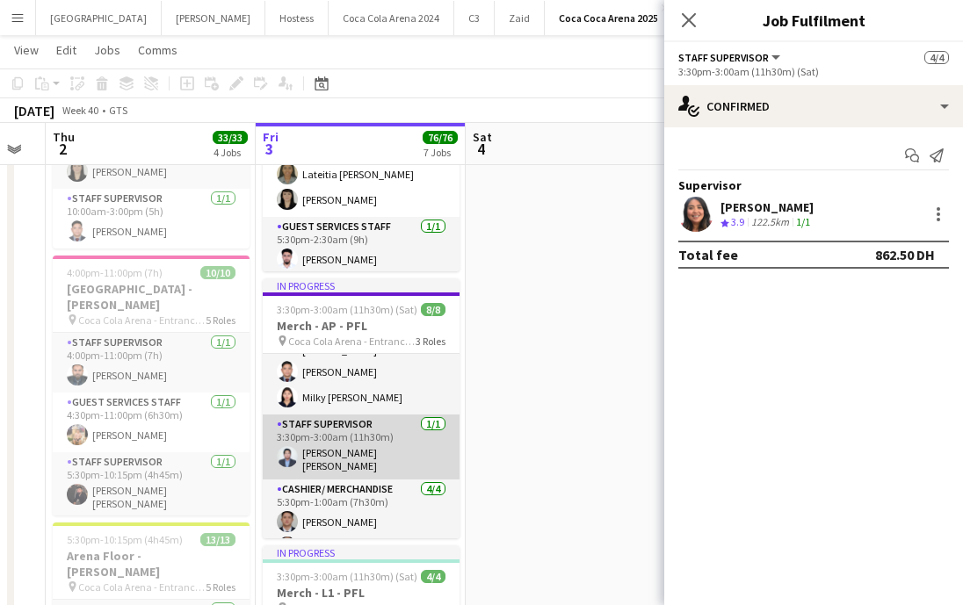
click at [334, 430] on app-card-role "Staff Supervisor [DATE] 3:30pm-3:00am (11h30m) [PERSON_NAME] [PERSON_NAME]" at bounding box center [361, 447] width 197 height 65
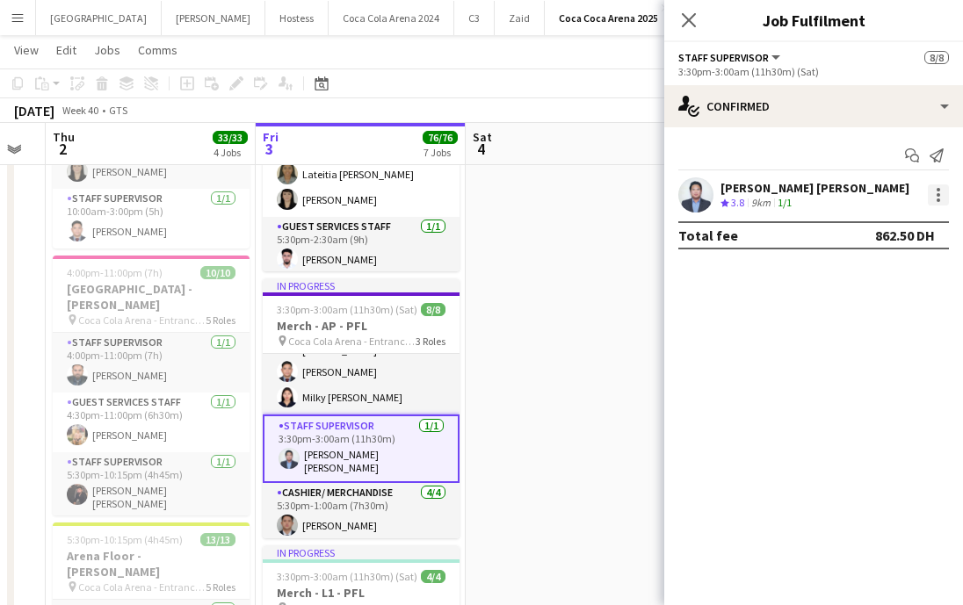
click at [946, 195] on div at bounding box center [938, 194] width 21 height 21
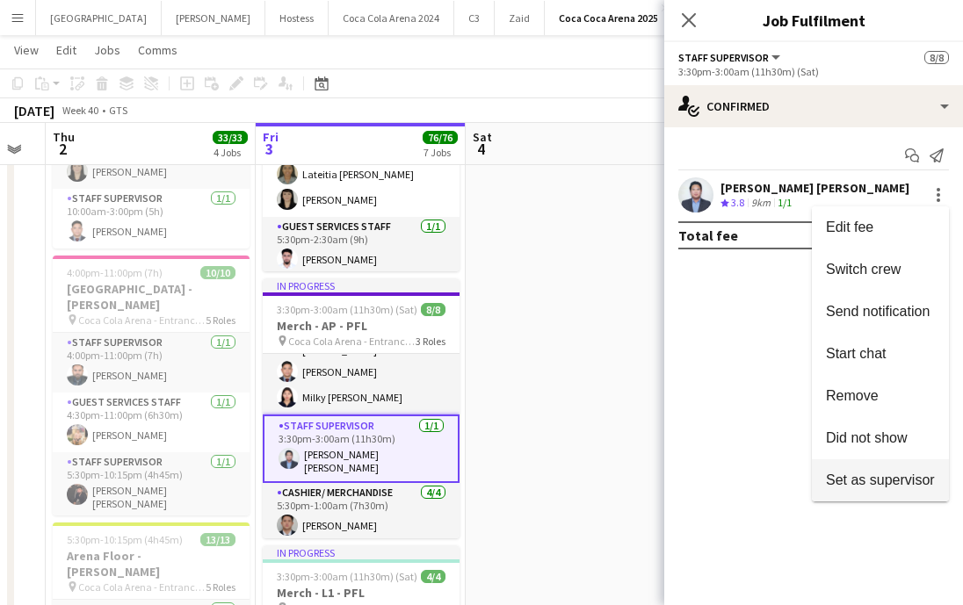
click at [861, 476] on span "Set as supervisor" at bounding box center [880, 480] width 109 height 15
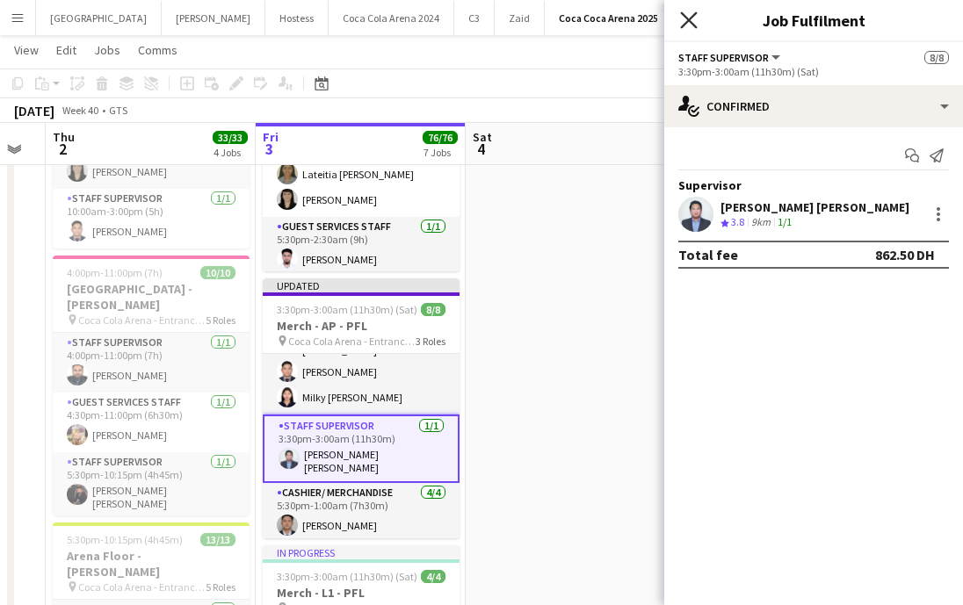
click at [686, 20] on icon at bounding box center [688, 19] width 17 height 17
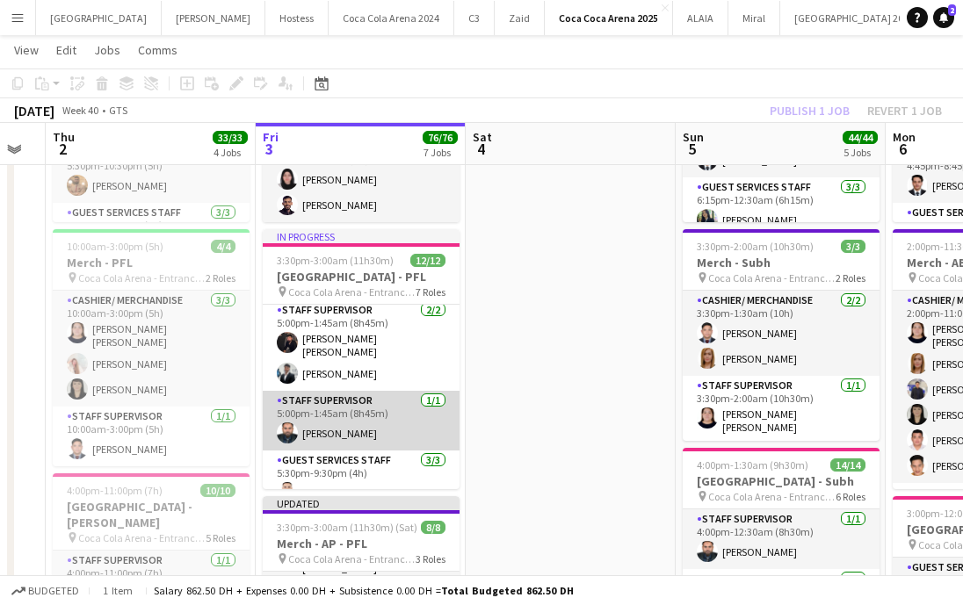
click at [368, 422] on app-card-role "Staff Supervisor [DATE] 5:00pm-1:45am (8h45m) [PERSON_NAME]" at bounding box center [361, 421] width 197 height 60
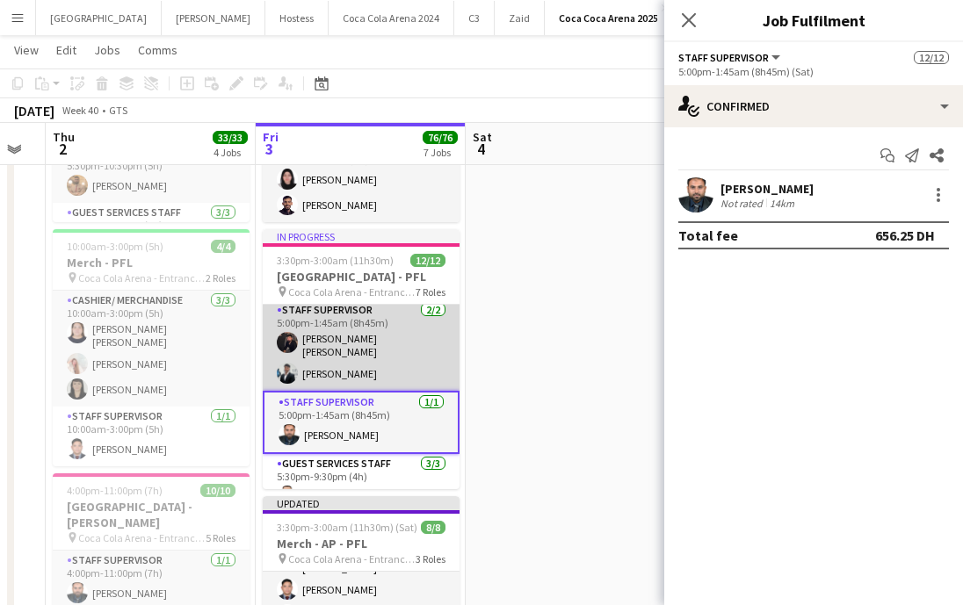
click at [353, 367] on app-card-role "Staff Supervisor [DATE] 5:00pm-1:45am (8h45m) [PERSON_NAME] [PERSON_NAME] [PERS…" at bounding box center [361, 345] width 197 height 90
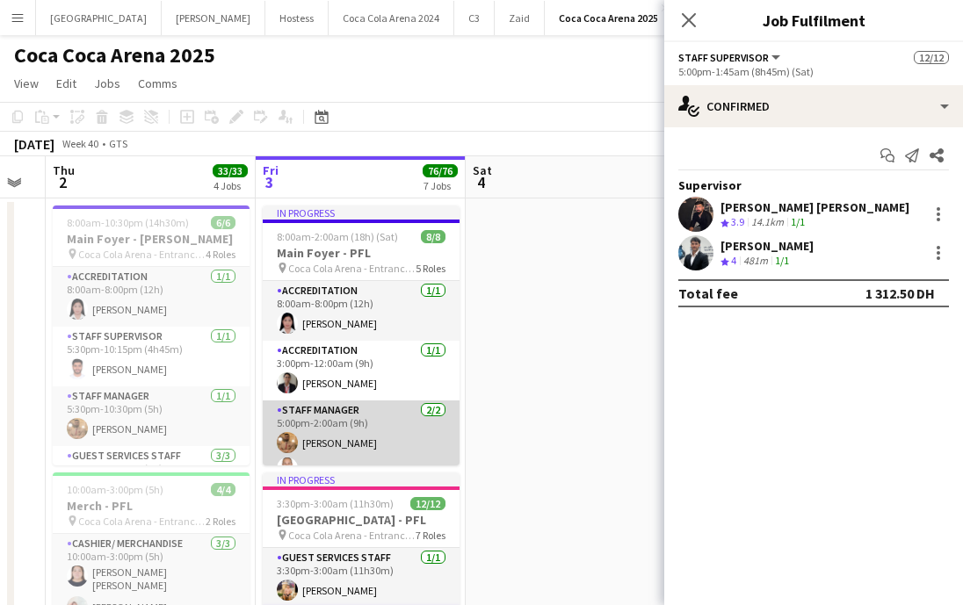
click at [365, 450] on app-card-role "Staff Manager [DATE] 5:00pm-2:00am (9h) [PERSON_NAME] Zogbour [PERSON_NAME] Qad…" at bounding box center [361, 443] width 197 height 85
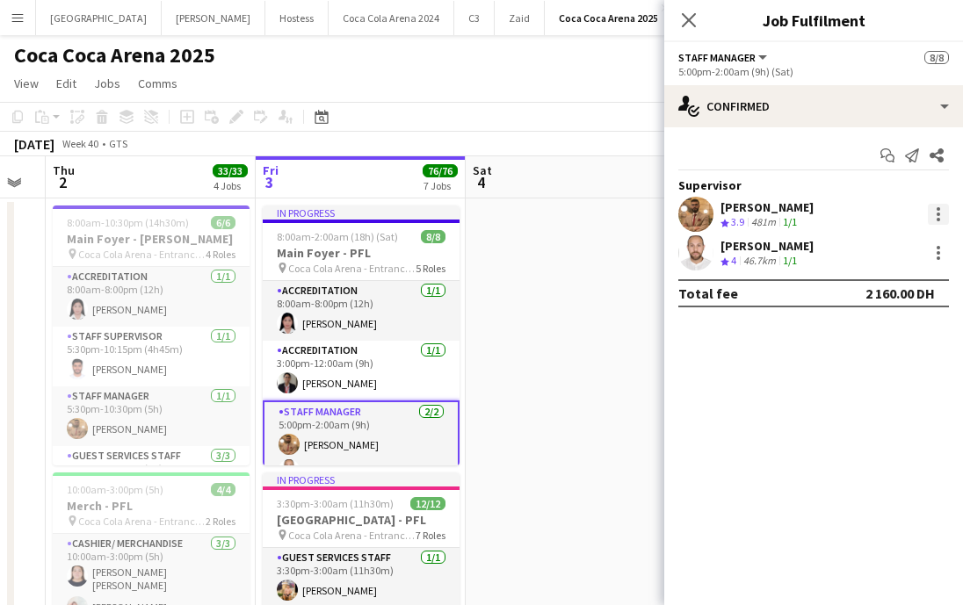
click at [934, 217] on div at bounding box center [938, 214] width 21 height 21
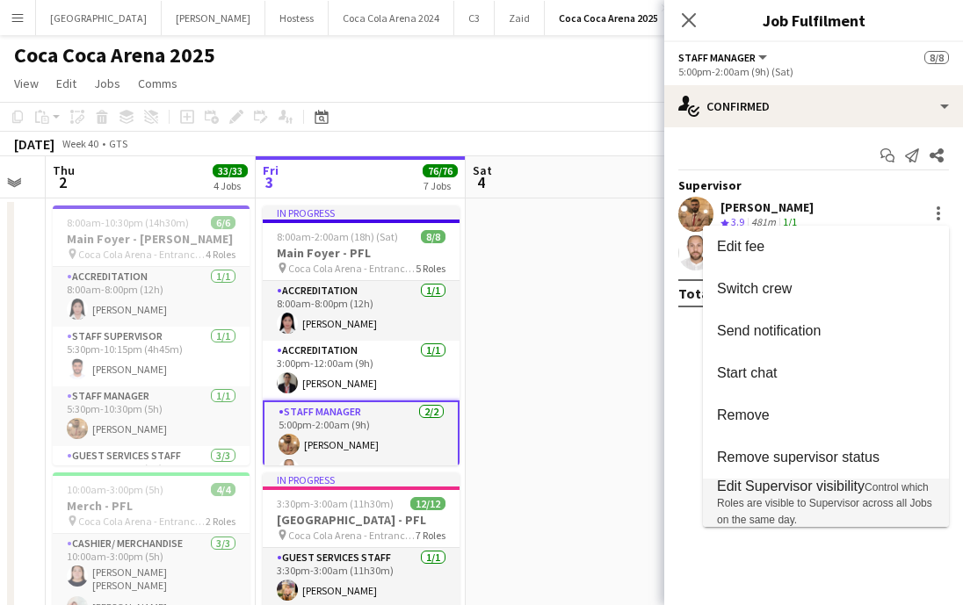
click at [784, 487] on span "Edit Supervisor visibility" at bounding box center [791, 486] width 148 height 15
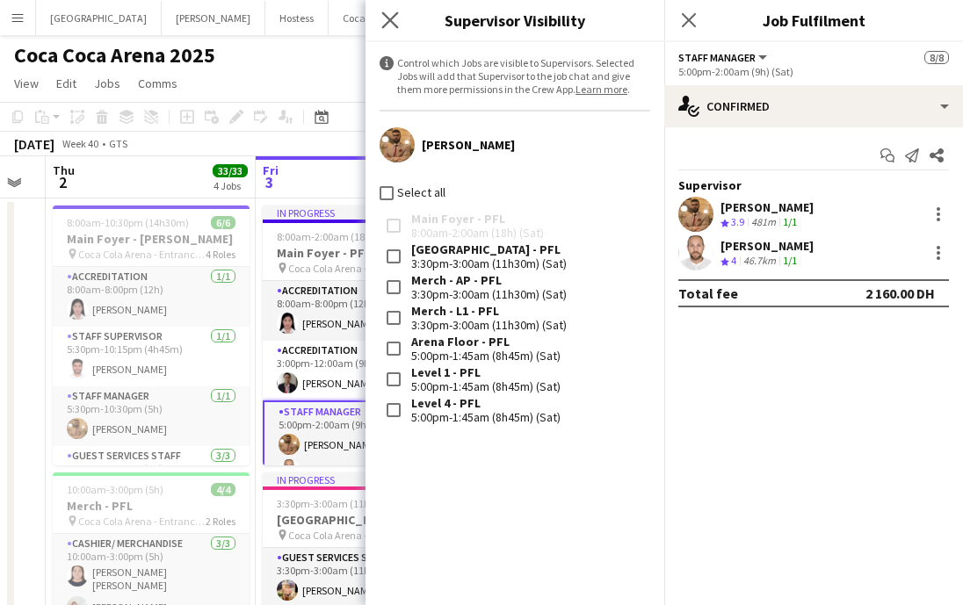
click at [391, 10] on app-icon "Close pop-in" at bounding box center [390, 20] width 25 height 25
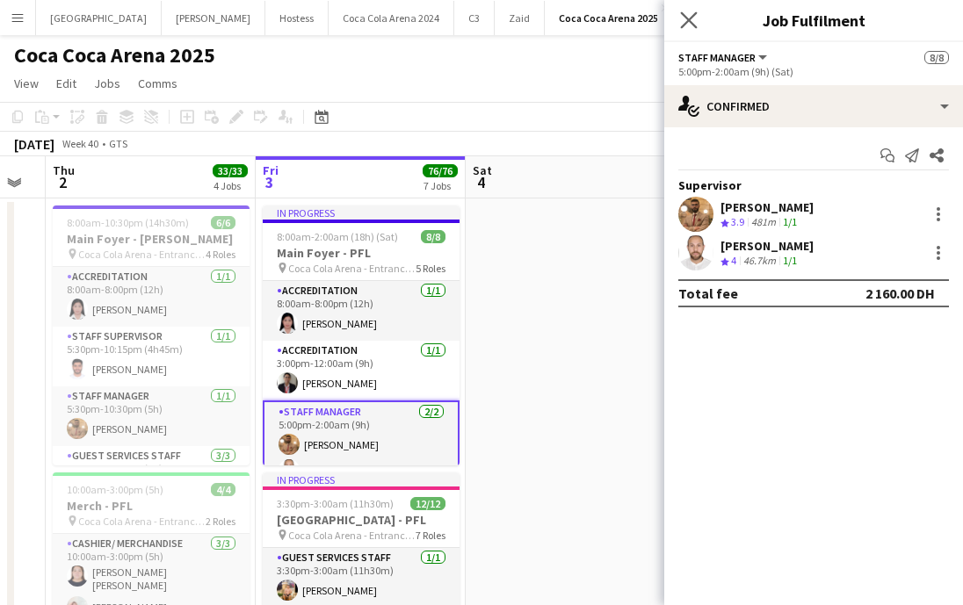
click at [689, 30] on app-icon "Close pop-in" at bounding box center [688, 20] width 25 height 25
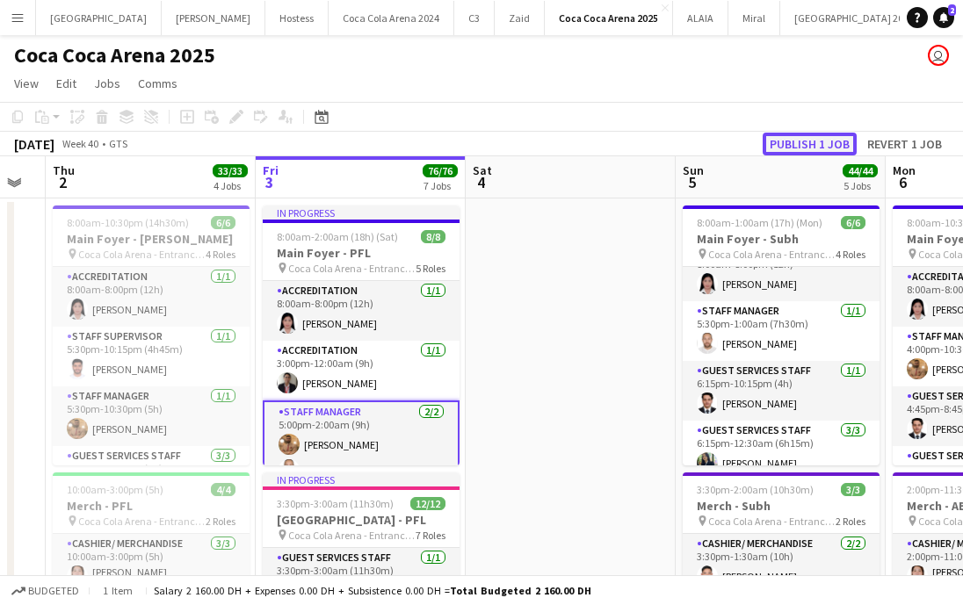
click at [794, 137] on button "Publish 1 job" at bounding box center [809, 144] width 94 height 23
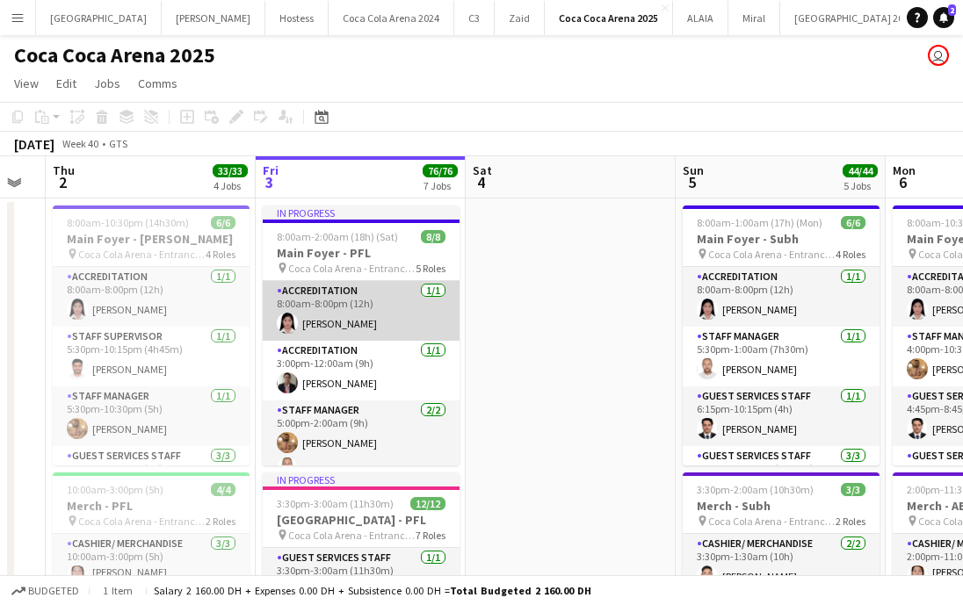
scroll to position [191, 0]
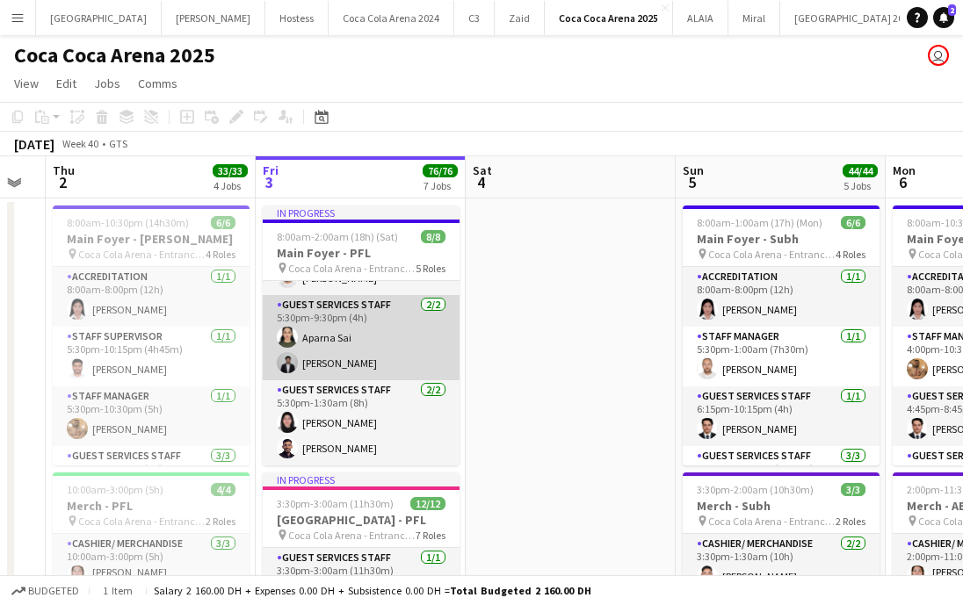
click at [347, 353] on app-card-role "Guest Services Staff [DATE] 5:30pm-9:30pm (4h) [PERSON_NAME]" at bounding box center [361, 337] width 197 height 85
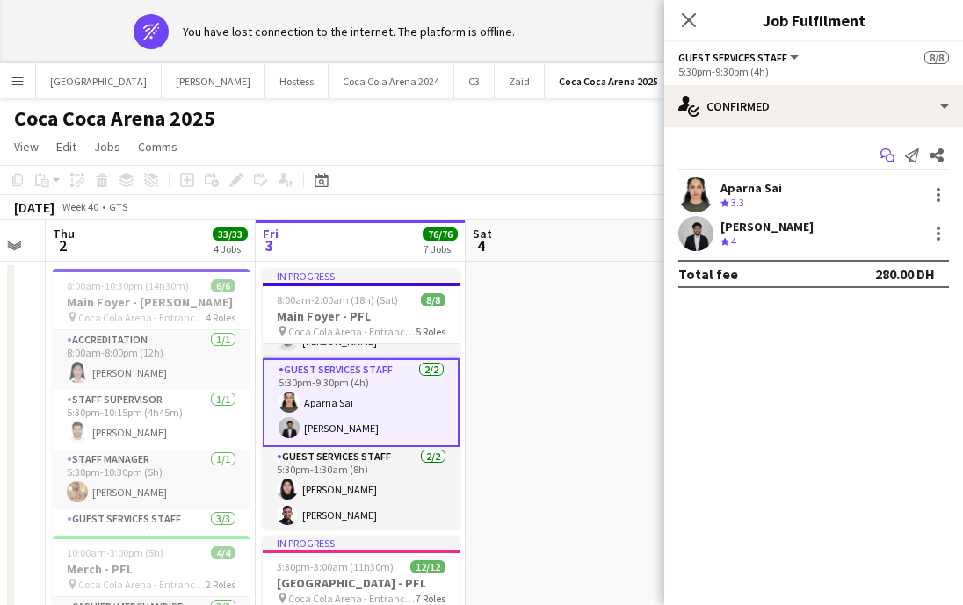
click at [882, 150] on icon at bounding box center [885, 153] width 11 height 10
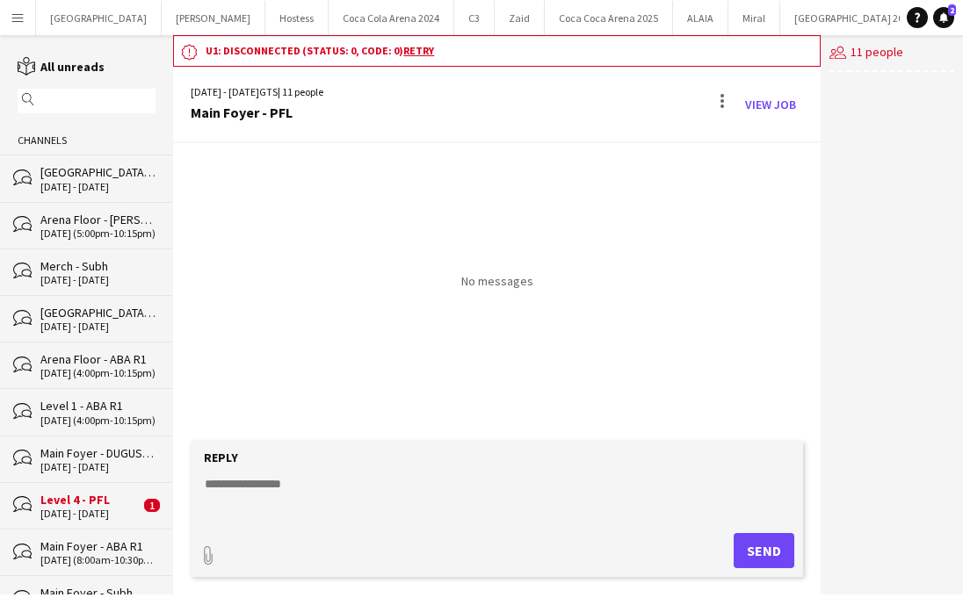
click at [92, 513] on div "[DATE] - [DATE]" at bounding box center [89, 514] width 99 height 12
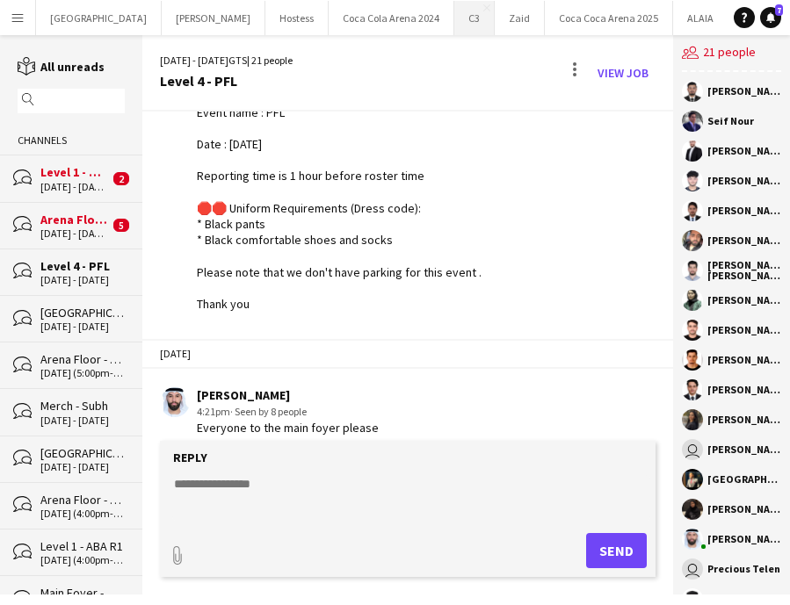
scroll to position [2523, 0]
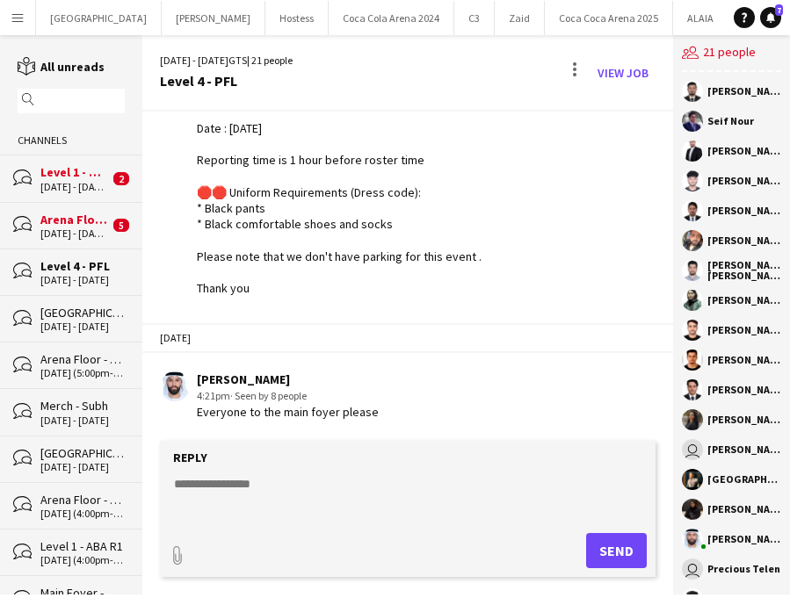
click at [90, 171] on div "Level 1 - PFL" at bounding box center [74, 172] width 69 height 16
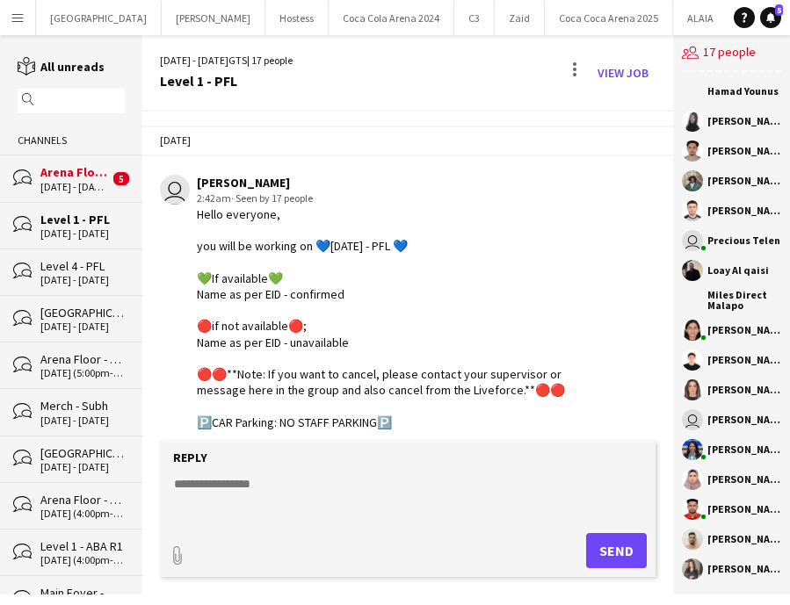
scroll to position [1969, 0]
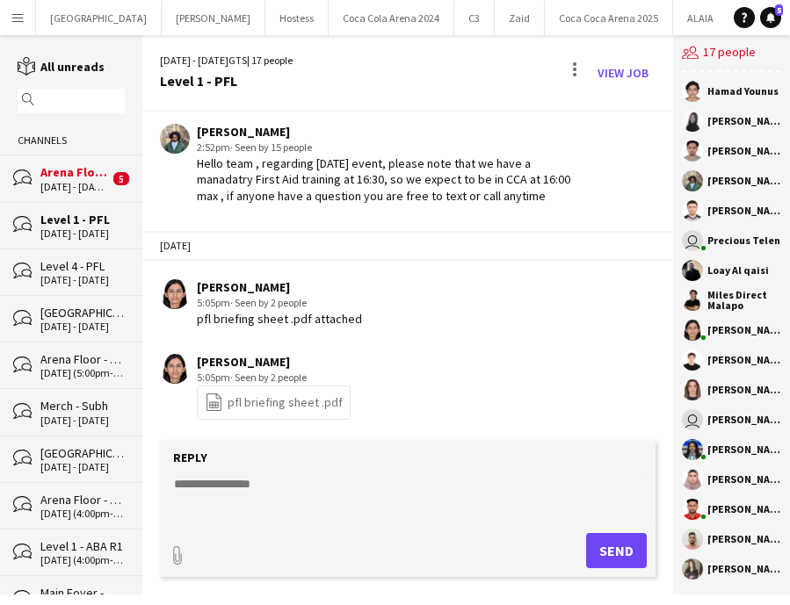
click at [71, 164] on div "Arena Floor - PFL" at bounding box center [74, 172] width 69 height 16
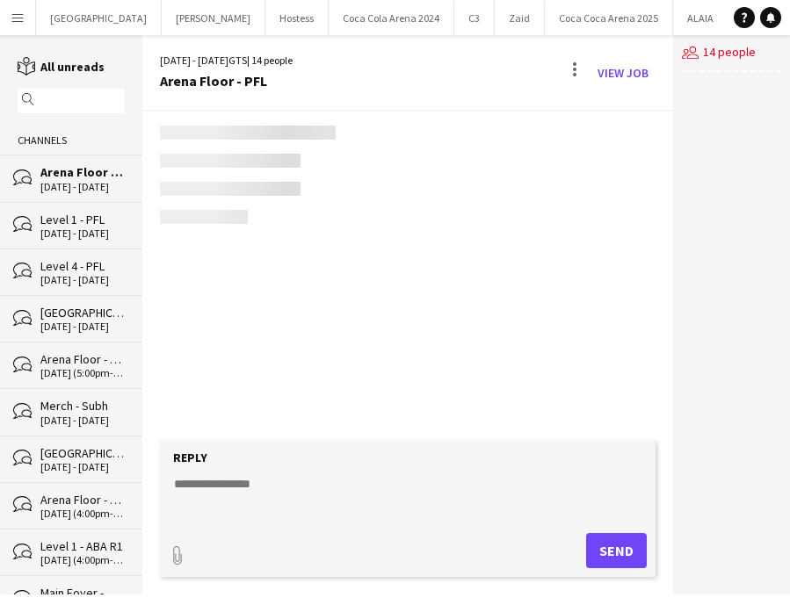
scroll to position [2653, 0]
